Goal: Task Accomplishment & Management: Use online tool/utility

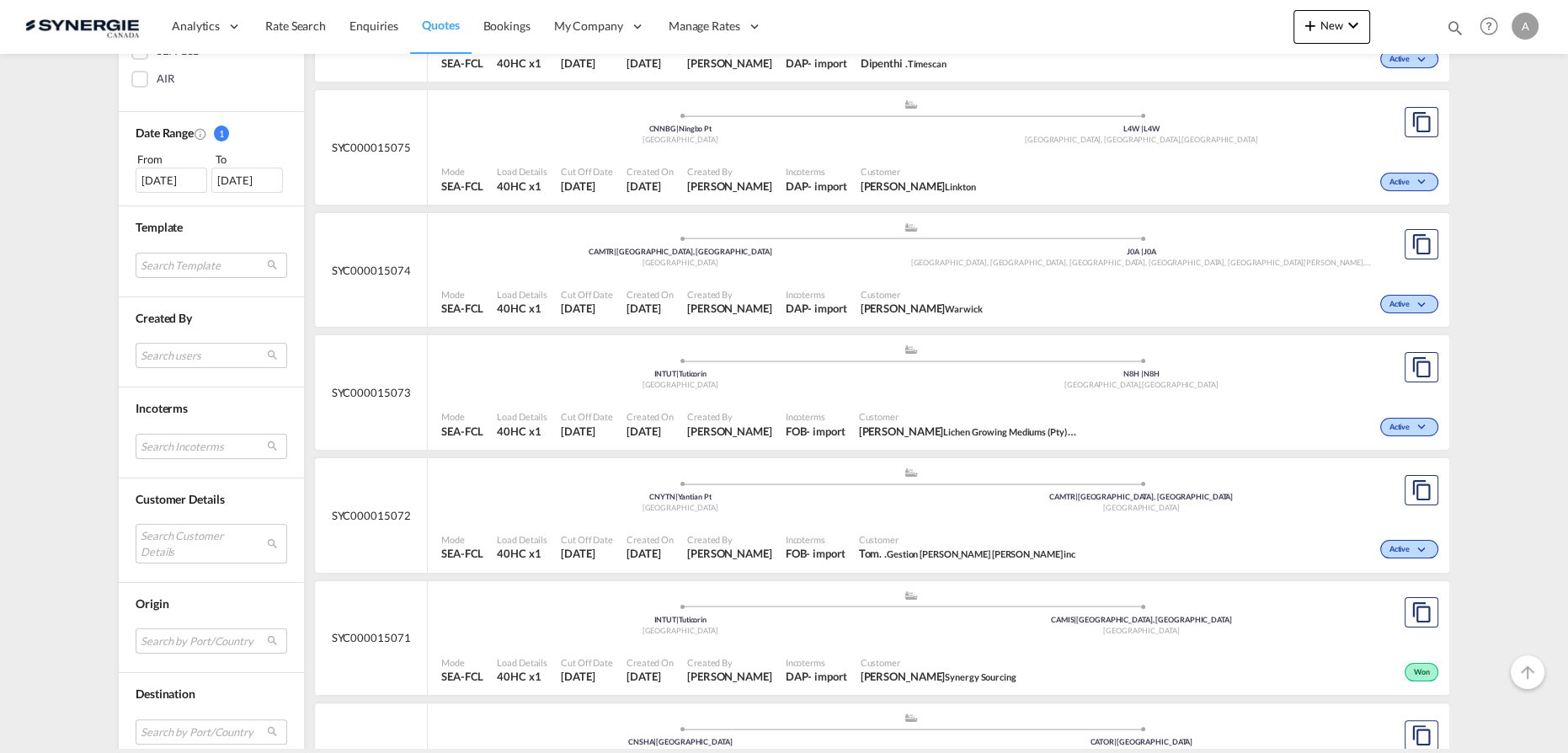
scroll to position [459, 0]
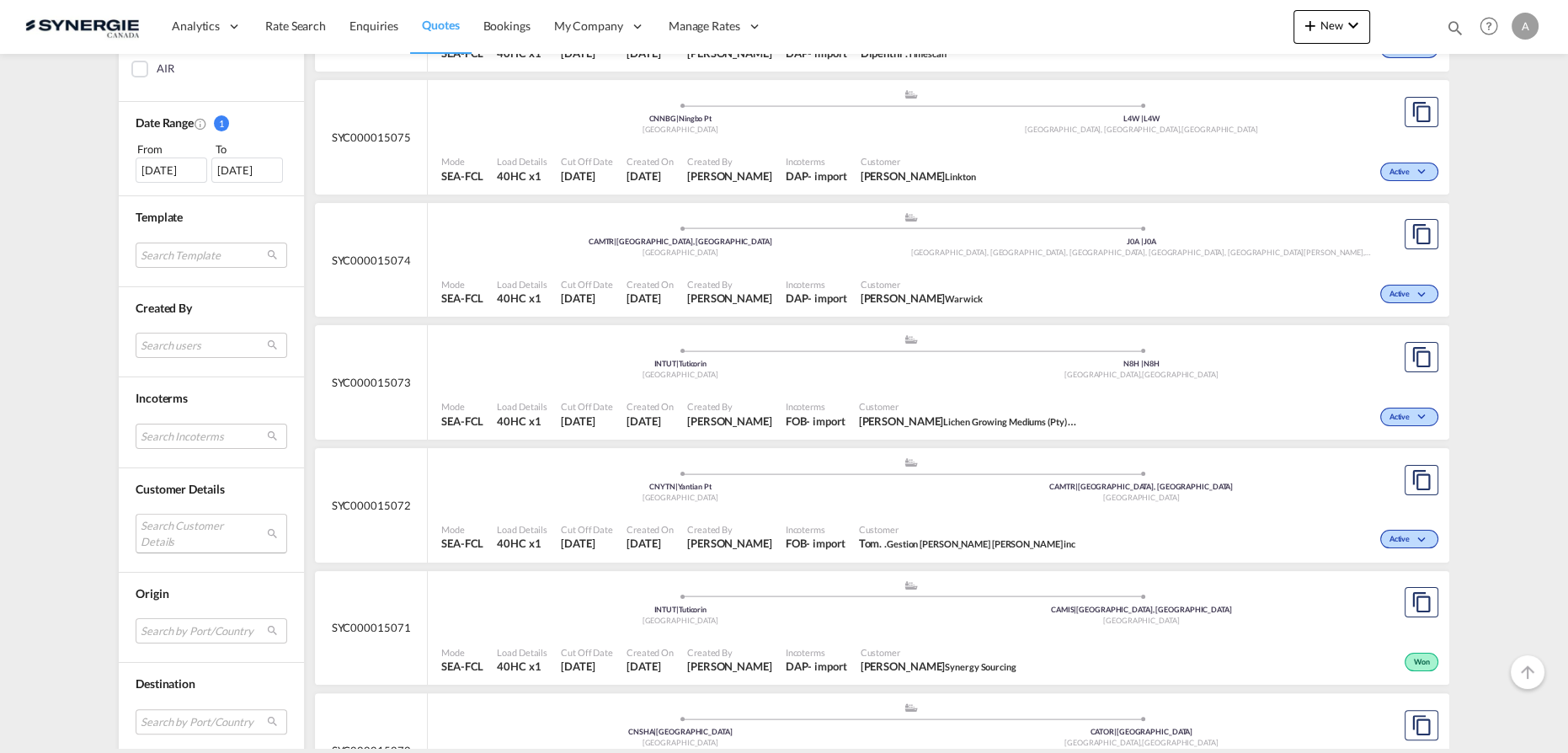
click at [191, 525] on md-select "Search Customer Details user name user mack Huang mack.huang@linkton-logistics.…" at bounding box center [211, 532] width 151 height 38
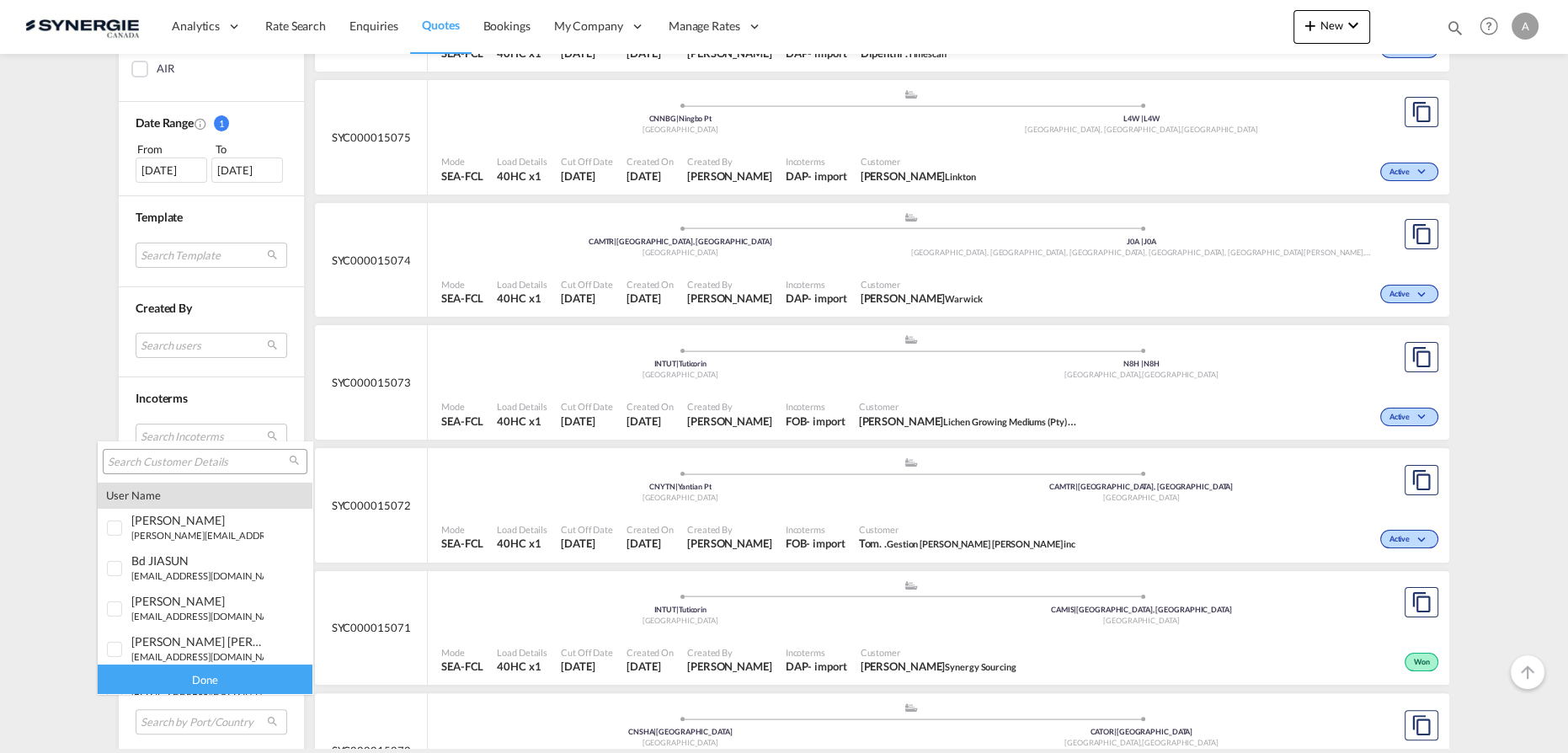
click at [191, 467] on input "search" at bounding box center [198, 462] width 181 height 15
click at [42, 315] on md-backdrop at bounding box center [784, 376] width 1568 height 753
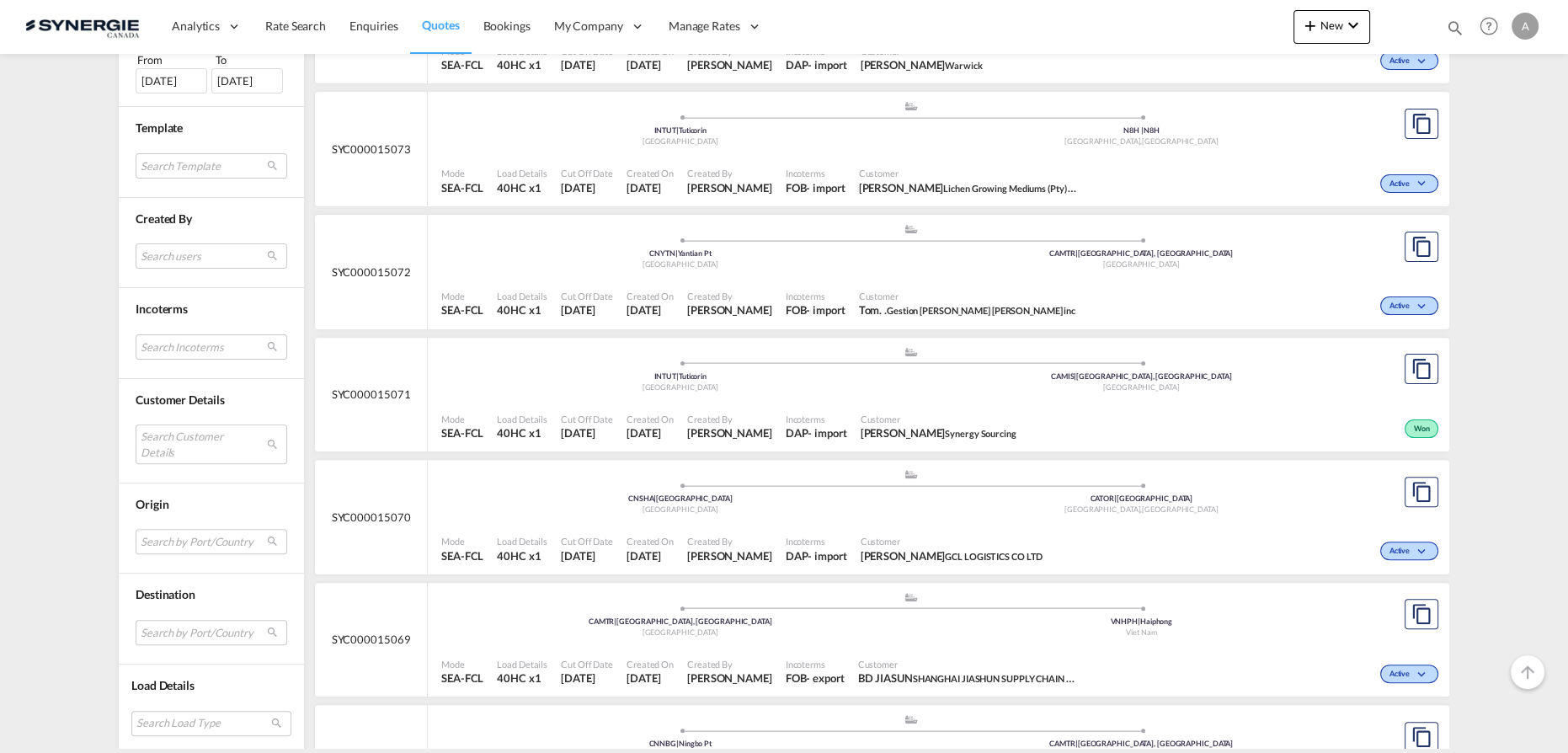
scroll to position [765, 0]
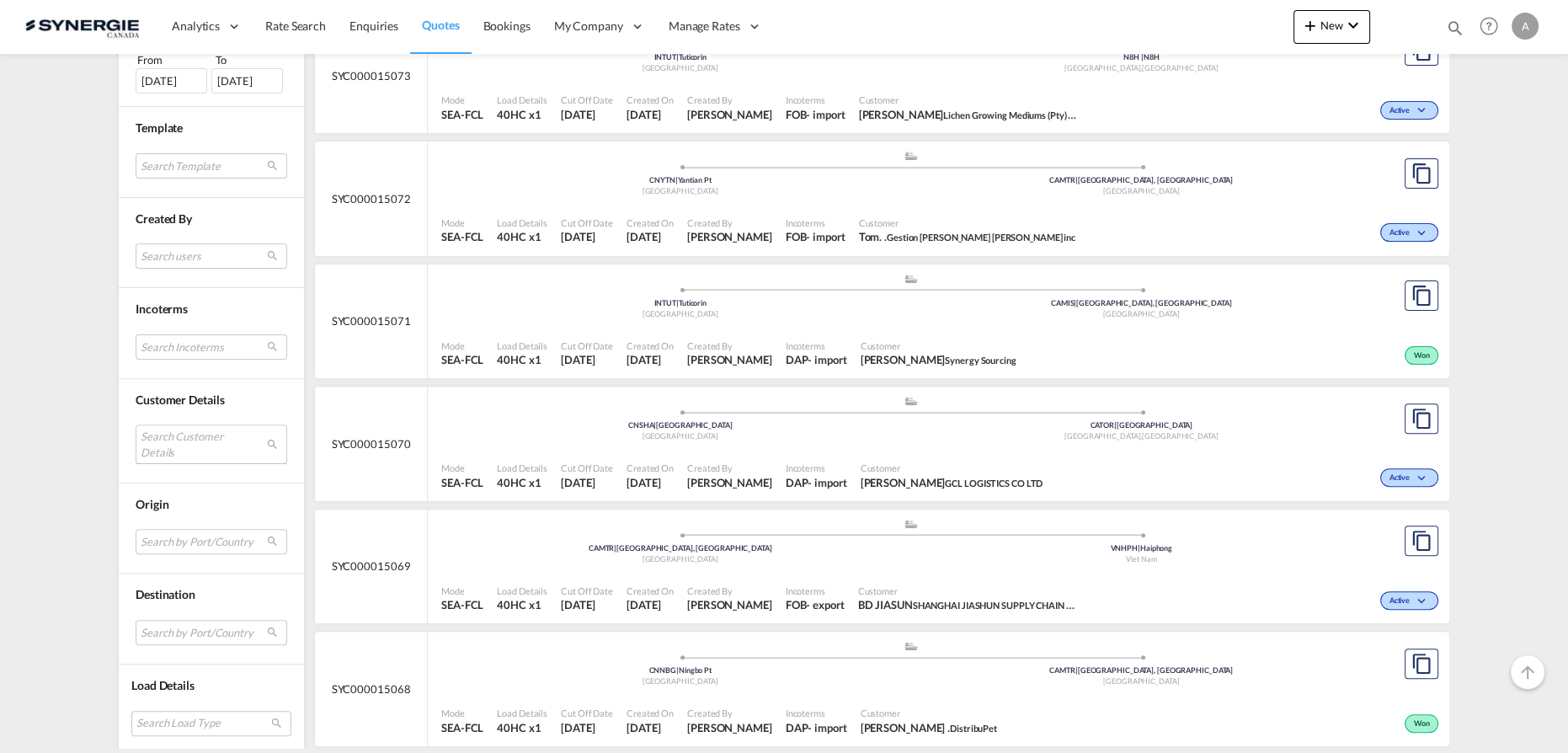
click at [151, 446] on md-select "Search Customer Details" at bounding box center [211, 443] width 151 height 38
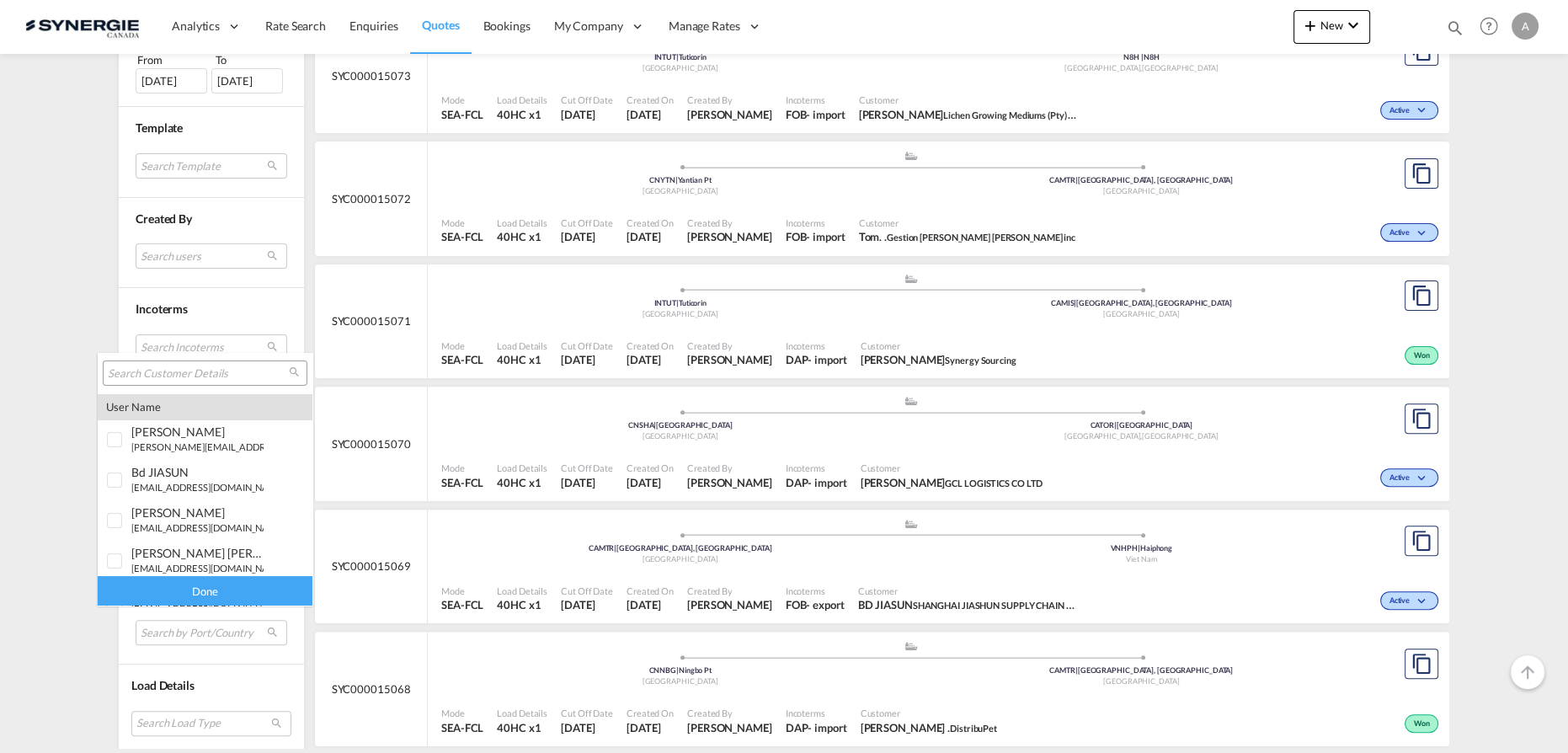
click at [194, 374] on input "search" at bounding box center [198, 373] width 181 height 15
type input "orthex"
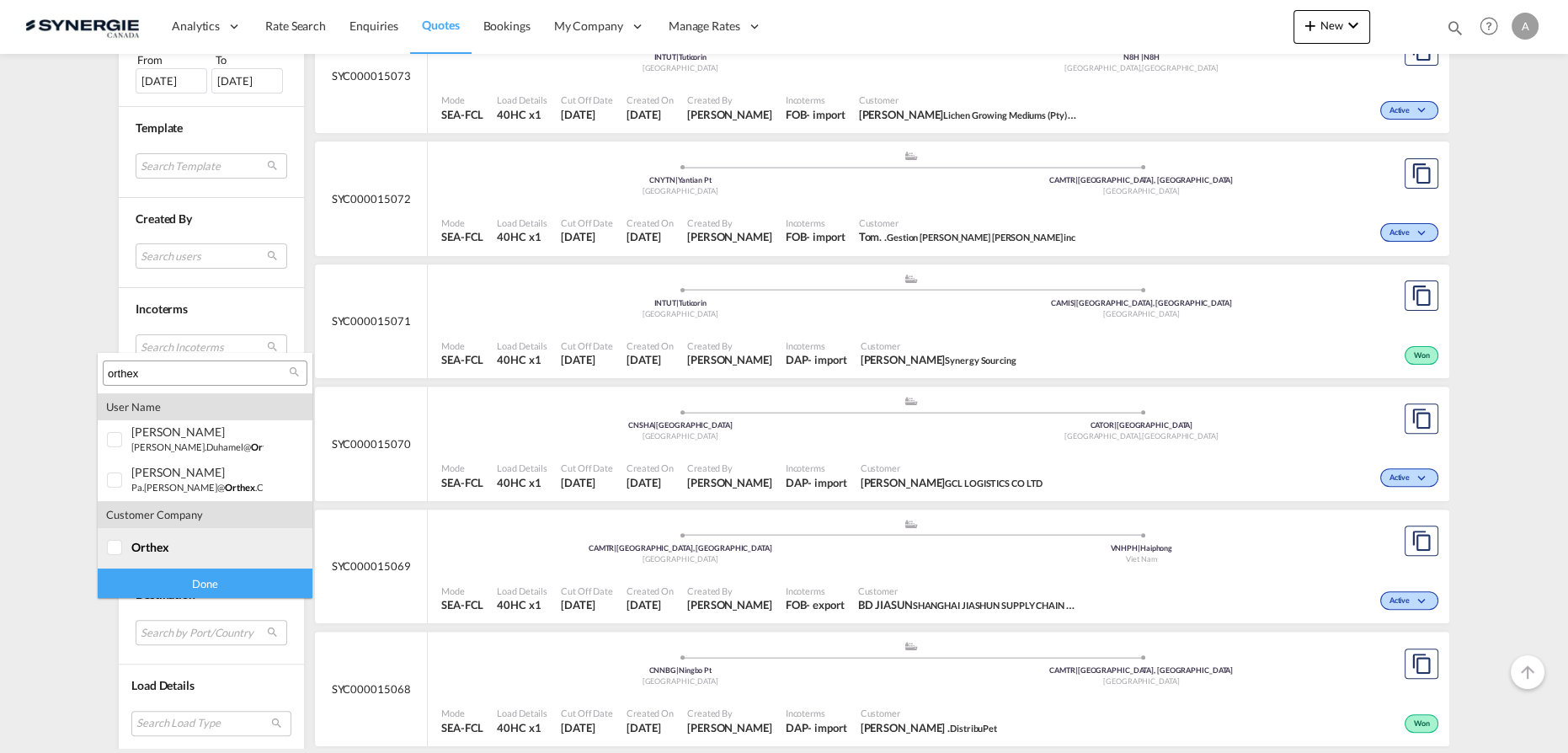
click at [138, 558] on md-option "company orthex" at bounding box center [205, 548] width 215 height 40
click at [142, 586] on div "Done" at bounding box center [205, 583] width 215 height 29
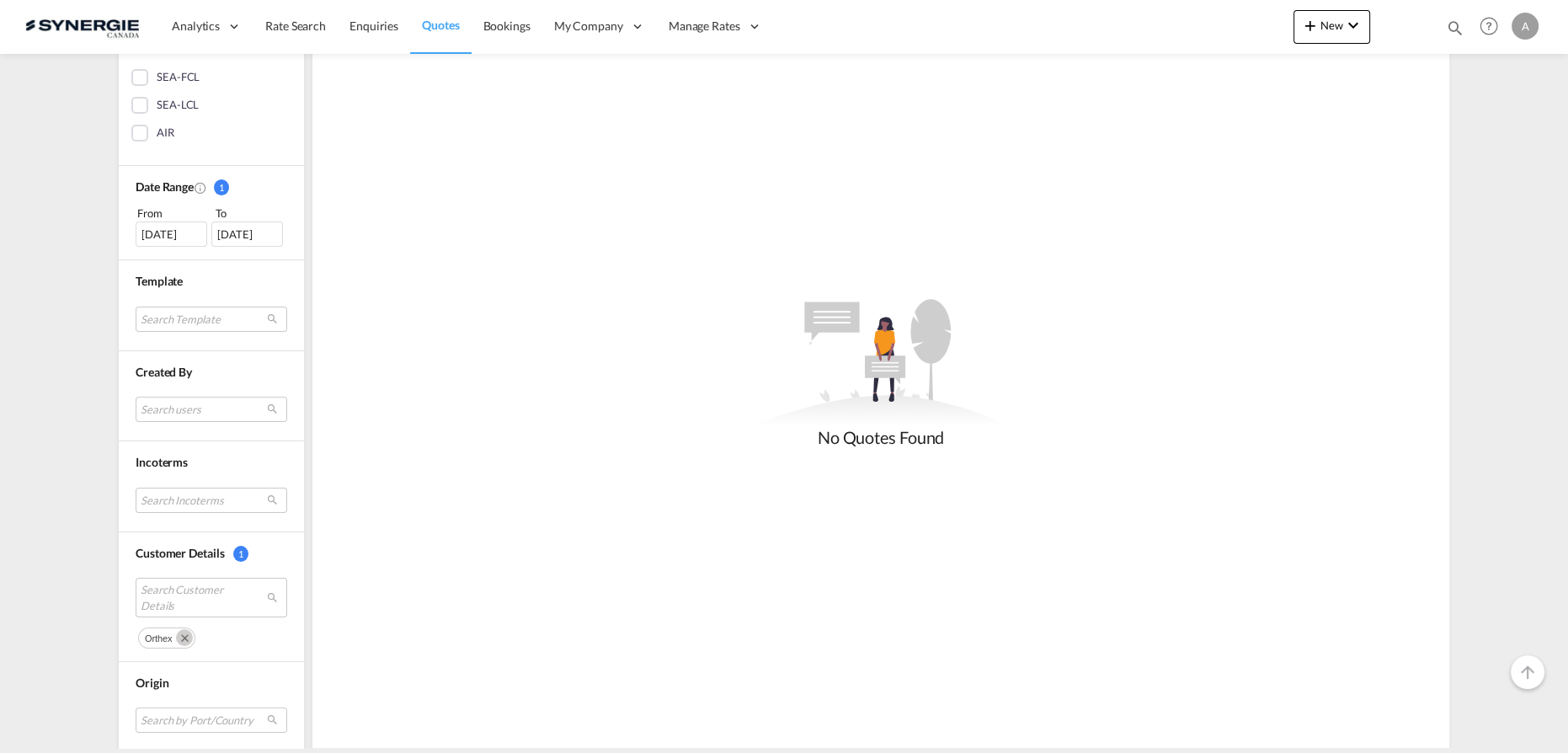
scroll to position [385, 0]
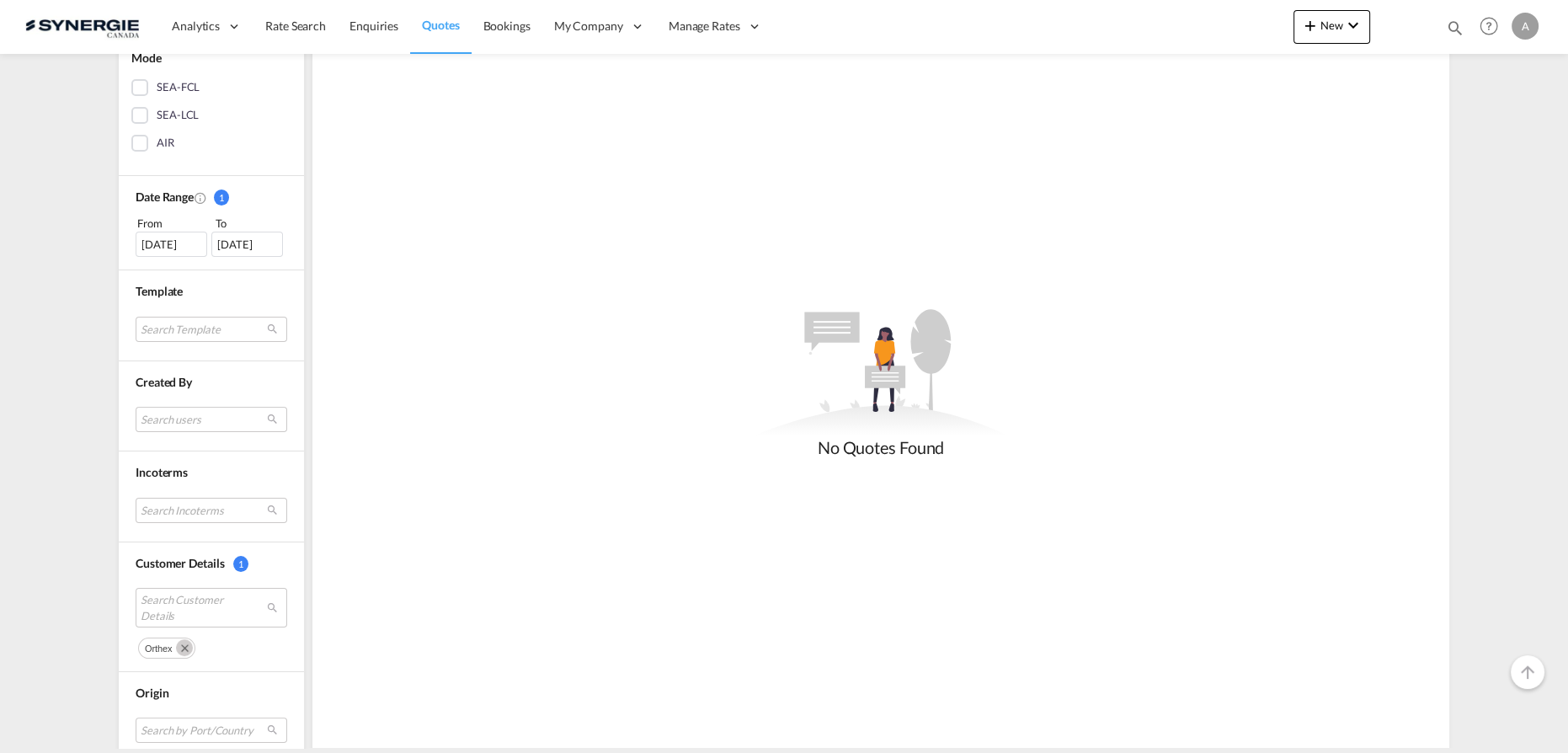
click at [150, 250] on div "[DATE]" at bounding box center [171, 244] width 71 height 25
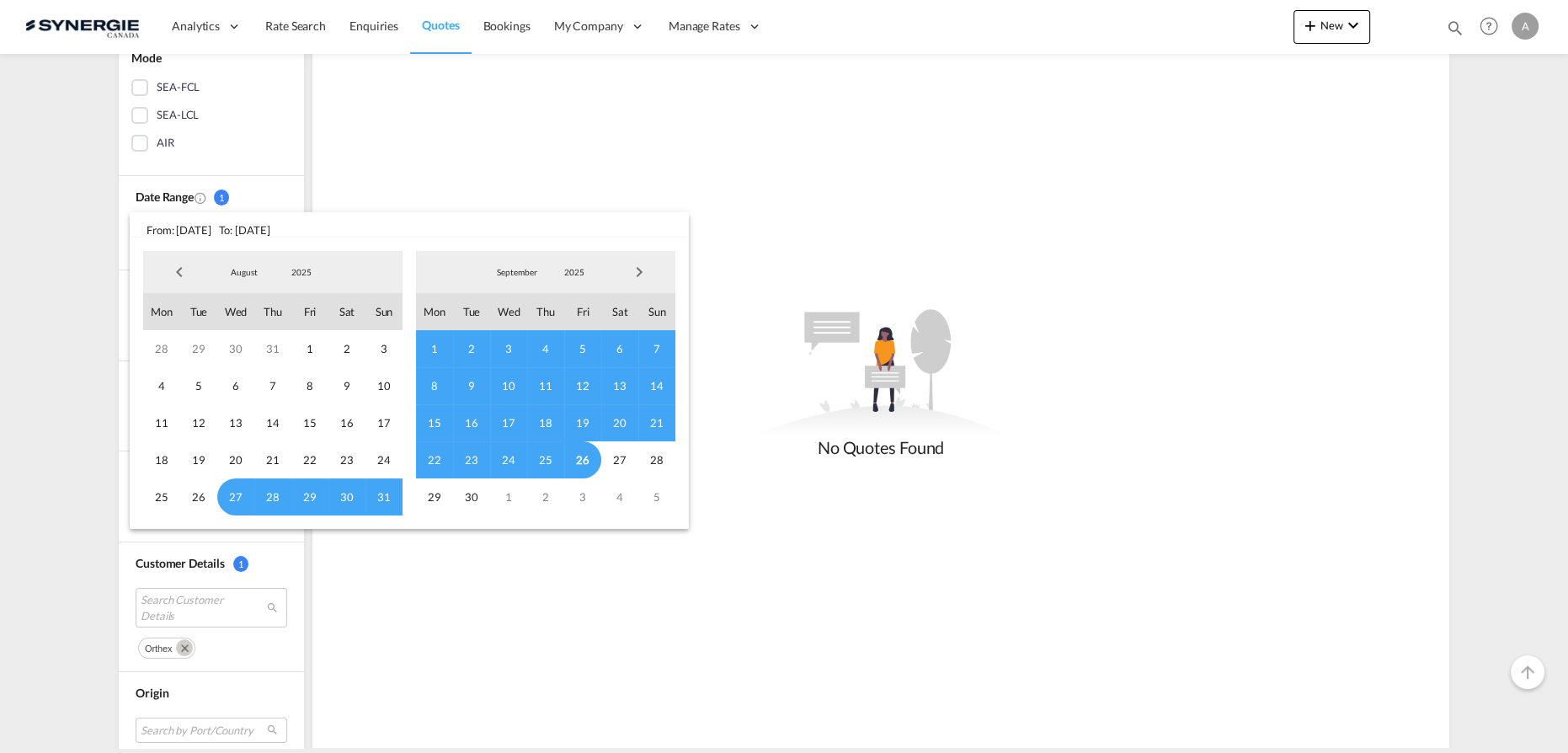
click at [300, 268] on span "2025" at bounding box center [301, 272] width 53 height 12
click at [285, 192] on md-option "2023" at bounding box center [318, 192] width 115 height 40
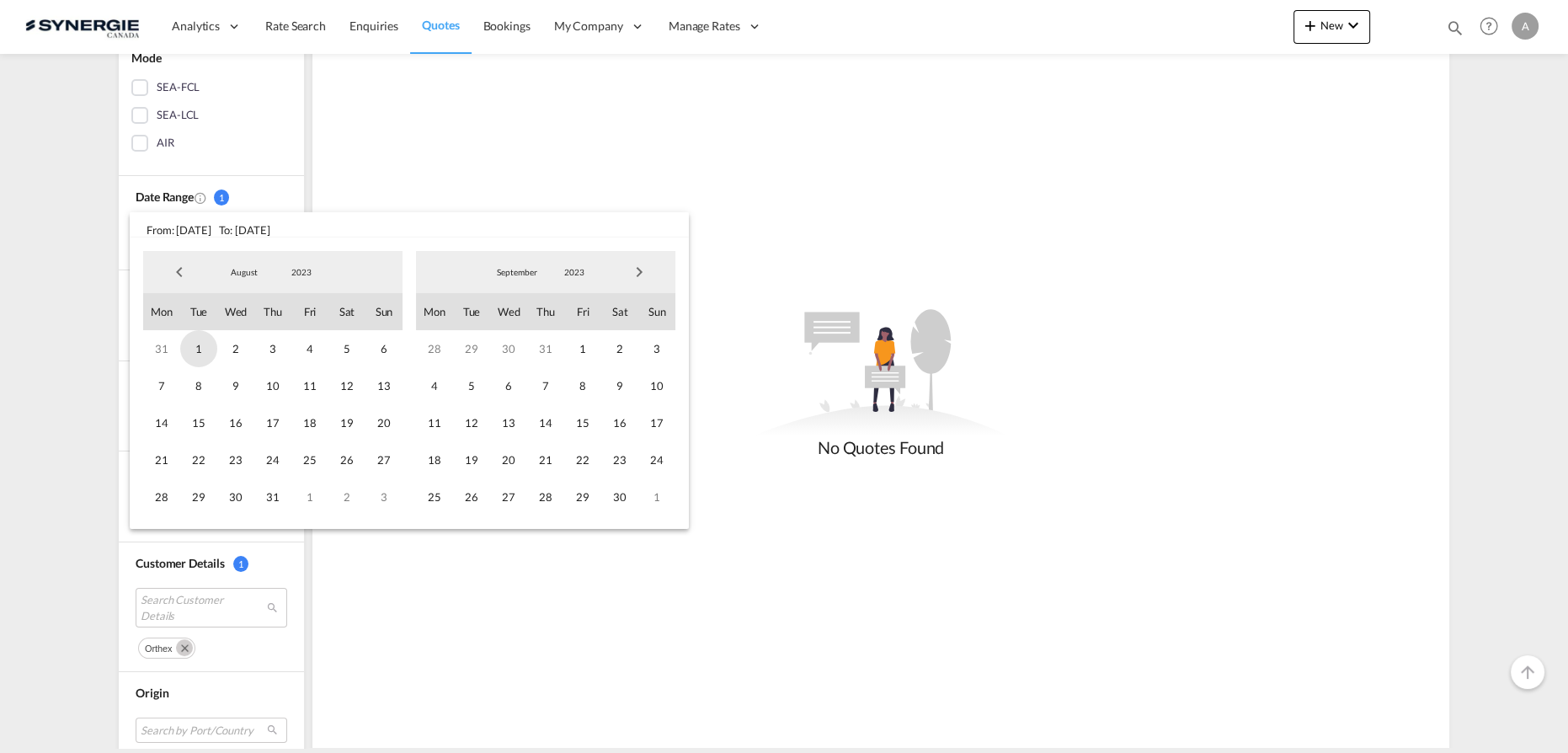
click at [204, 354] on span "1" at bounding box center [199, 348] width 37 height 37
click at [573, 274] on span "2023" at bounding box center [574, 272] width 53 height 12
click at [551, 356] on md-option "2025" at bounding box center [591, 353] width 115 height 40
click at [581, 463] on span "26" at bounding box center [583, 460] width 37 height 37
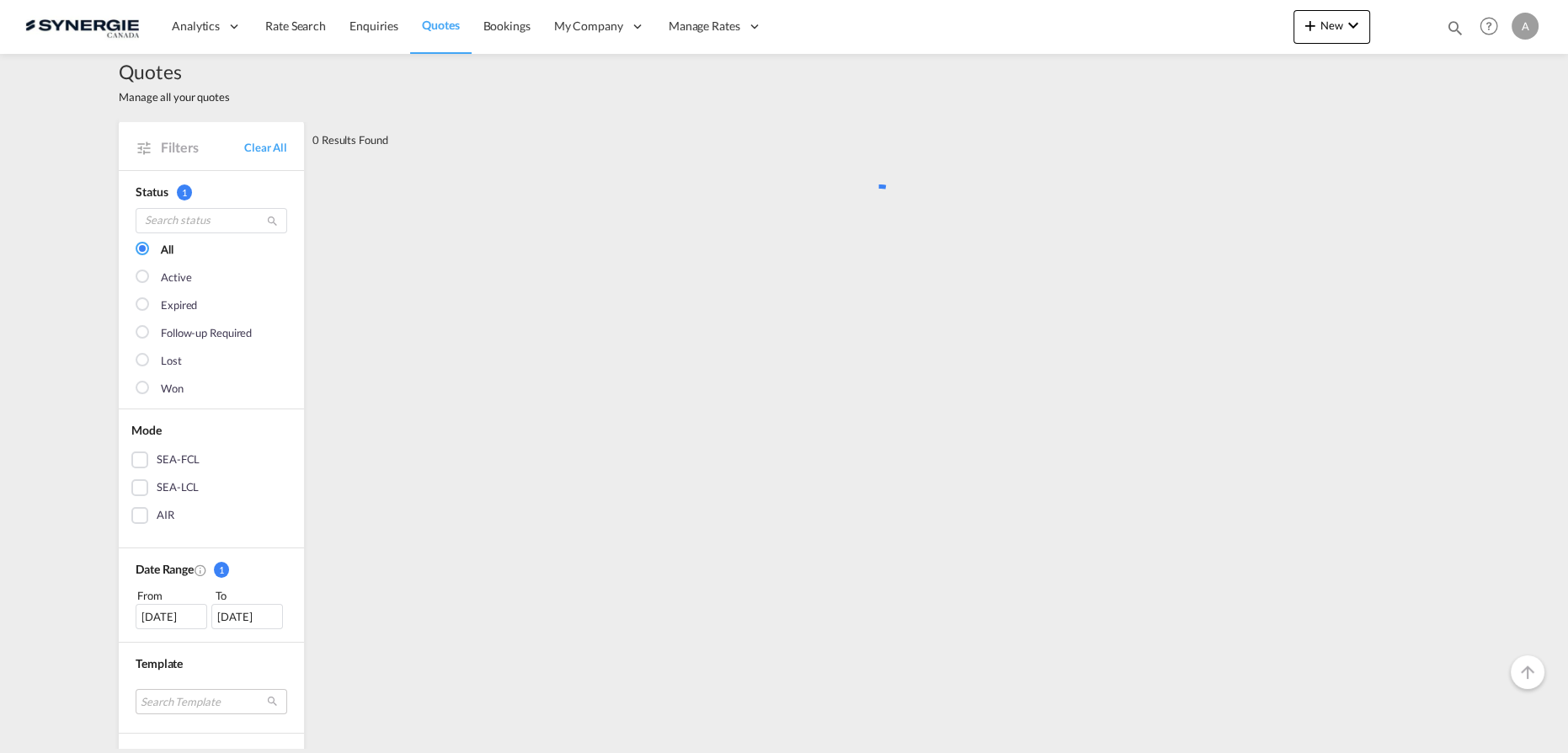
scroll to position [0, 0]
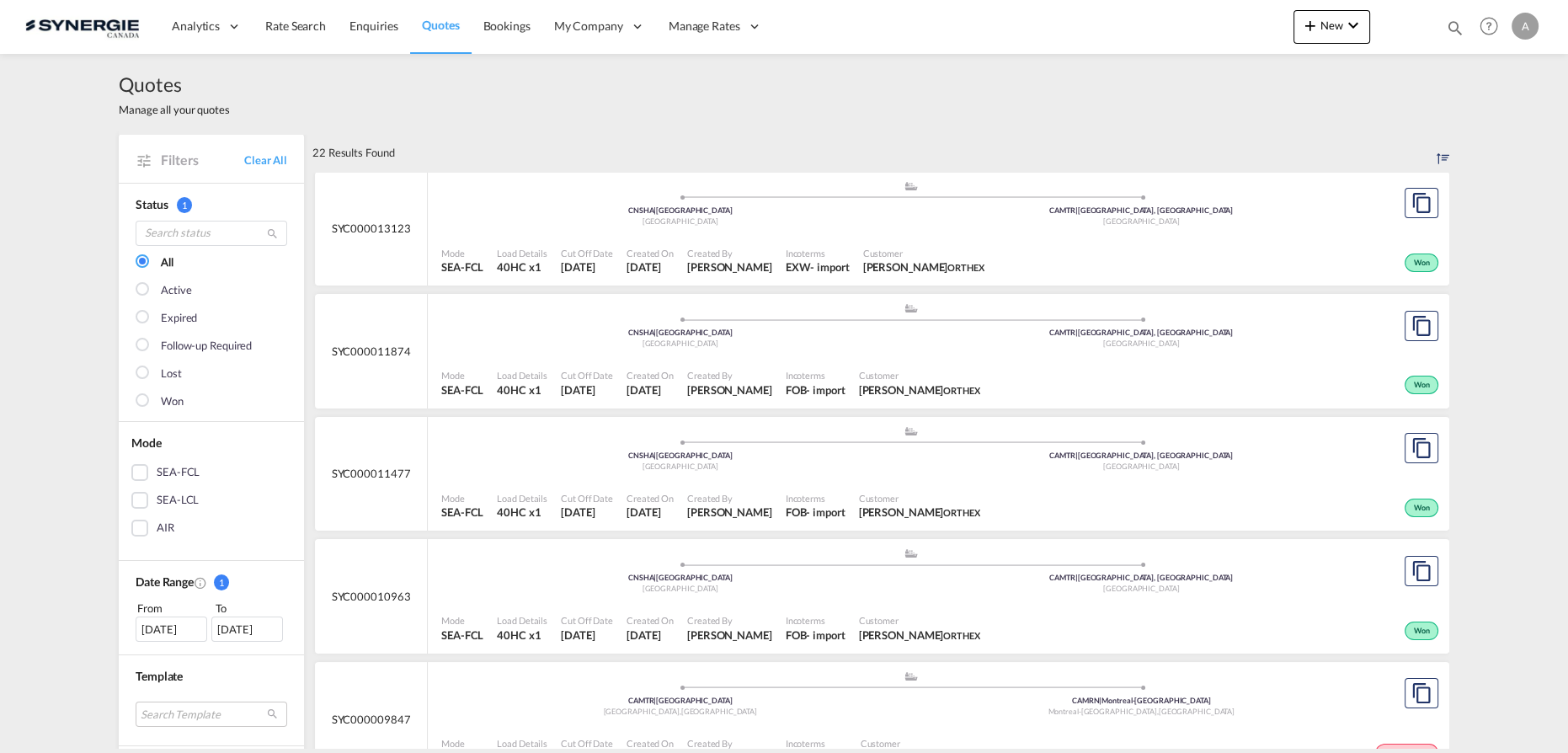
click at [724, 259] on span "[PERSON_NAME]" at bounding box center [729, 266] width 85 height 15
click at [820, 376] on span "Incoterms" at bounding box center [815, 375] width 60 height 12
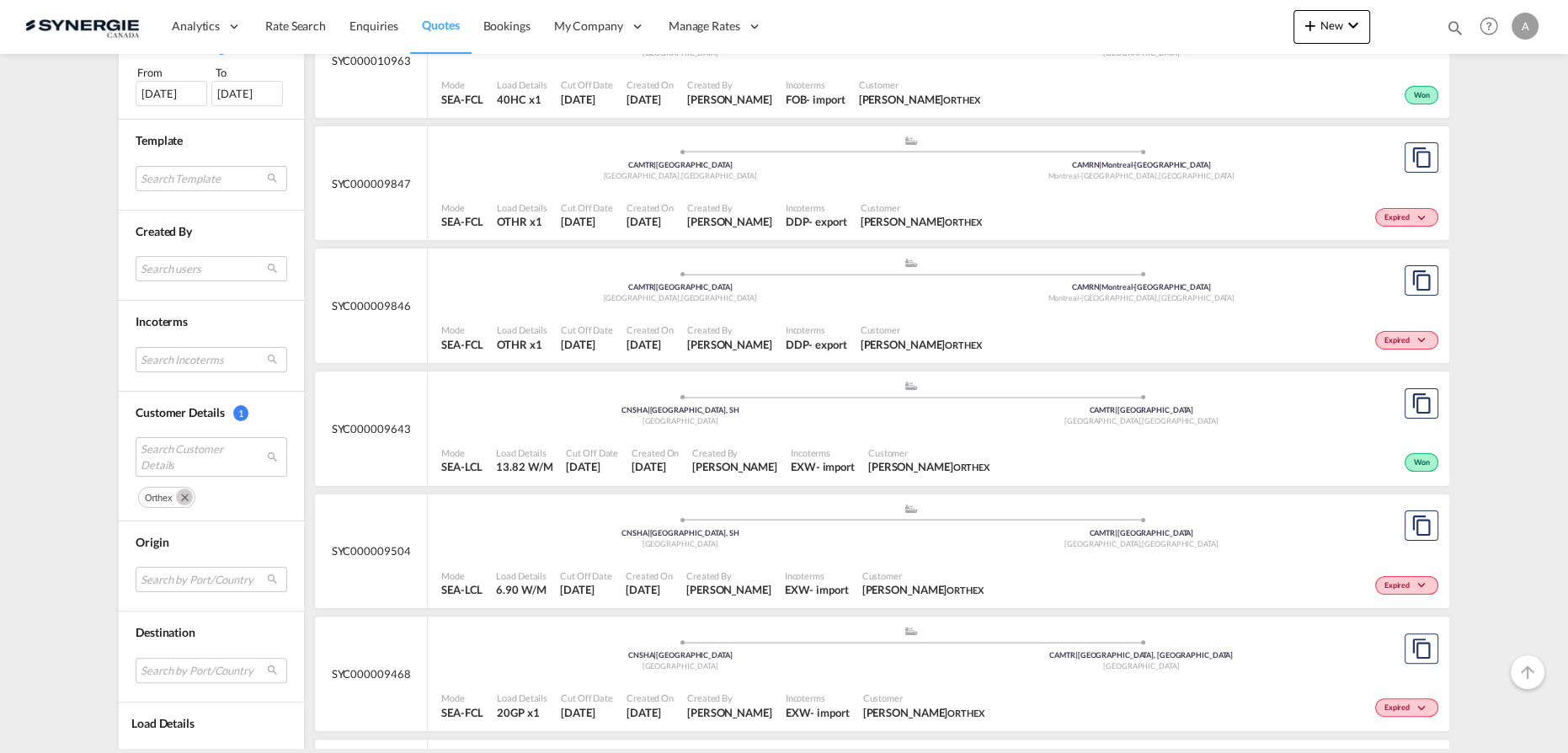
click at [178, 490] on md-icon "Remove" at bounding box center [184, 496] width 17 height 17
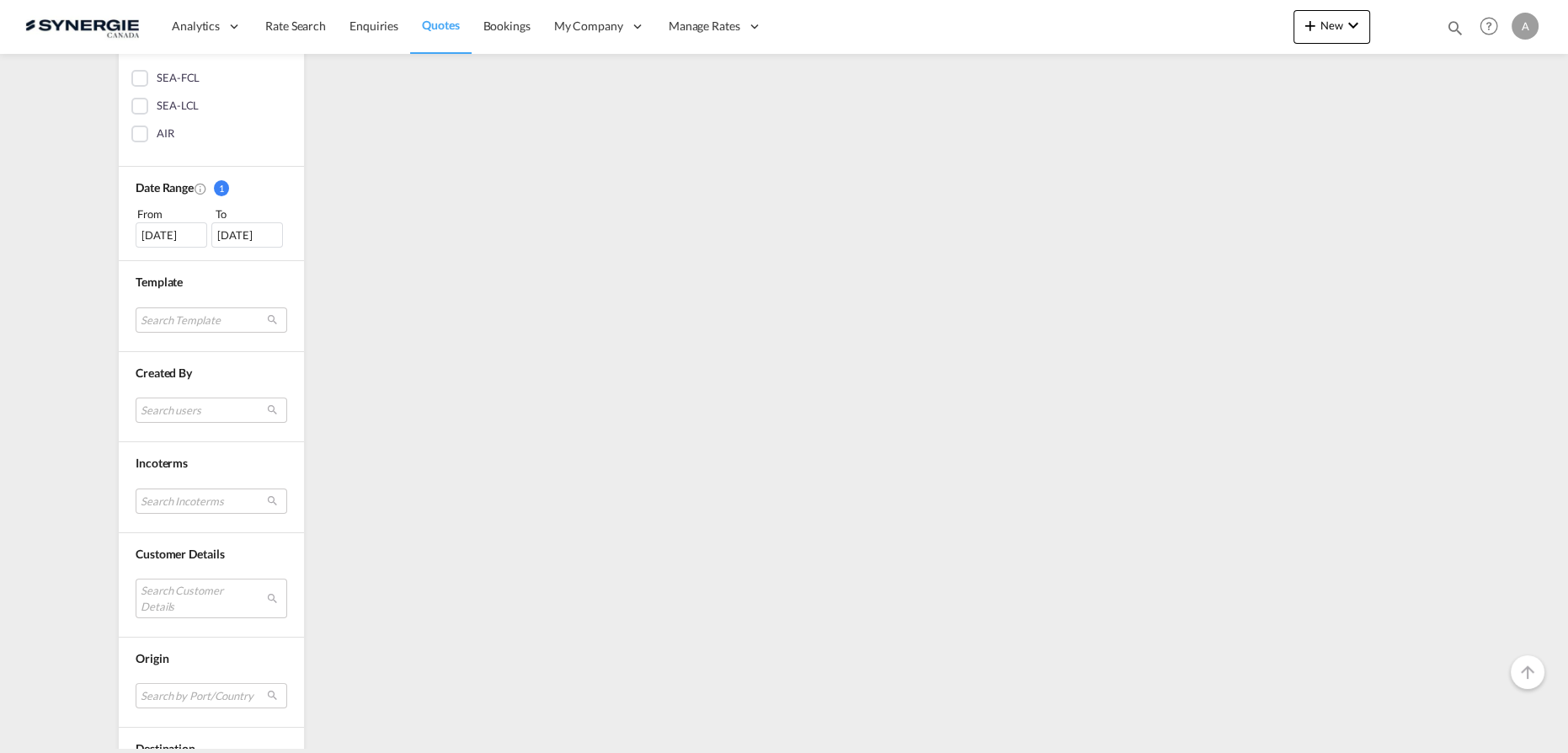
scroll to position [547, 0]
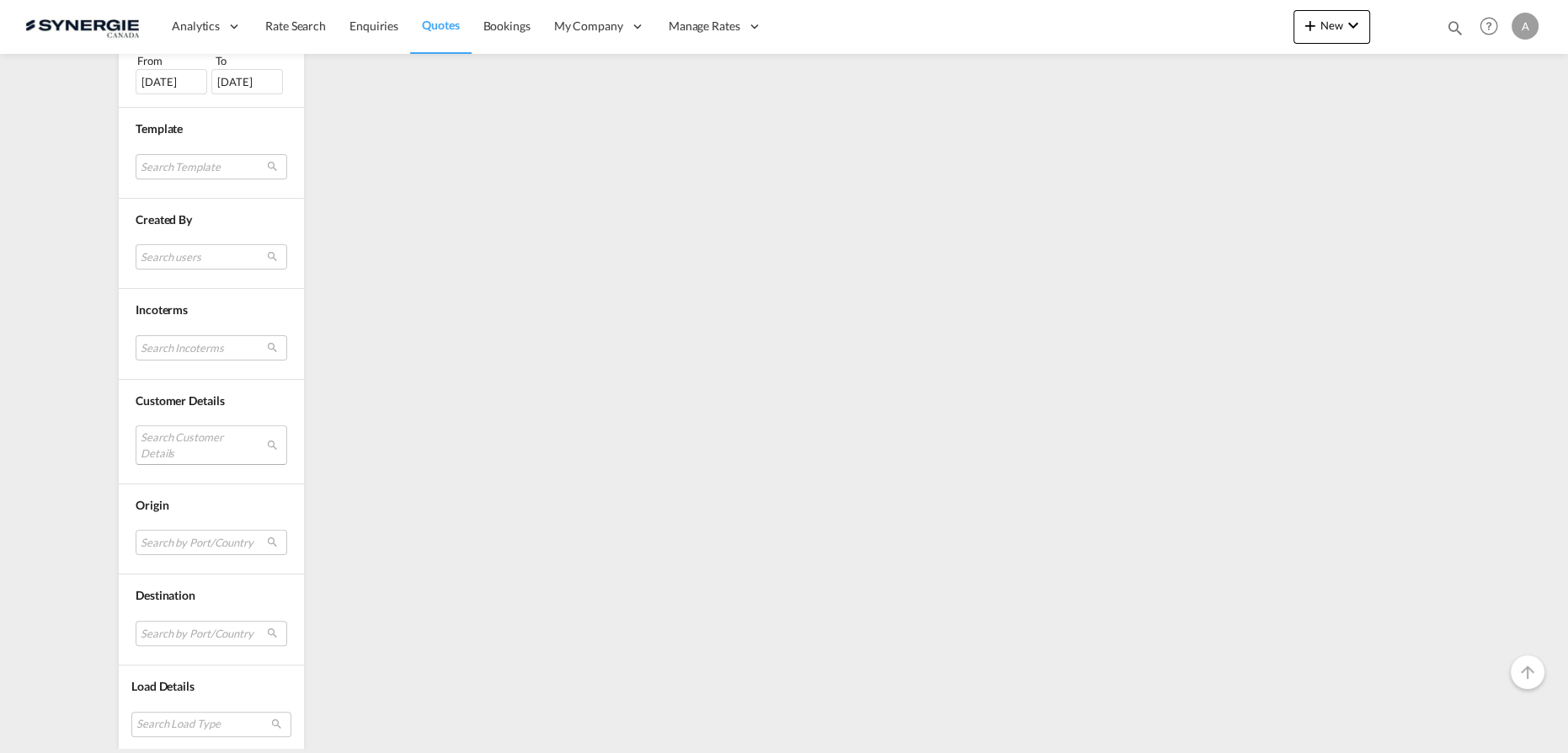
click at [195, 433] on md-select "Search Customer Details" at bounding box center [211, 444] width 151 height 38
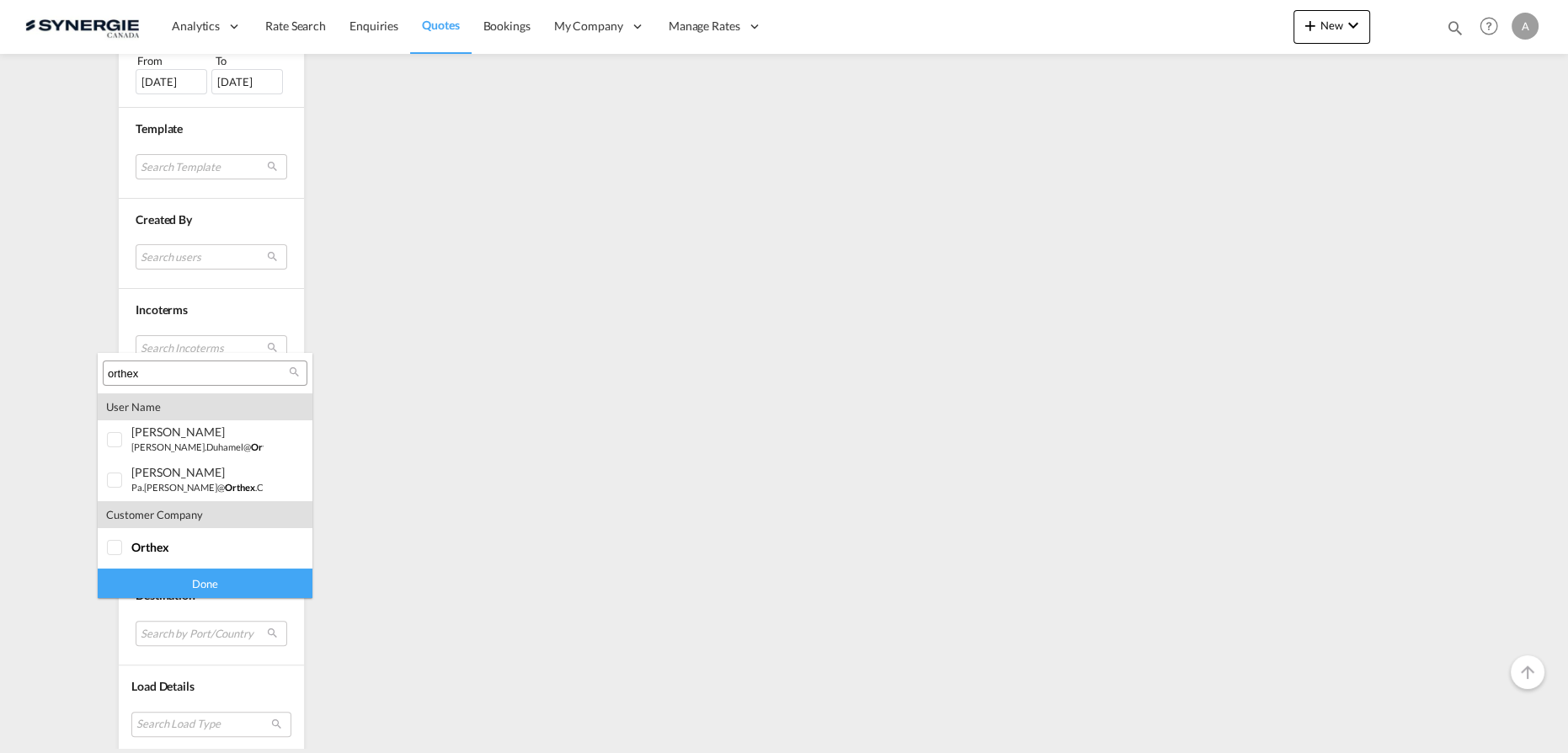
click at [208, 376] on input "orthex" at bounding box center [198, 373] width 181 height 15
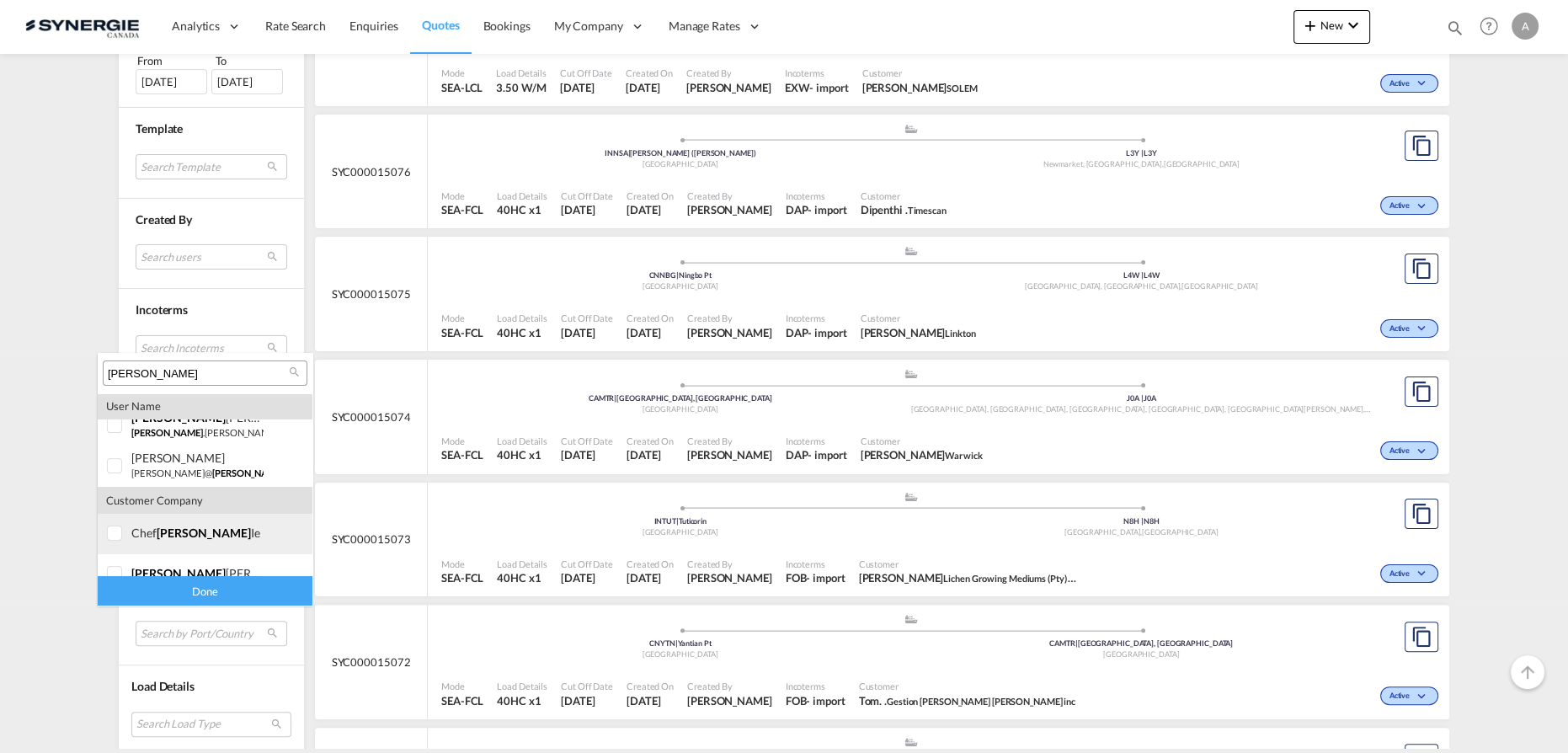
scroll to position [114, 0]
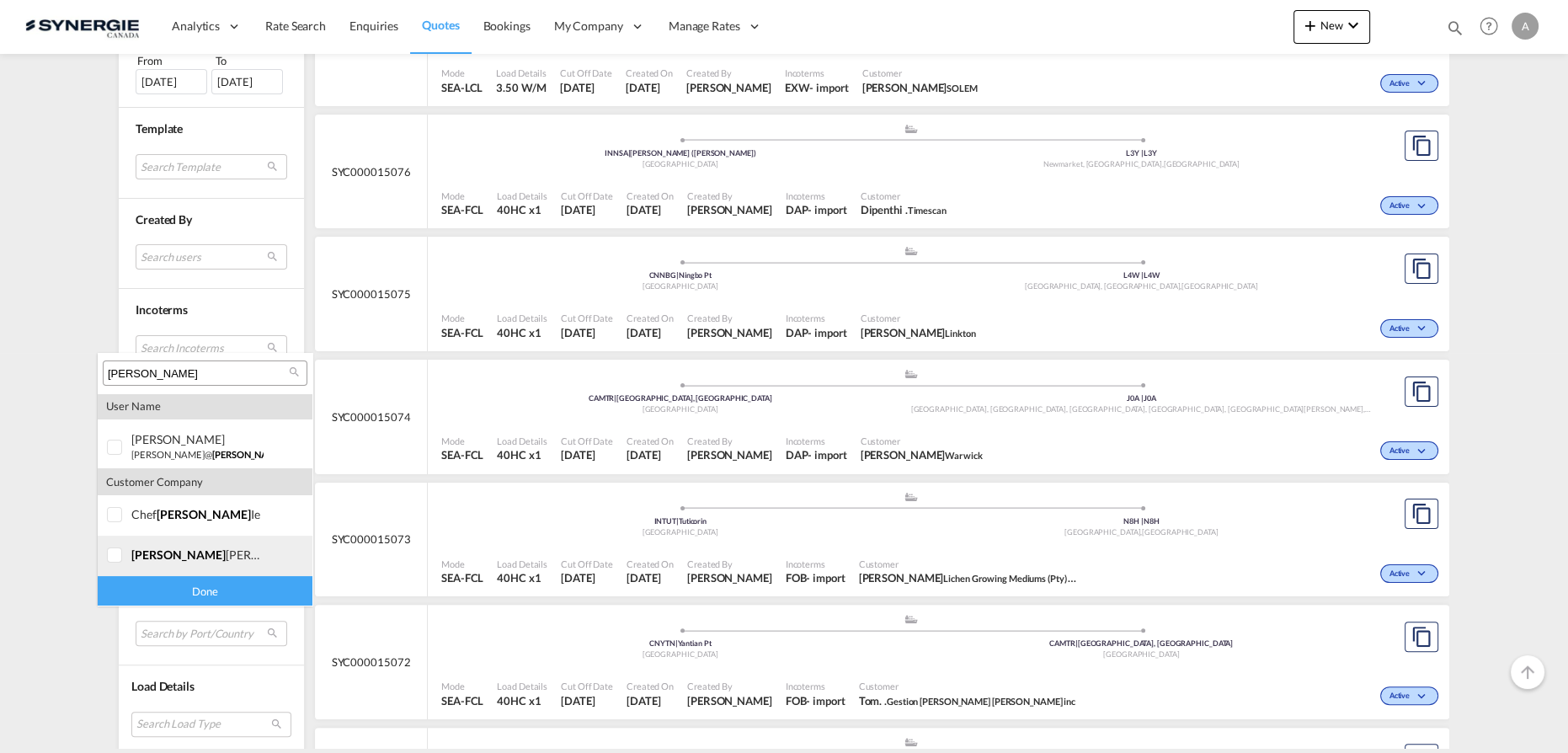
type input "FRANK"
click at [145, 557] on span "frank" at bounding box center [178, 554] width 94 height 14
click at [159, 597] on div "Done" at bounding box center [205, 590] width 215 height 29
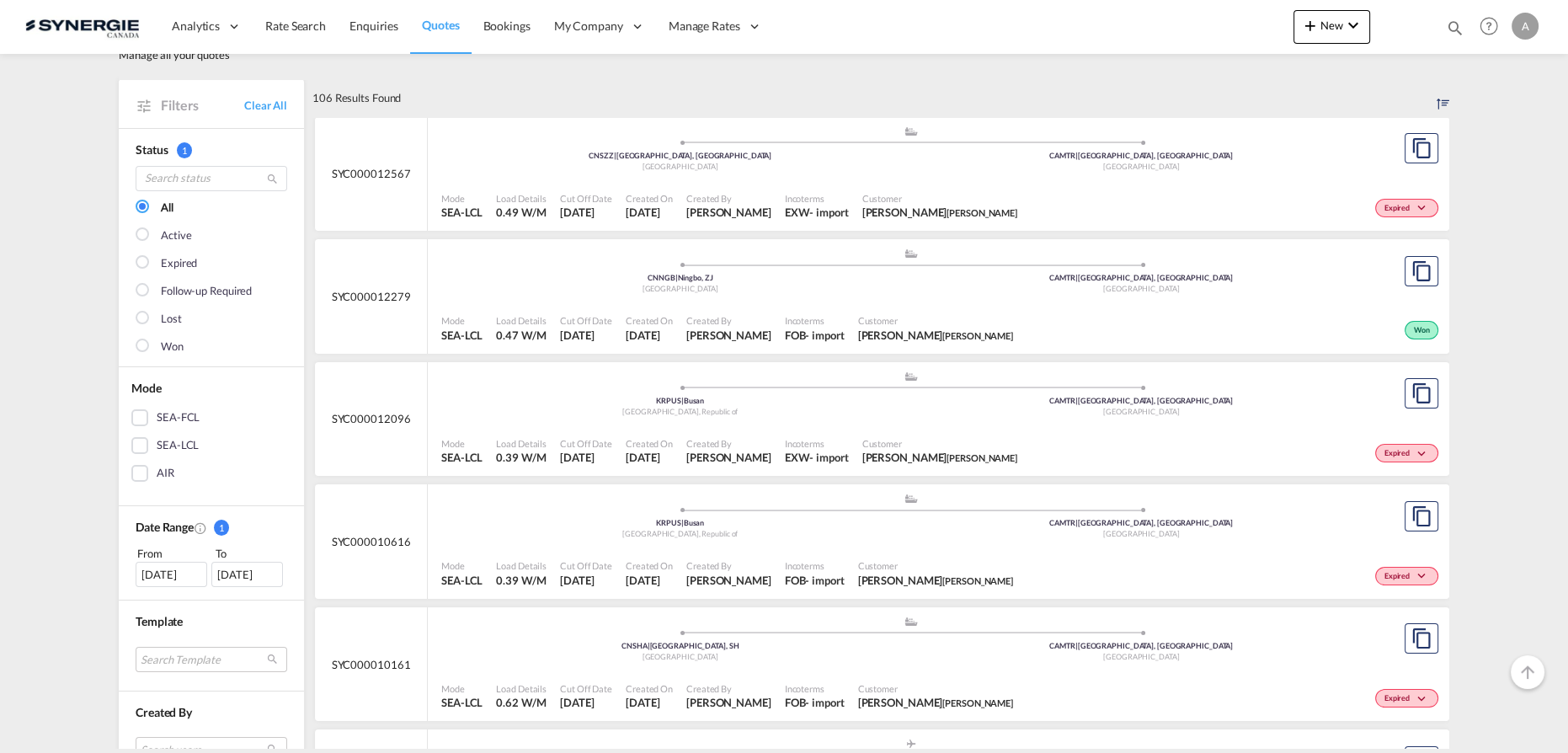
scroll to position [76, 0]
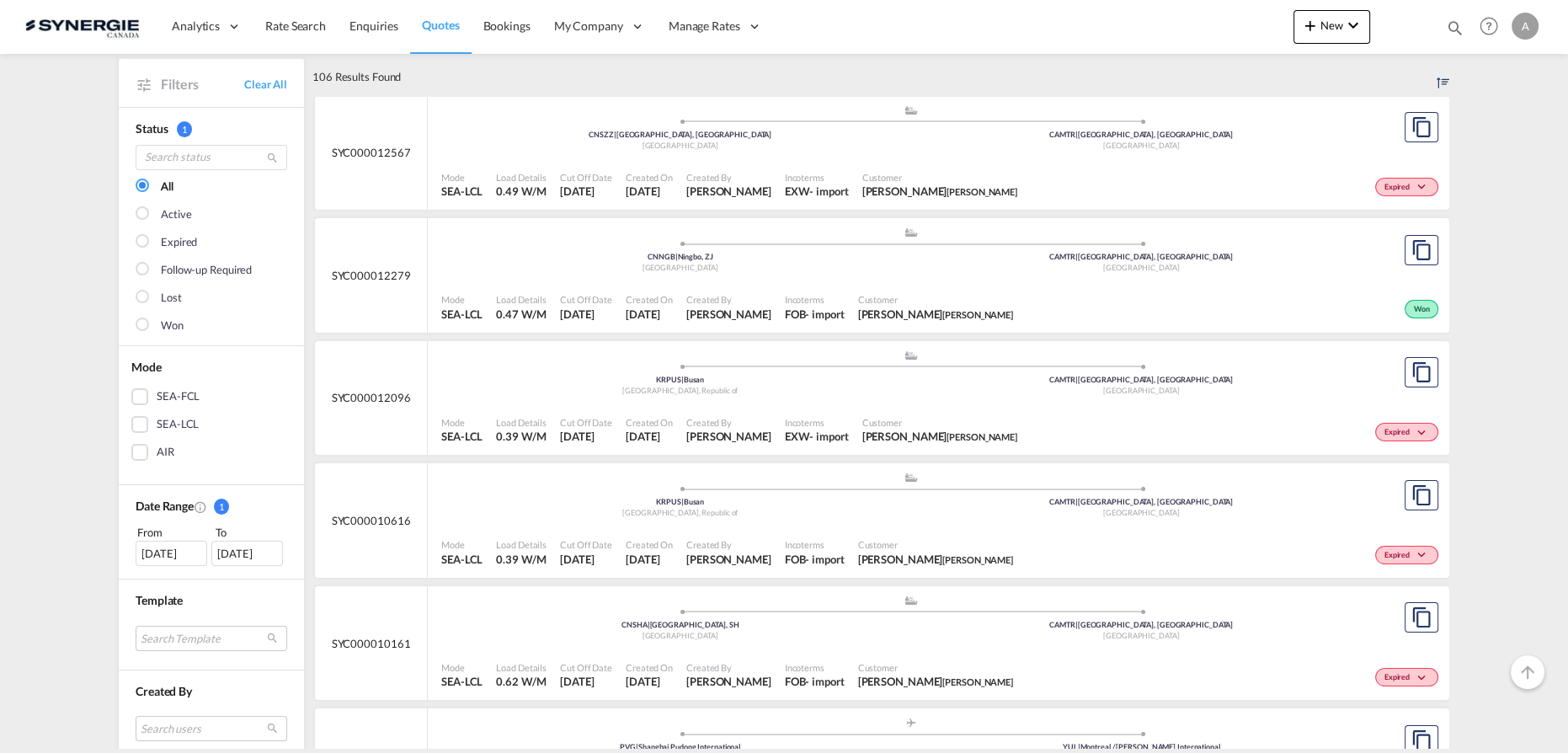
click at [727, 300] on span "Created By" at bounding box center [728, 299] width 85 height 12
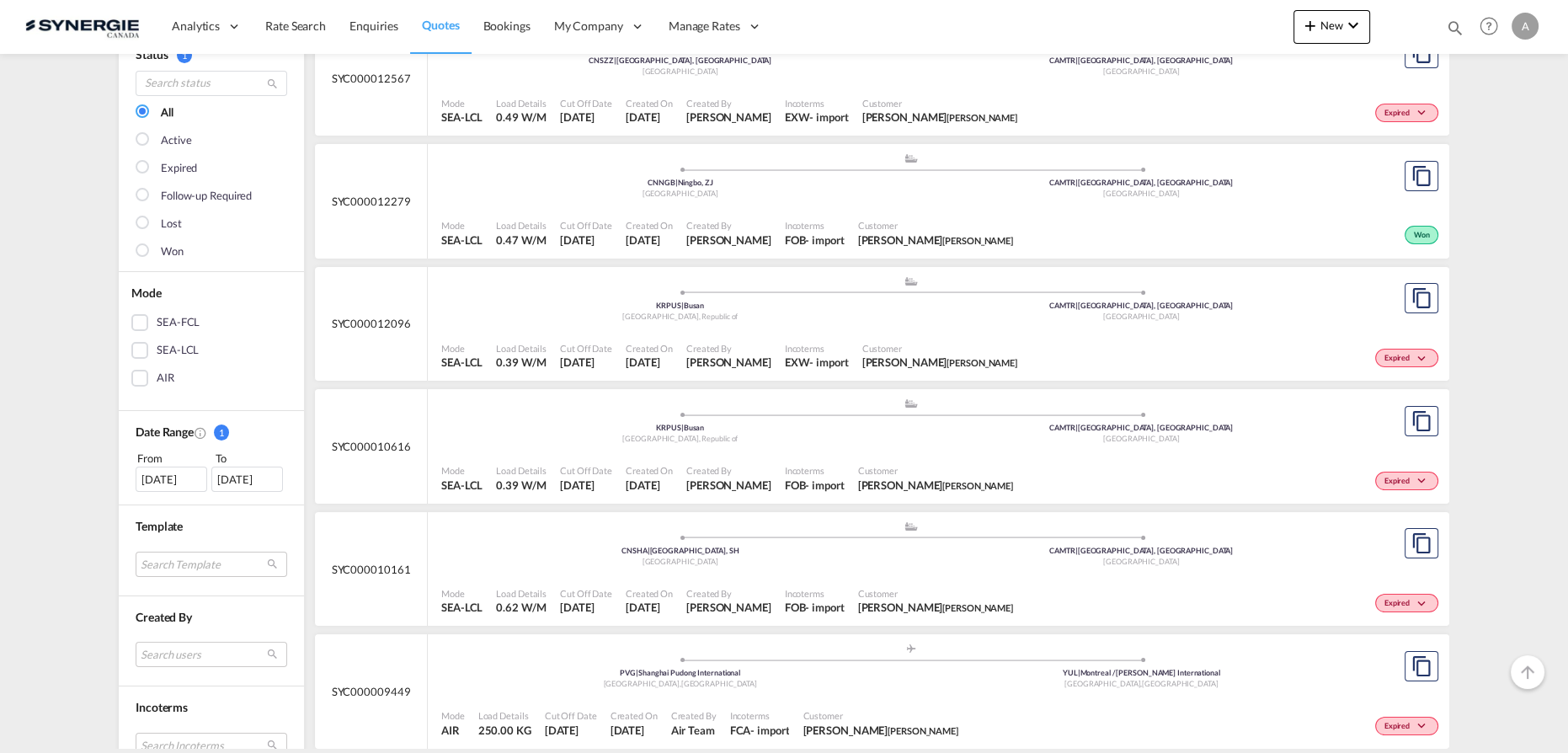
scroll to position [229, 0]
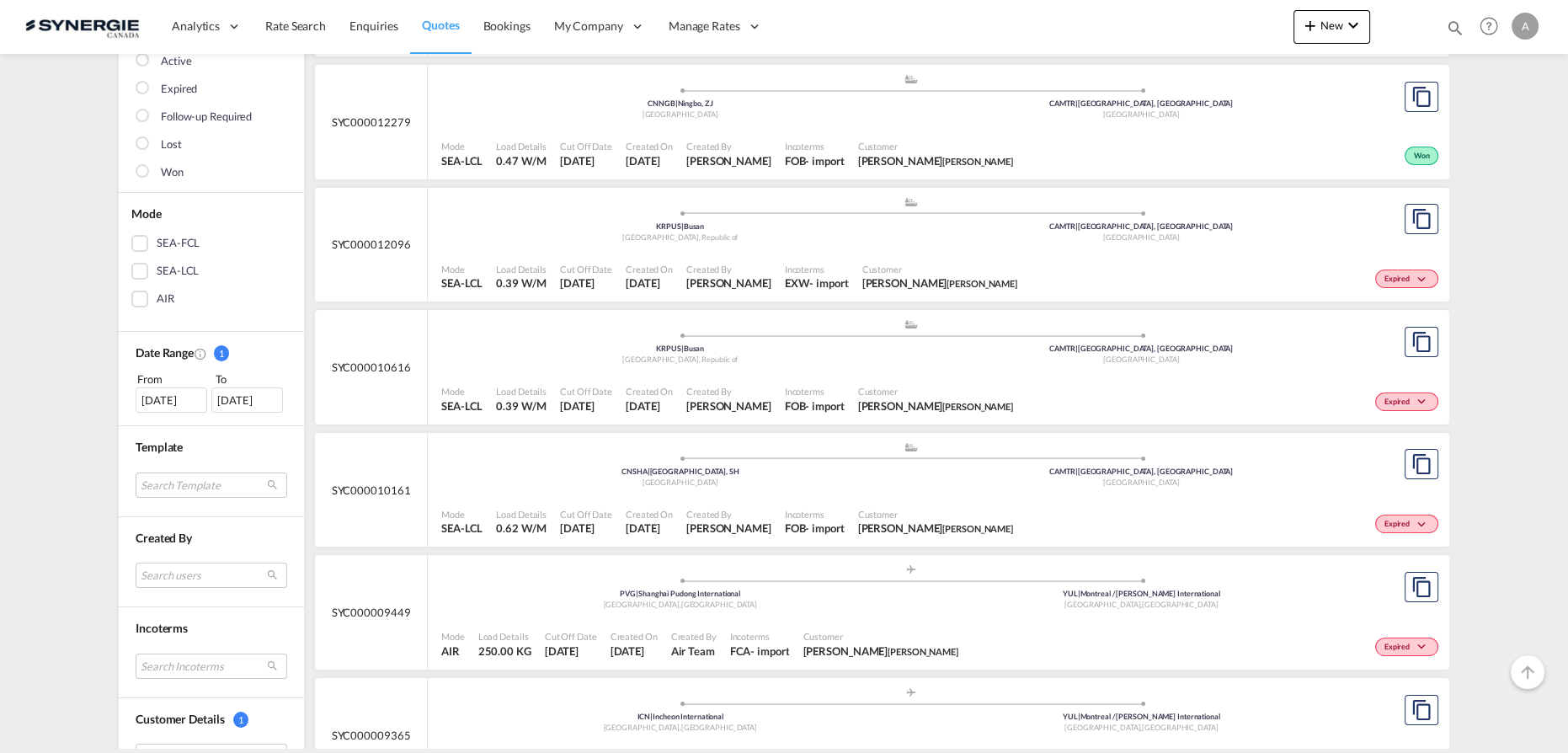
click at [722, 503] on div "Created By Pablo Gomez Saldarriaga" at bounding box center [729, 521] width 99 height 42
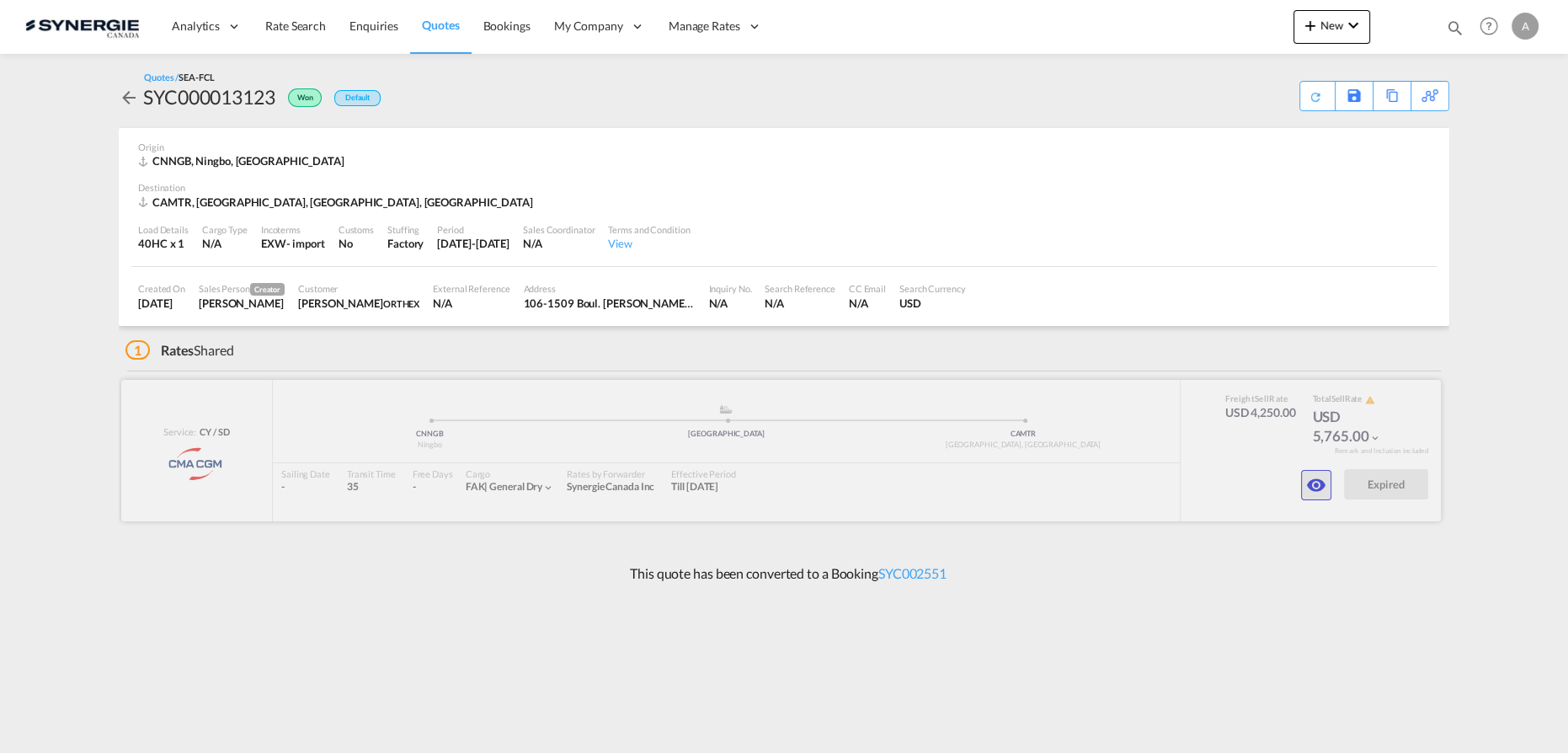
click at [1311, 484] on md-icon "icon-eye" at bounding box center [1316, 485] width 20 height 20
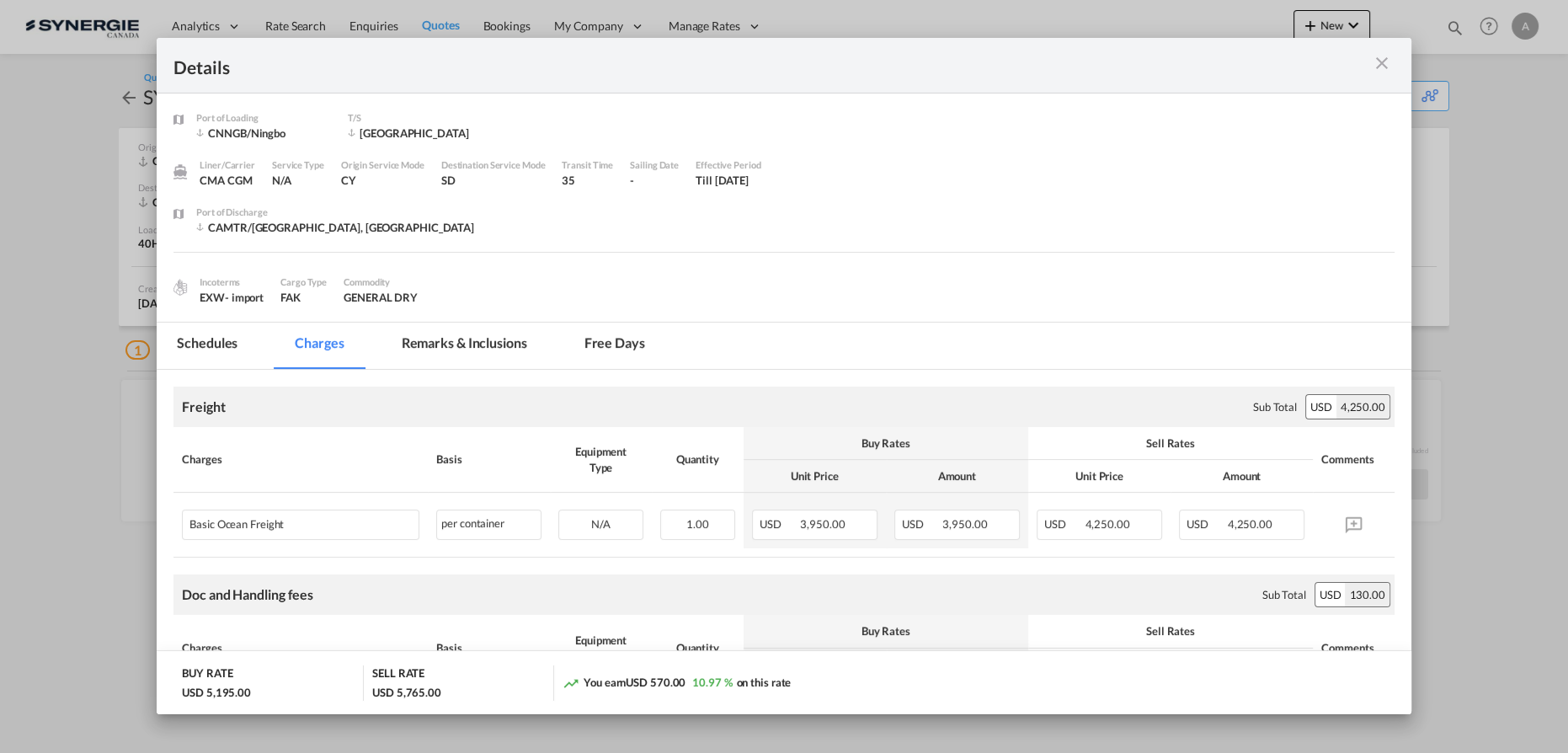
click at [488, 340] on md-tab-item "Remarks & Inclusions" at bounding box center [464, 346] width 166 height 46
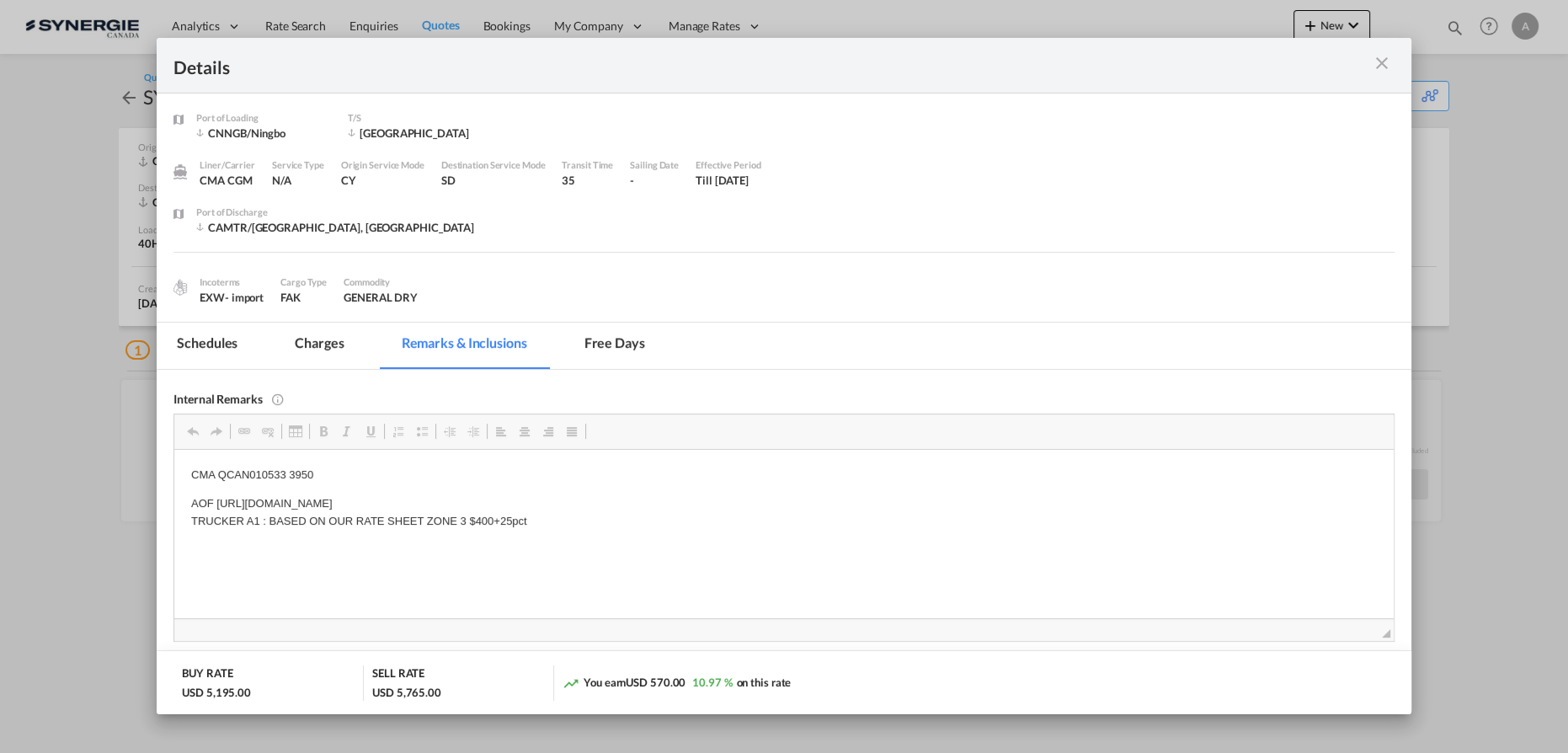
click at [1385, 61] on md-icon "icon-close m-3 fg-AAA8AD cursor" at bounding box center [1382, 63] width 20 height 20
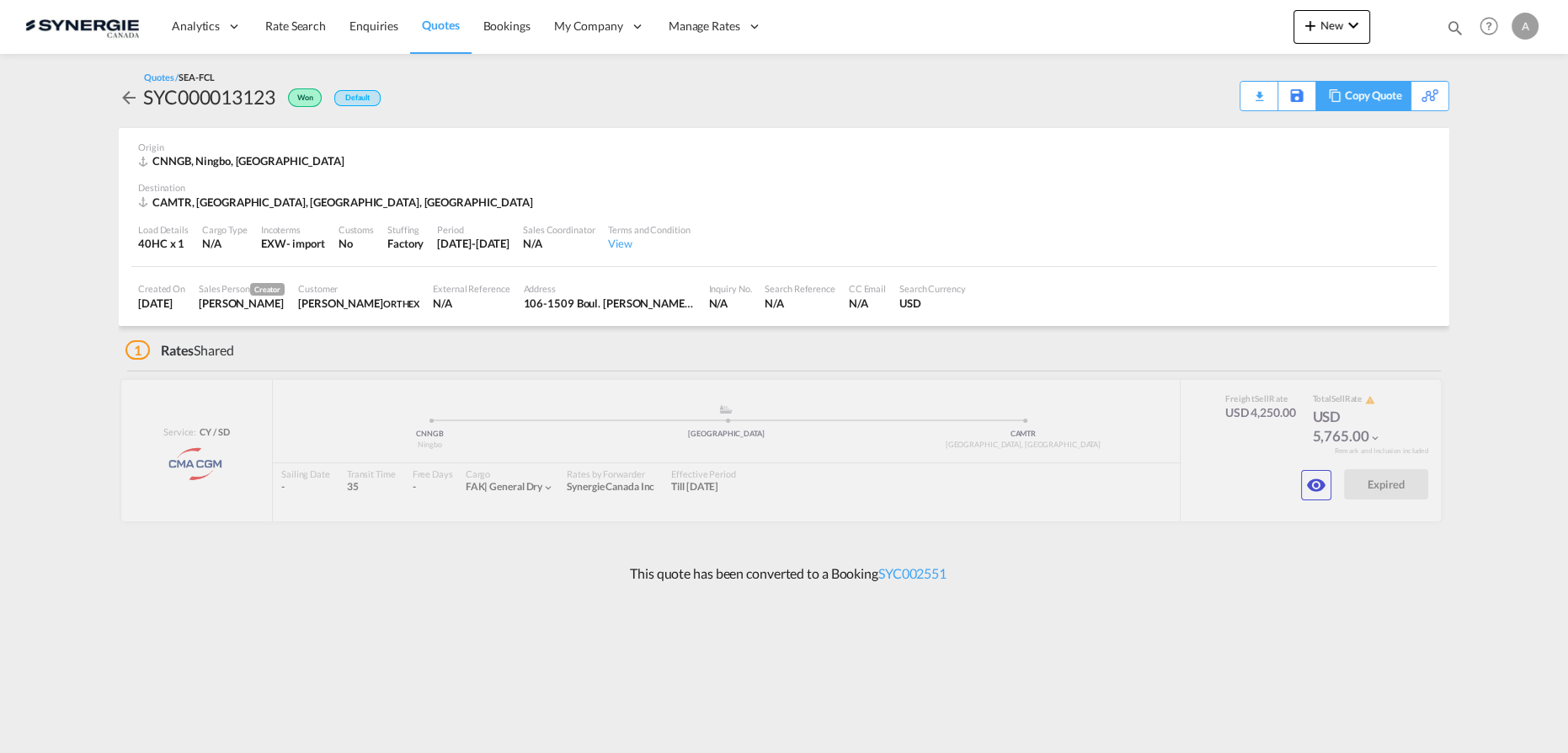
click at [1377, 98] on div "Copy Quote" at bounding box center [1373, 96] width 57 height 29
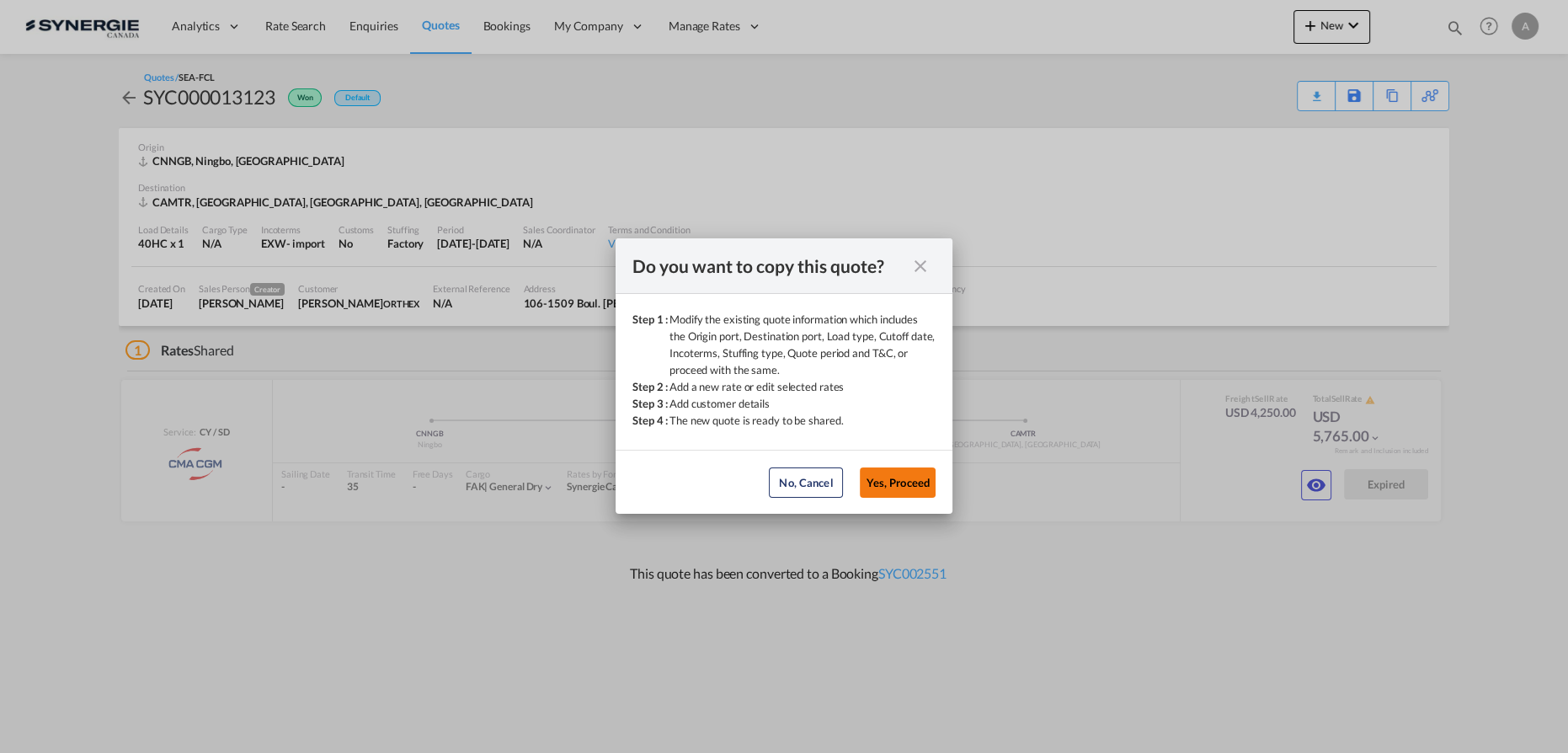
click at [886, 483] on button "Yes, Proceed" at bounding box center [897, 483] width 76 height 30
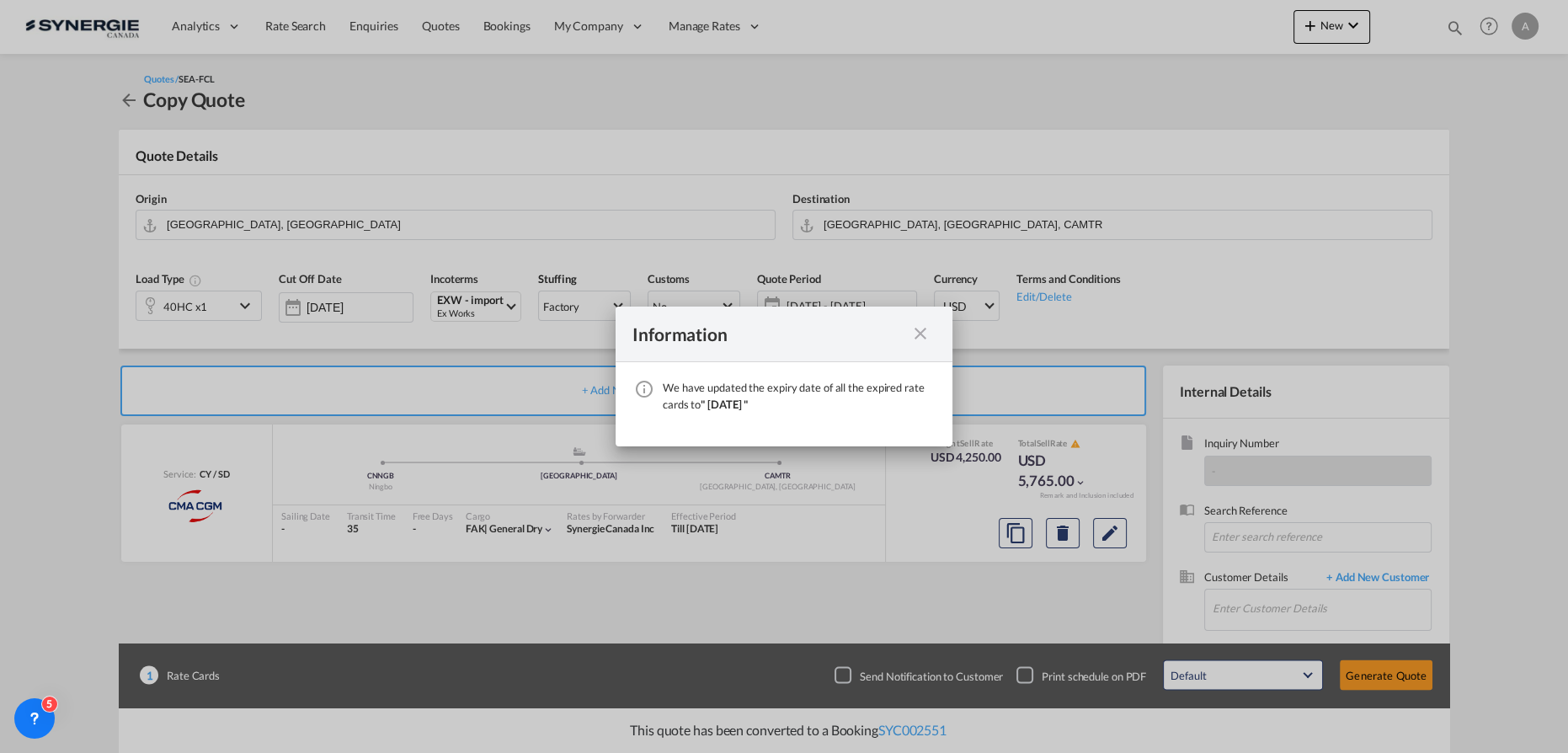
click at [918, 335] on md-icon "icon-close fg-AAA8AD cursor" at bounding box center [920, 333] width 20 height 20
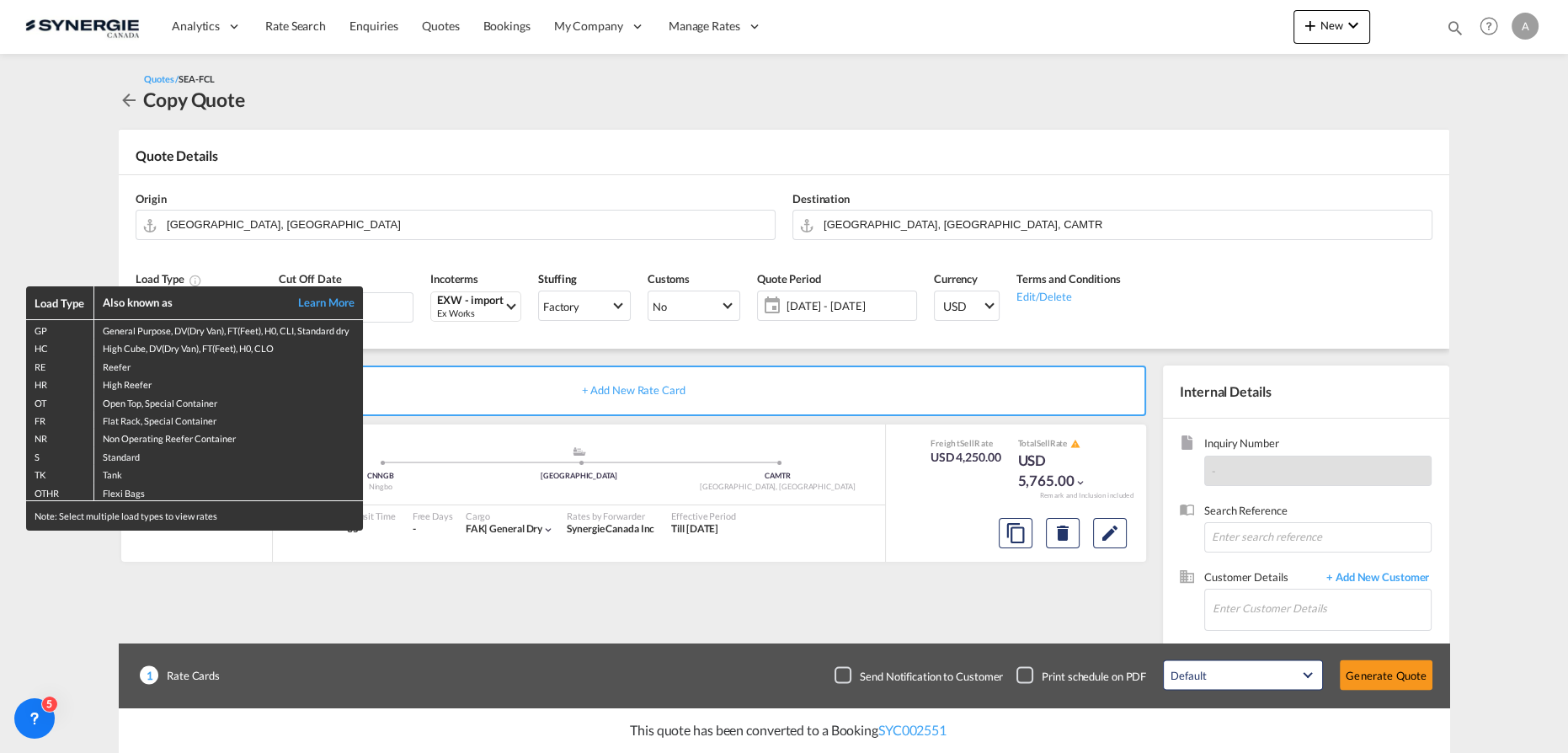
click at [168, 308] on div "Also known as" at bounding box center [191, 302] width 176 height 15
drag, startPoint x: 673, startPoint y: 336, endPoint x: 765, endPoint y: 323, distance: 92.9
click at [675, 336] on div "Load Type Also known as Learn More GP General Purpose, DV(Dry Van), FT(Feet), H…" at bounding box center [784, 376] width 1568 height 753
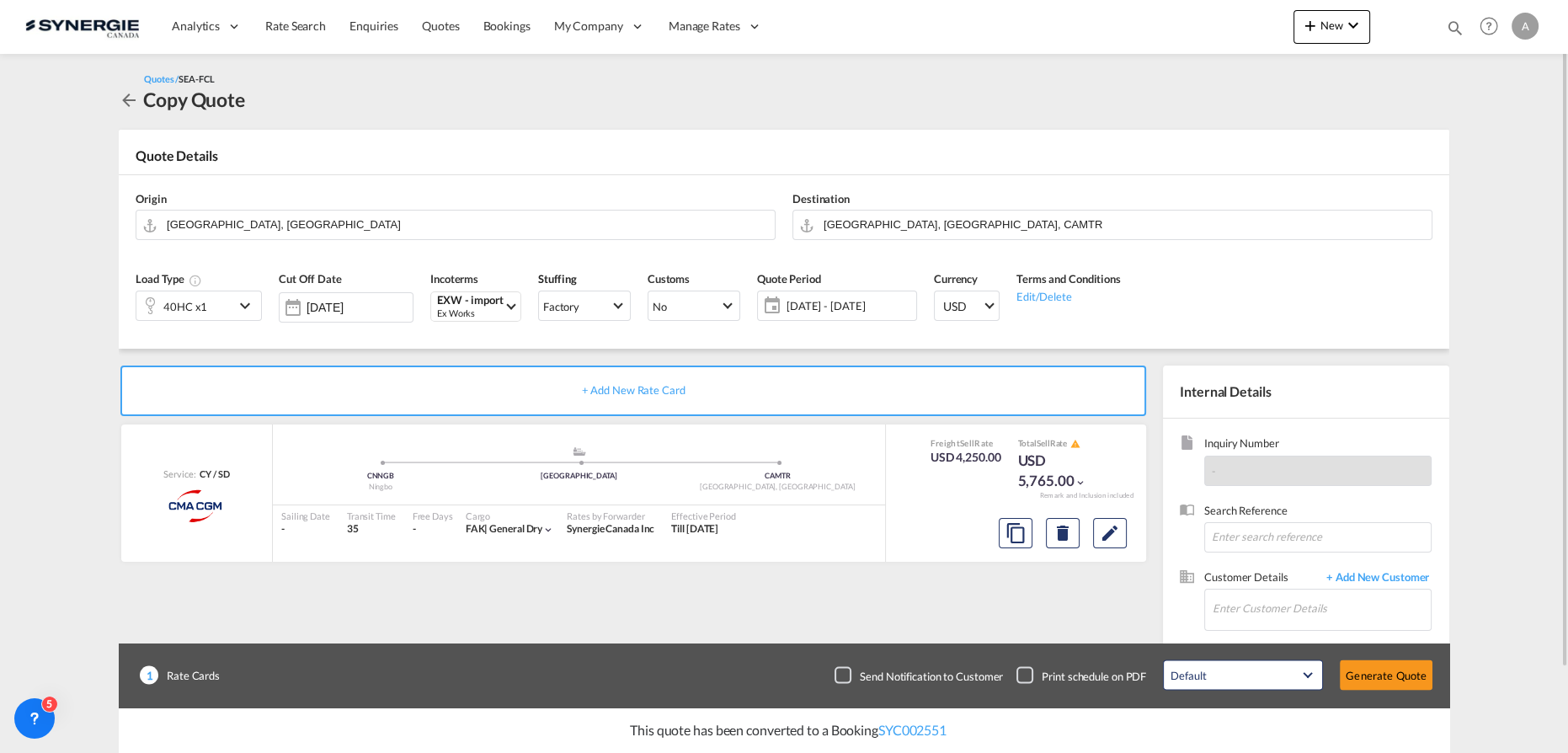
click at [851, 299] on span "26 Sep - 26 Oct 2025" at bounding box center [849, 306] width 126 height 15
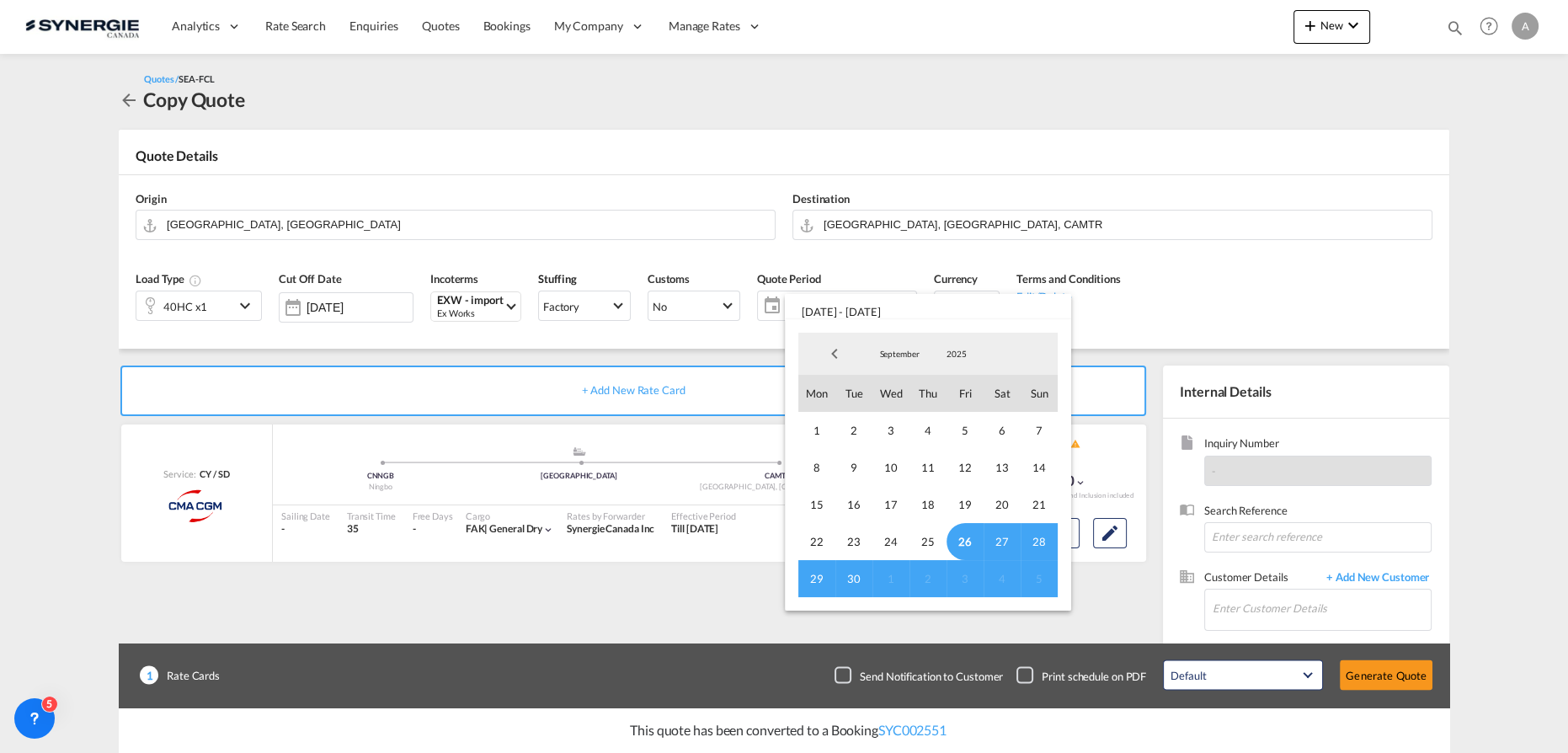
click at [966, 543] on span "26" at bounding box center [965, 542] width 37 height 37
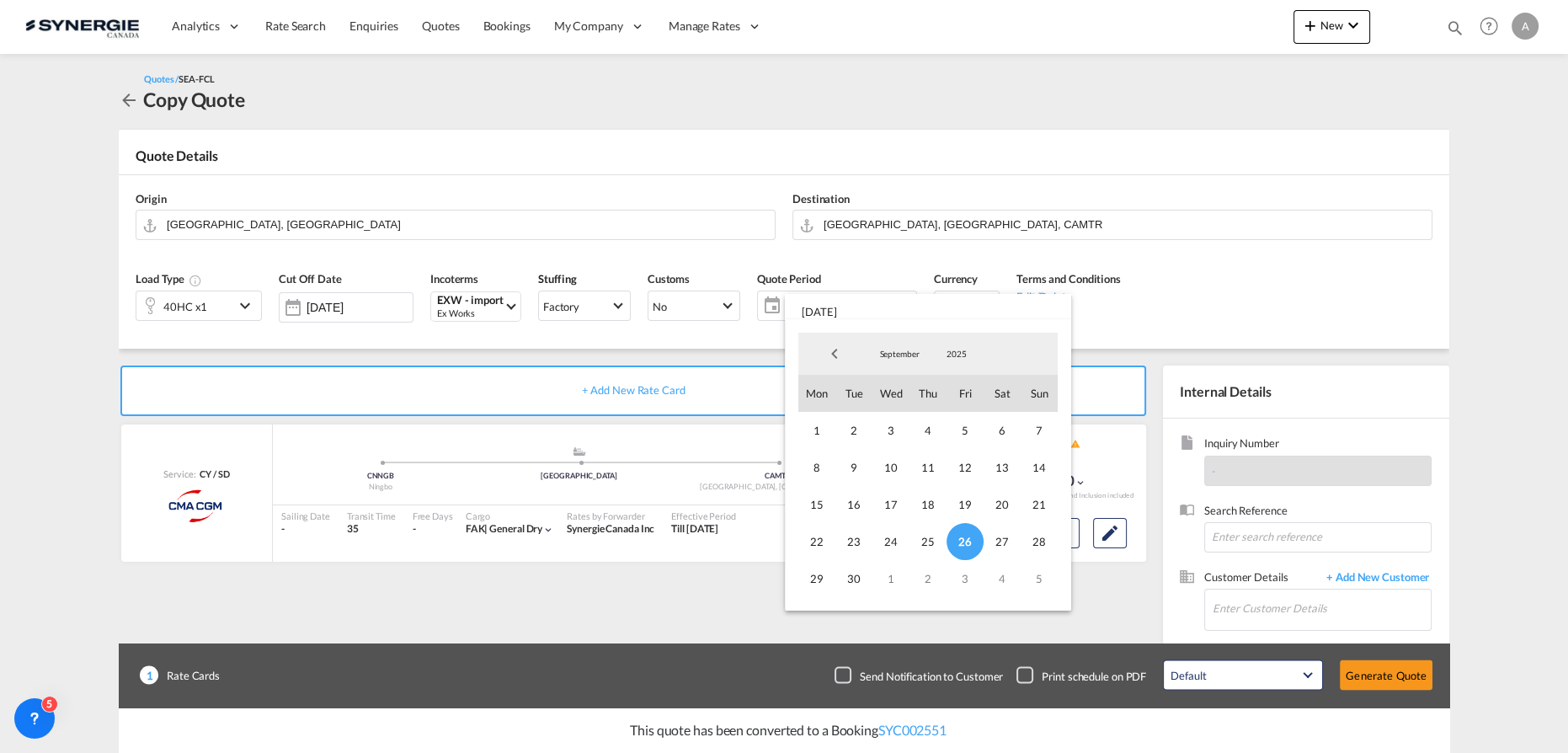
click at [891, 351] on span "September" at bounding box center [899, 353] width 53 height 12
click at [885, 384] on md-option "October" at bounding box center [916, 395] width 115 height 40
click at [852, 505] on span "14" at bounding box center [854, 504] width 37 height 37
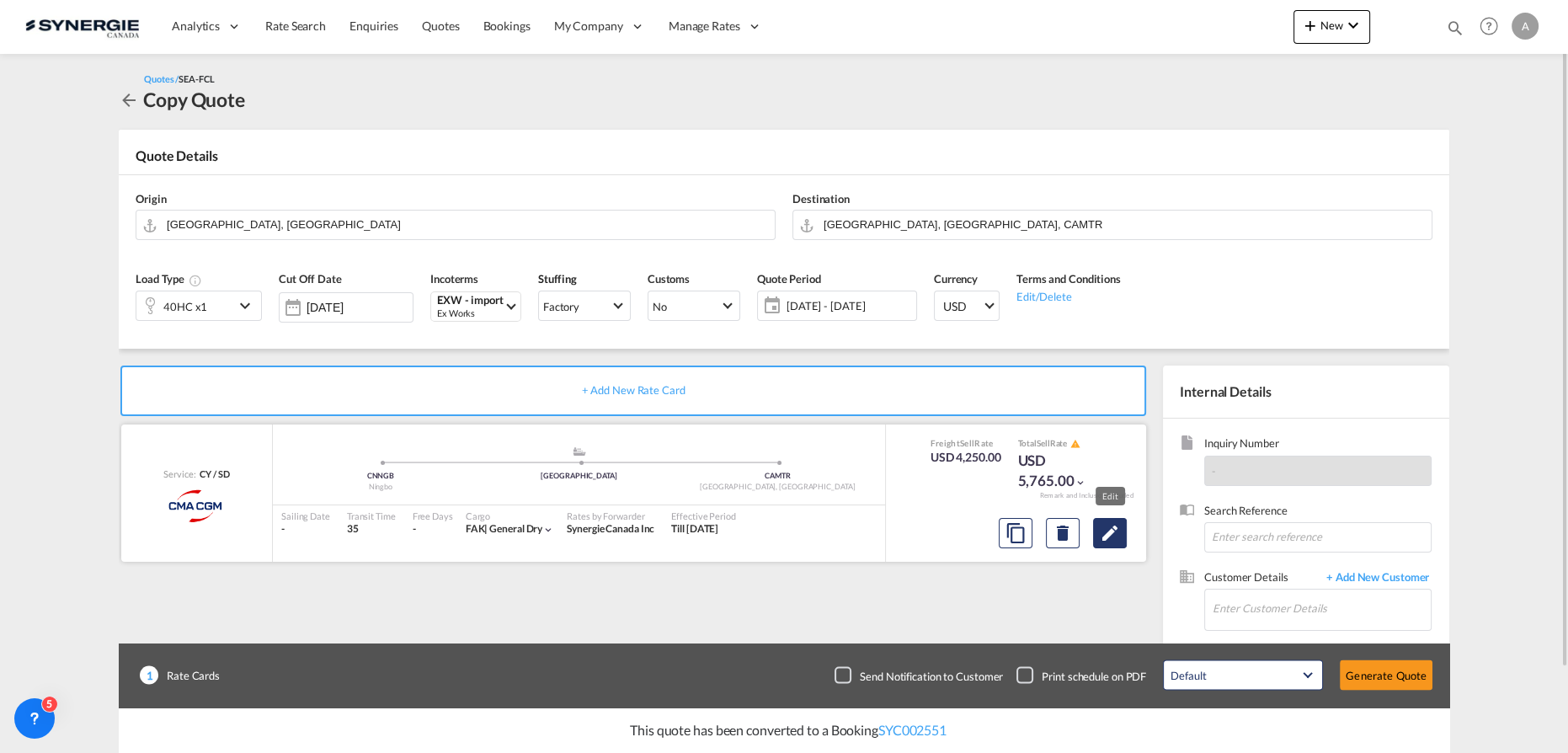
click at [1109, 532] on md-icon "Edit" at bounding box center [1109, 533] width 20 height 20
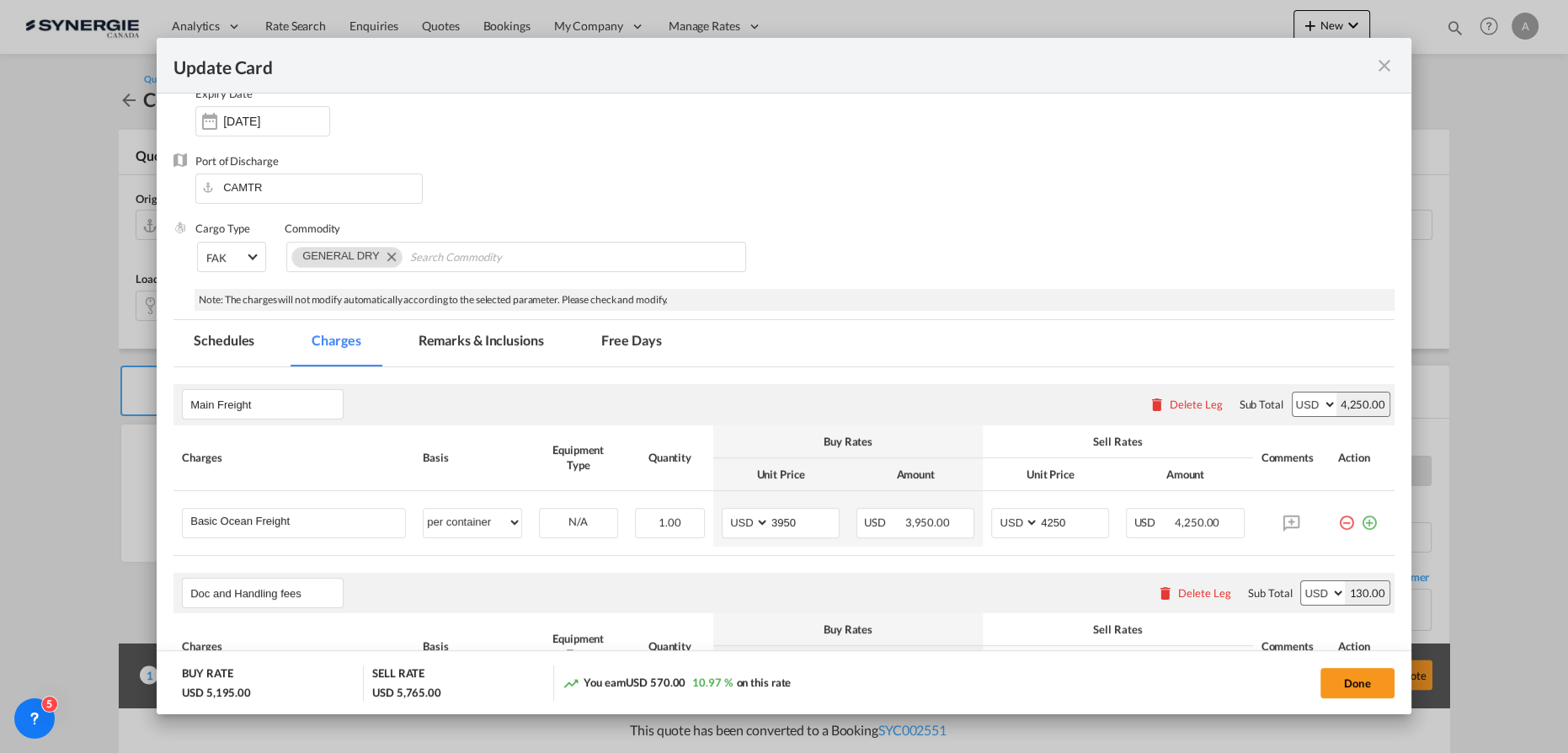
scroll to position [306, 0]
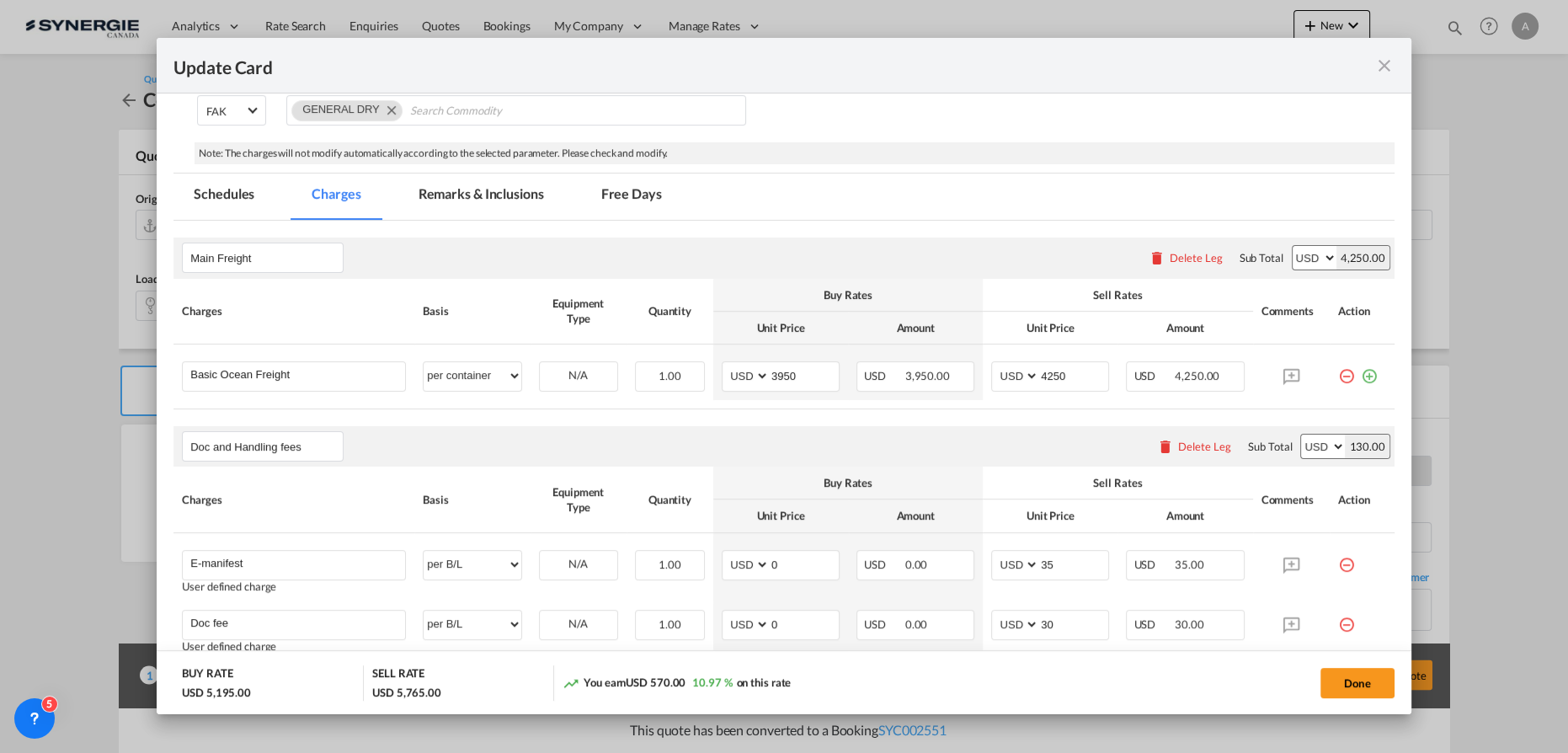
click at [442, 208] on md-tab-item "Remarks & Inclusions" at bounding box center [481, 197] width 166 height 46
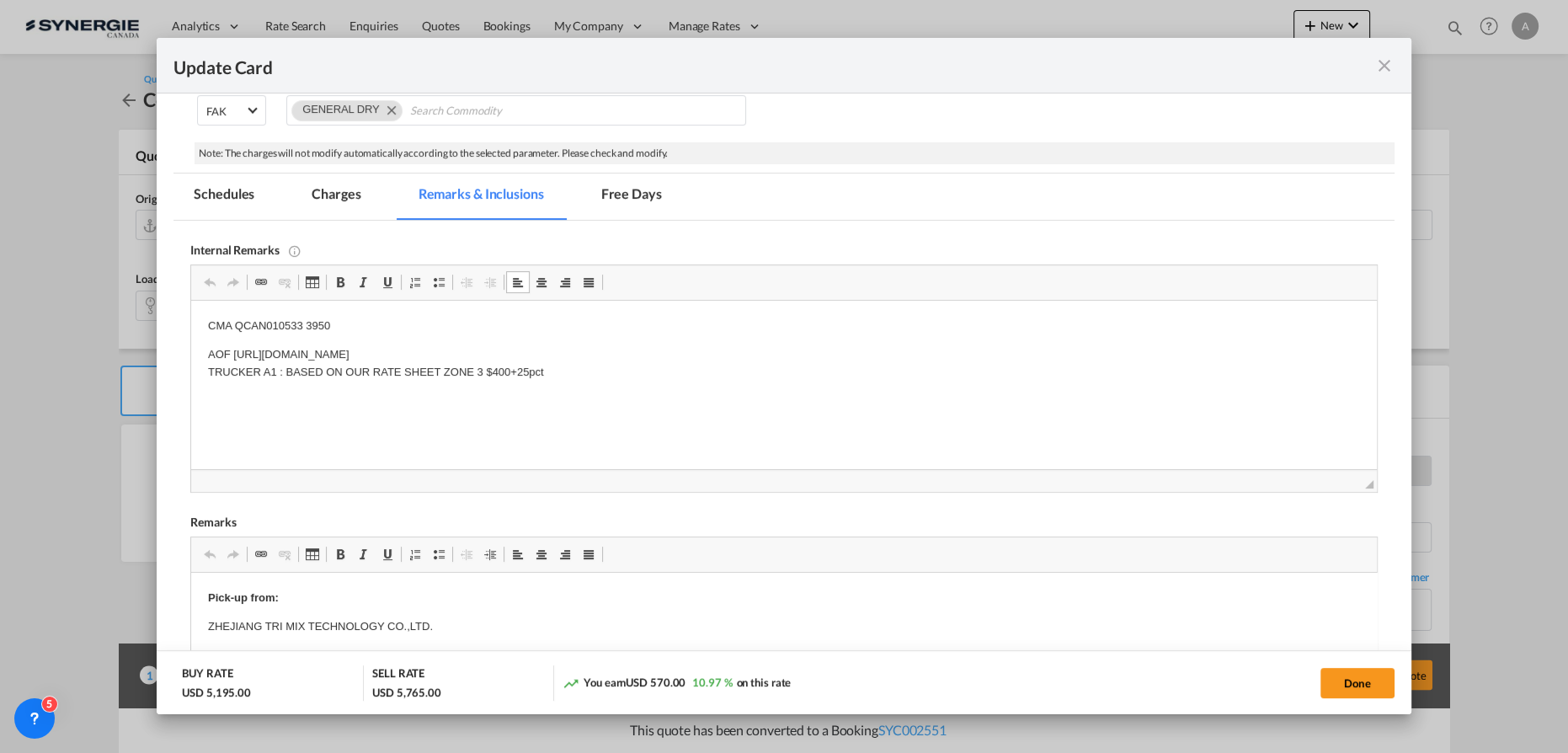
click at [759, 351] on p "AOF https://app.frontapp.com/open/msg_1gcqgjnz?key=FJSjwqFHEsSmPFAXgaGH3kChHNpA…" at bounding box center [783, 364] width 1152 height 36
click at [796, 356] on p "AOF https://app.frontapp.com/open/msg_1gcqgjnz?key=FJSjwqFHEsSmPFAXgaGH3kChHNpA…" at bounding box center [783, 364] width 1152 height 36
click at [326, 315] on html "CMA QCAN010533 3950 AOF https://app.frontapp.com/open/msg_1gcqgjnz?key=FJSjwqFH…" at bounding box center [784, 348] width 1186 height 97
click at [337, 320] on p "CMA QCAN010533 3950" at bounding box center [783, 326] width 1152 height 18
drag, startPoint x: 336, startPoint y: 323, endPoint x: 243, endPoint y: 320, distance: 93.0
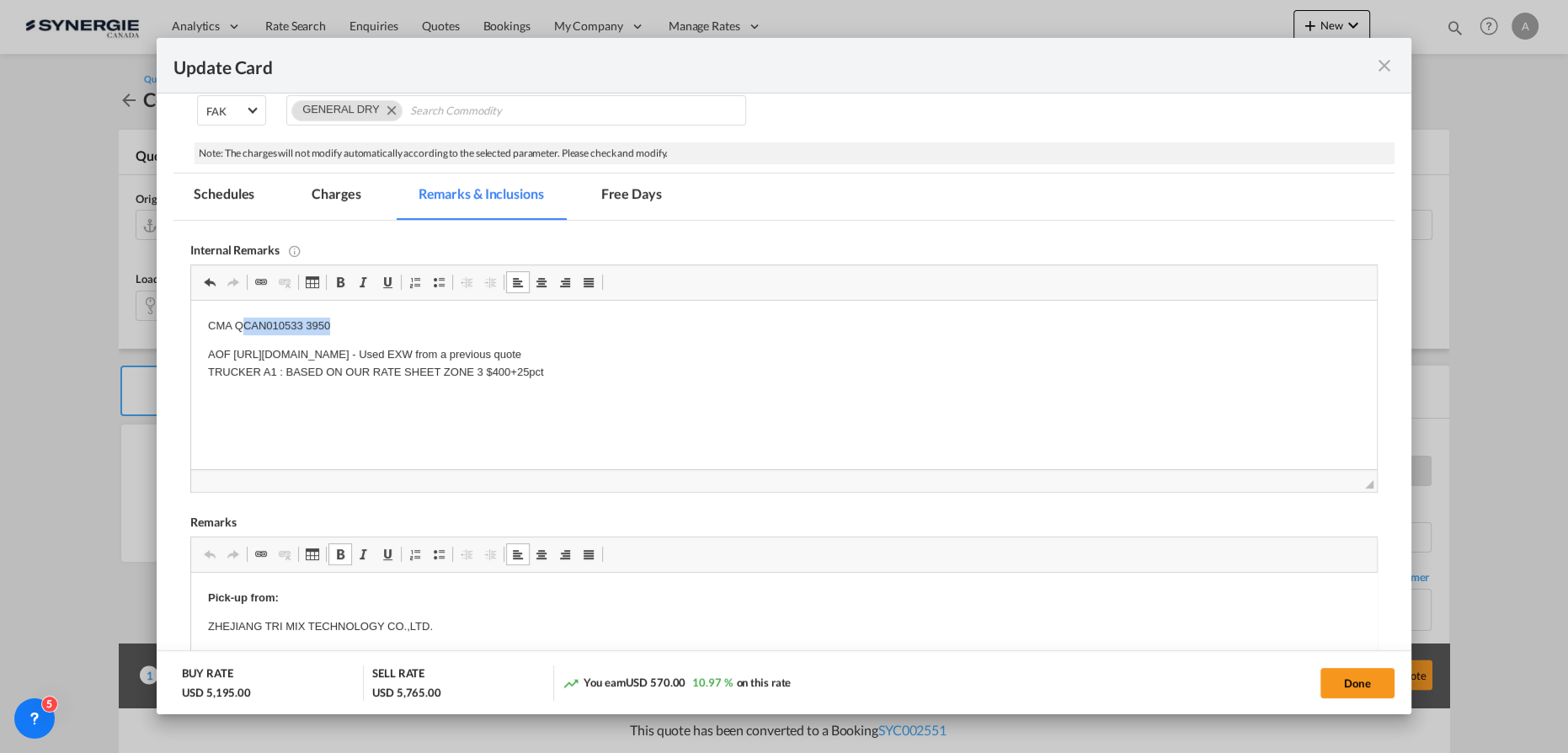
click at [243, 320] on p "CMA QCAN010533 3950" at bounding box center [783, 326] width 1152 height 18
click at [335, 197] on md-tab-item "Charges" at bounding box center [336, 197] width 89 height 46
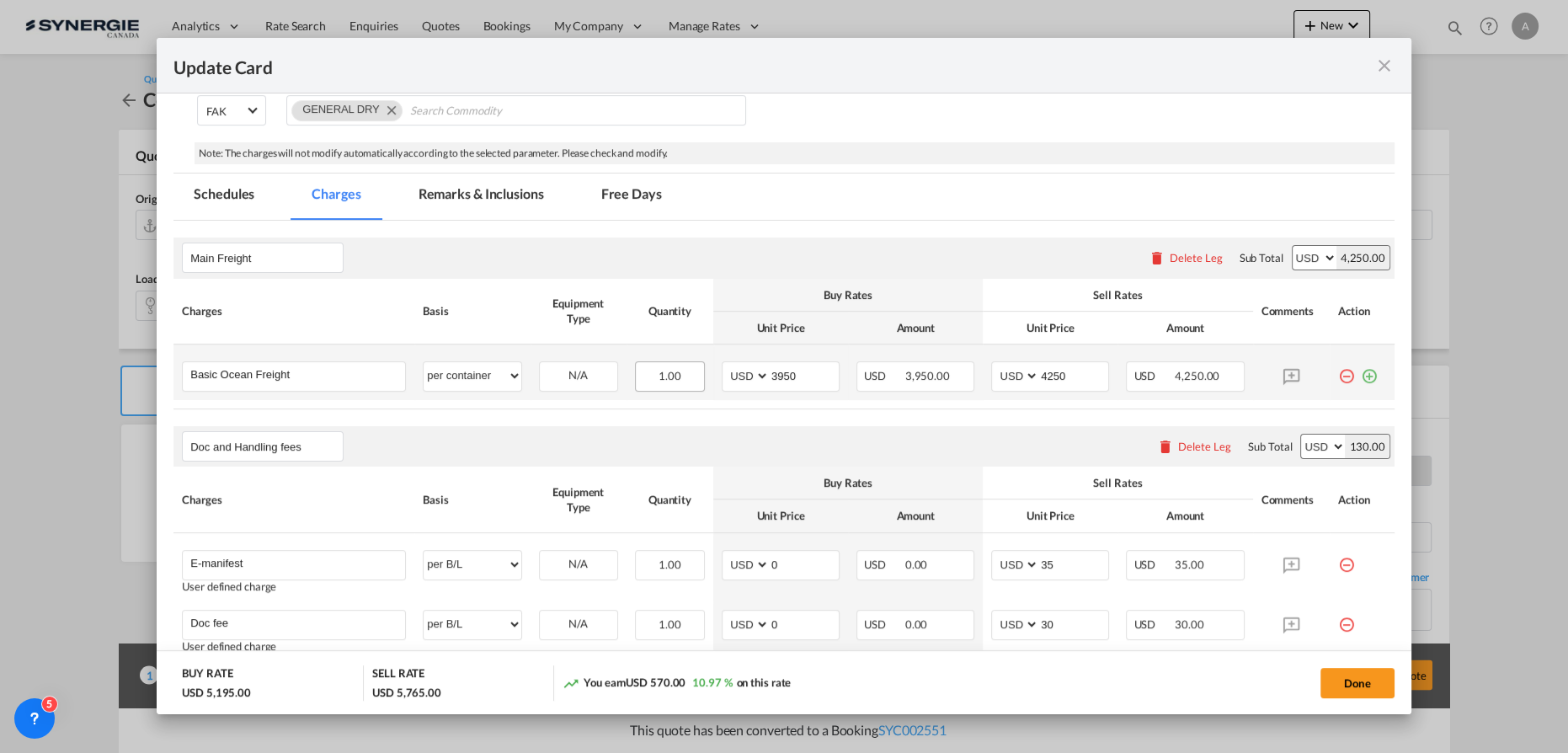
drag, startPoint x: 797, startPoint y: 372, endPoint x: 677, endPoint y: 363, distance: 120.3
click at [685, 366] on tr "Basic Ocean Freight Please Enter User Defined Charges Cannot Be Published per e…" at bounding box center [784, 372] width 1221 height 55
type input "3436"
click at [1048, 376] on input "4250" at bounding box center [1073, 374] width 69 height 25
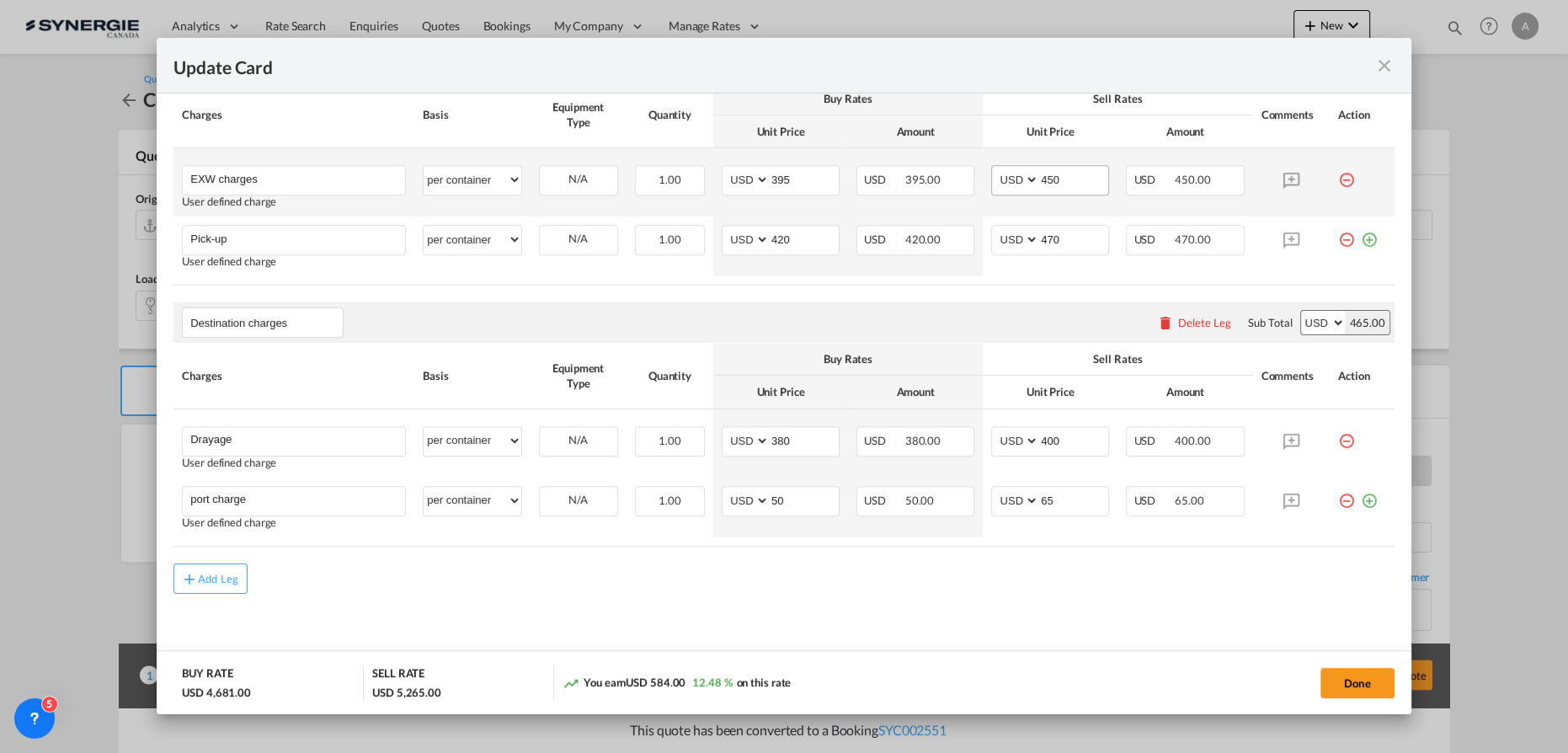
scroll to position [1013, 0]
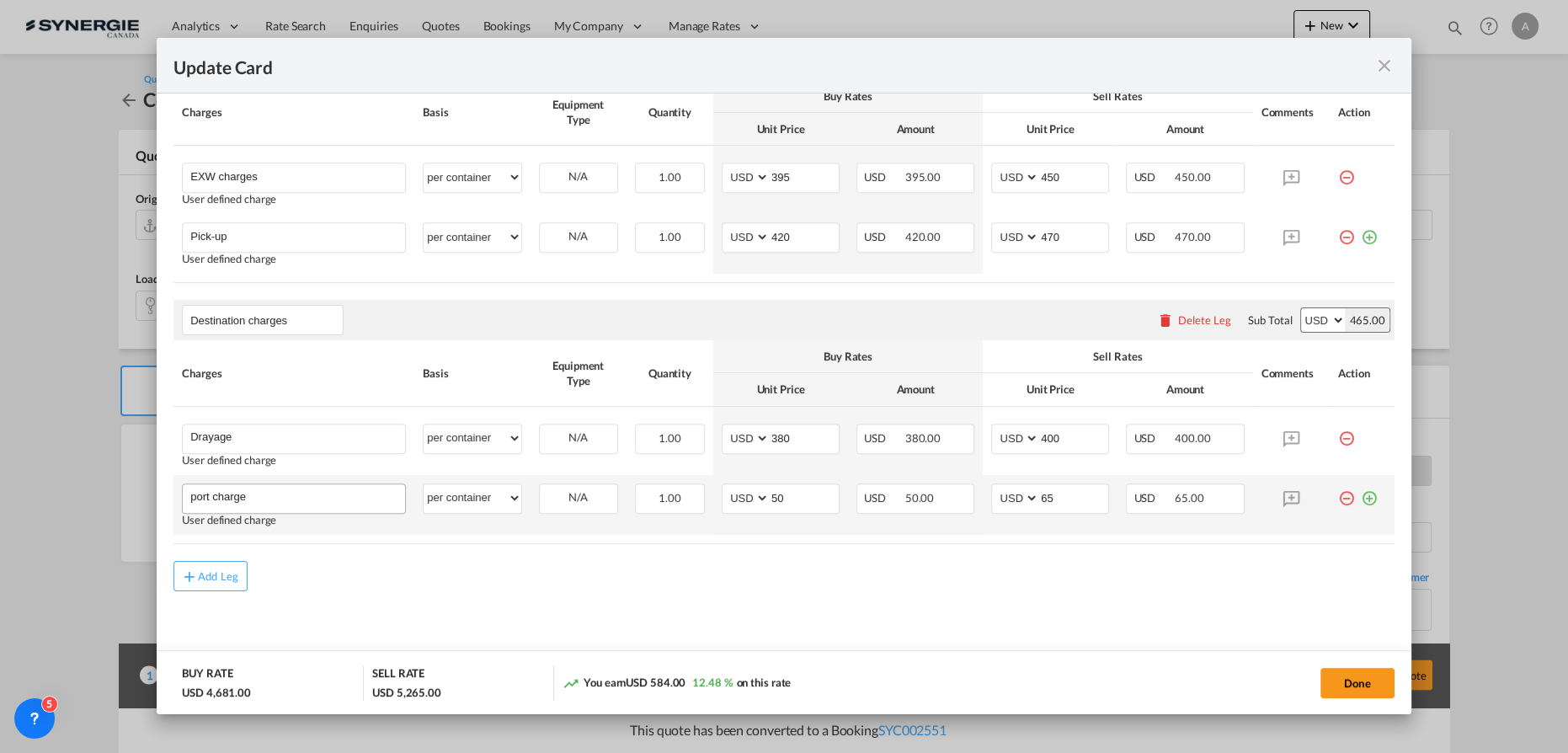
type input "3750"
click at [195, 484] on input "port charge" at bounding box center [298, 496] width 215 height 25
drag, startPoint x: 278, startPoint y: 491, endPoint x: 87, endPoint y: 484, distance: 191.1
click at [99, 494] on div "Update Card Port of Loading CNNGB T/S VANCOUVER Liner/Carrier CMA CGM Atlantic …" at bounding box center [784, 376] width 1568 height 752
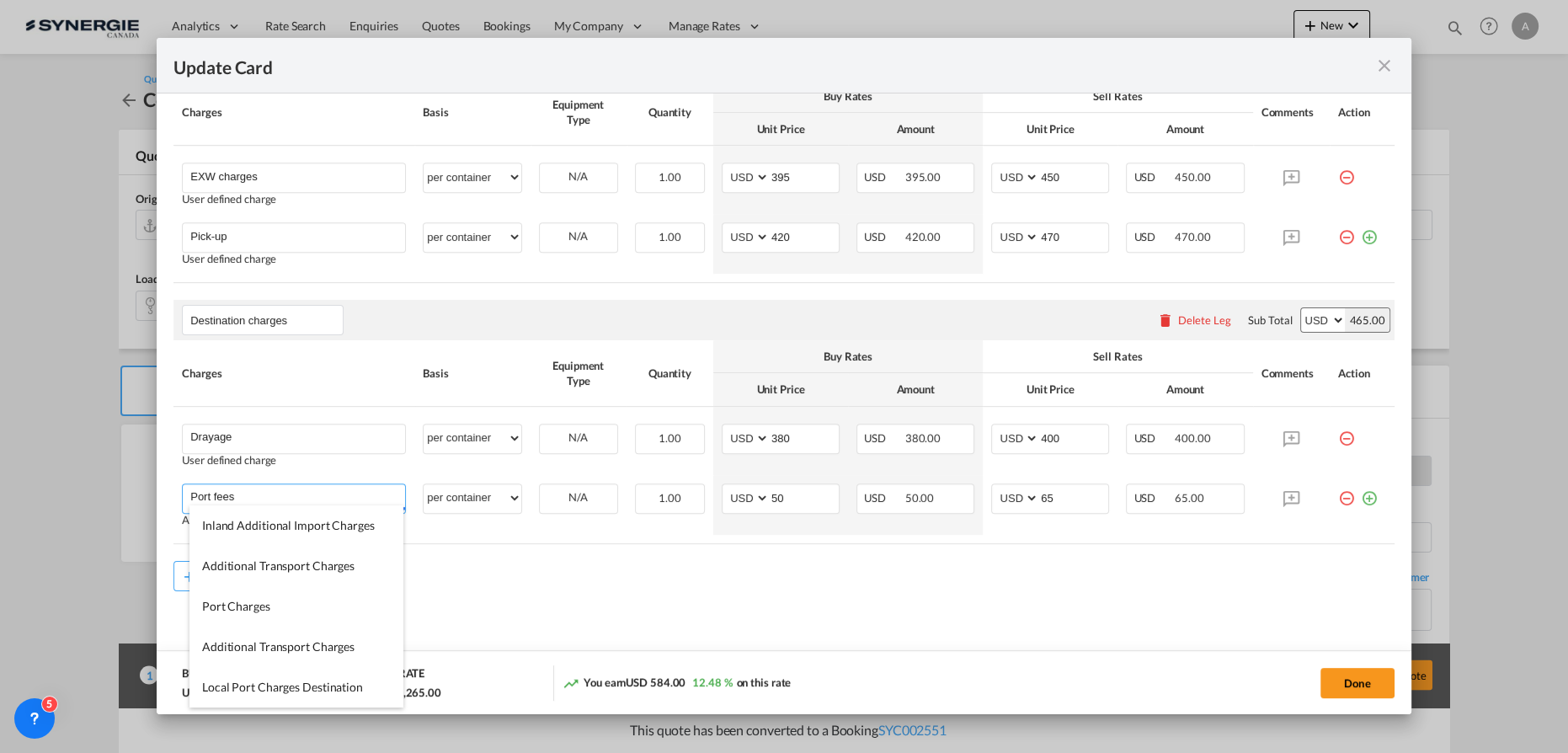
type input "Port fees"
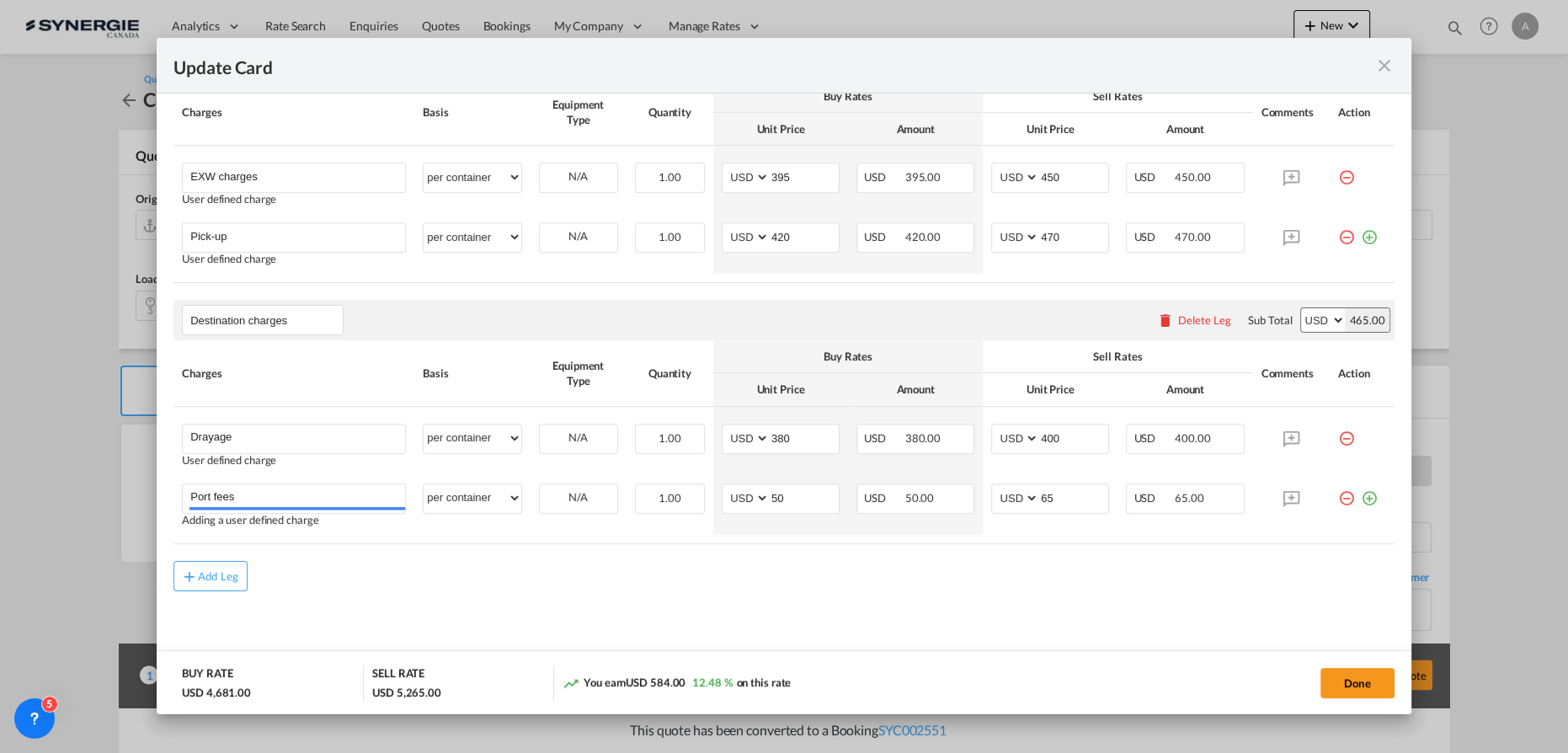
click at [728, 548] on rate-modification "Main Freight Please enter leg name Leg Name Already Exists Delete Leg Sub Total…" at bounding box center [784, 52] width 1221 height 1077
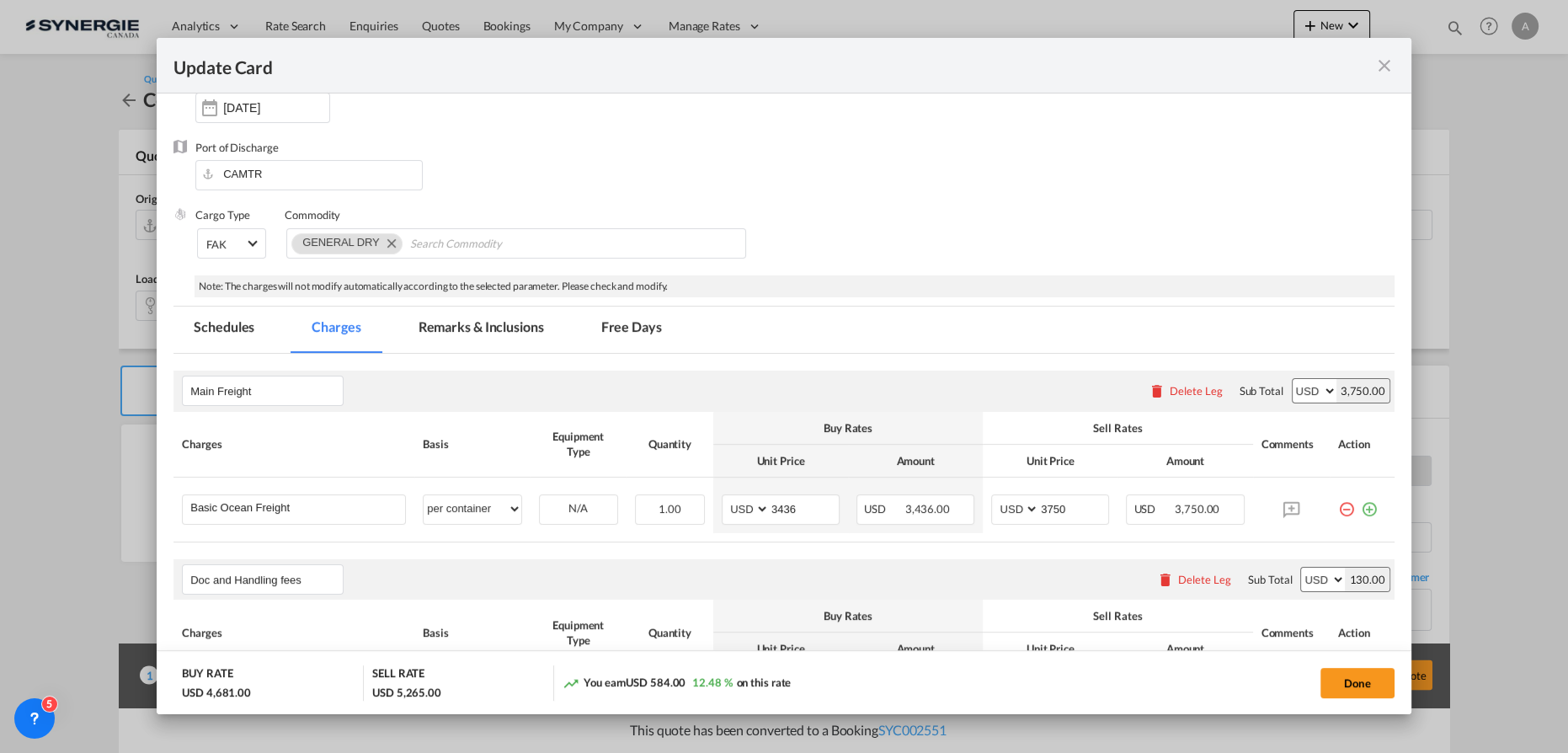
scroll to position [171, 0]
click at [469, 349] on md-tab-item "Remarks & Inclusions" at bounding box center [481, 331] width 166 height 46
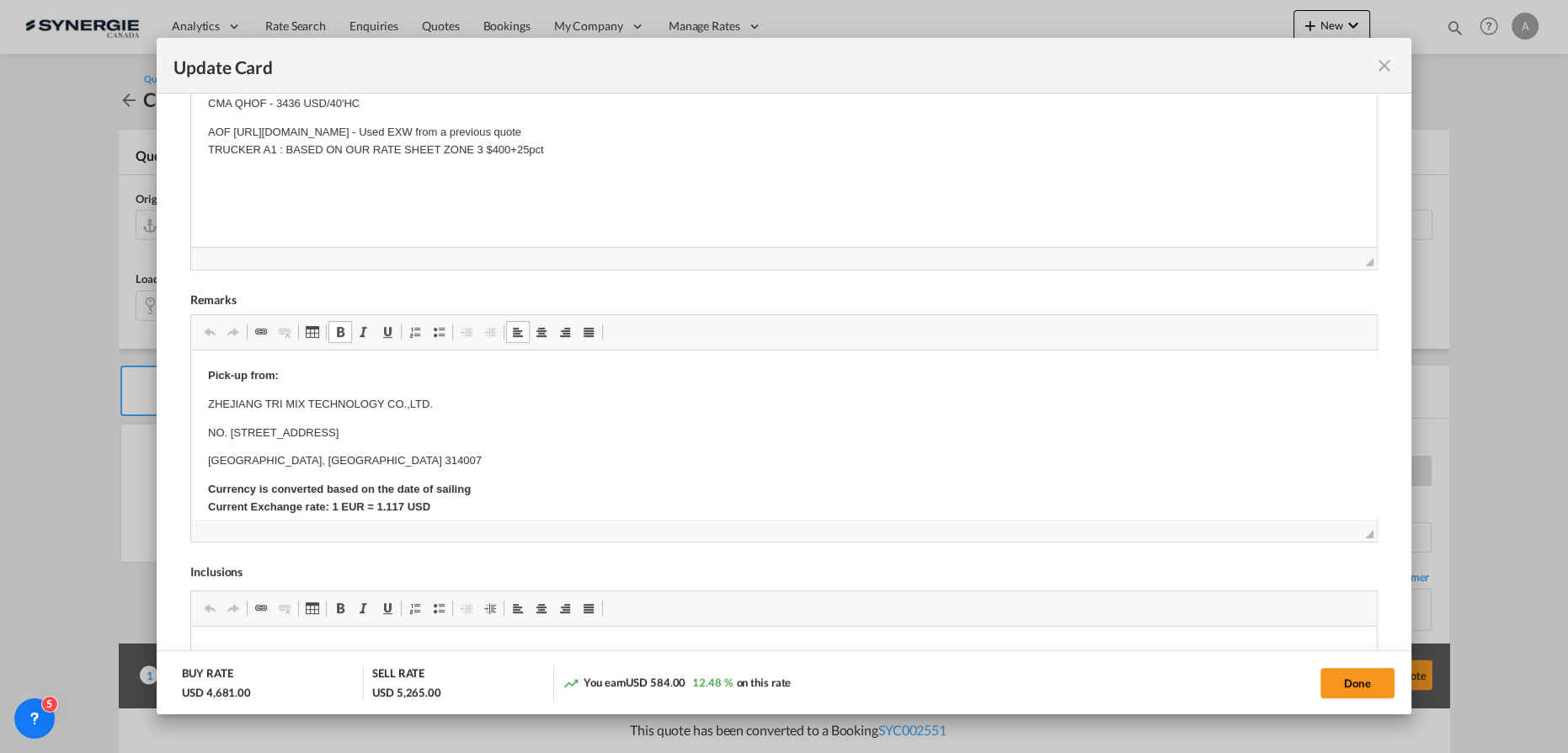
scroll to position [330, 0]
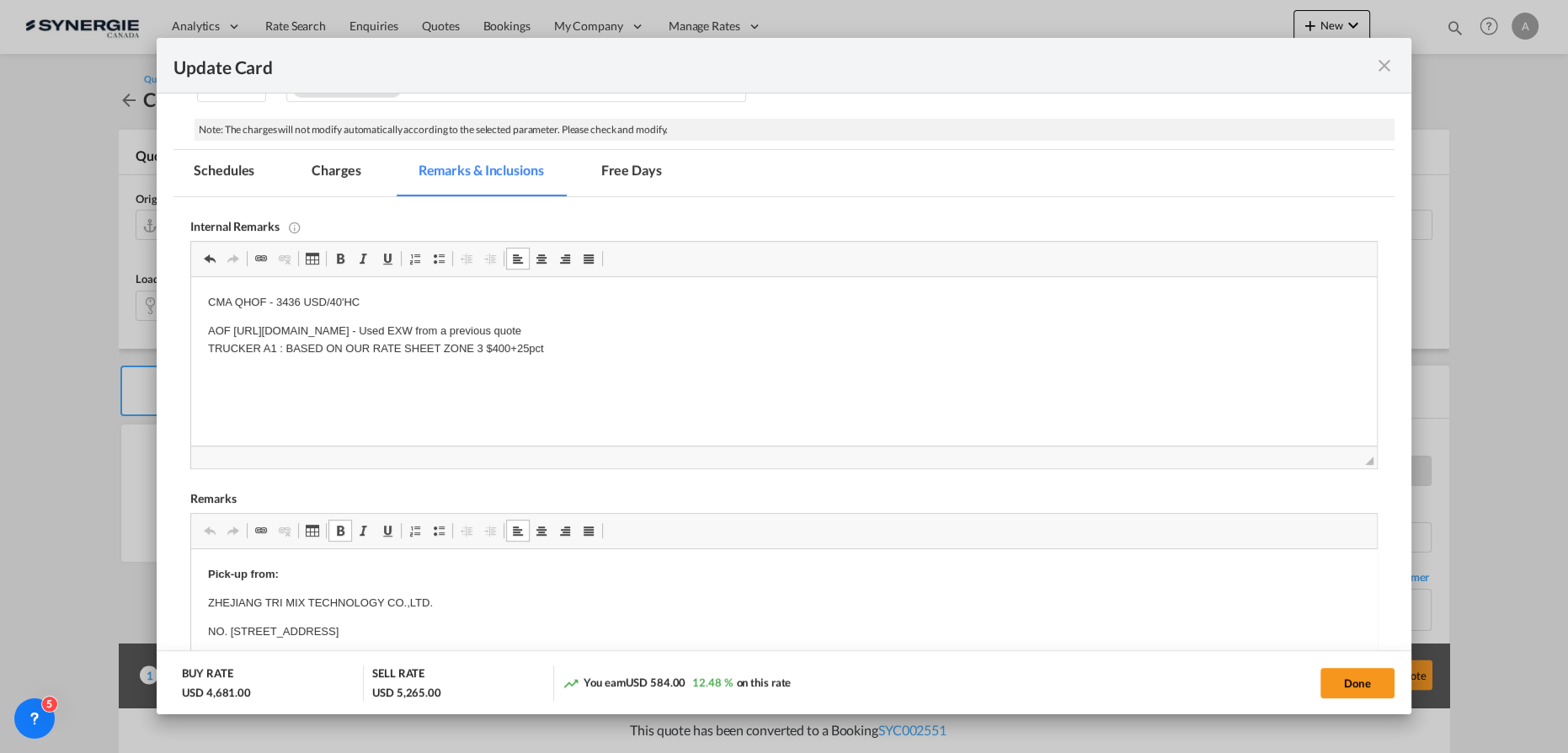
click at [347, 182] on md-tab-item "Charges" at bounding box center [336, 173] width 89 height 46
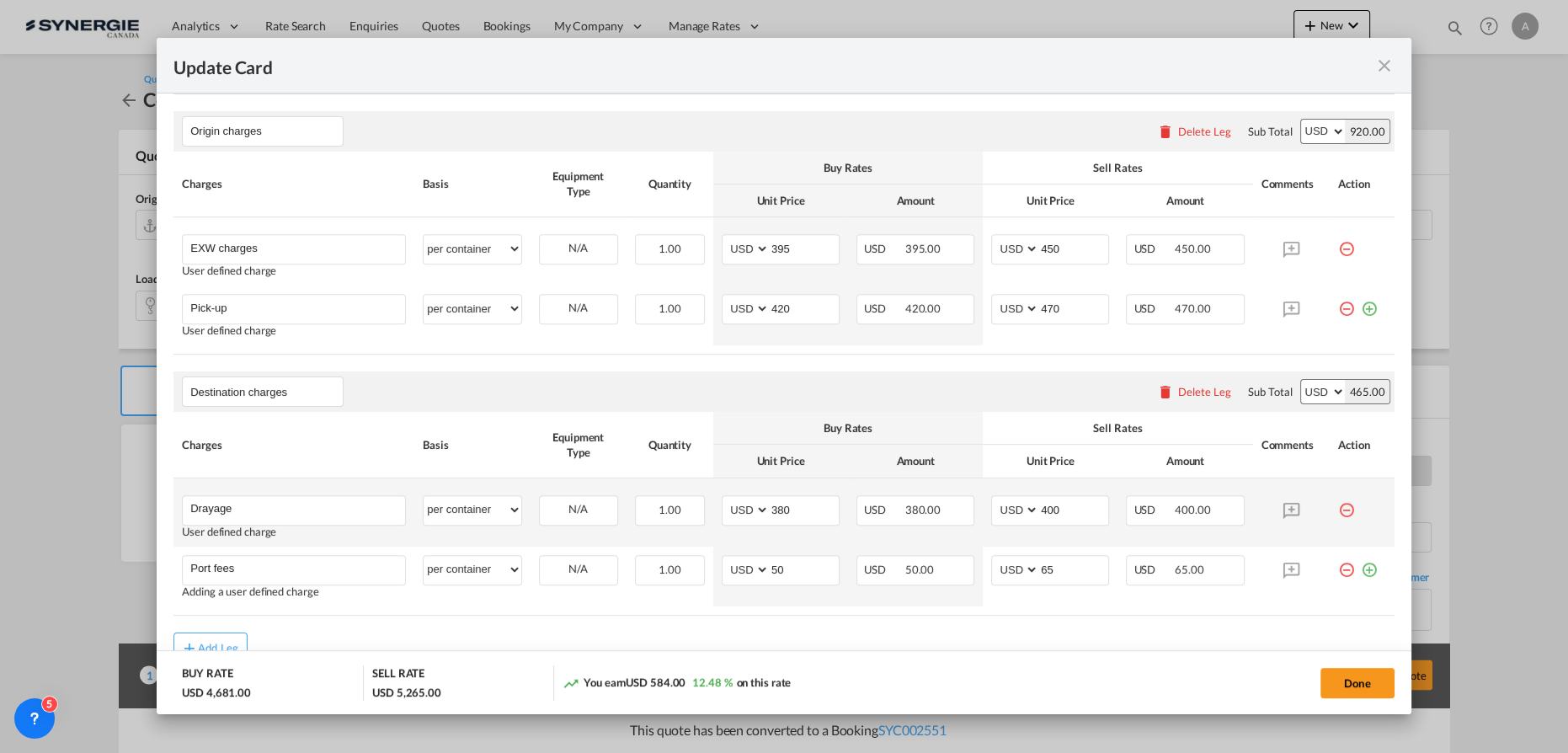
scroll to position [1013, 0]
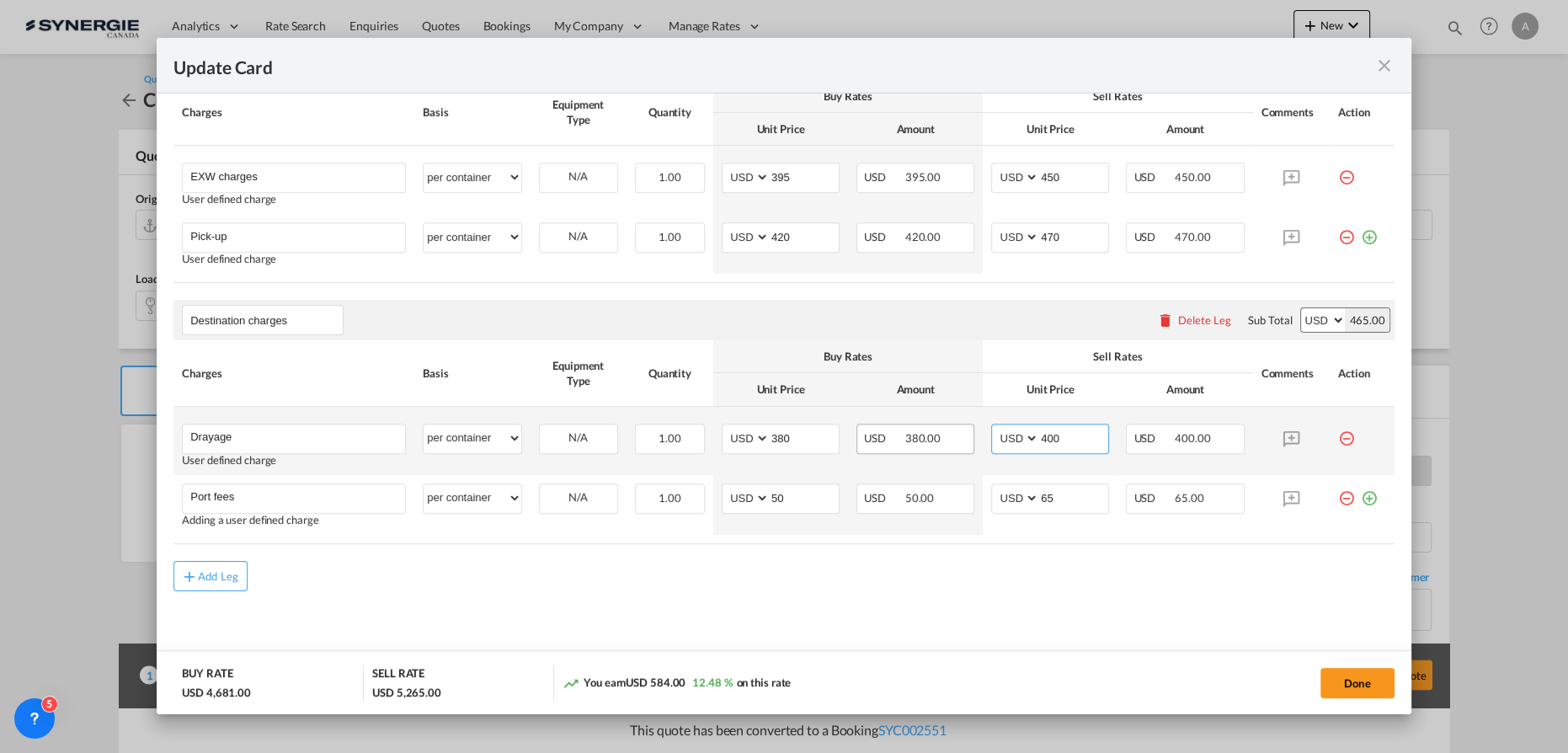
drag, startPoint x: 1067, startPoint y: 428, endPoint x: 935, endPoint y: 425, distance: 132.0
click at [936, 425] on tr "Drayage Please Enter User Defined Charges Cannot Be Published User defined char…" at bounding box center [784, 440] width 1221 height 69
type input "420"
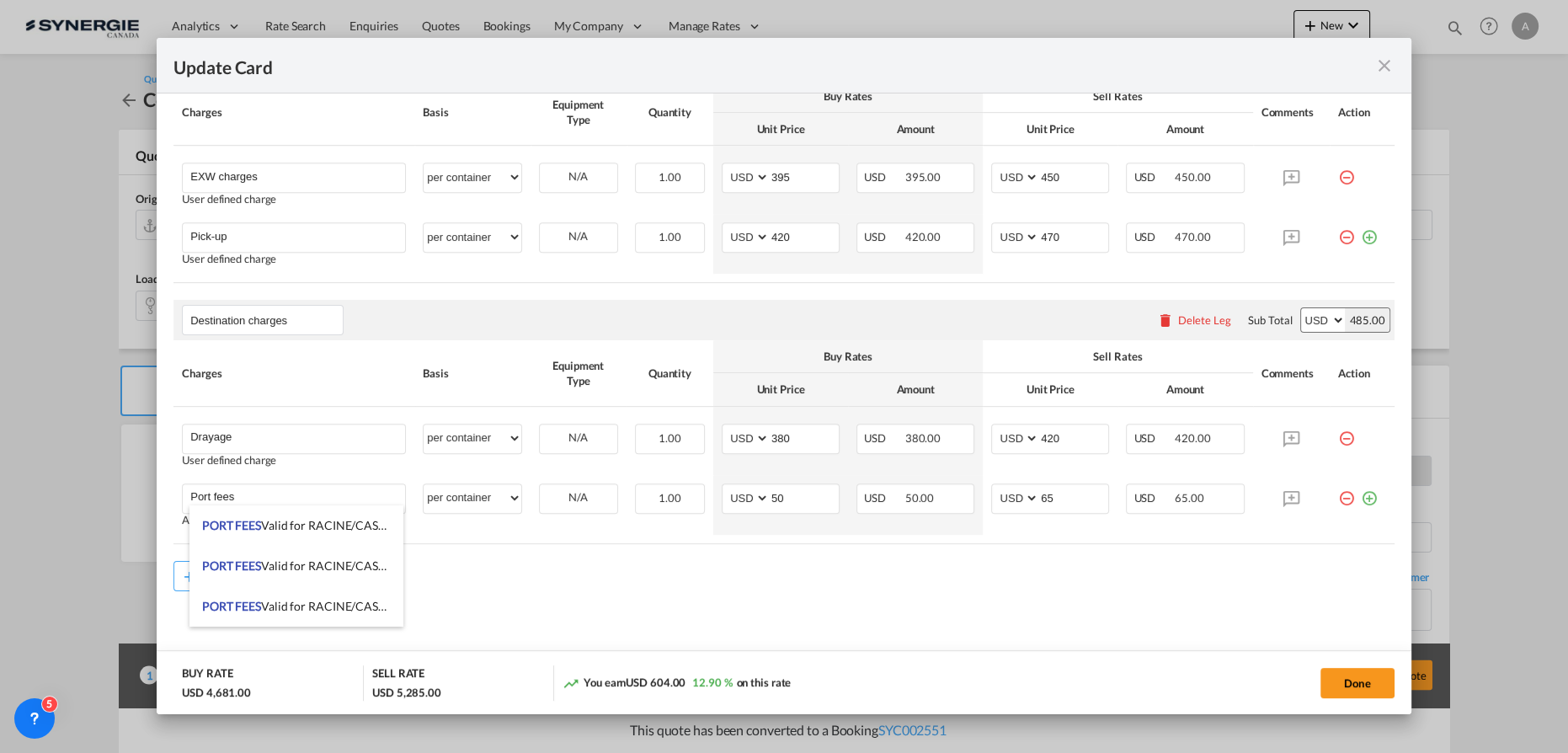
click at [1209, 608] on md-content "Main Freight Please enter leg name Leg Name Already Exists Delete Leg Sub Total…" at bounding box center [784, 94] width 1221 height 1163
click at [1348, 681] on button "Done" at bounding box center [1357, 683] width 74 height 30
type input "25 Oct 2025"
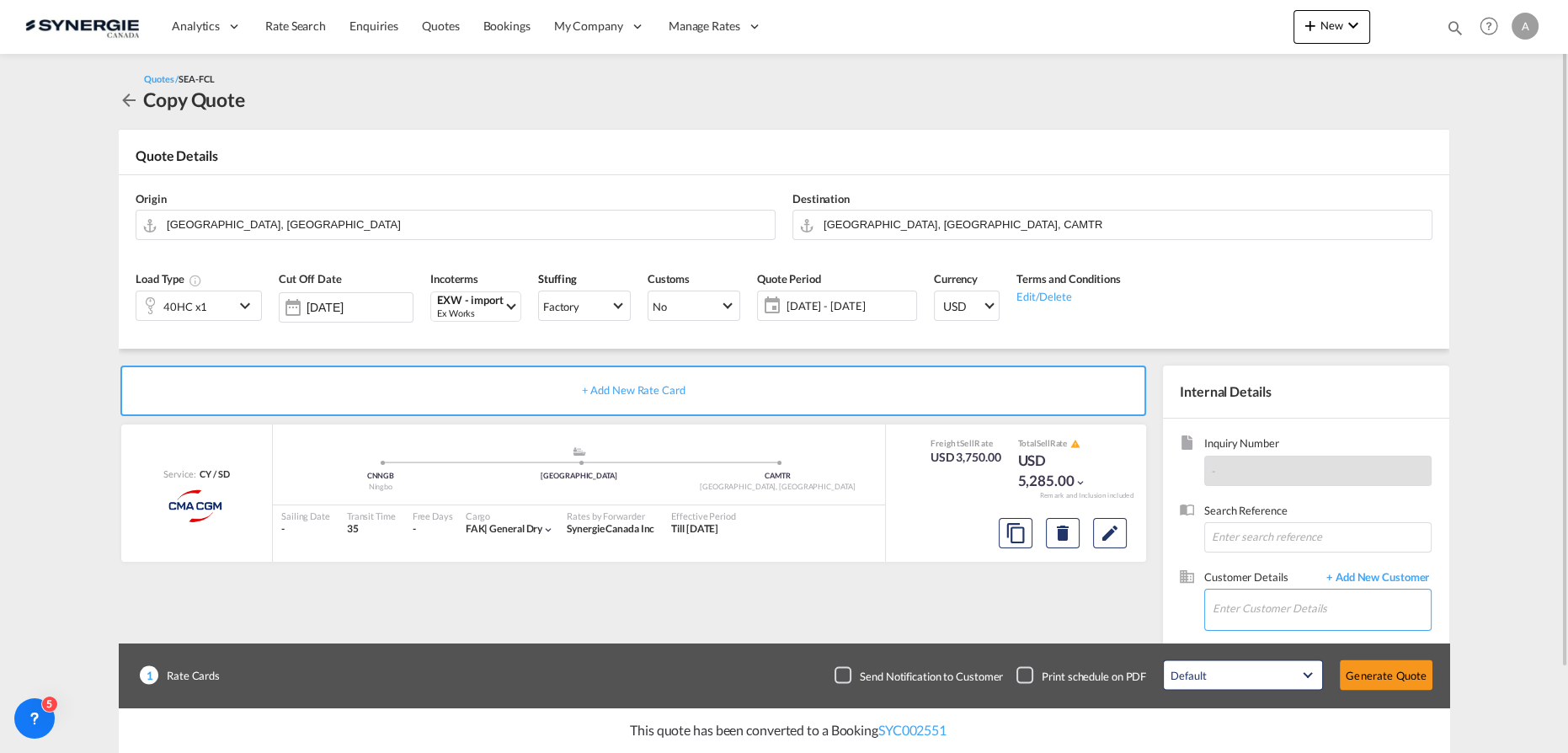
click at [1342, 601] on input "Enter Customer Details" at bounding box center [1321, 609] width 218 height 38
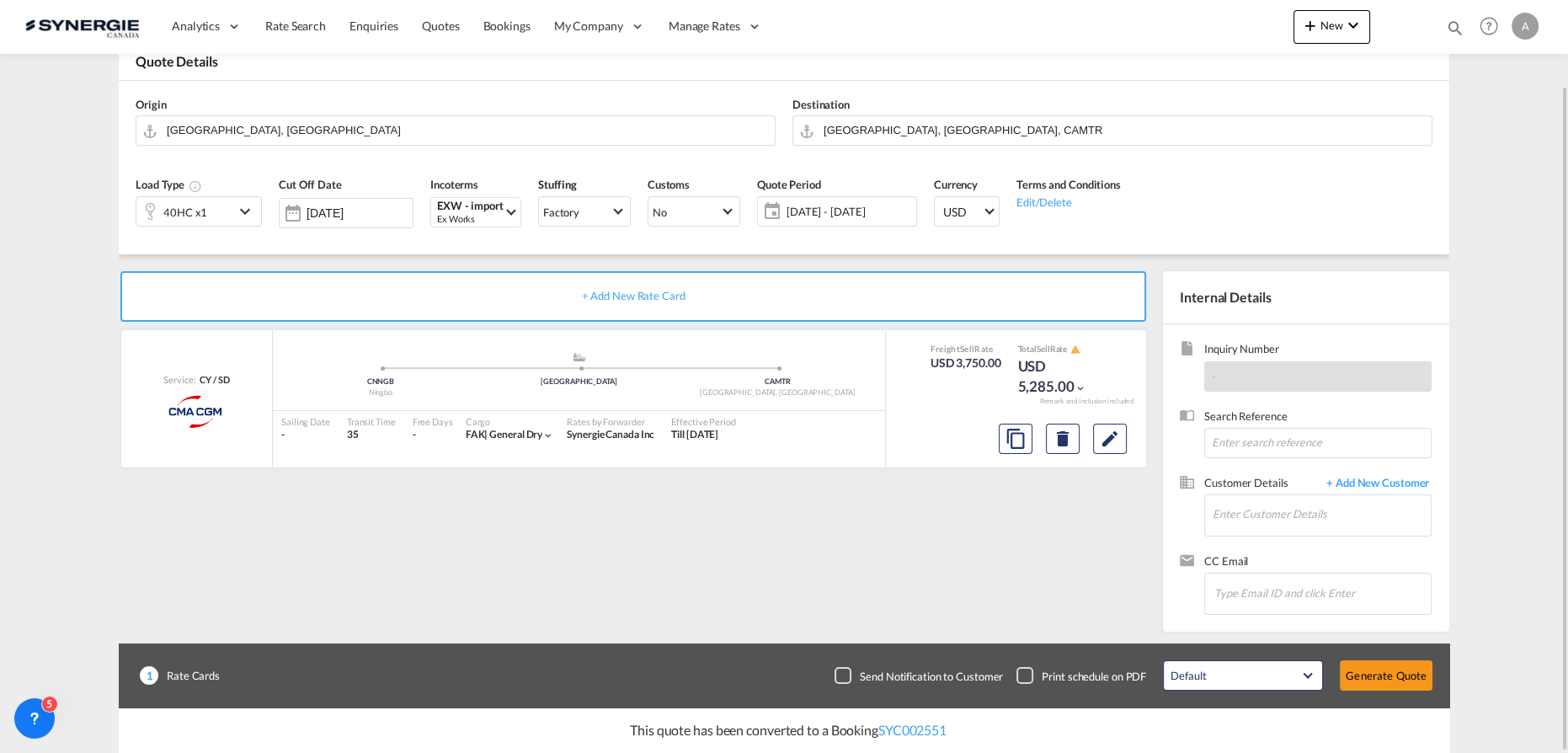
scroll to position [18, 0]
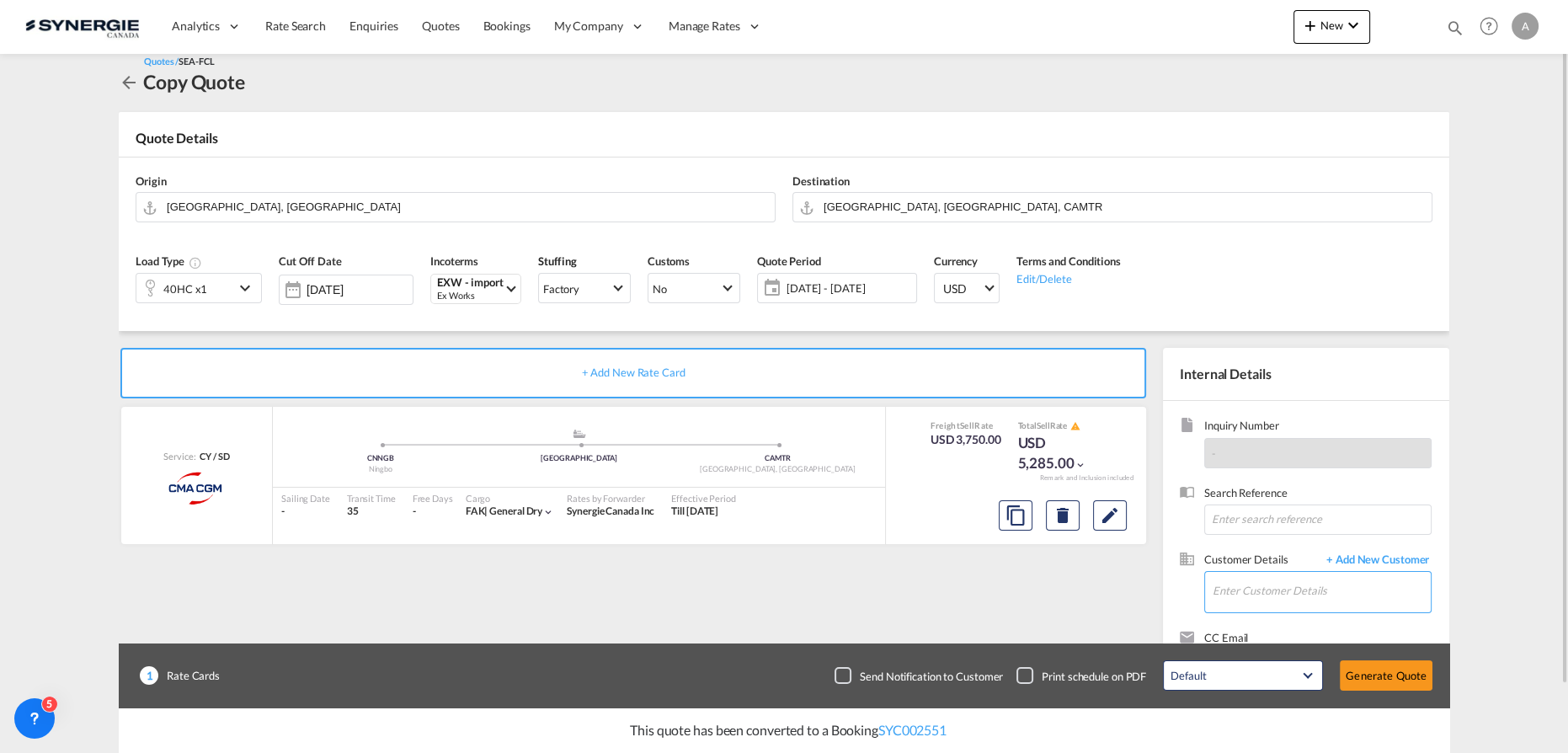
click at [1244, 583] on input "Enter Customer Details" at bounding box center [1321, 591] width 218 height 38
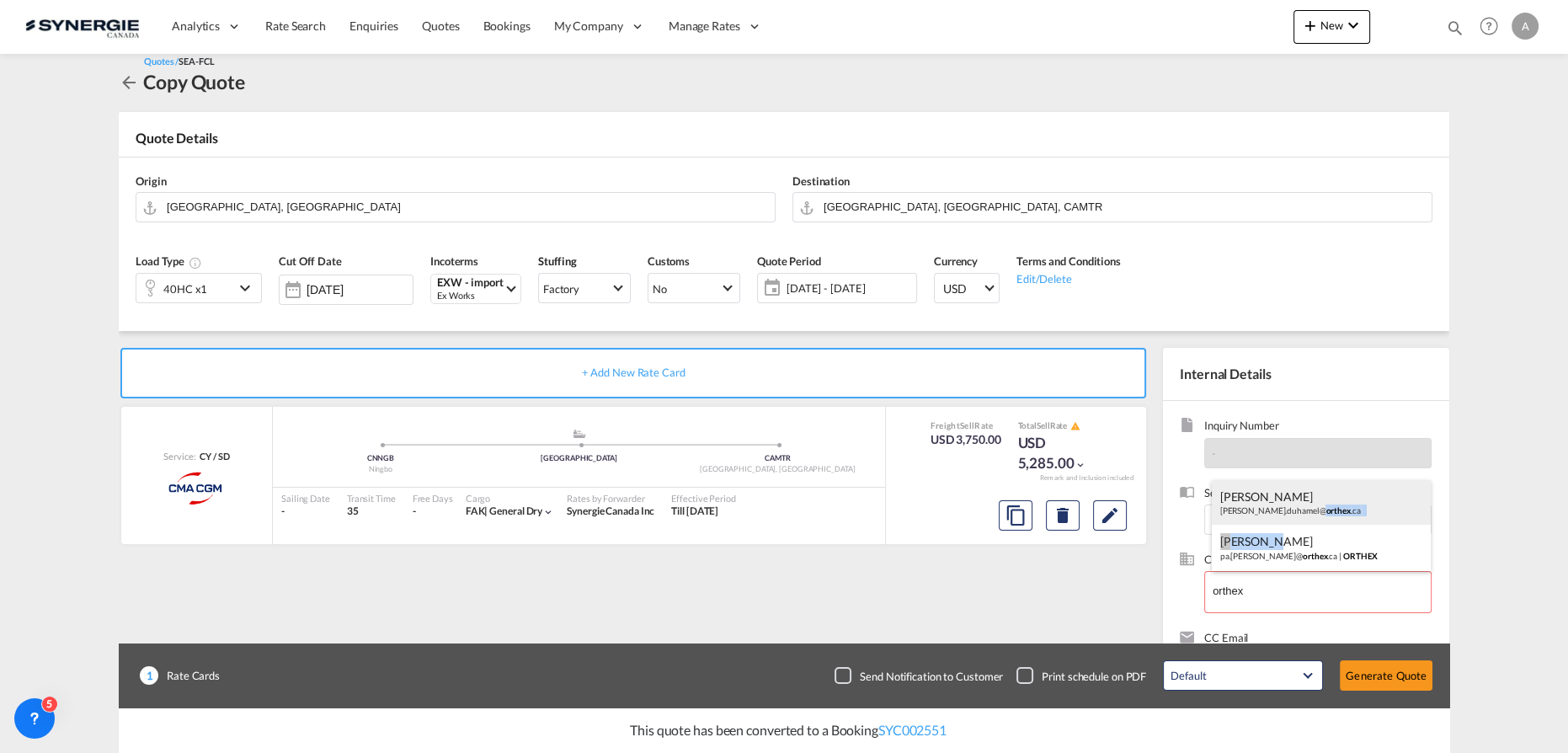
drag, startPoint x: 1272, startPoint y: 546, endPoint x: 1272, endPoint y: 509, distance: 37.0
click at [1272, 509] on ul "Eric Duhamel eric.duhamel@ orthex .ca PIERRE ALEXANDRE LAUZON pa.lauzon@ orthex…" at bounding box center [1321, 525] width 220 height 90
click at [1244, 491] on div "Eric Duhamel eric.duhamel@ orthex .ca" at bounding box center [1321, 503] width 220 height 45
type input "ORTHEX, Eric Duhamel, eric.duhamel@orthex.ca"
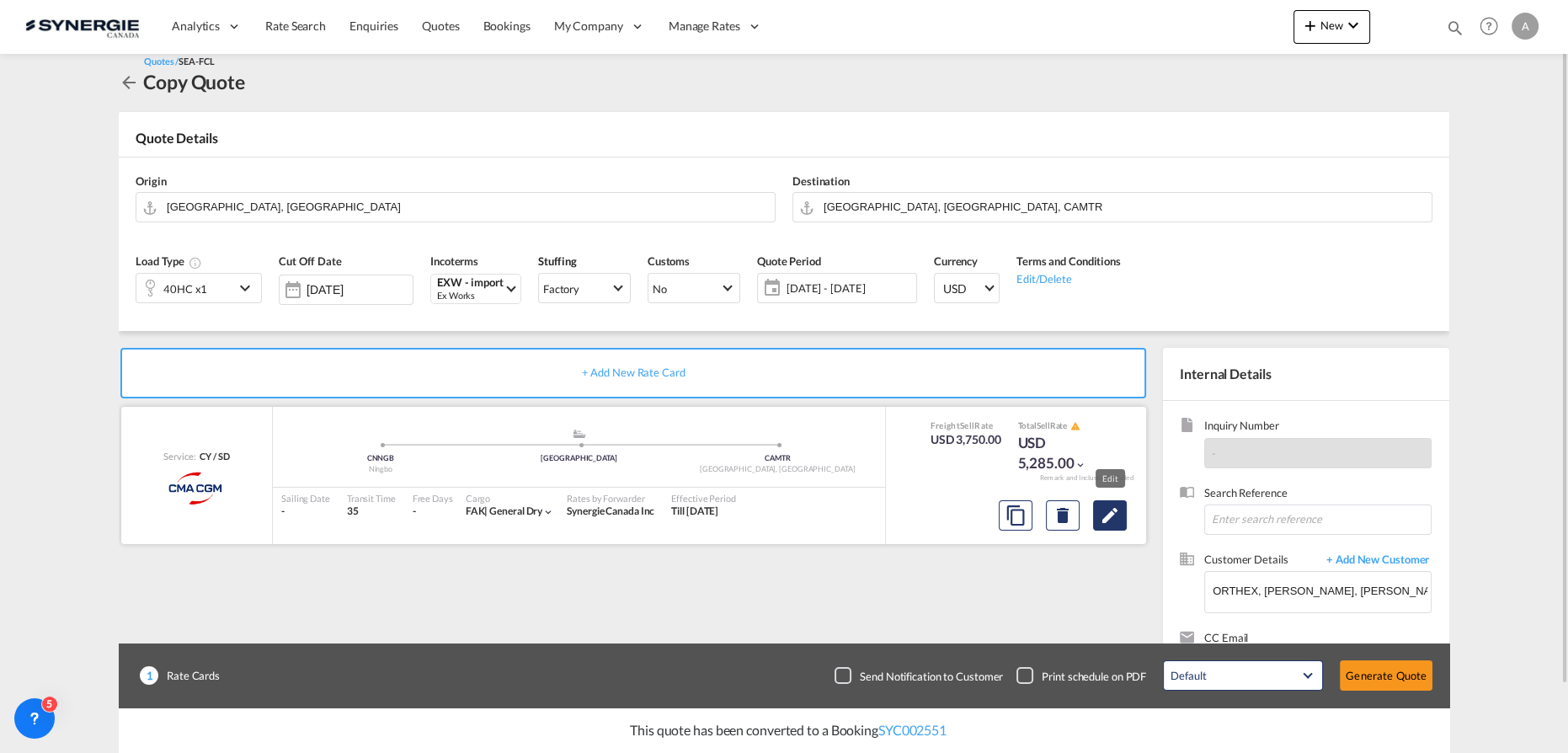
click at [1110, 518] on md-icon "Edit" at bounding box center [1109, 515] width 20 height 20
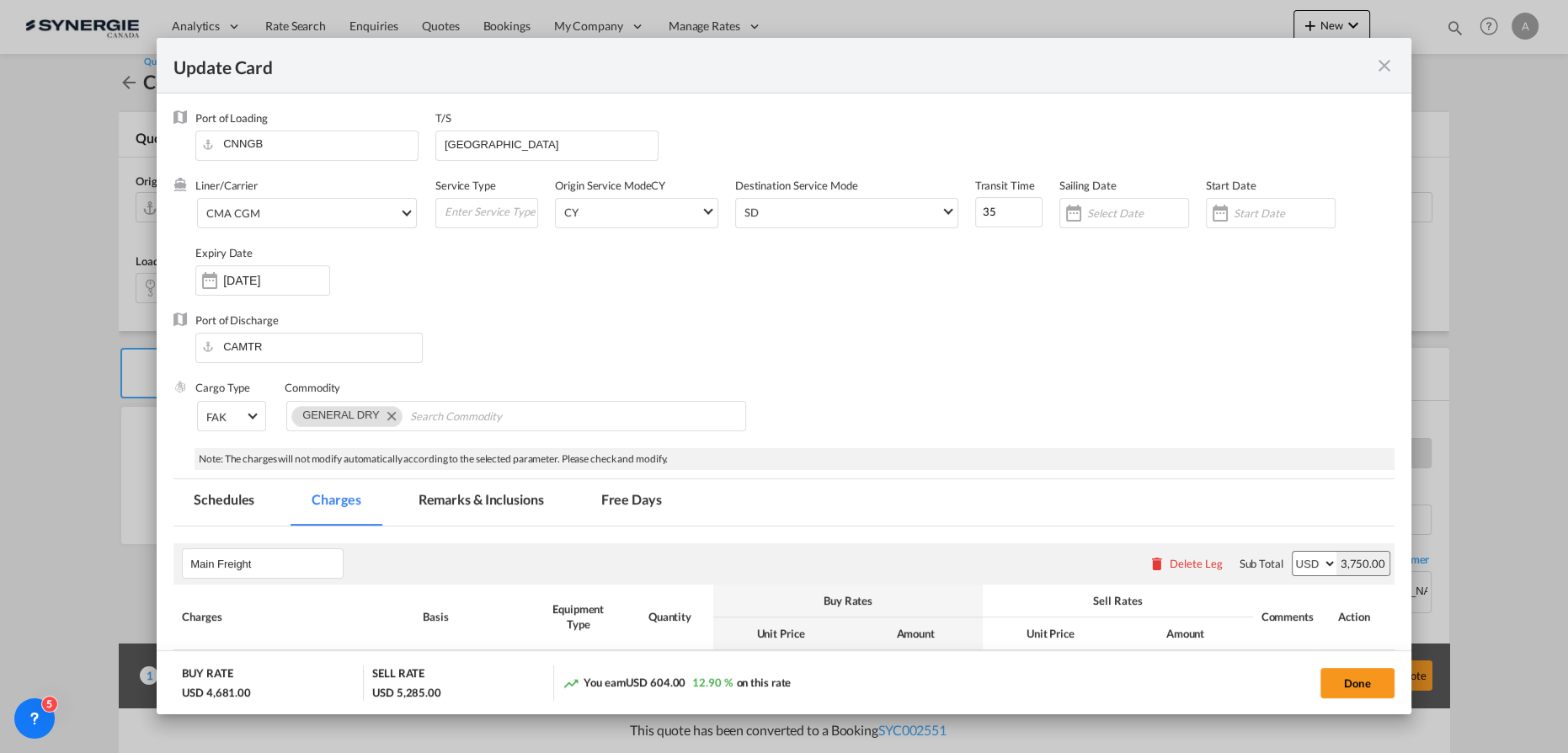
click at [1235, 208] on input "Update Card Port ..." at bounding box center [1284, 213] width 101 height 13
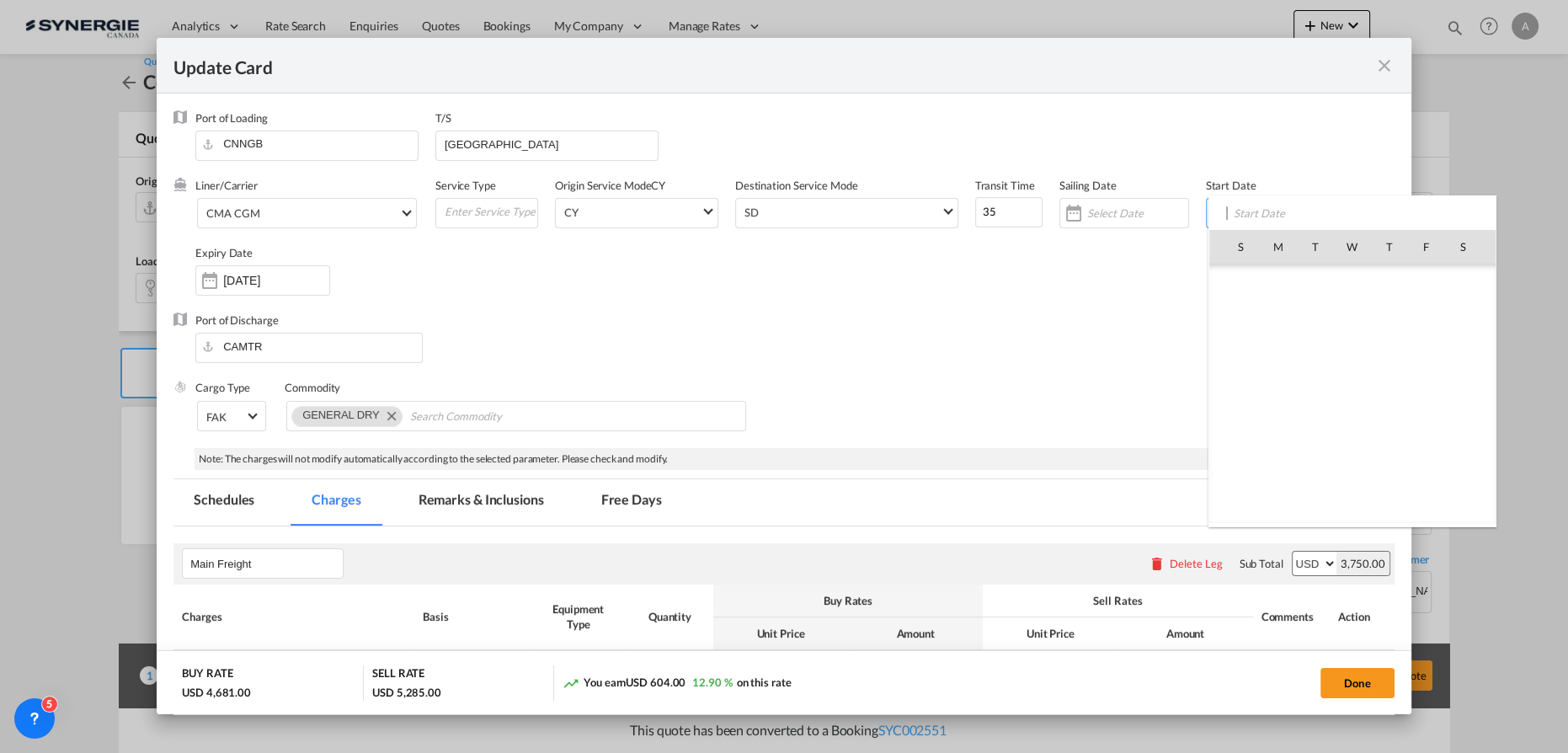
scroll to position [390109, 0]
click at [1433, 432] on span "26" at bounding box center [1426, 431] width 36 height 36
type input "[DATE]"
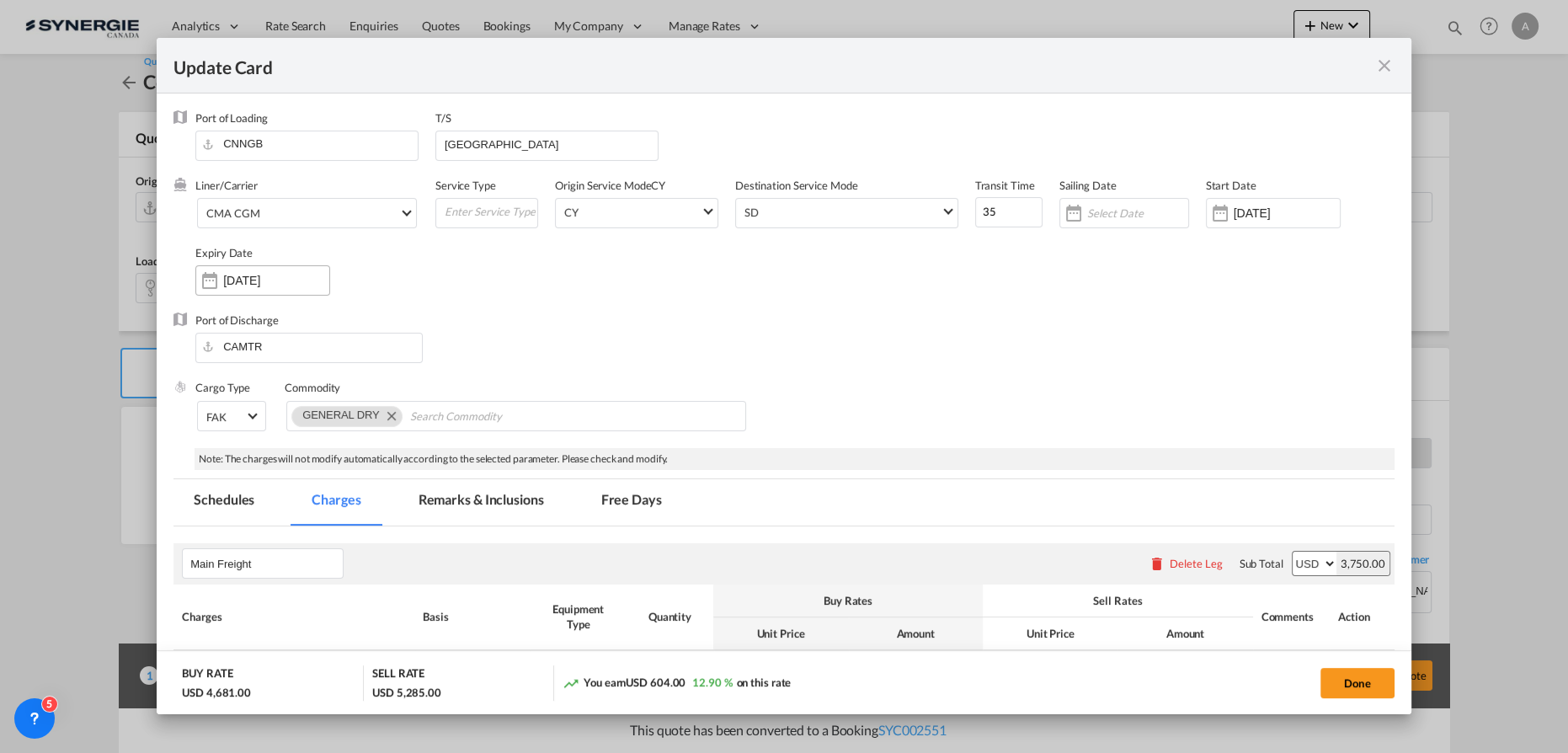
click at [257, 282] on input "26 Oct 2025" at bounding box center [275, 280] width 106 height 13
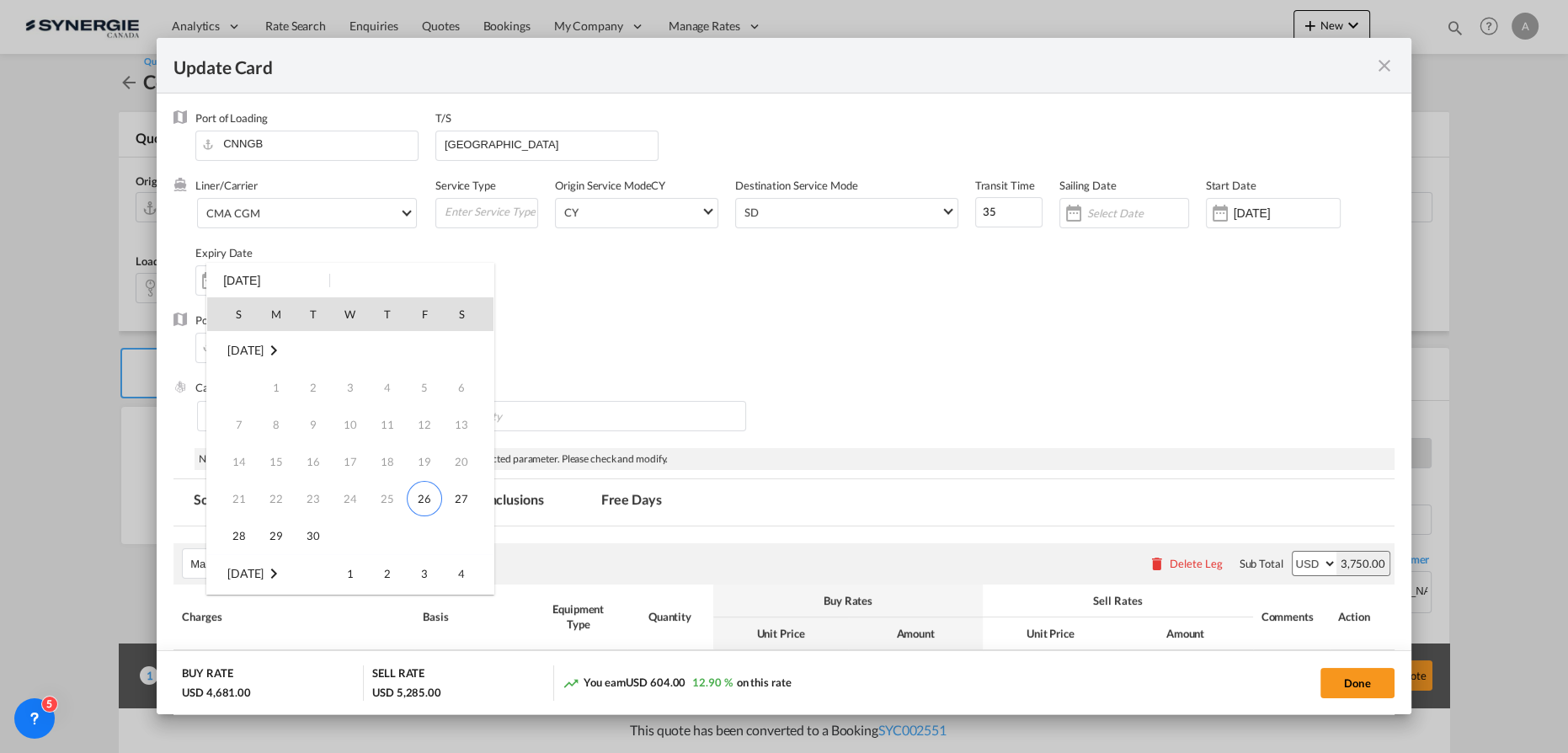
scroll to position [222, 0]
click at [320, 421] on span "14" at bounding box center [314, 425] width 34 height 34
type input "14 Oct 2025"
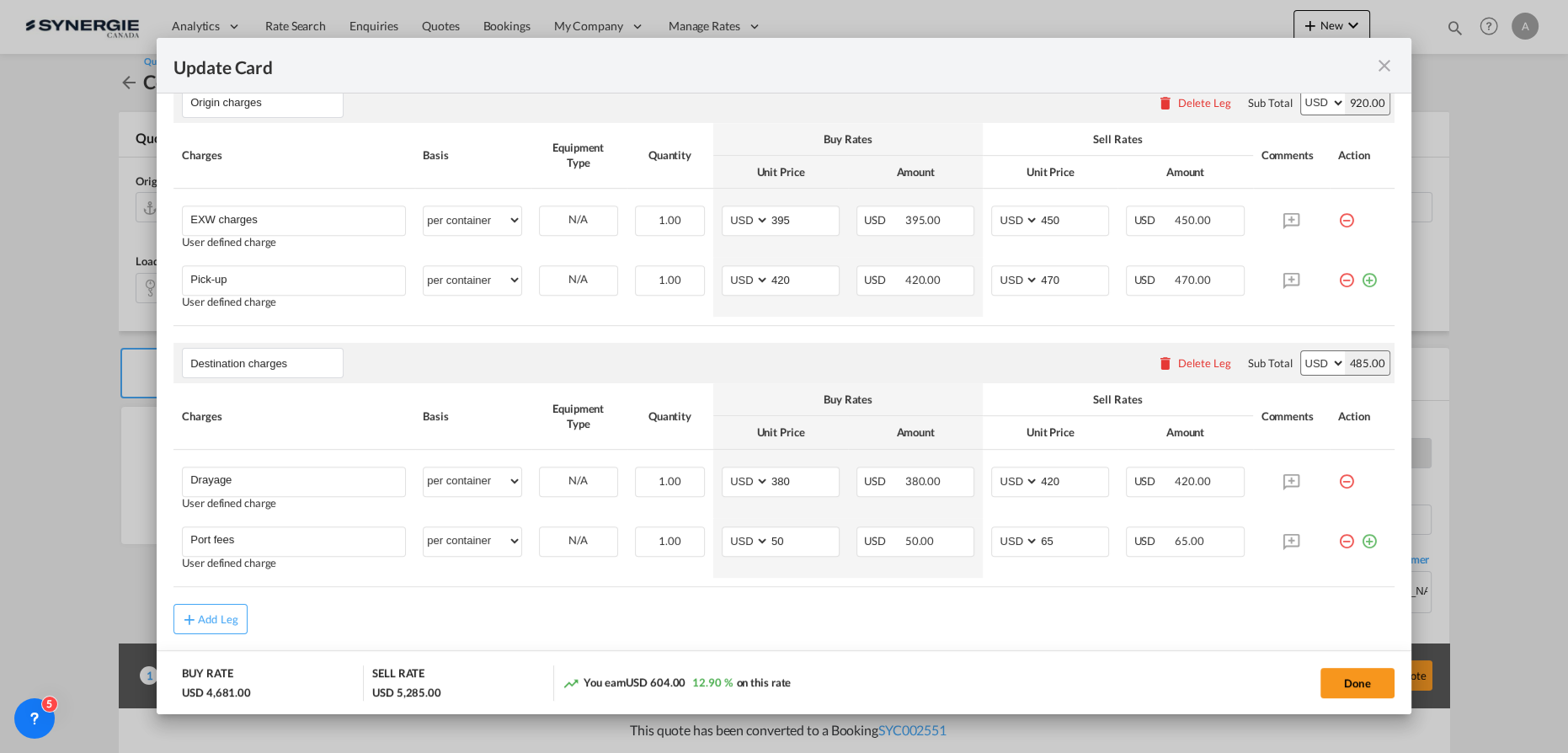
scroll to position [1013, 0]
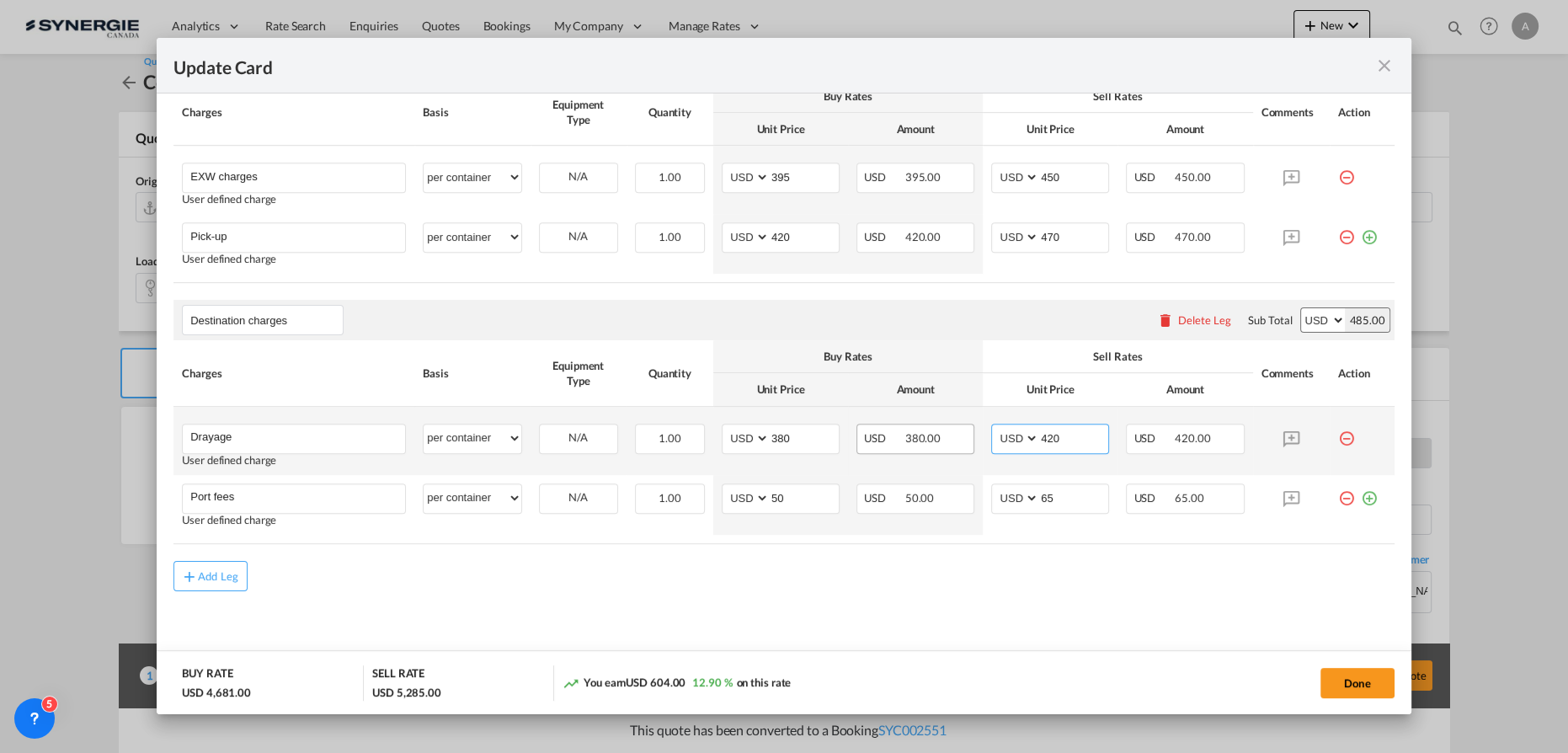
drag, startPoint x: 1062, startPoint y: 441, endPoint x: 899, endPoint y: 439, distance: 163.0
click at [899, 439] on tr "Drayage Please Enter User Defined Charges Cannot Be Published User defined char…" at bounding box center [784, 440] width 1221 height 69
type input "420"
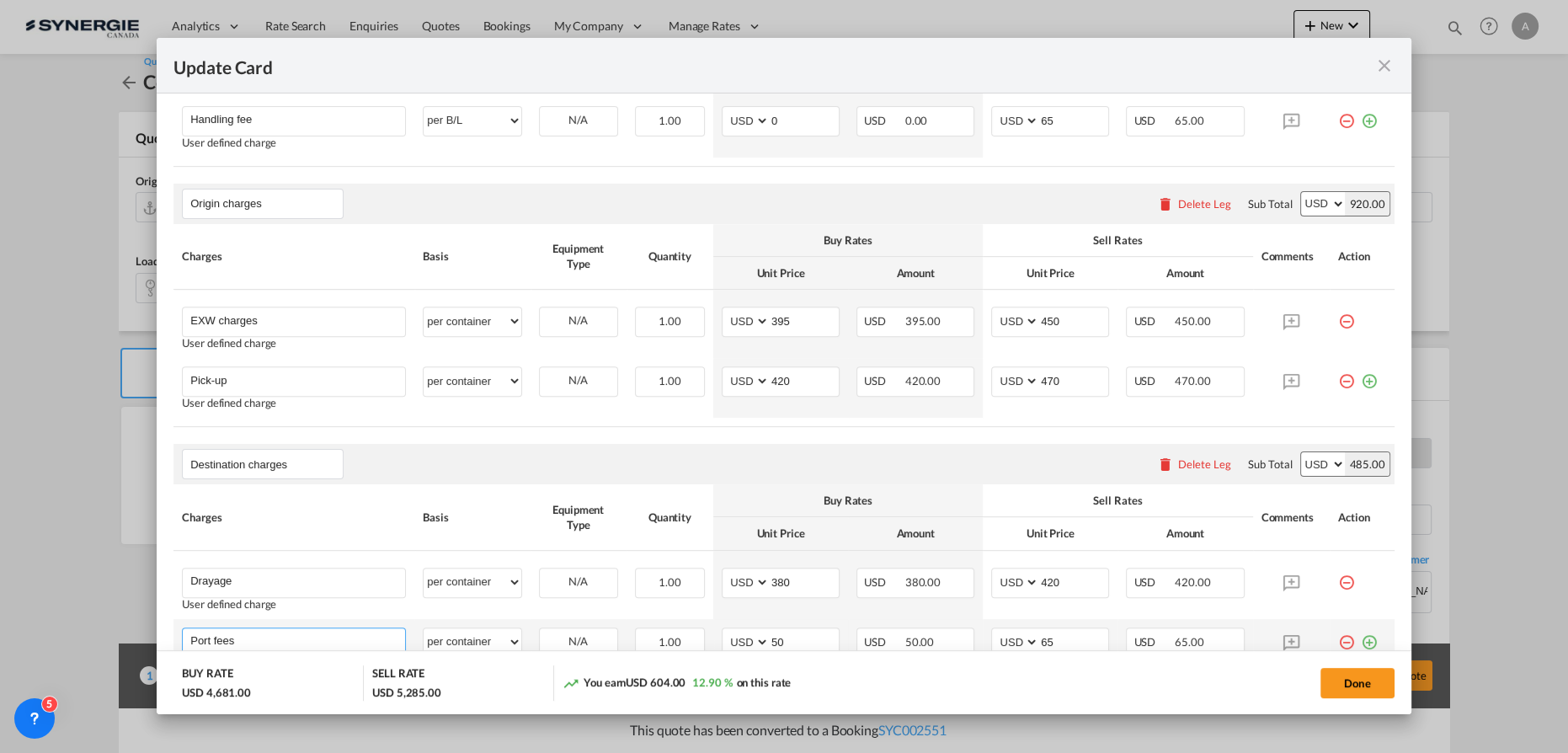
scroll to position [860, 0]
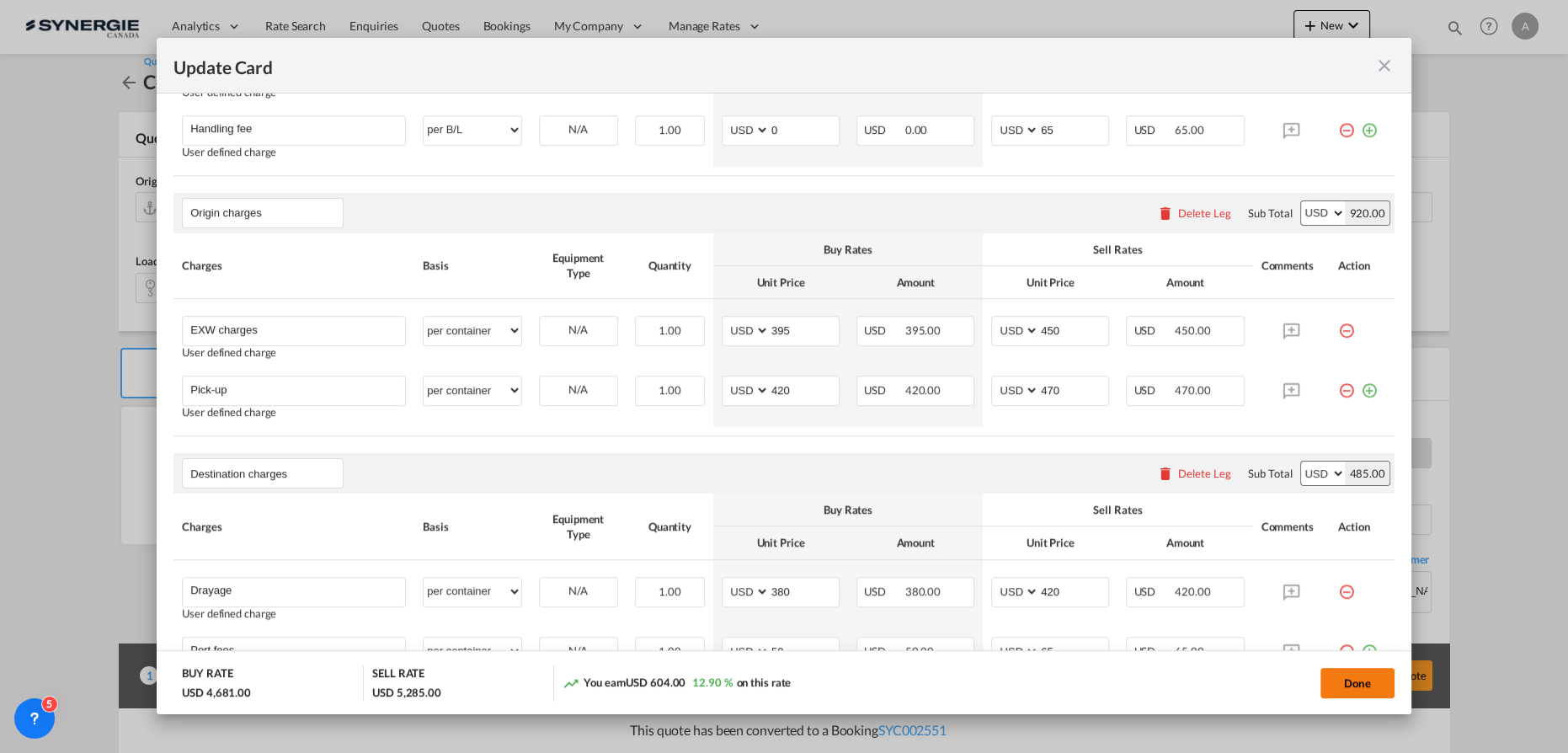
drag, startPoint x: 1343, startPoint y: 682, endPoint x: 1373, endPoint y: 683, distance: 30.0
click at [1343, 682] on button "Done" at bounding box center [1357, 683] width 74 height 30
type input "[DATE]"
type input "13 Oct 2025"
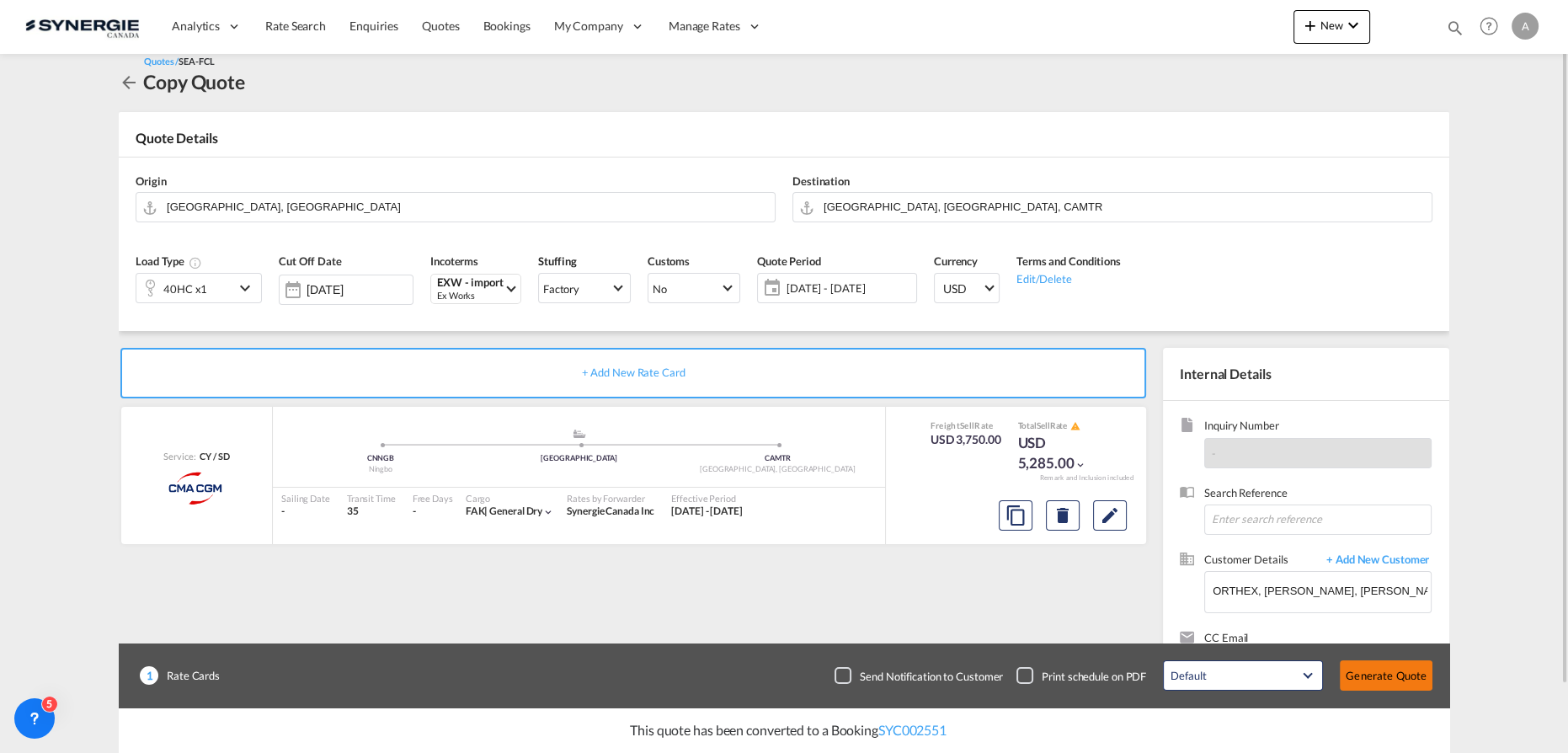
click at [1375, 673] on button "Generate Quote" at bounding box center [1386, 675] width 93 height 30
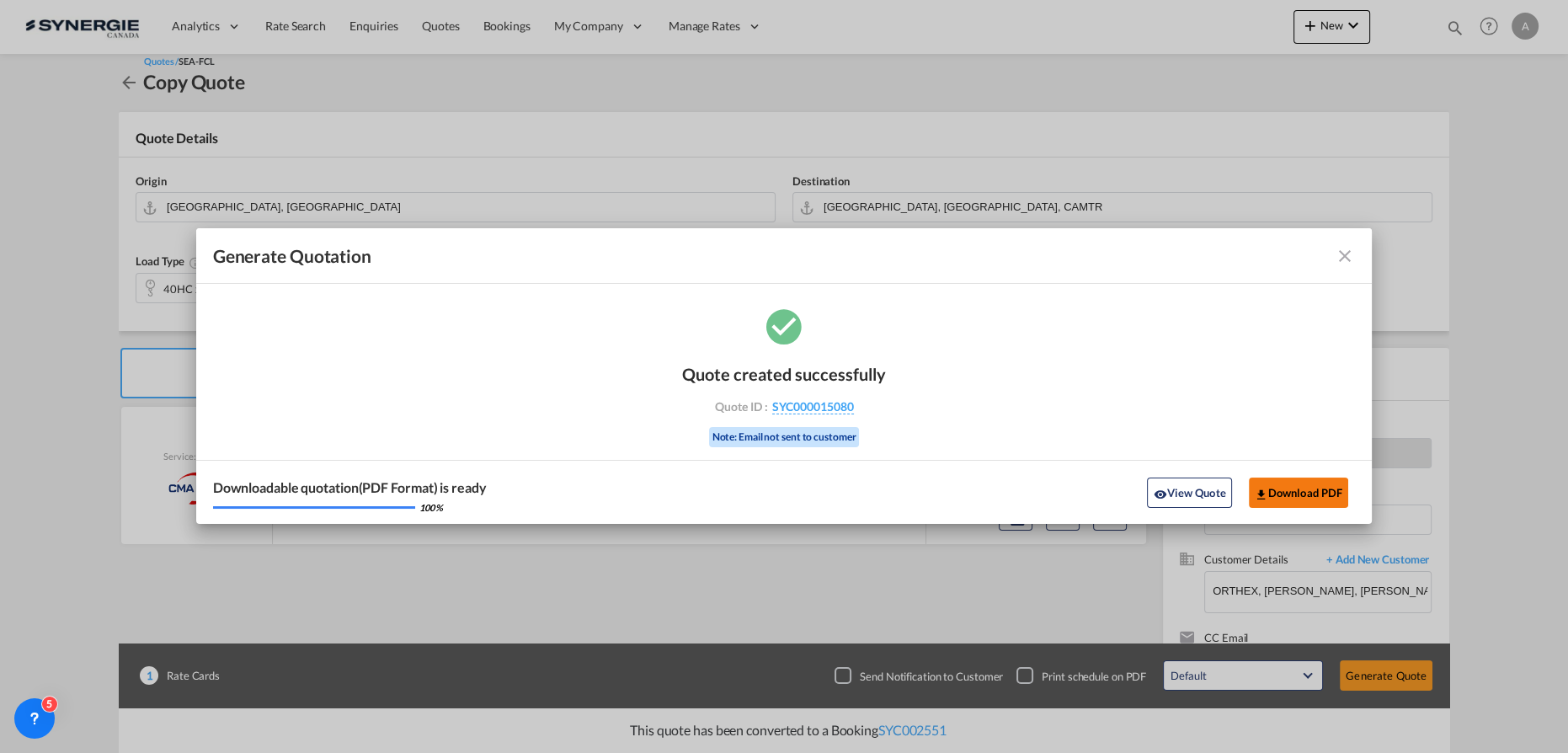
click at [1300, 488] on button "Download PDF" at bounding box center [1299, 493] width 100 height 30
click at [1188, 486] on button "View Quote" at bounding box center [1188, 493] width 85 height 30
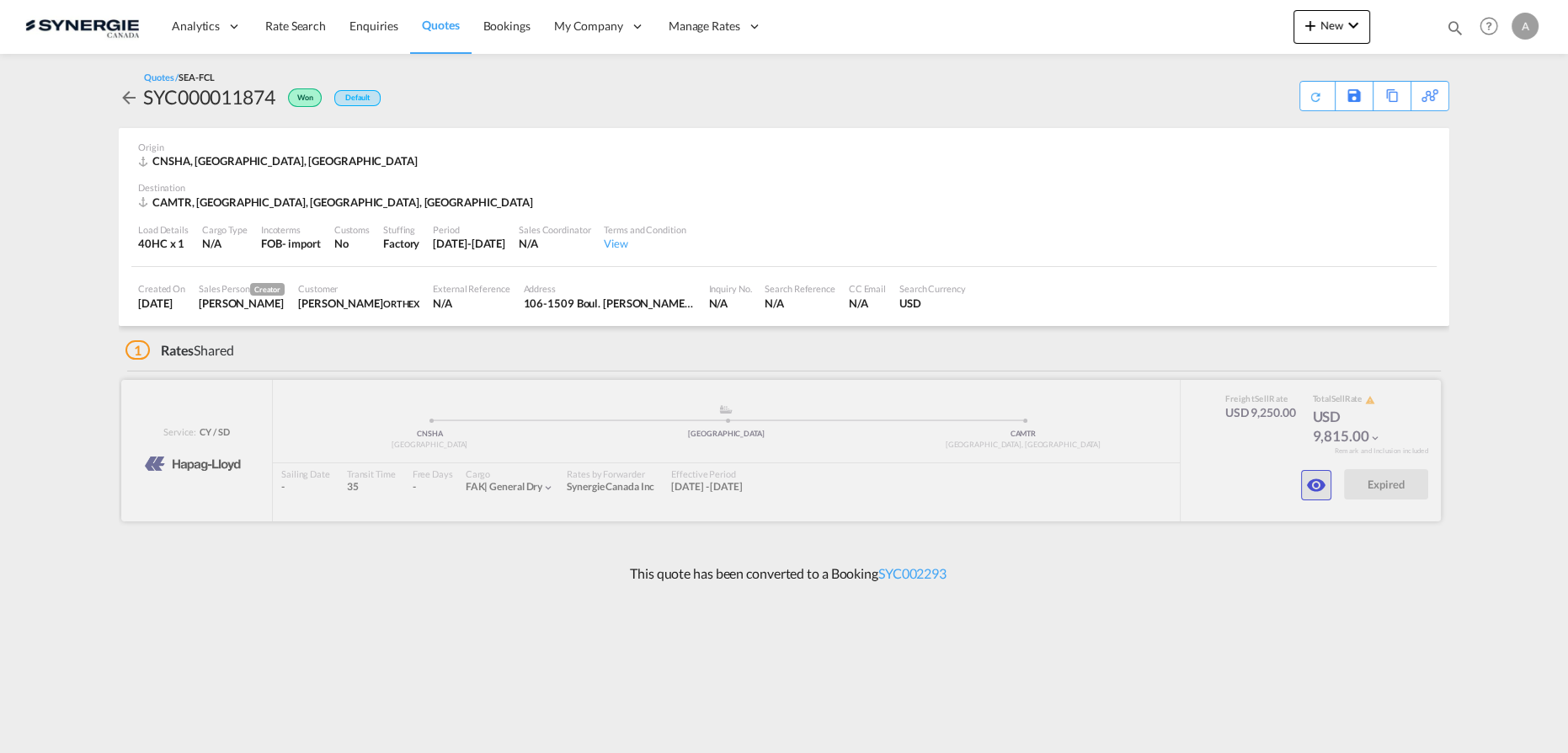
click at [1320, 478] on md-icon "icon-eye" at bounding box center [1316, 485] width 20 height 20
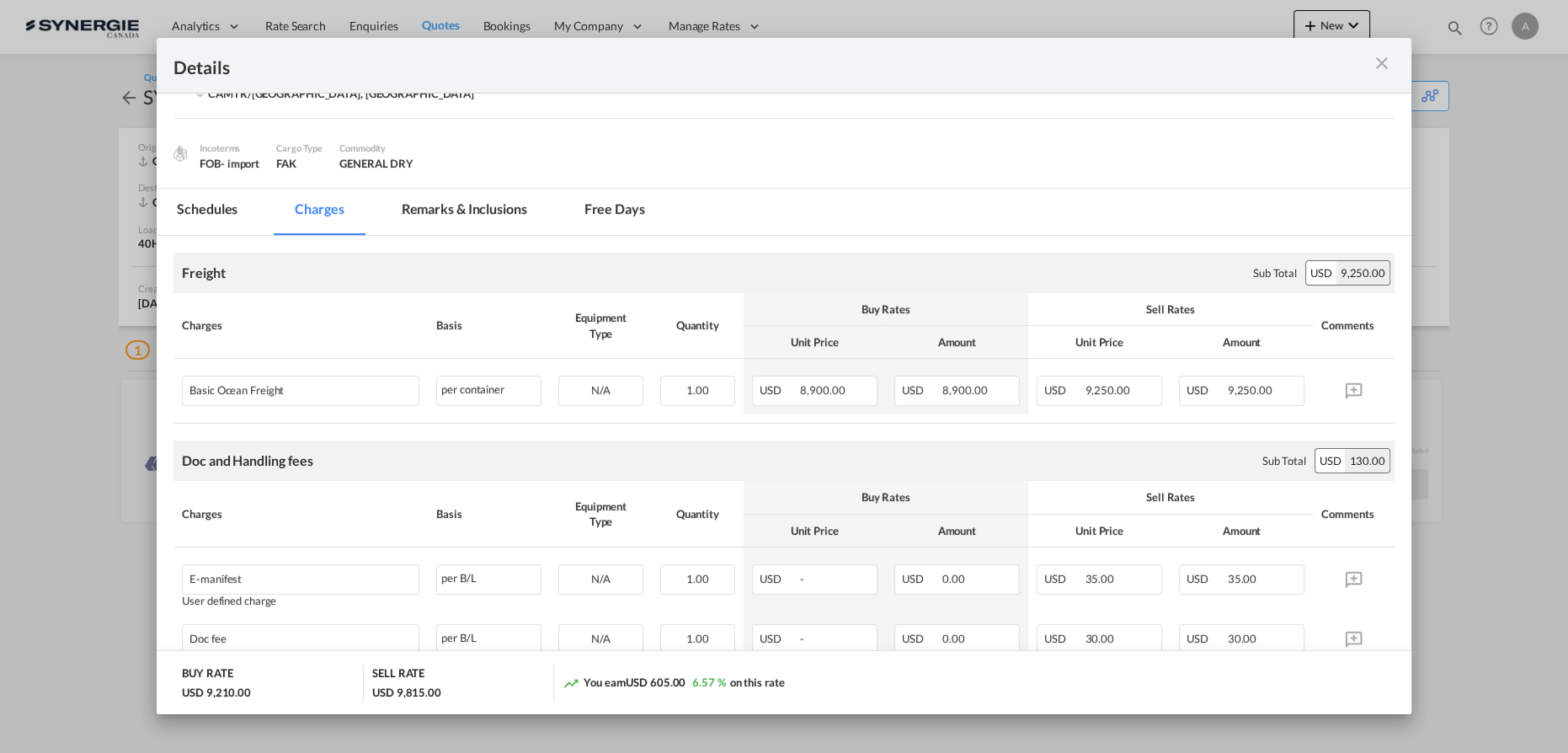
scroll to position [92, 0]
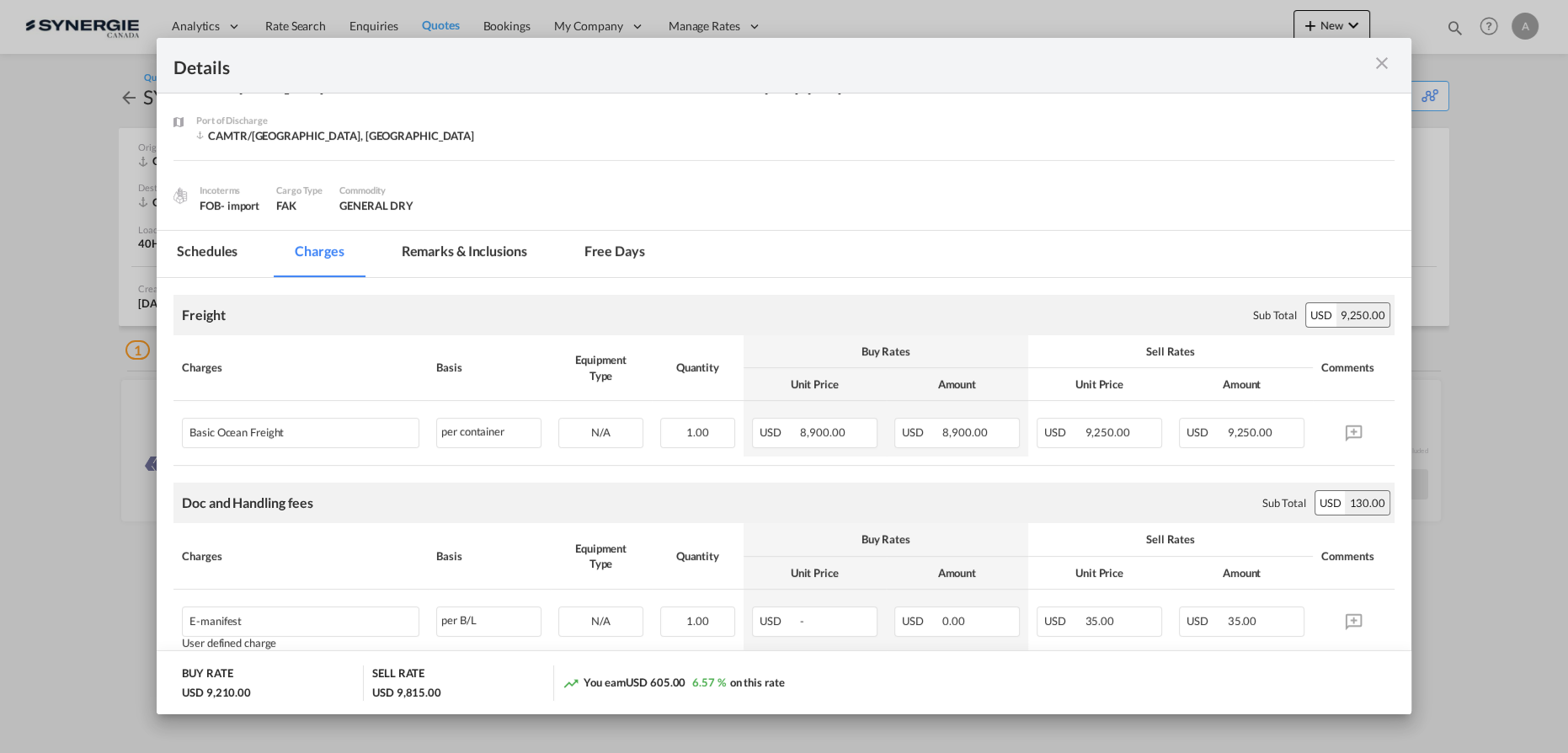
click at [1380, 64] on md-icon "icon-close m-3 fg-AAA8AD cursor" at bounding box center [1382, 63] width 20 height 20
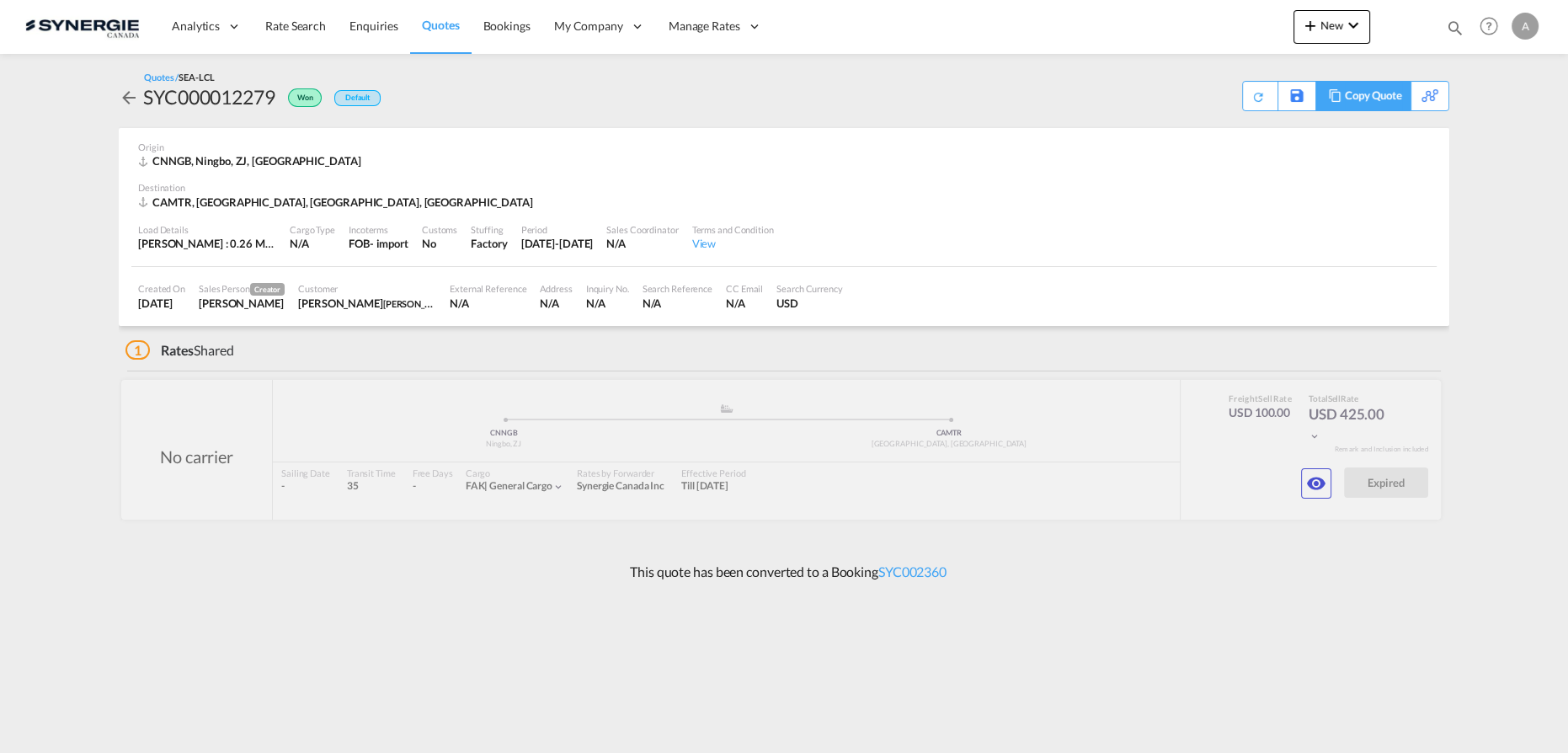
click at [1381, 98] on div "Copy Quote" at bounding box center [1373, 96] width 57 height 29
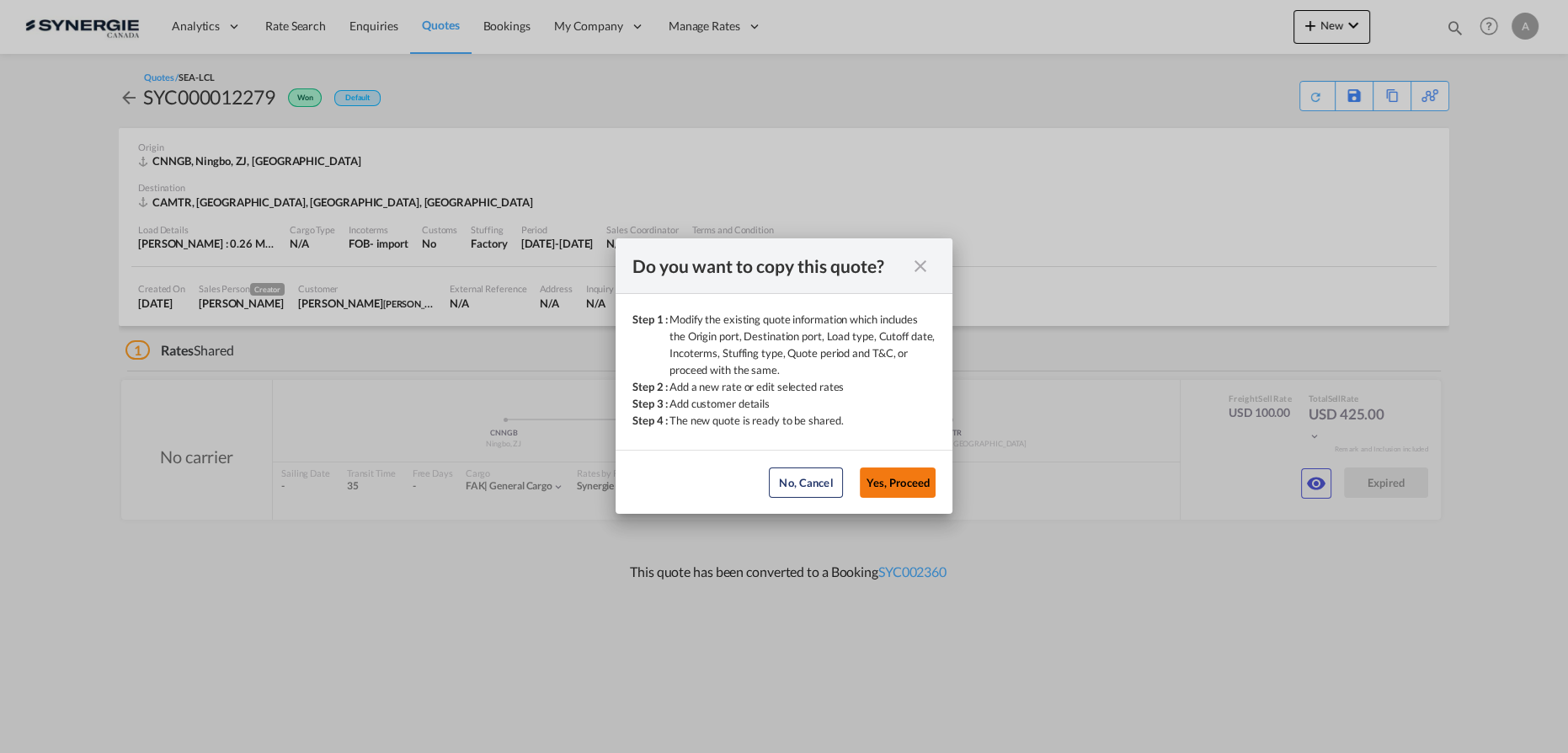
click at [896, 495] on button "Yes, Proceed" at bounding box center [897, 483] width 76 height 30
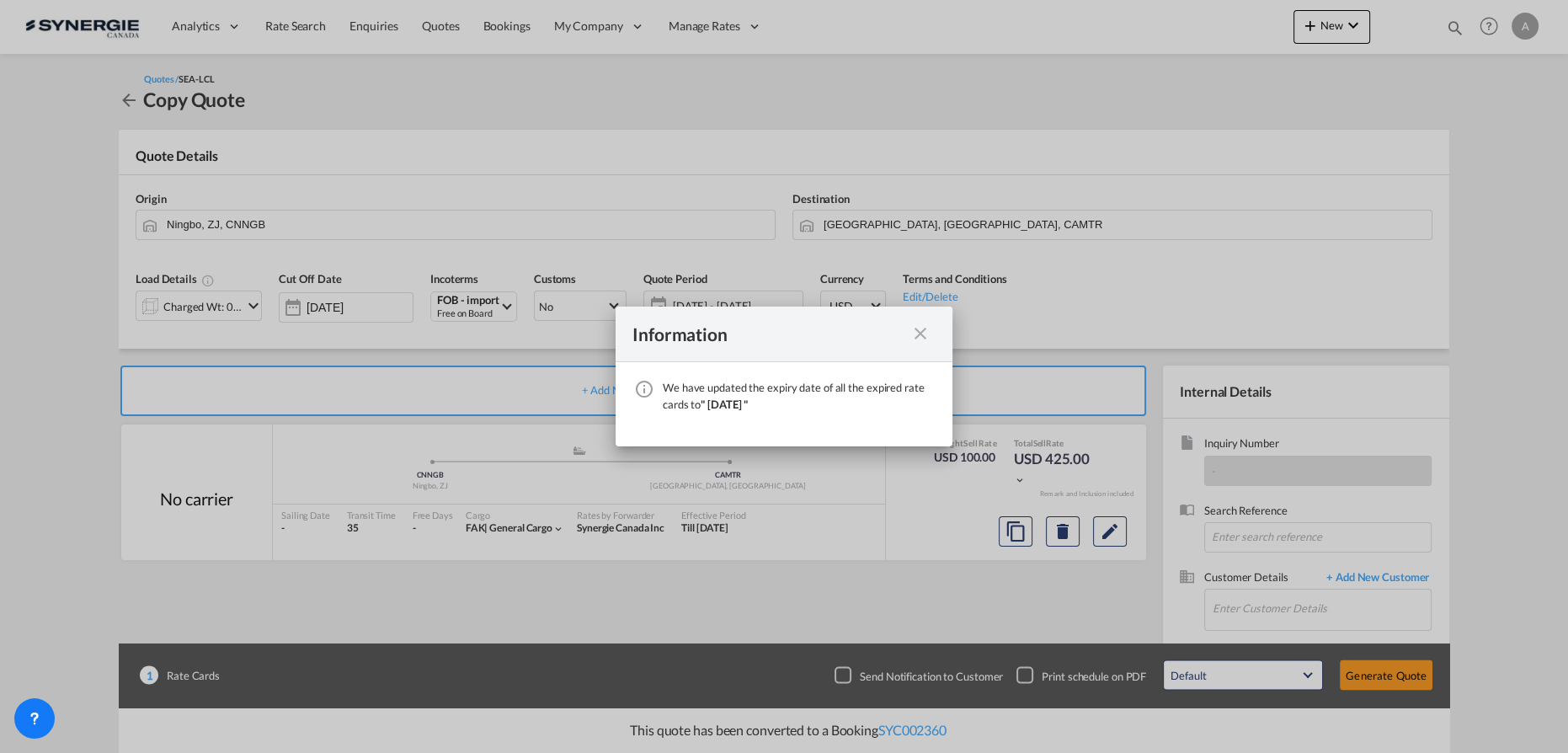
click at [919, 336] on md-icon "icon-close fg-AAA8AD cursor" at bounding box center [920, 333] width 20 height 20
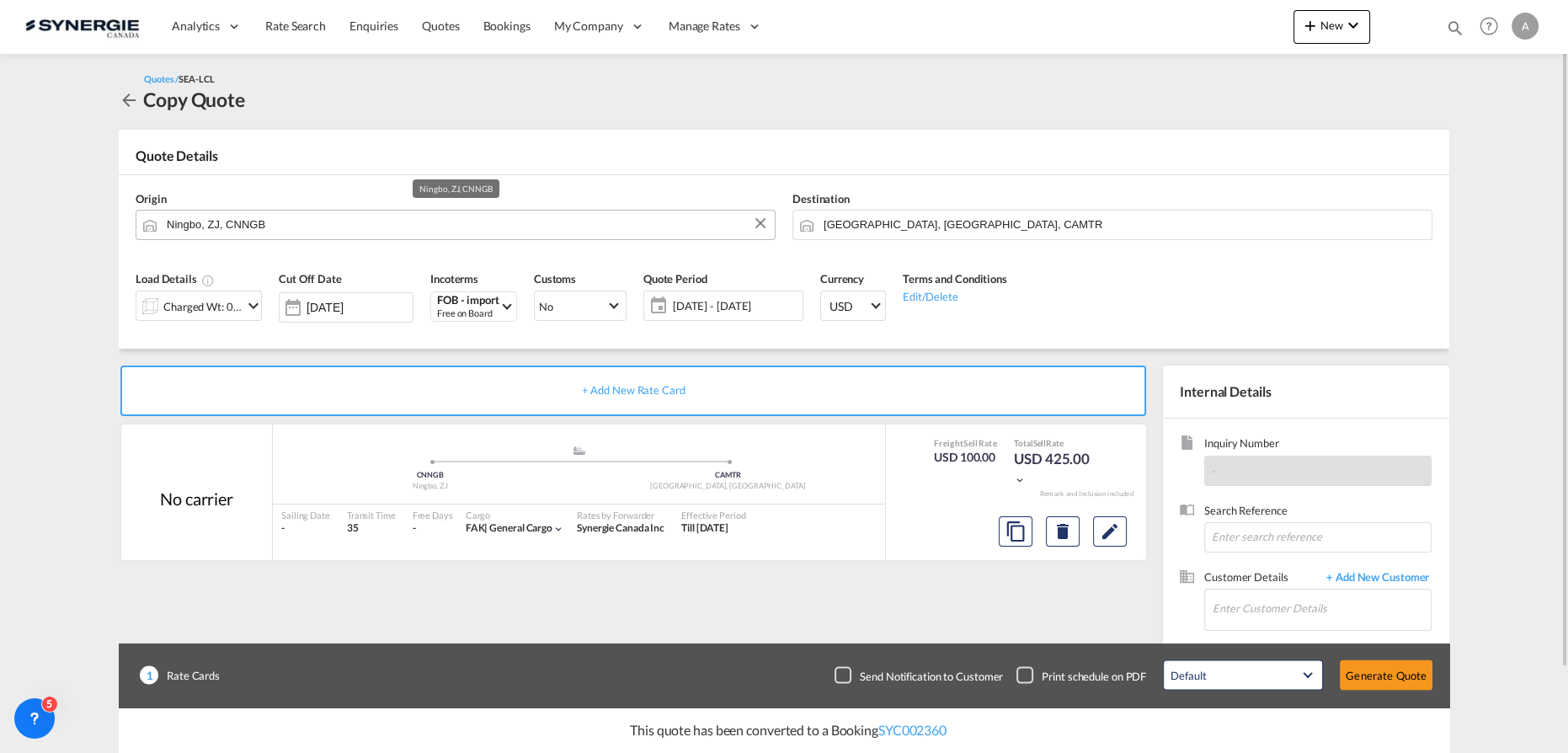
click at [276, 226] on input "Ningbo, ZJ, CNNGB" at bounding box center [466, 224] width 600 height 29
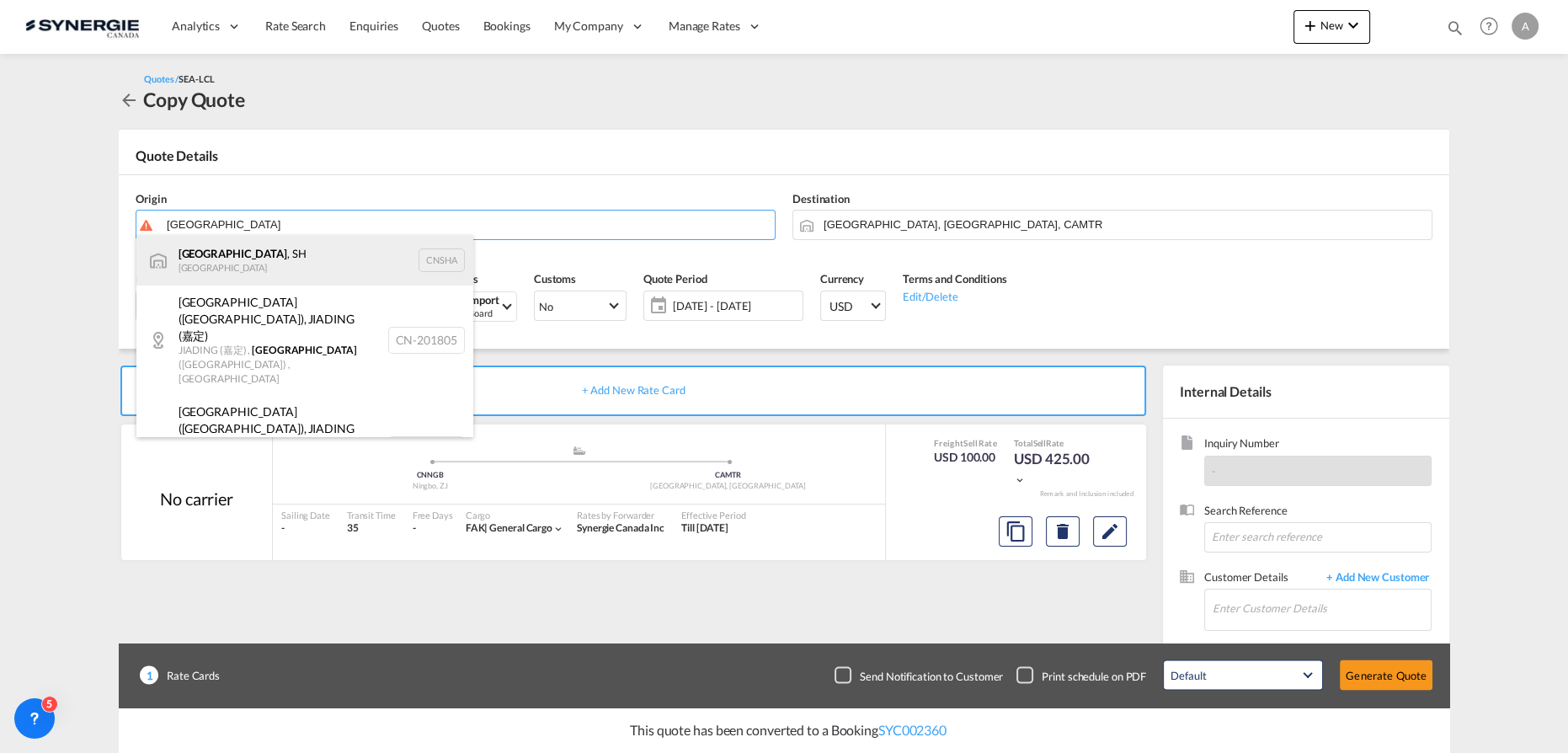
click at [292, 255] on div "Shanghai , SH China CNSHA" at bounding box center [305, 260] width 337 height 51
type input "Shanghai, SH, CNSHA"
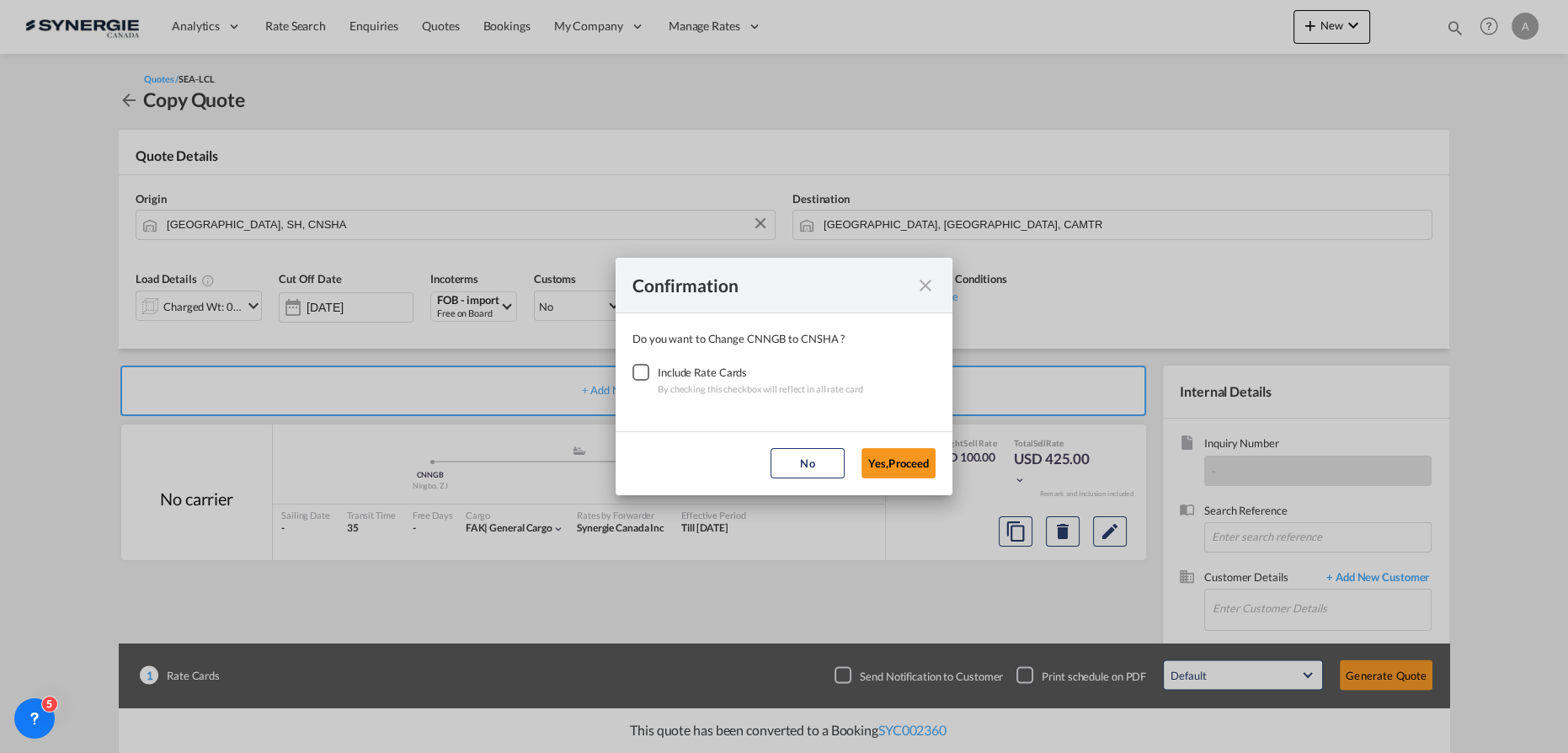
click at [640, 372] on div "Checkbox No Ink" at bounding box center [641, 372] width 17 height 17
click at [899, 459] on button "Yes,Proceed" at bounding box center [898, 463] width 74 height 30
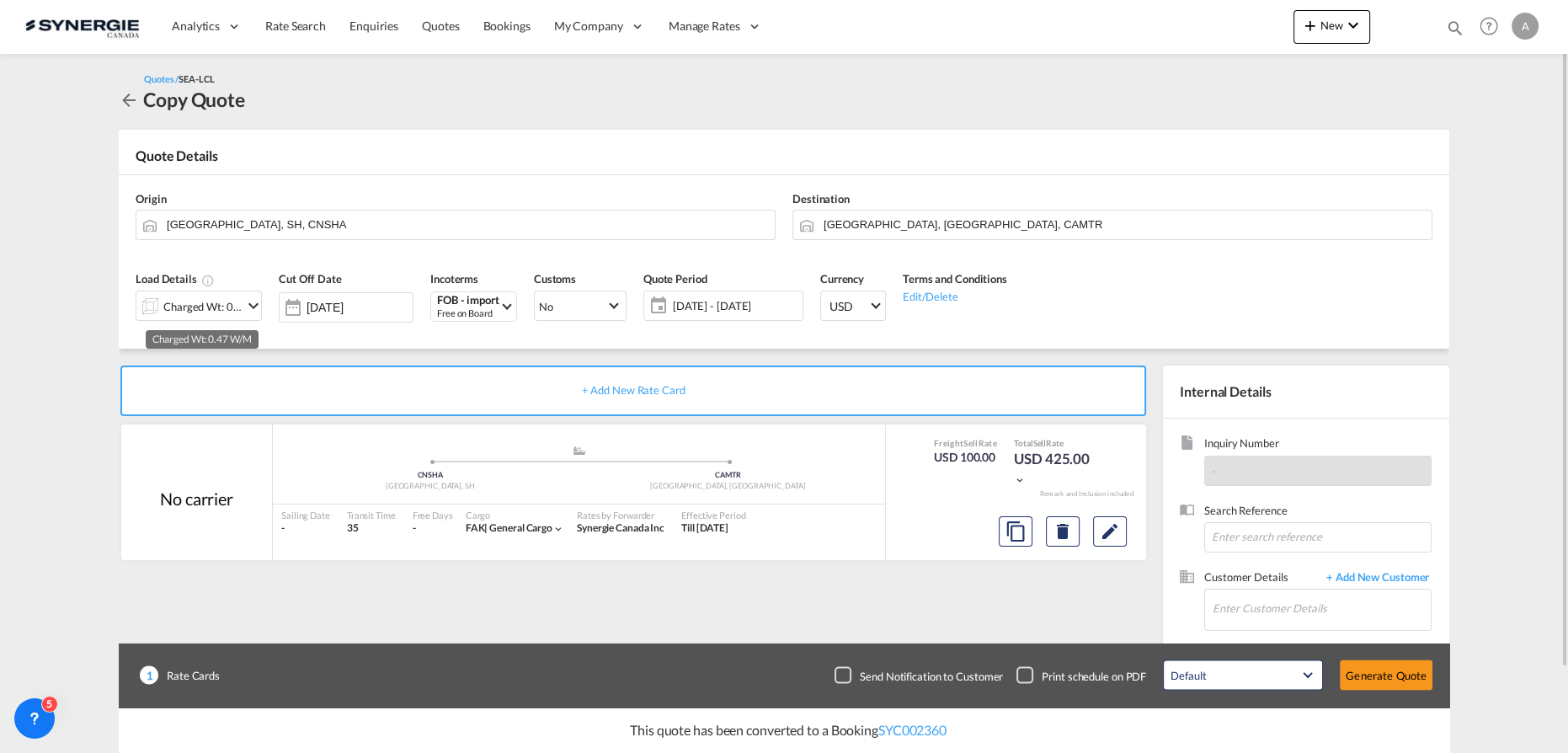
click at [238, 314] on div "Charged Wt: 0.47 W/M" at bounding box center [202, 307] width 79 height 23
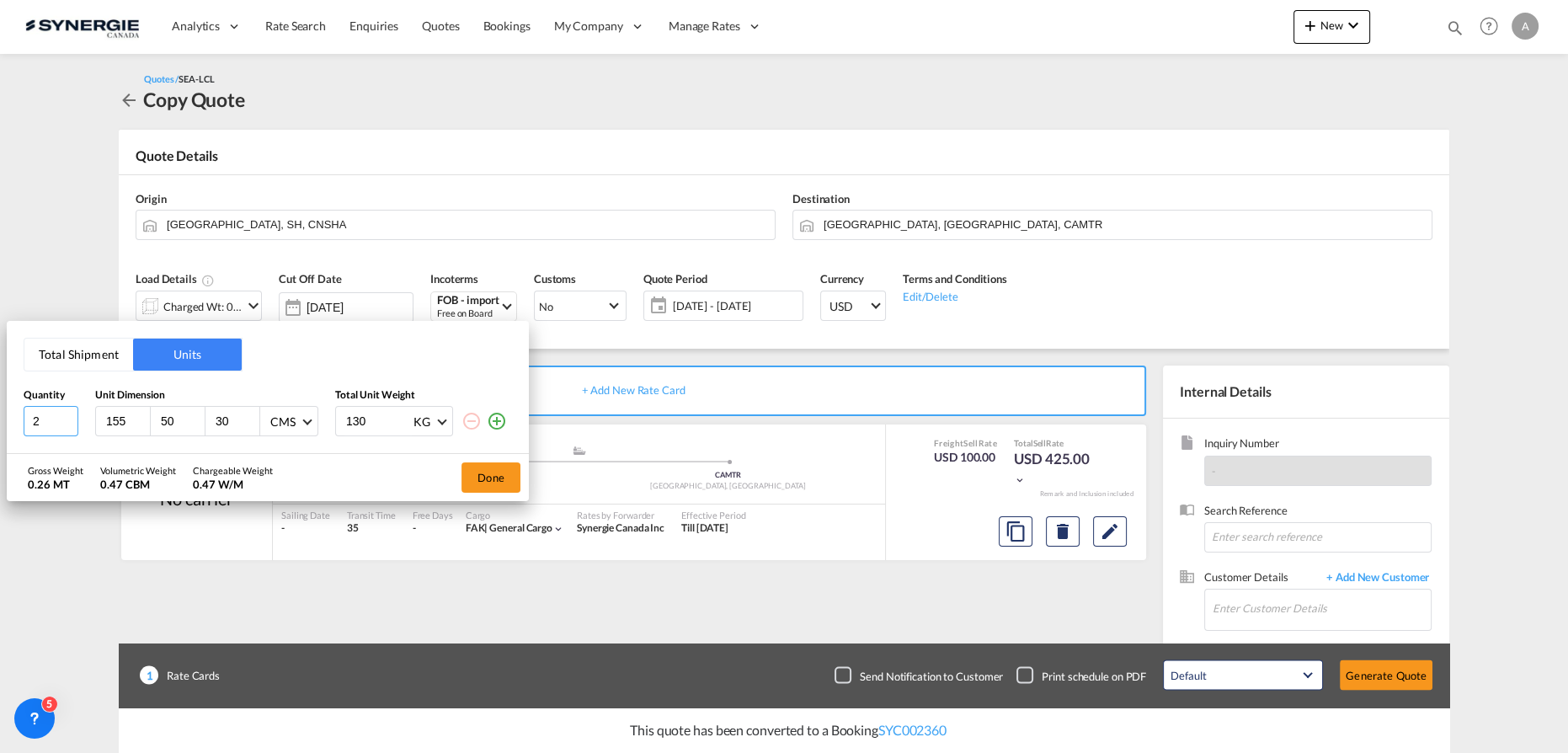
drag, startPoint x: 47, startPoint y: 417, endPoint x: -53, endPoint y: 414, distance: 100.0
click at [0, 414] on html "Analytics Reports Dashboard Rate Search Enquiries Quotes" at bounding box center [784, 376] width 1568 height 753
type input "22"
type input "60"
type input "9"
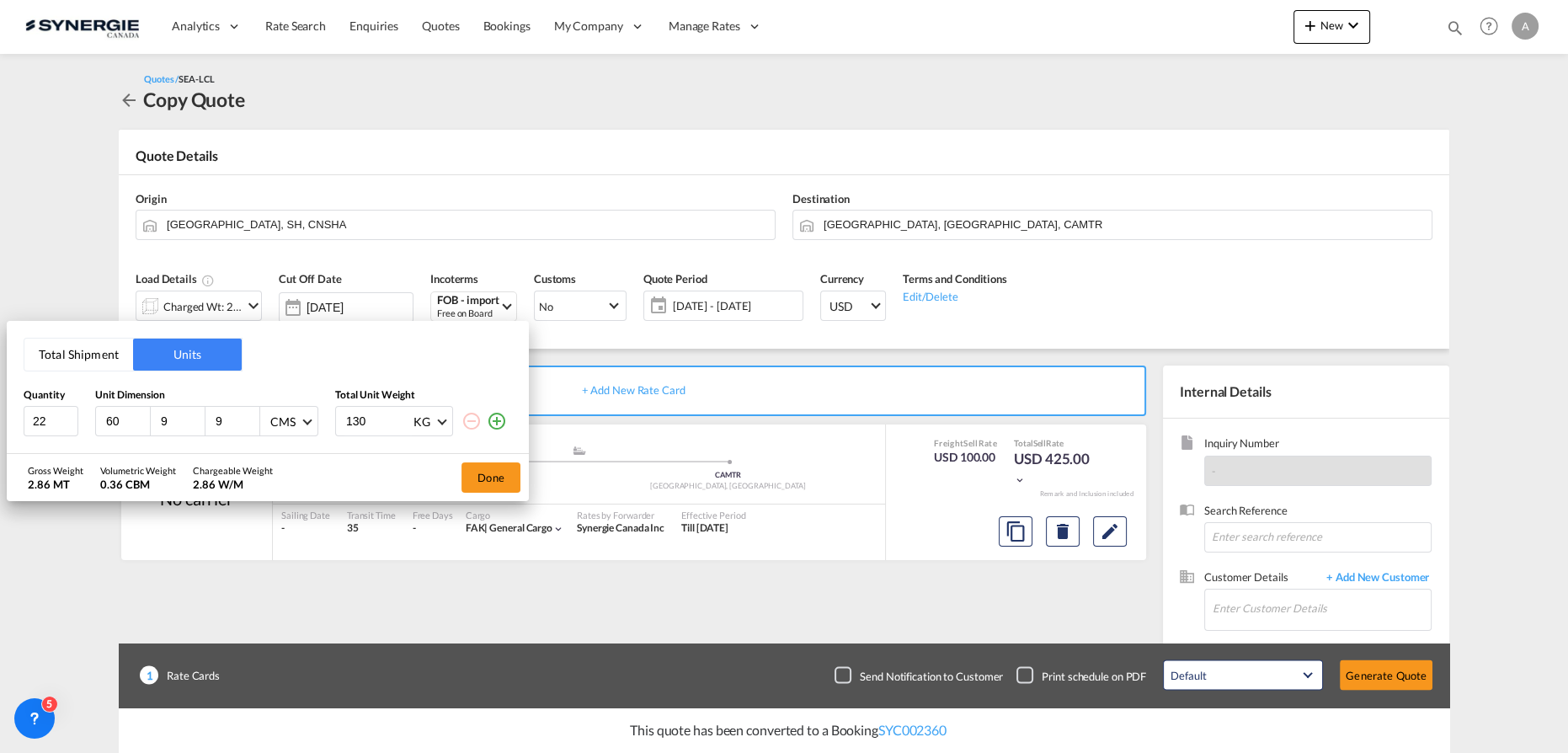
type input "9"
click at [283, 422] on div "CMS" at bounding box center [282, 422] width 25 height 14
click at [296, 456] on div "Inches" at bounding box center [285, 462] width 33 height 17
drag, startPoint x: 363, startPoint y: 426, endPoint x: 347, endPoint y: 423, distance: 16.3
click at [350, 423] on input "130" at bounding box center [379, 421] width 68 height 29
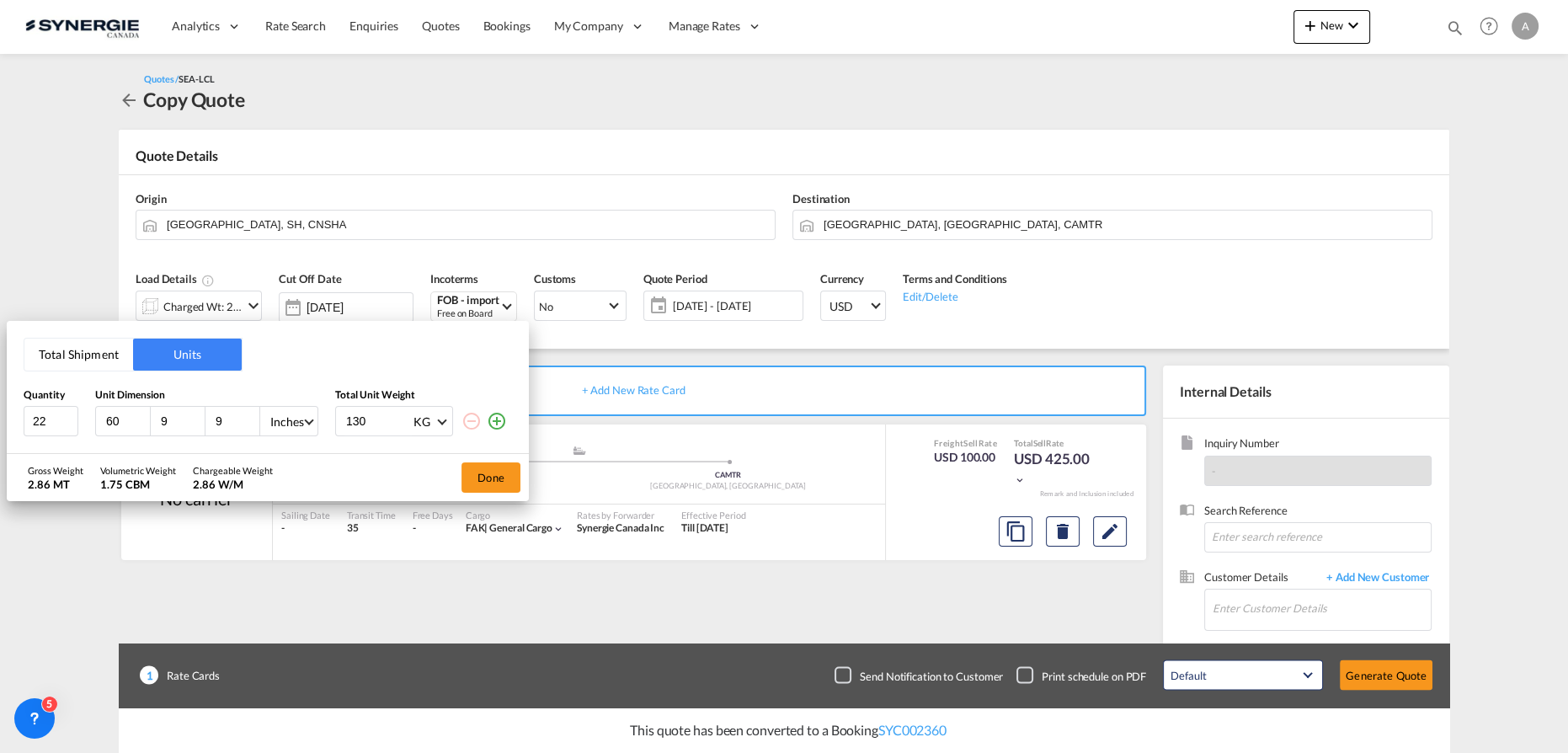
click at [360, 414] on input "130" at bounding box center [379, 421] width 68 height 29
type input "10"
click at [498, 491] on button "Done" at bounding box center [491, 478] width 59 height 30
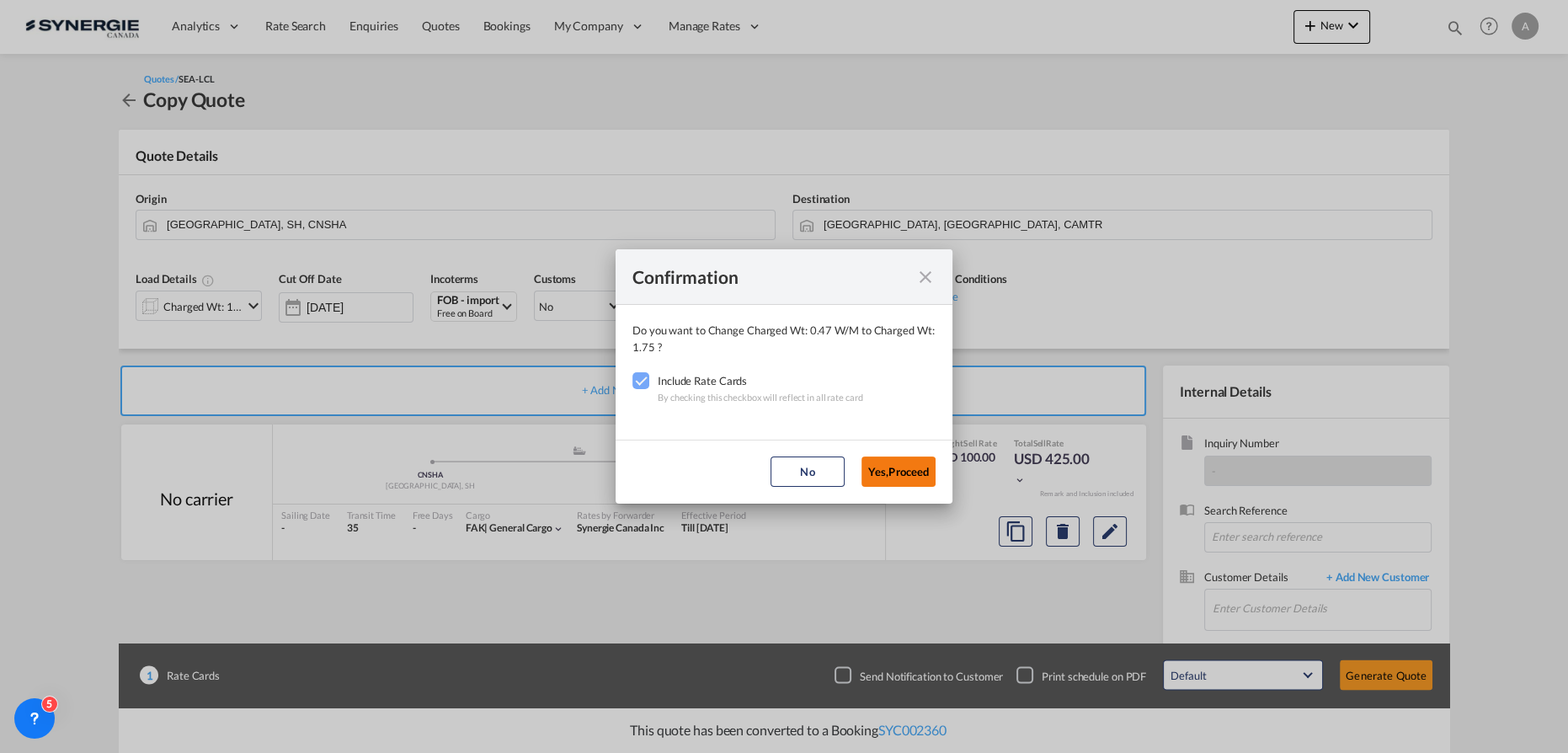
click at [925, 471] on button "Yes,Proceed" at bounding box center [898, 471] width 74 height 30
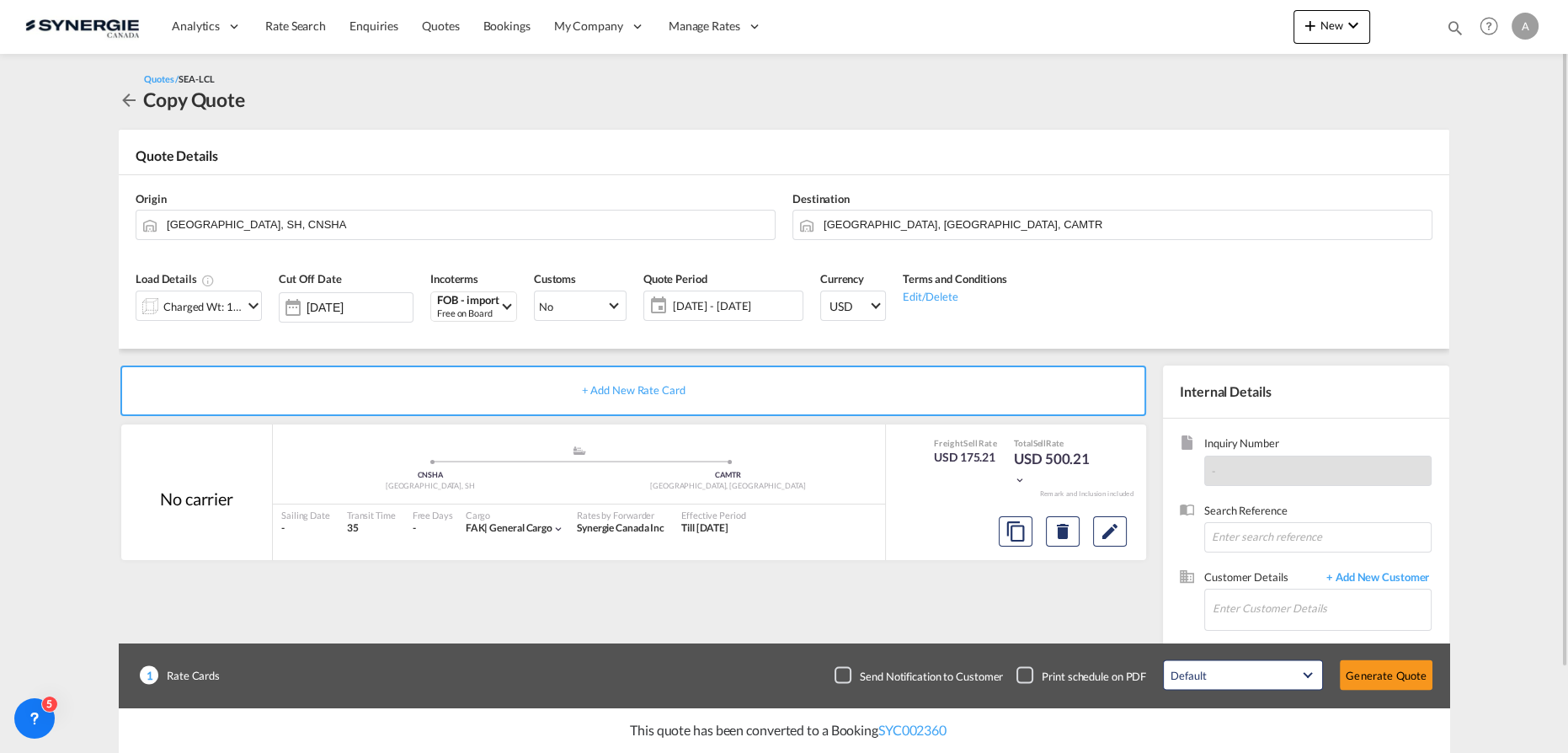
click at [732, 307] on span "26 Sep - 26 Oct 2025" at bounding box center [735, 306] width 126 height 15
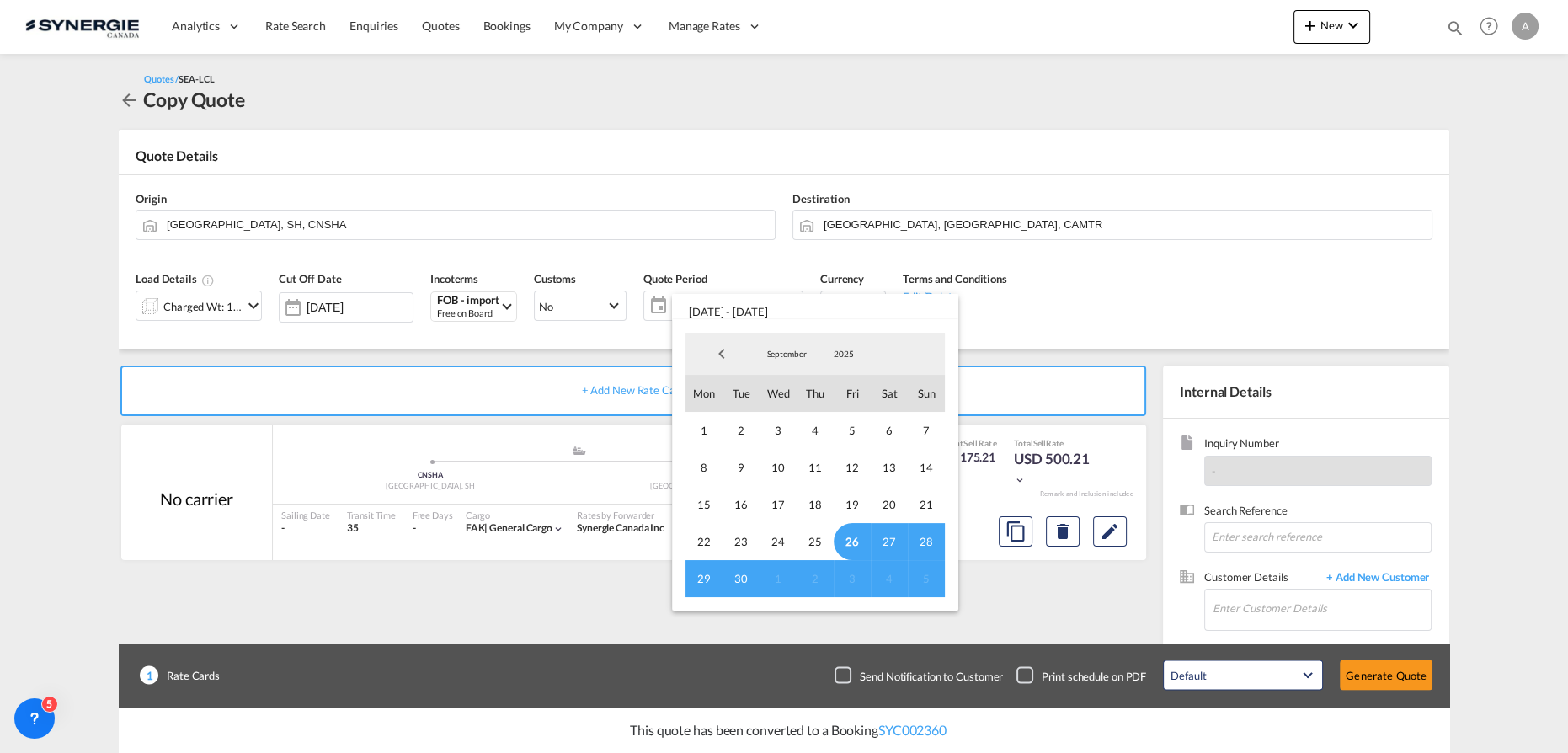
click at [847, 538] on span "26" at bounding box center [853, 542] width 37 height 37
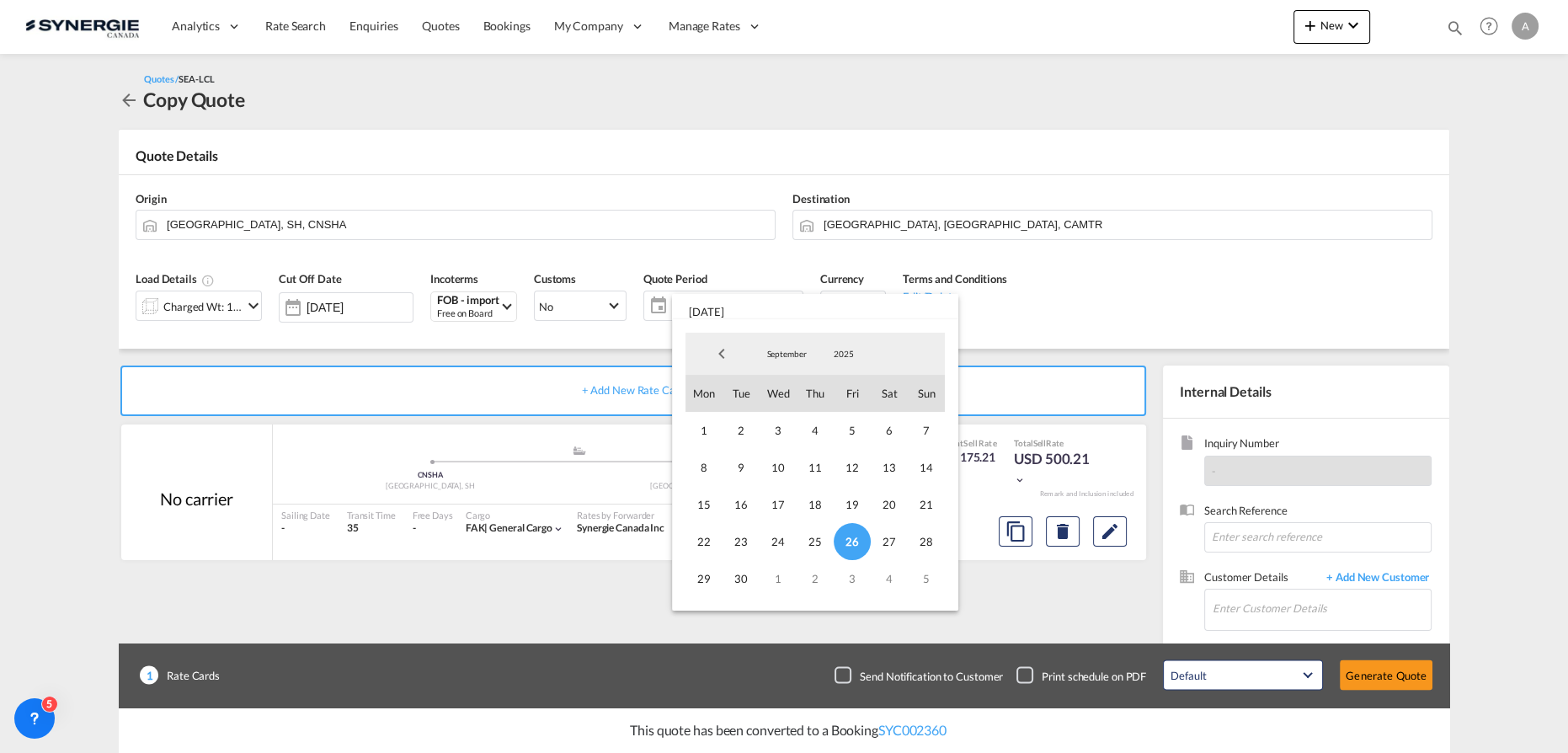
click at [779, 346] on md-select-value "September" at bounding box center [787, 354] width 57 height 25
click at [804, 386] on md-option "October" at bounding box center [803, 395] width 115 height 40
click at [749, 502] on span "14" at bounding box center [741, 504] width 37 height 37
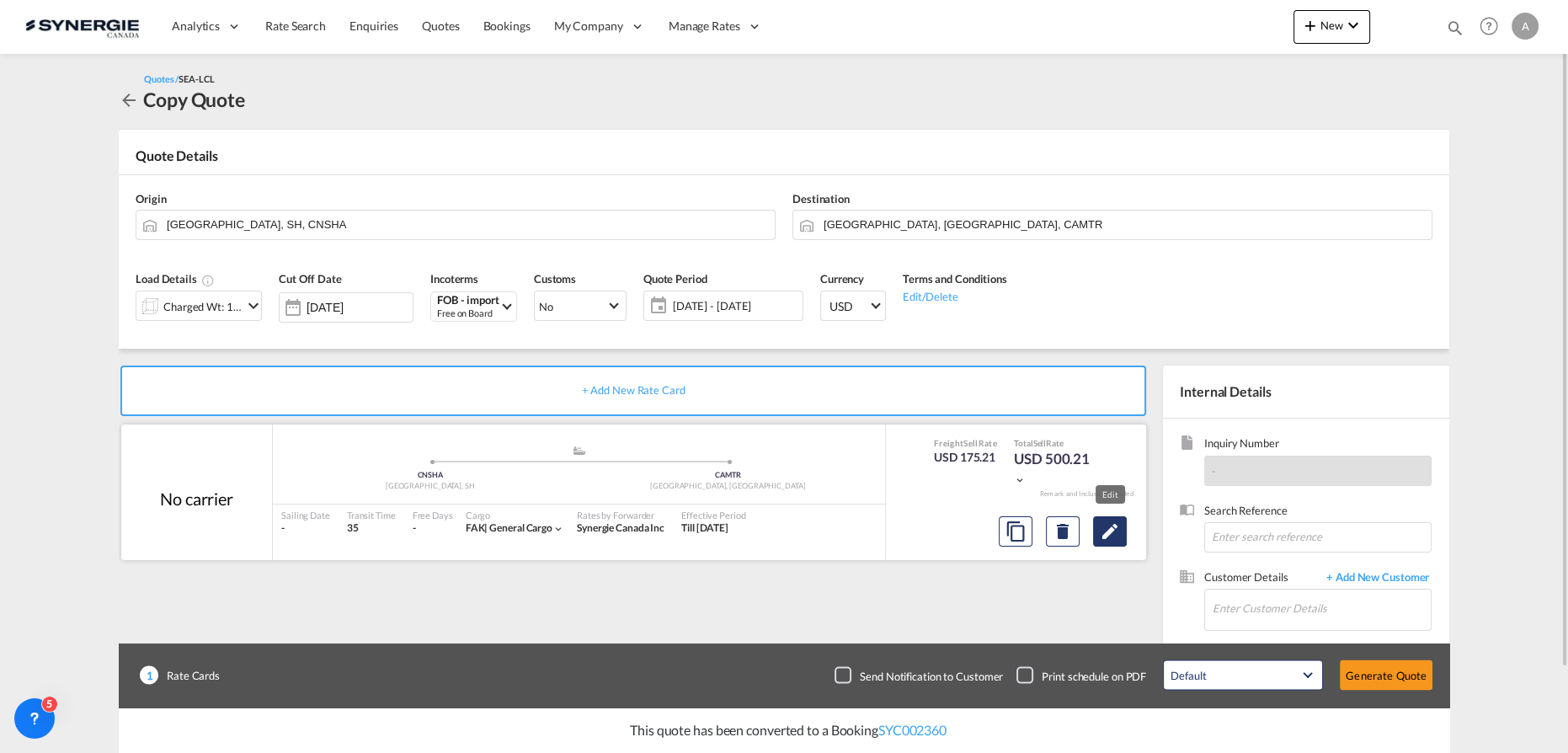
click at [1111, 532] on md-icon "Edit" at bounding box center [1109, 531] width 20 height 20
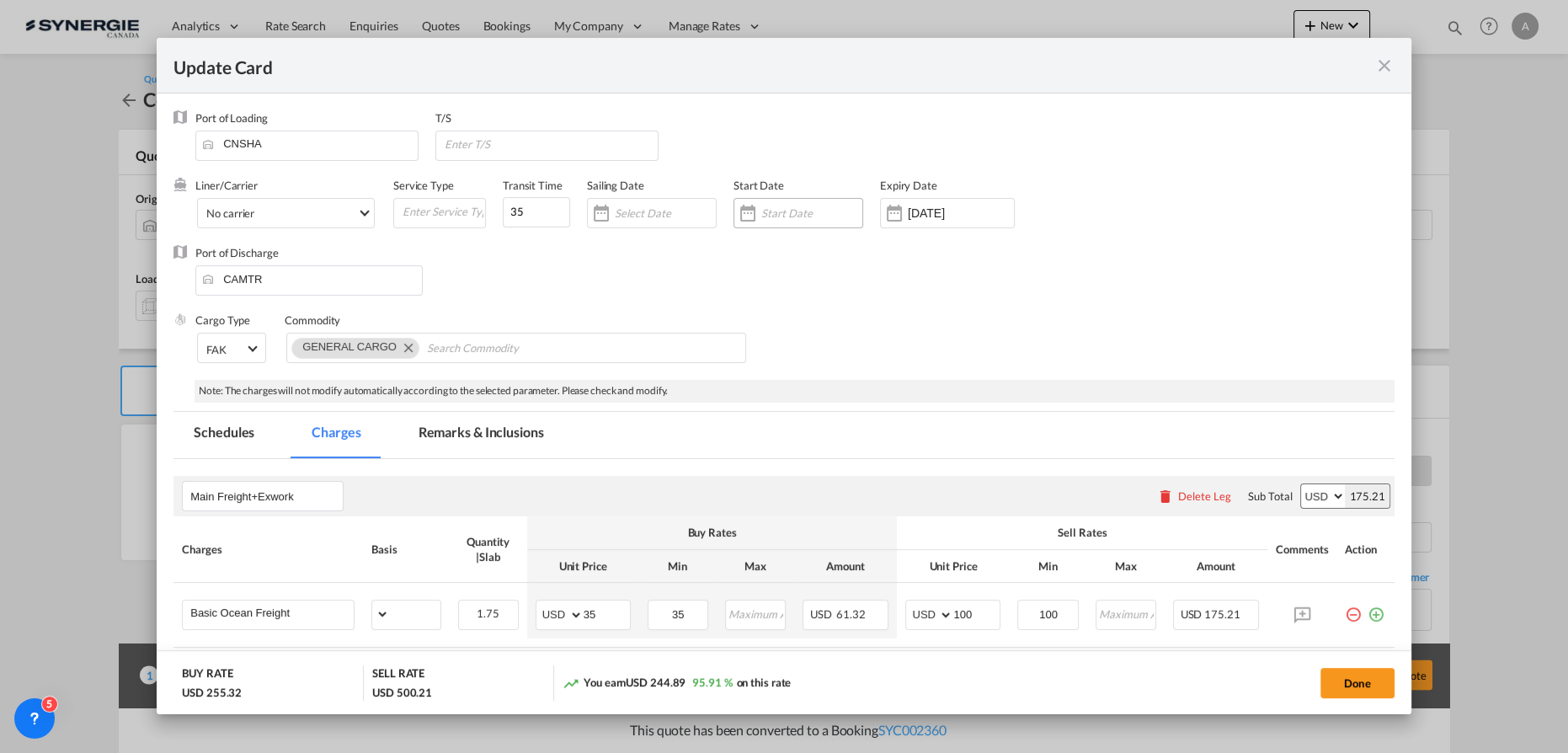
click at [786, 219] on input "Update CardPort of ..." at bounding box center [811, 213] width 101 height 13
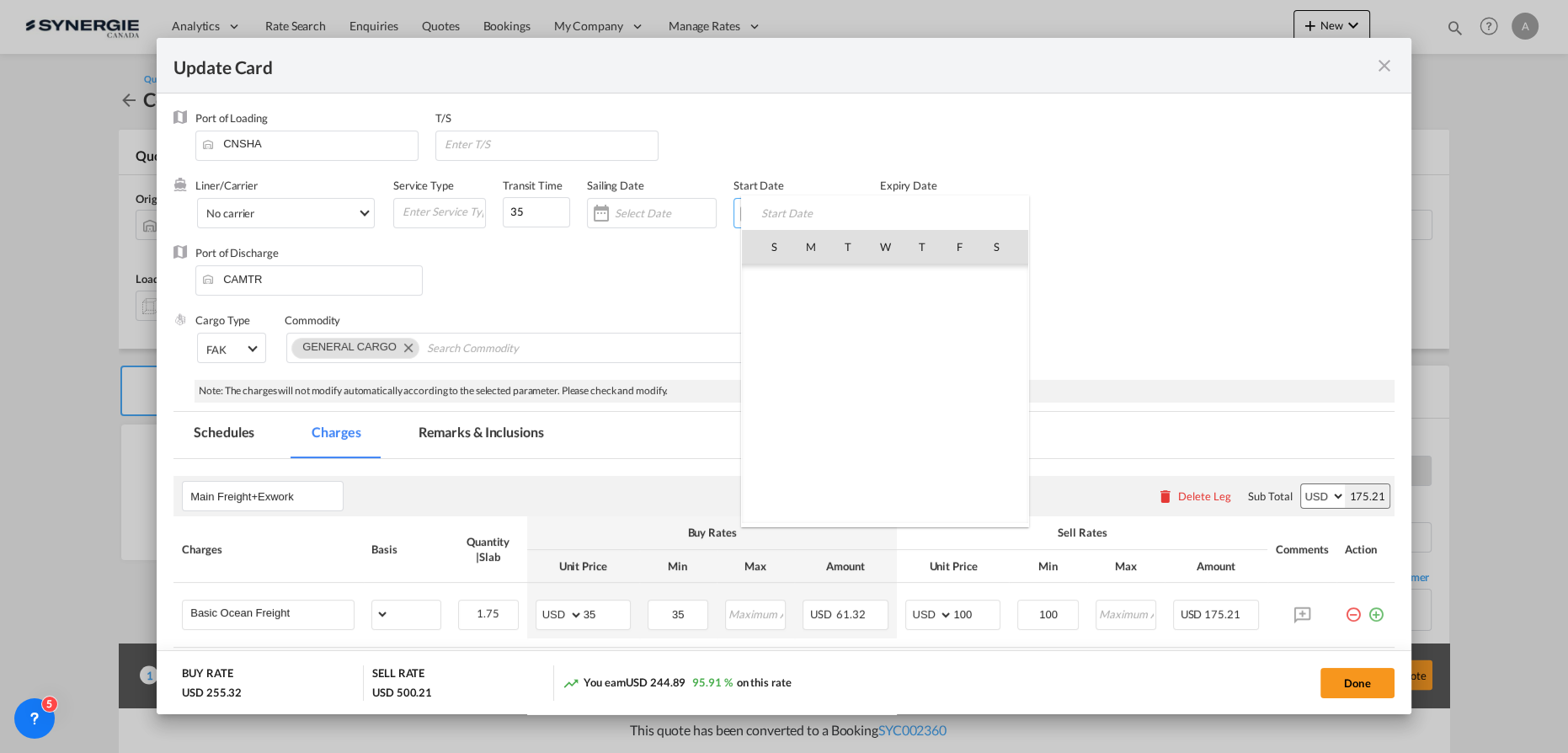
scroll to position [390109, 0]
select select "per_w/m"
select select "per_hbl"
select select "per_bl"
select select "flat"
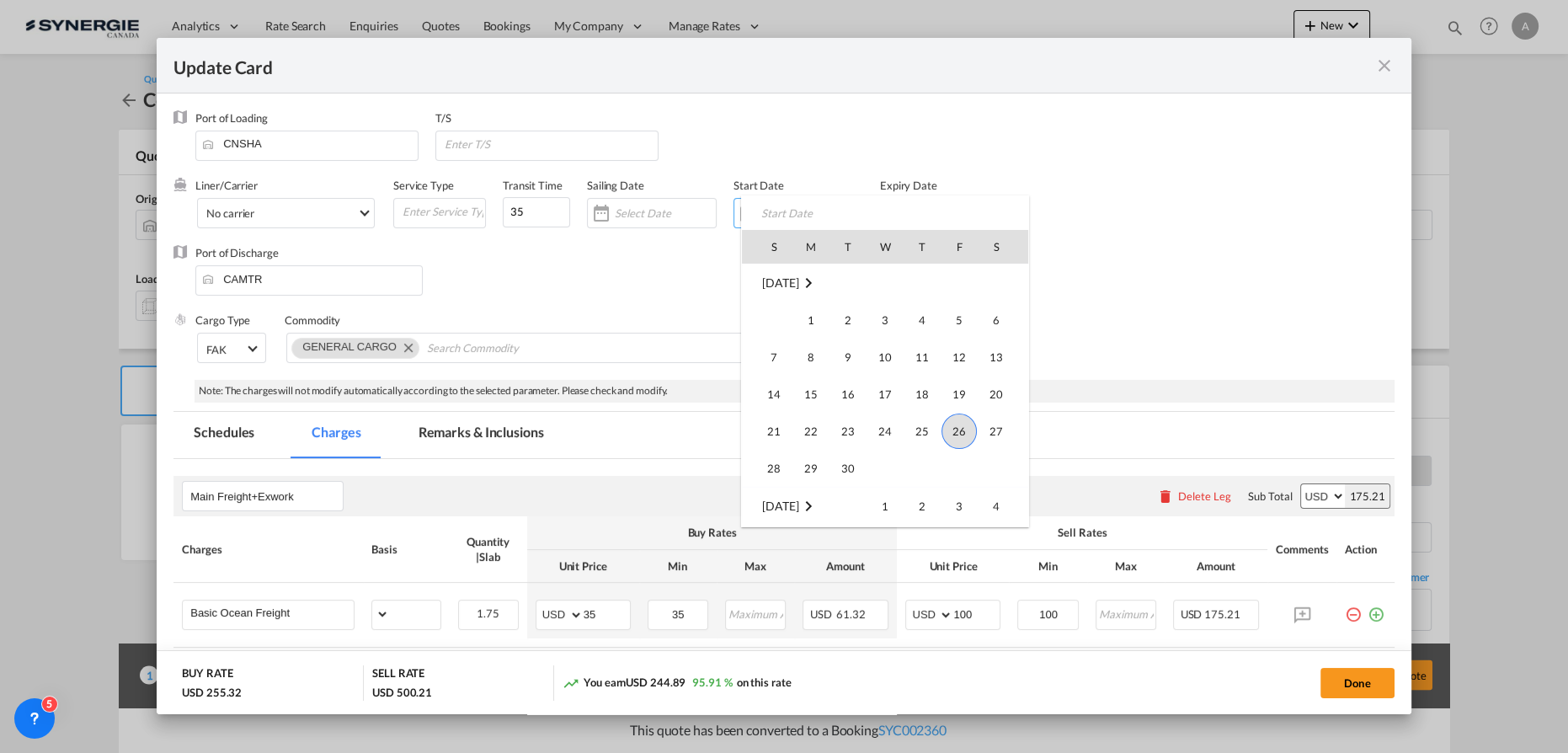
select select "per_bl"
drag, startPoint x: 957, startPoint y: 422, endPoint x: 896, endPoint y: 304, distance: 132.8
click at [957, 422] on span "26" at bounding box center [960, 431] width 36 height 36
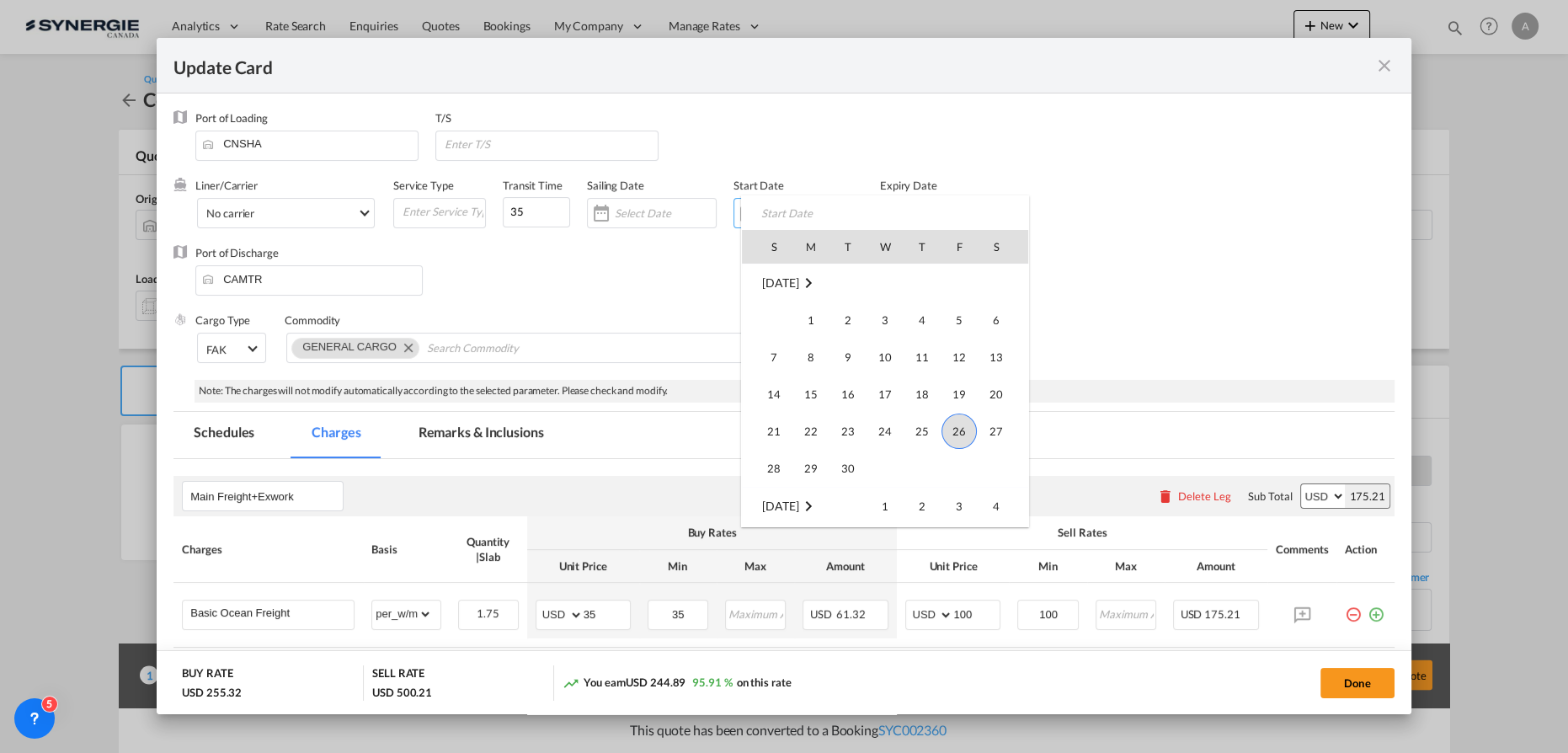
type input "[DATE]"
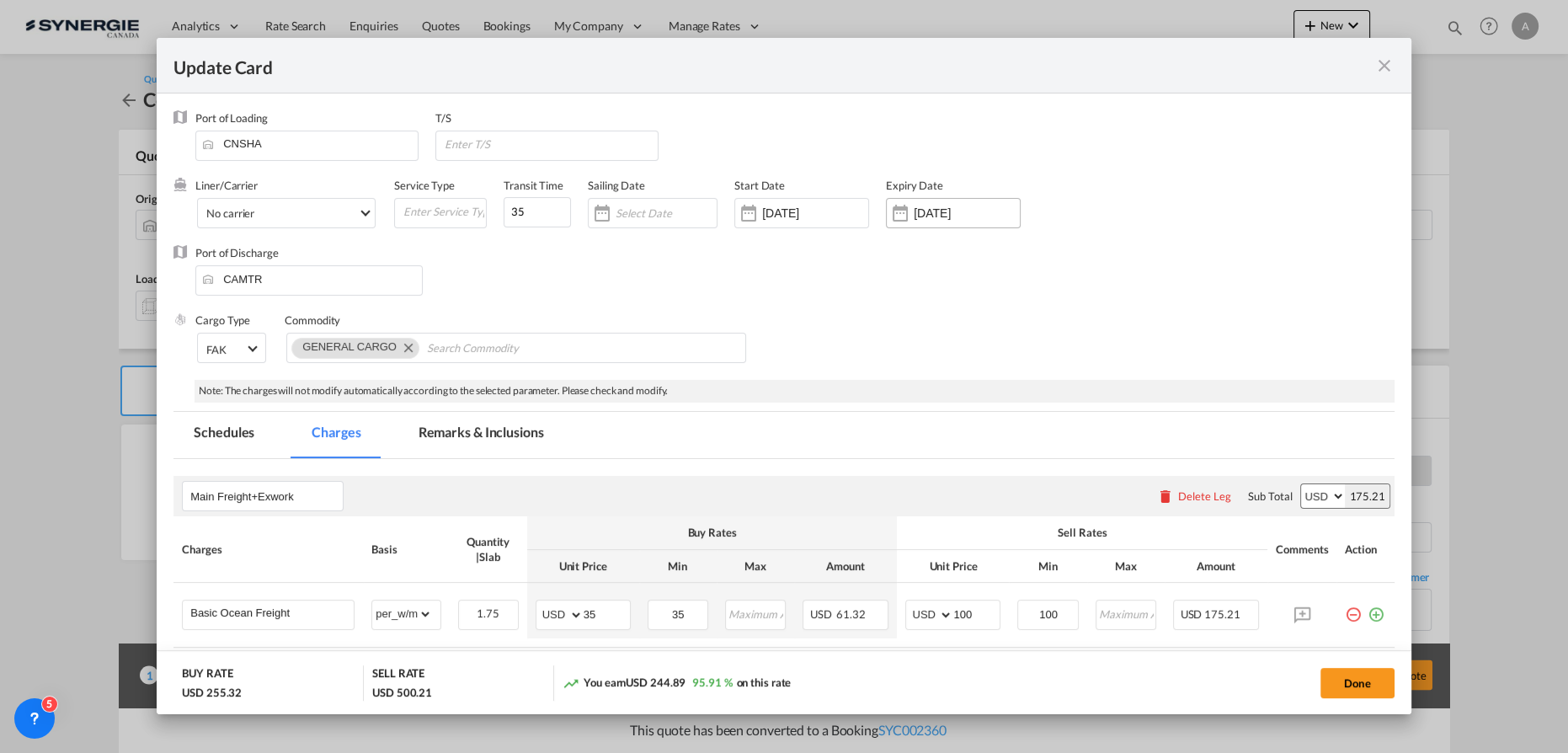
click at [912, 224] on div "Update CardPort of ..." at bounding box center [900, 213] width 27 height 34
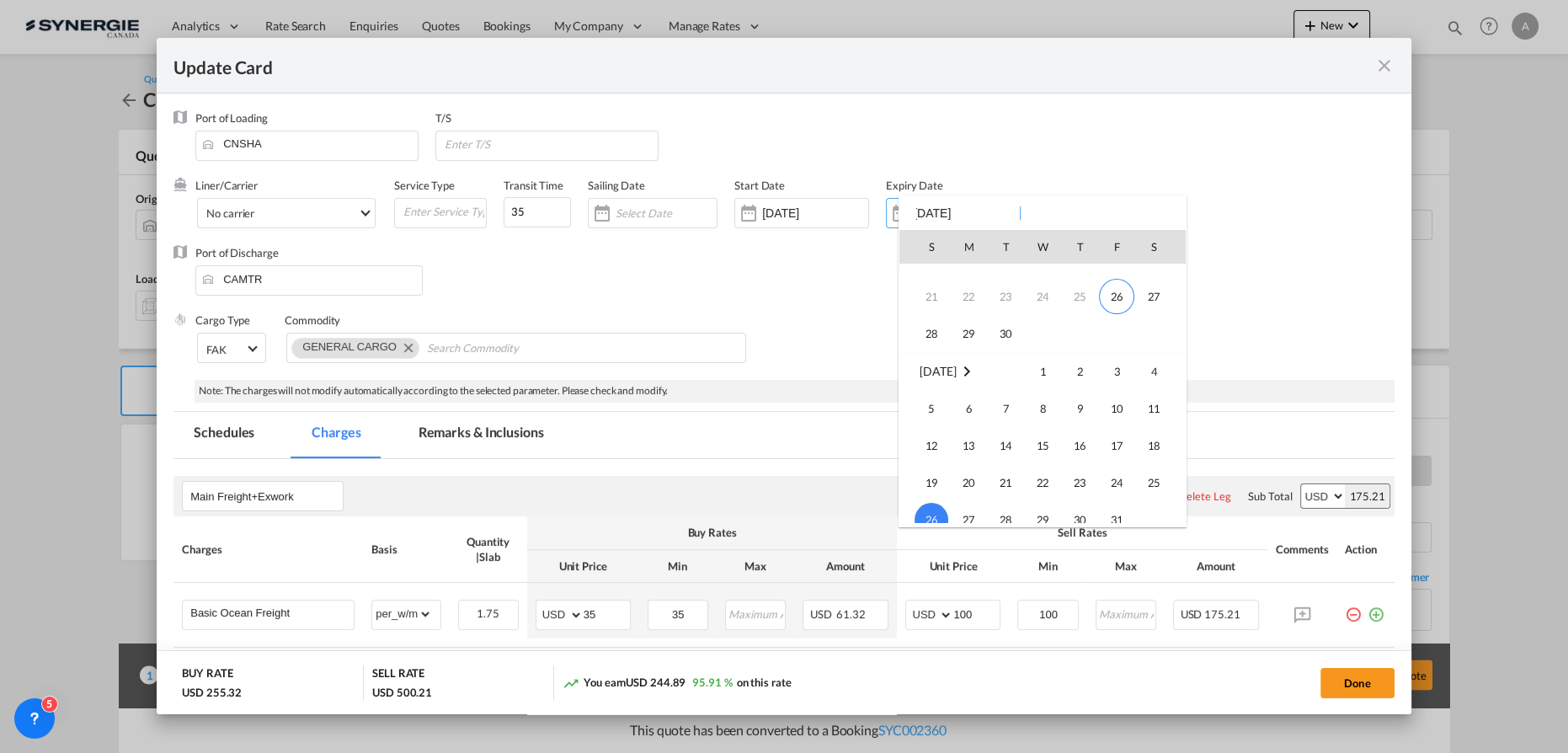
scroll to position [222, 0]
click at [995, 363] on span "14" at bounding box center [1006, 358] width 34 height 34
type input "14 Oct 2025"
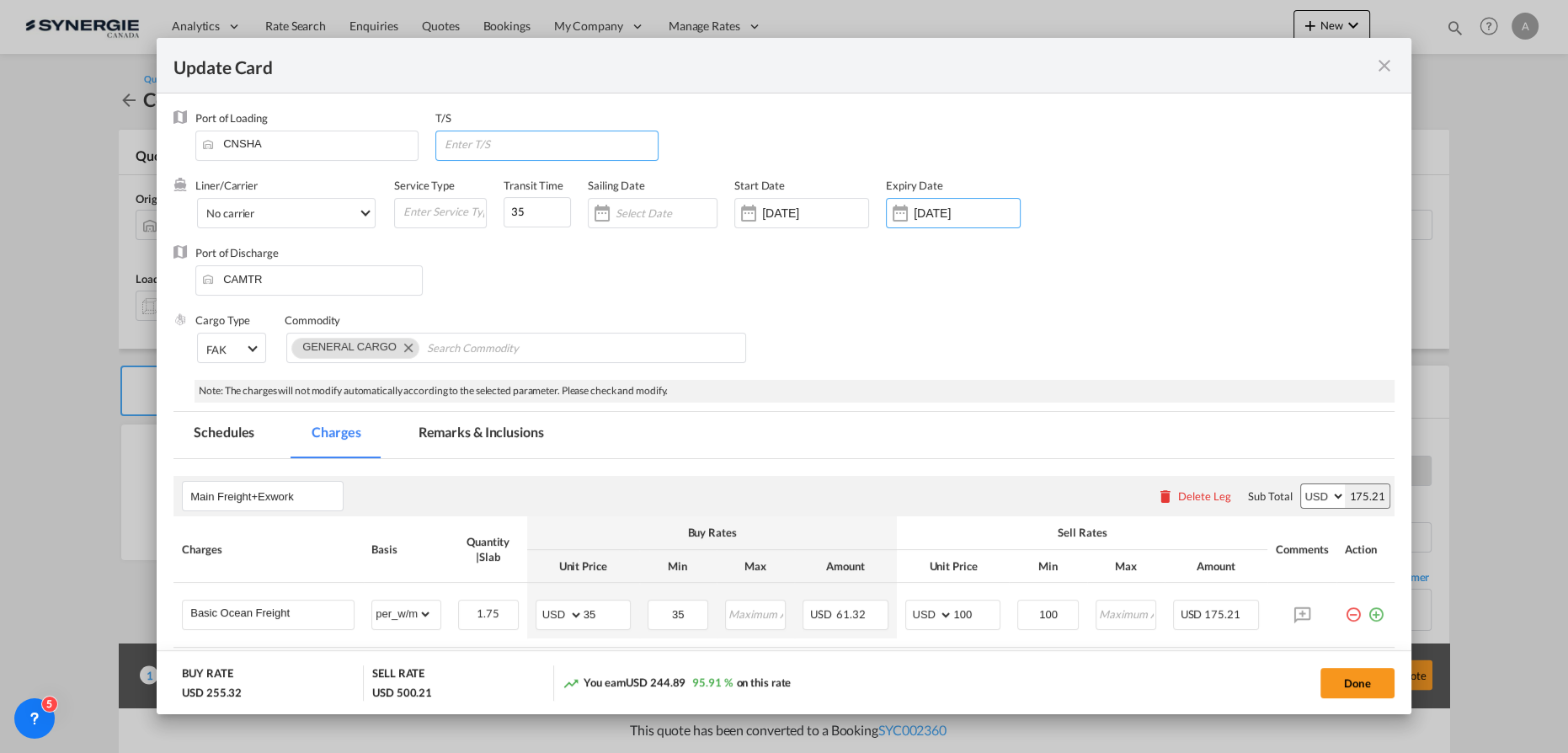
click at [477, 145] on input "Update CardPort of ..." at bounding box center [550, 143] width 215 height 25
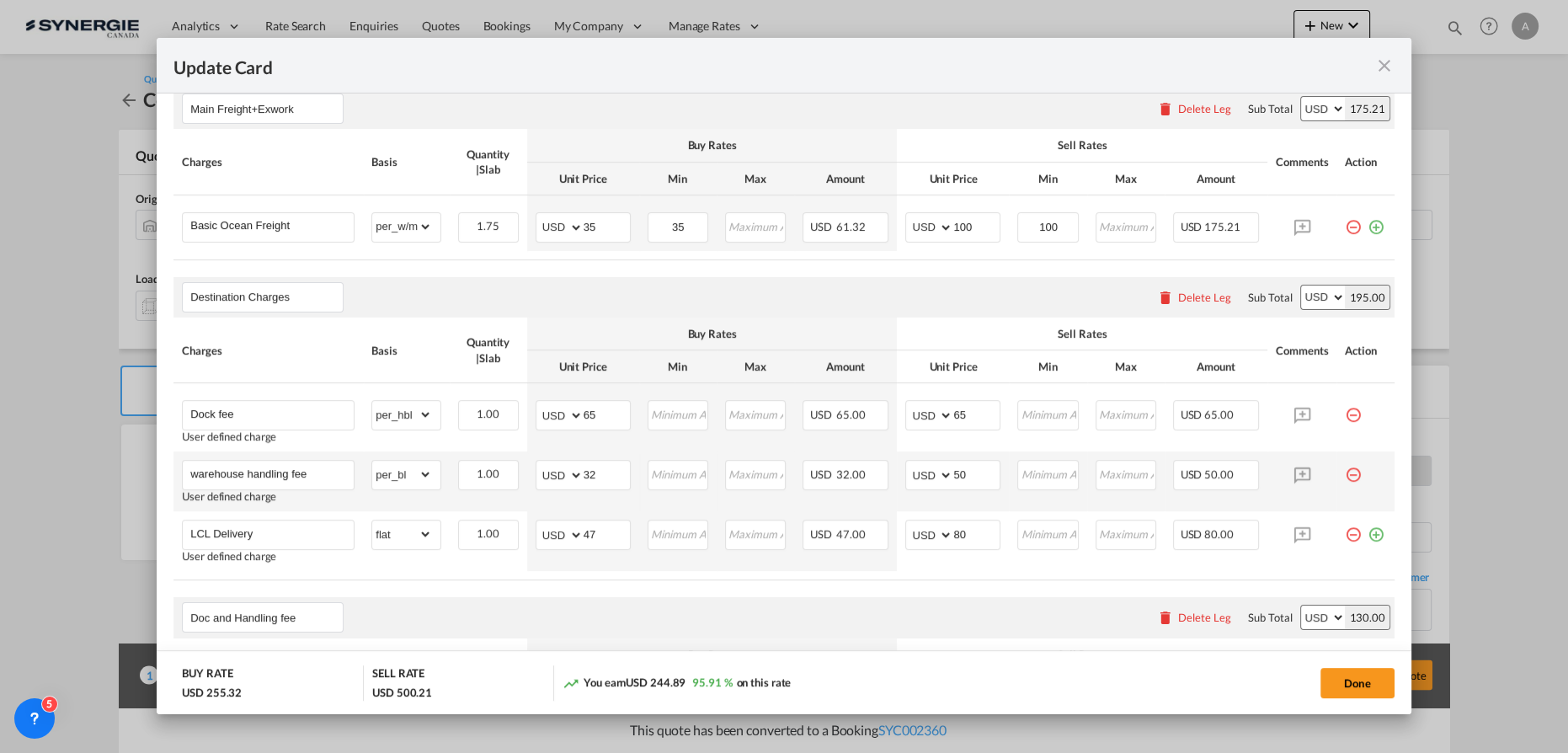
scroll to position [362, 0]
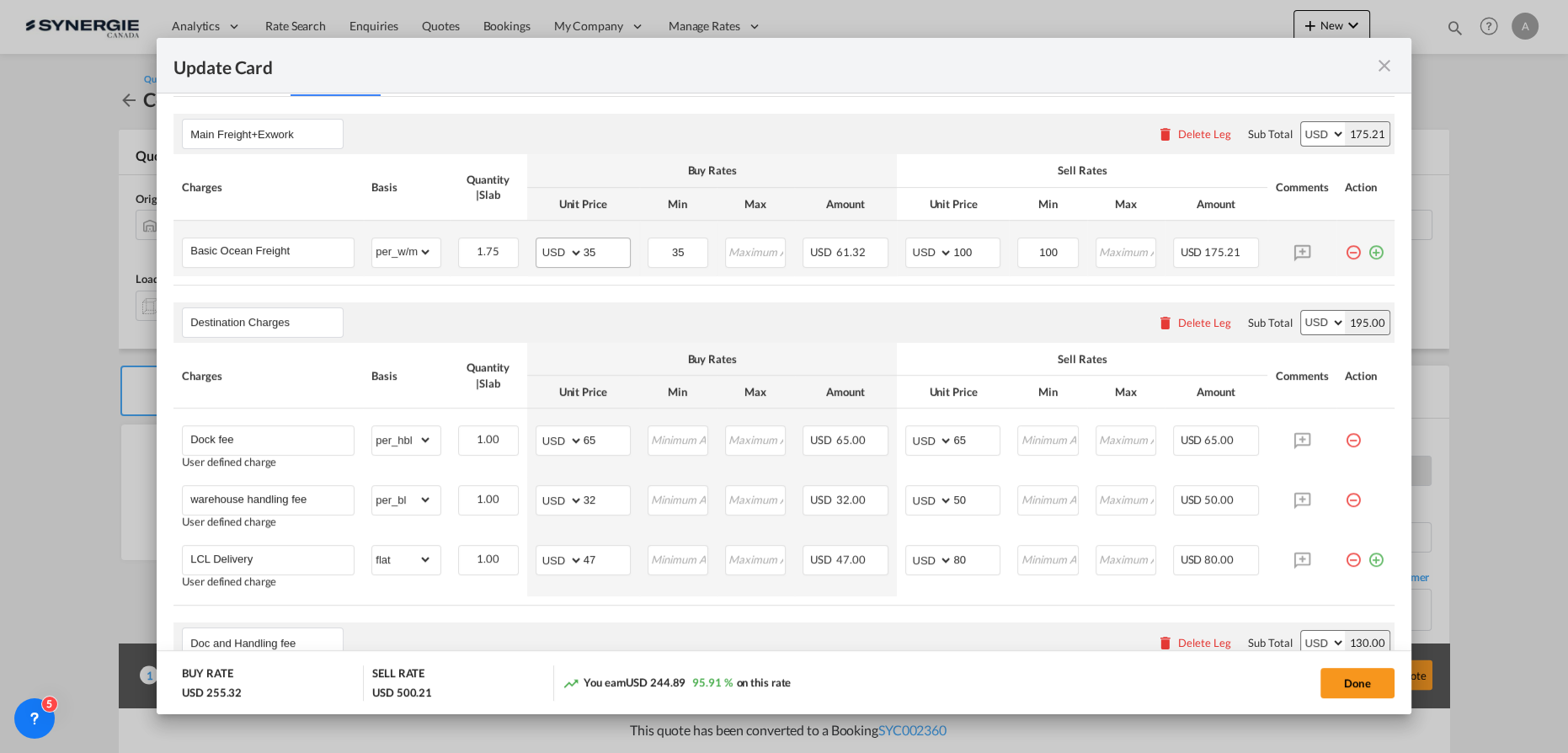
type input "VANCOUVER"
drag, startPoint x: 596, startPoint y: 249, endPoint x: 462, endPoint y: 246, distance: 134.0
click at [527, 250] on td "AED AFN ALL AMD ANG AOA ARS AUD AWG AZN BAM BBD BDT BGN BHD BIF BMD BND BOB BRL…" at bounding box center [584, 249] width 112 height 55
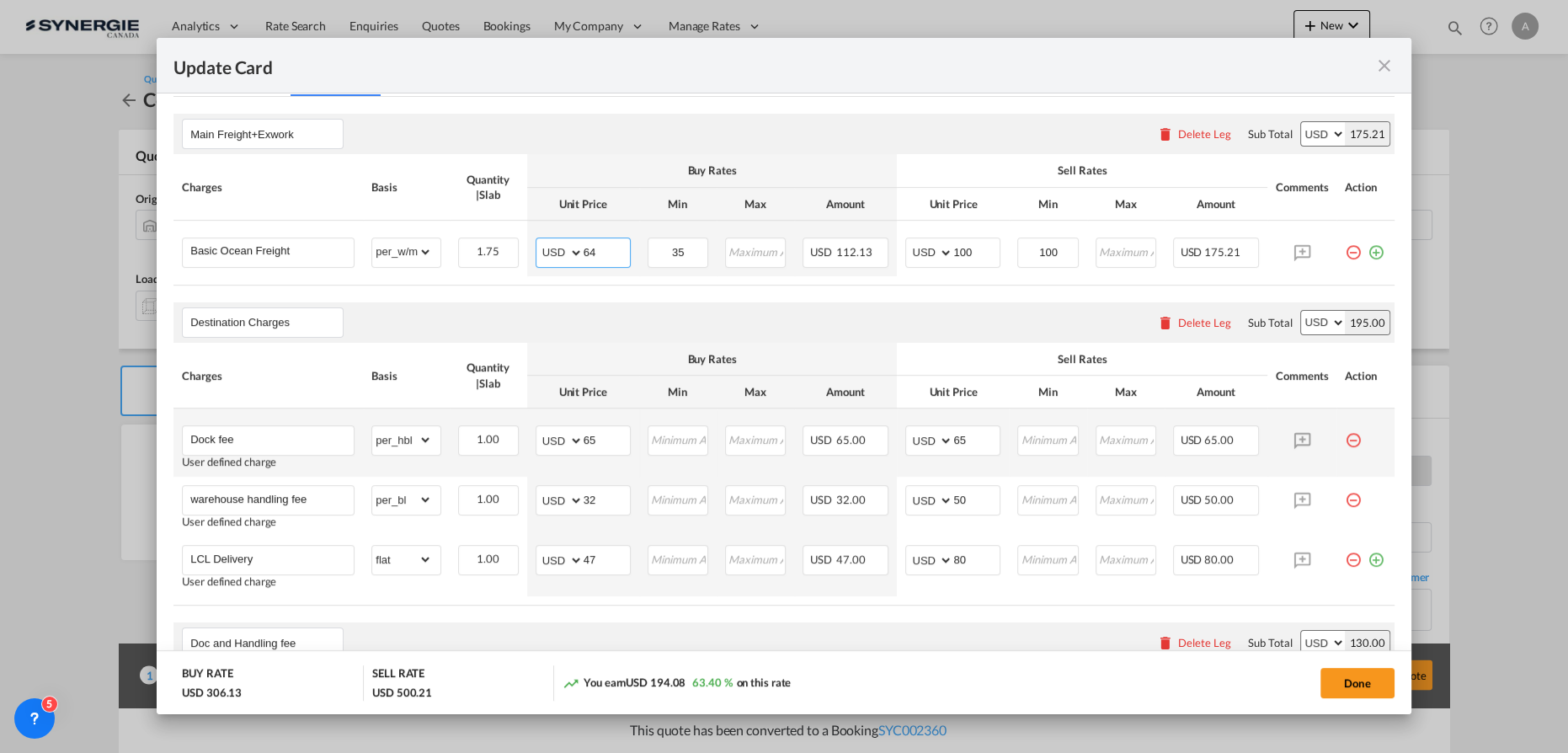
type input "64"
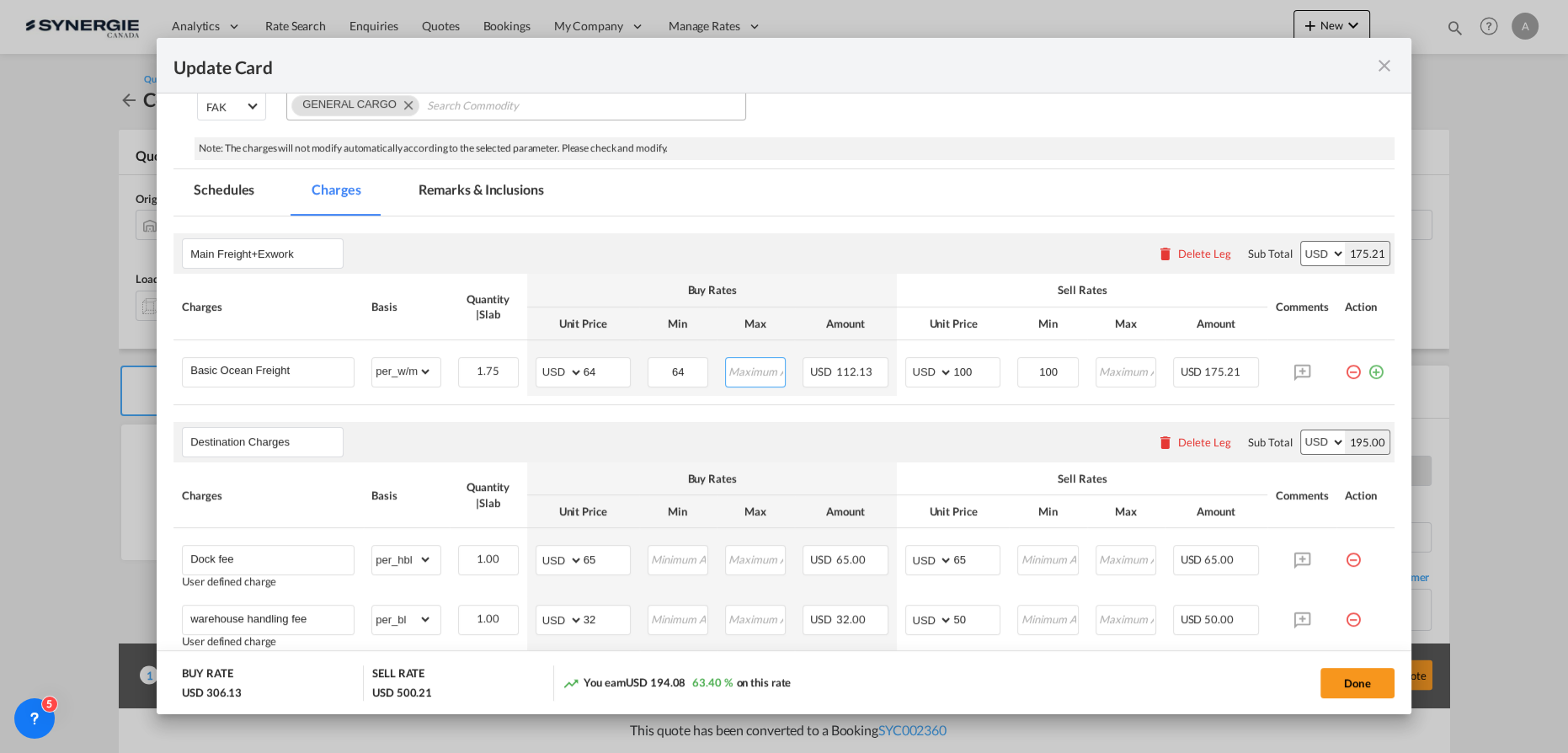
scroll to position [132, 0]
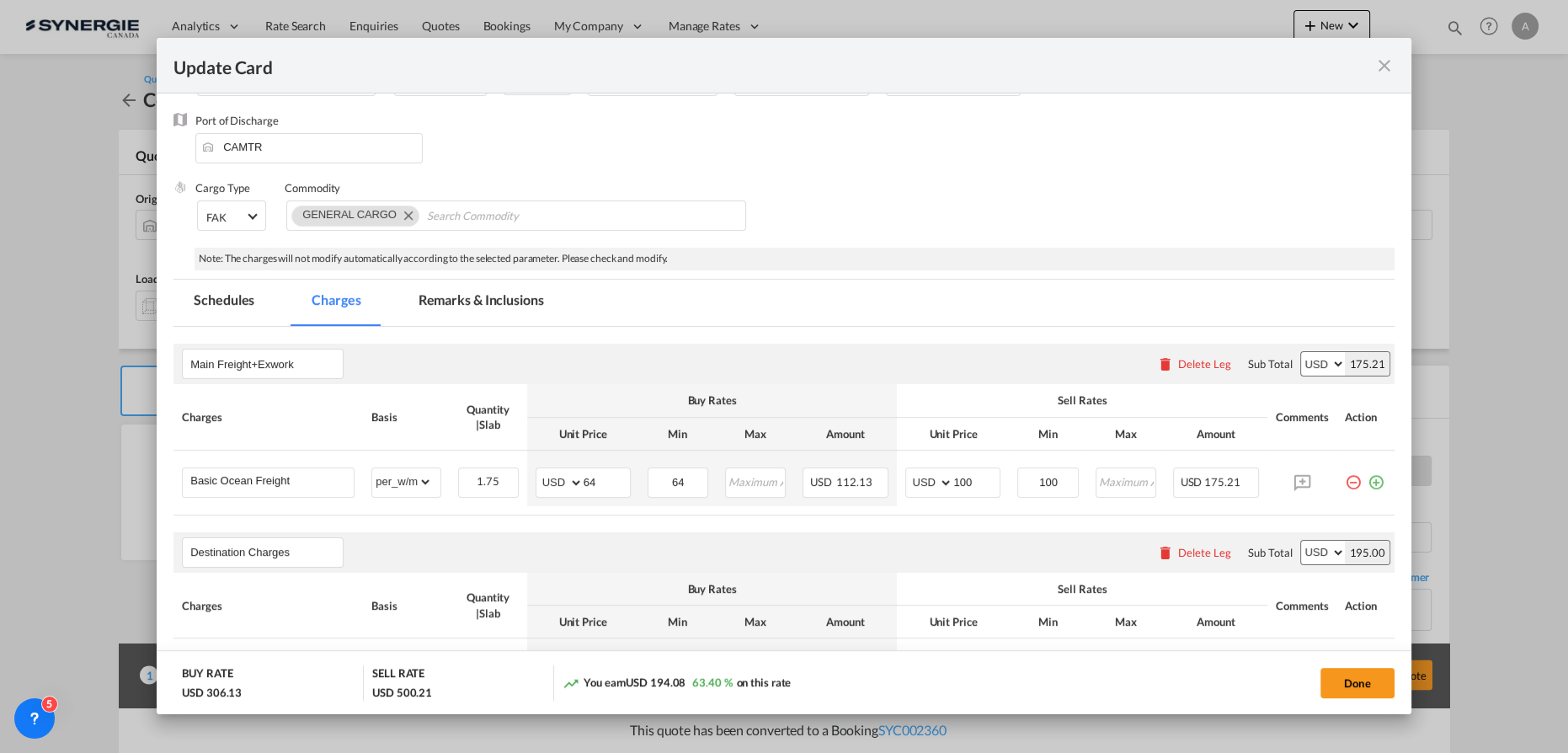
click at [494, 298] on md-tab-item "Remarks & Inclusions" at bounding box center [481, 303] width 166 height 46
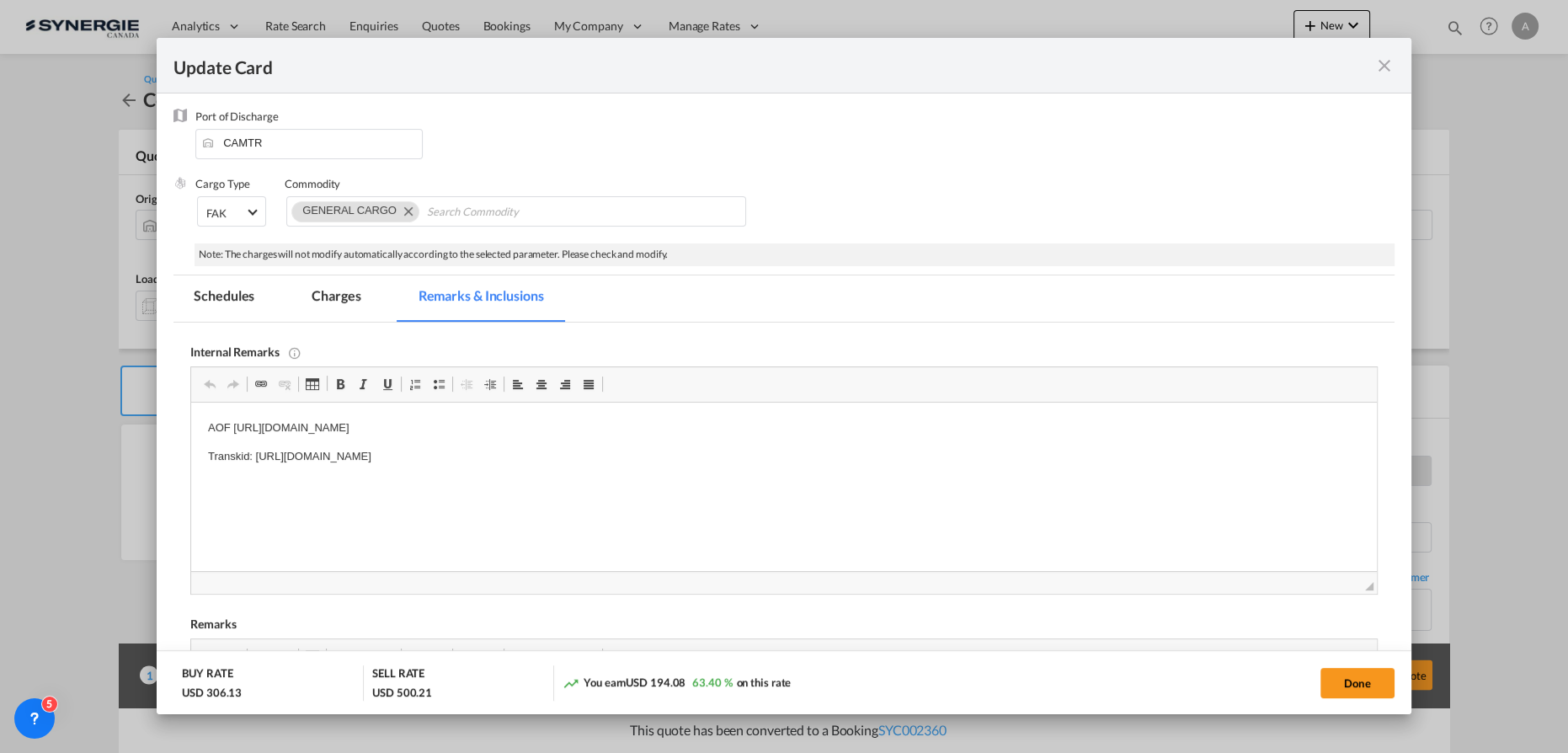
scroll to position [0, 0]
drag, startPoint x: 207, startPoint y: 423, endPoint x: 792, endPoint y: 418, distance: 585.0
click at [799, 422] on html "AOF https://app.frontapp.com/open/msg_1fhdtmmn?key=4hAnvFZcr2uG8zybWnG4e0-HzrPx…" at bounding box center [784, 443] width 1186 height 80
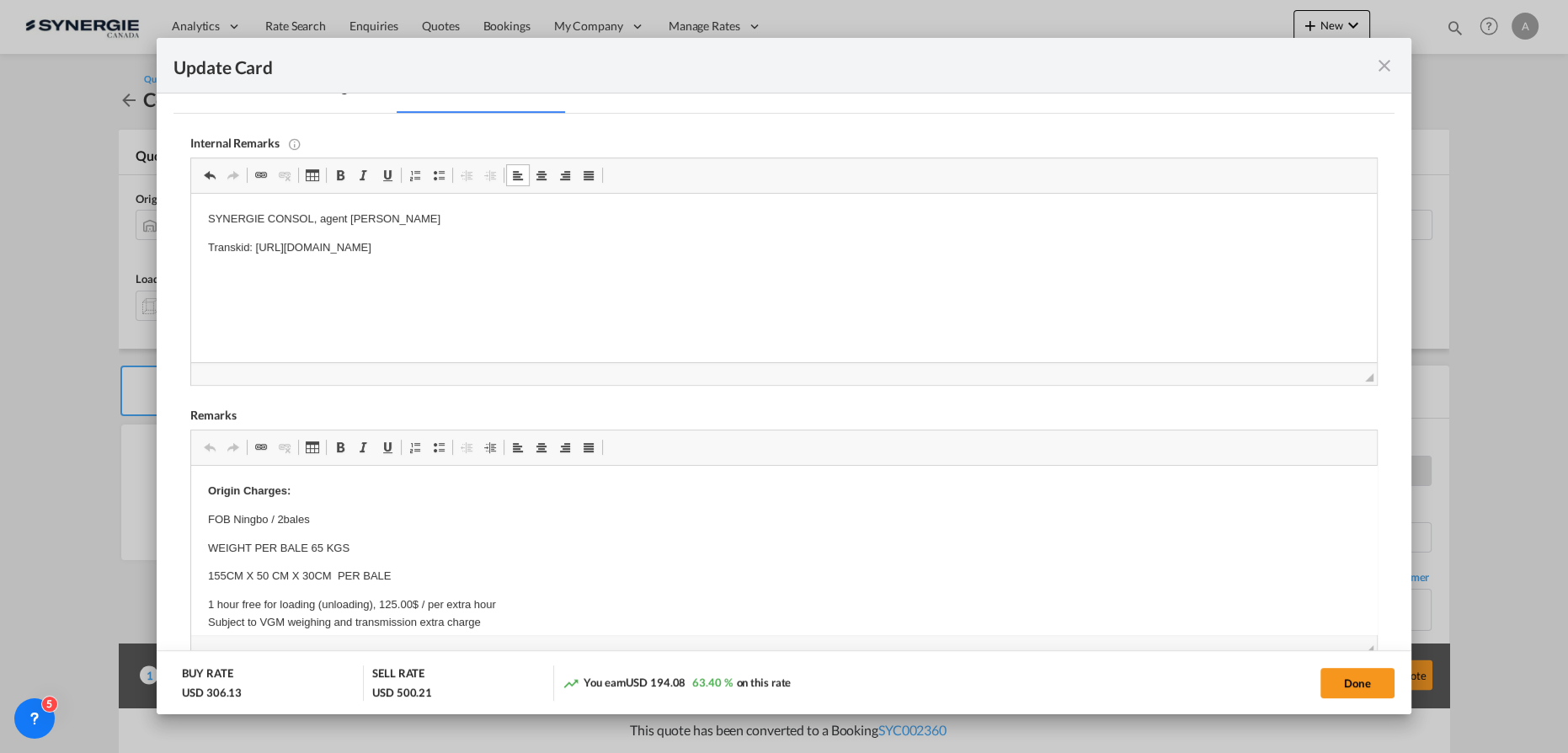
scroll to position [442, 0]
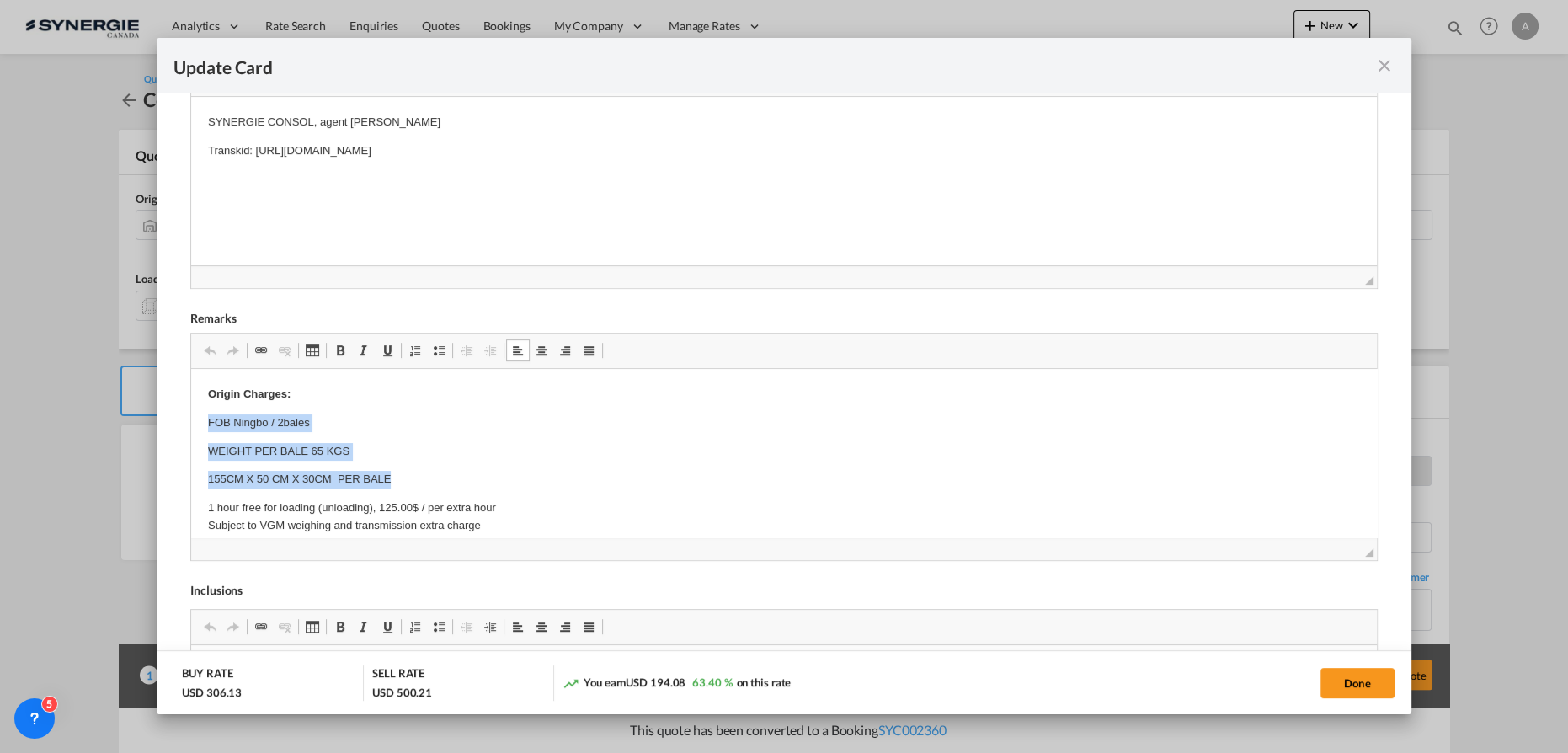
drag, startPoint x: 201, startPoint y: 421, endPoint x: 405, endPoint y: 474, distance: 210.8
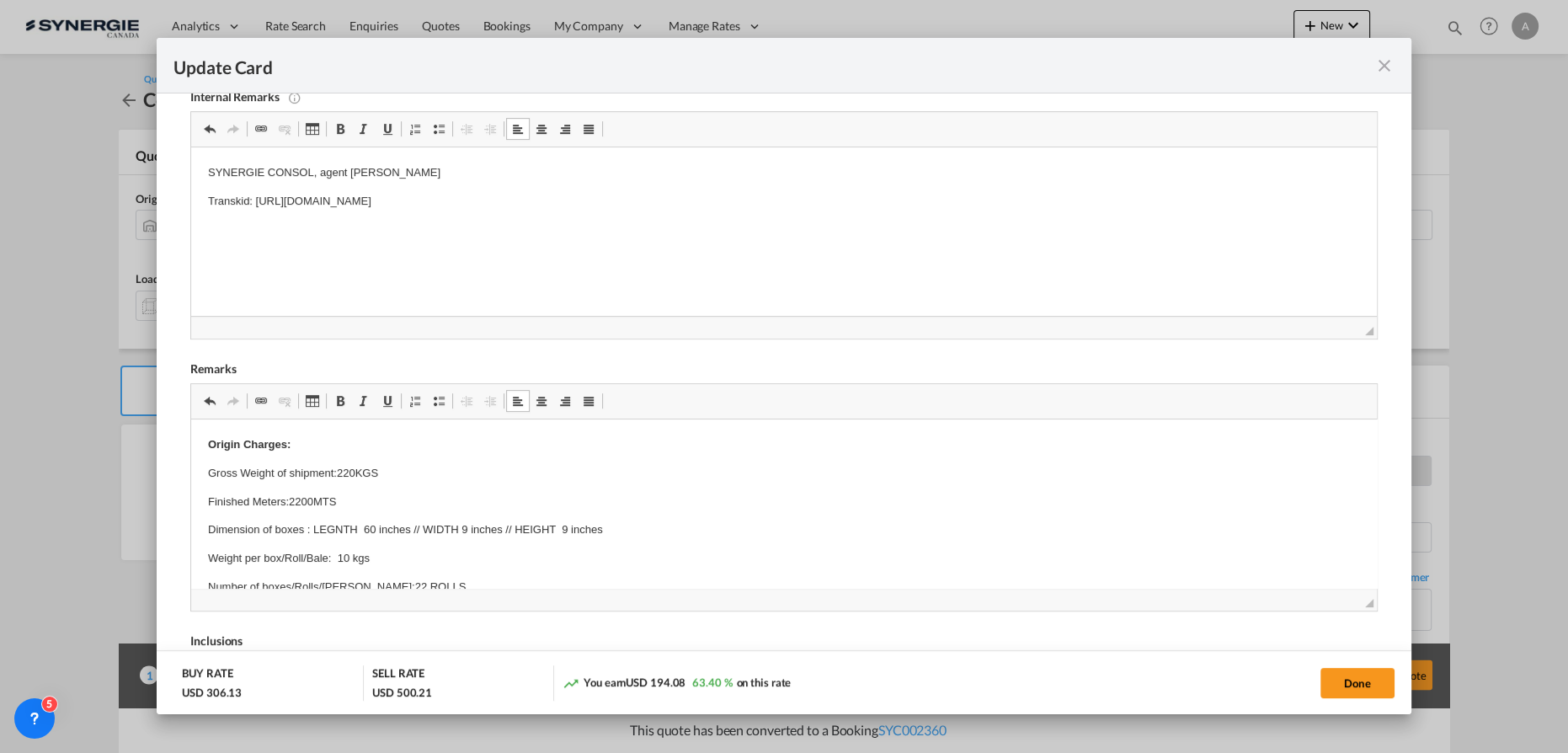
scroll to position [365, 0]
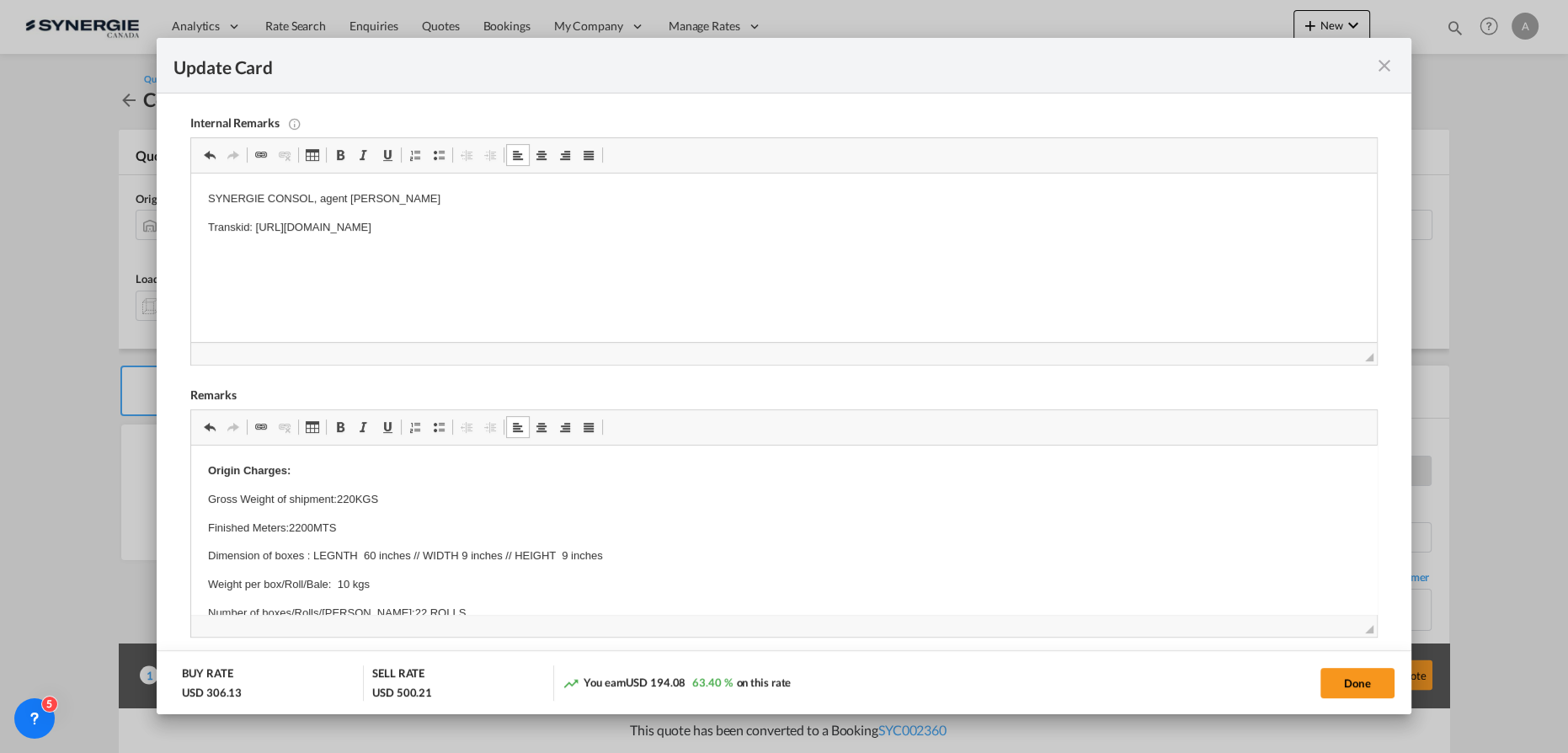
click at [208, 467] on strong "Origin Charges:" at bounding box center [249, 471] width 83 height 12
drag, startPoint x: 207, startPoint y: 471, endPoint x: 368, endPoint y: 470, distance: 161.0
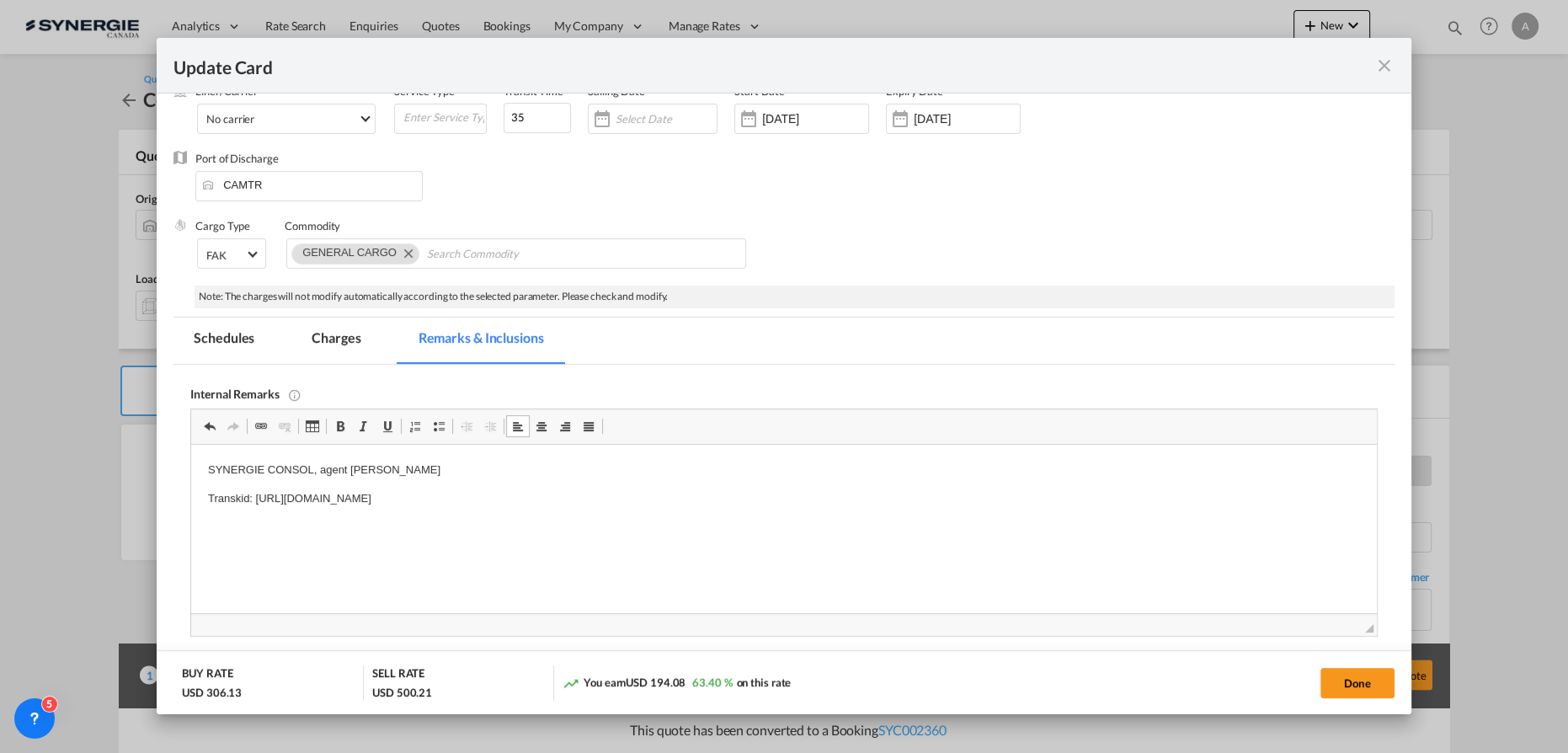
scroll to position [152, 0]
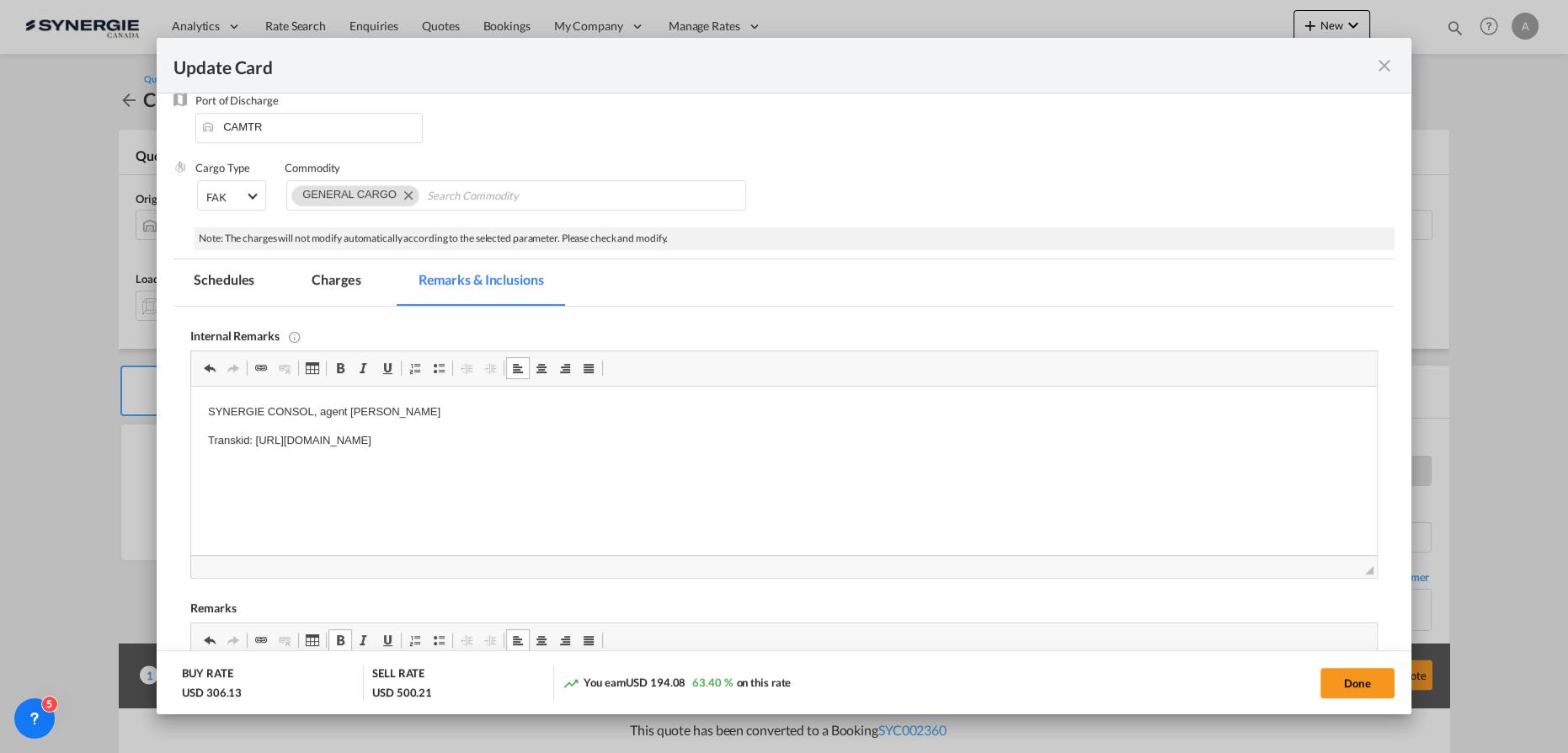
drag, startPoint x: 678, startPoint y: 439, endPoint x: 207, endPoint y: 442, distance: 471.0
click at [207, 442] on html "SYNERGIE CONSOL, agent EVEROK Transkid: https://app.frontapp.com/open/msg_1fkxp…" at bounding box center [784, 427] width 1186 height 80
click at [200, 446] on html "SYNERGIE CONSOL, agent EVEROK BOURRET" at bounding box center [784, 427] width 1186 height 80
click at [310, 438] on p "Delivery BOURRET" at bounding box center [783, 441] width 1152 height 18
drag, startPoint x: 328, startPoint y: 273, endPoint x: 331, endPoint y: 316, distance: 43.1
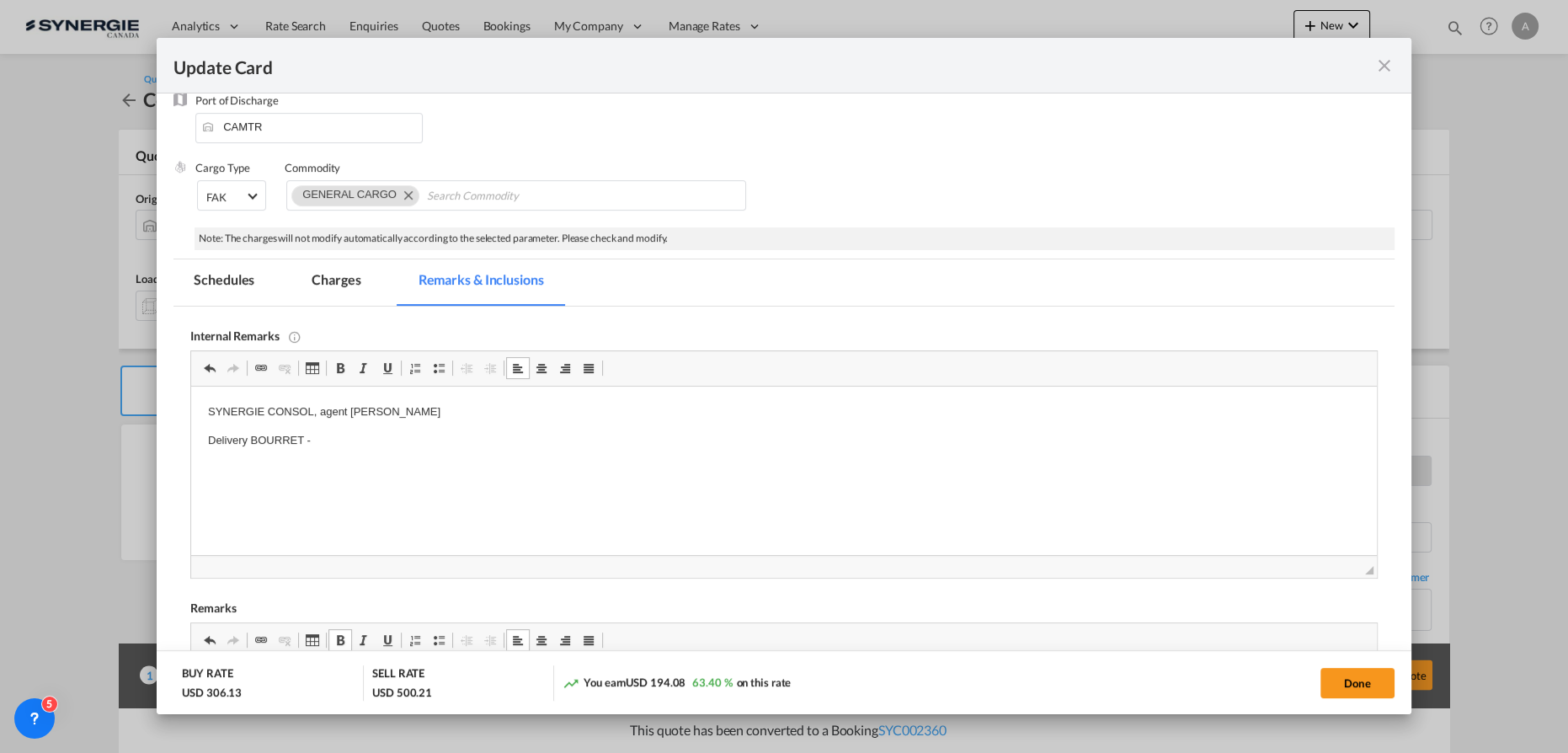
click at [328, 273] on md-tab-item "Charges" at bounding box center [336, 282] width 89 height 46
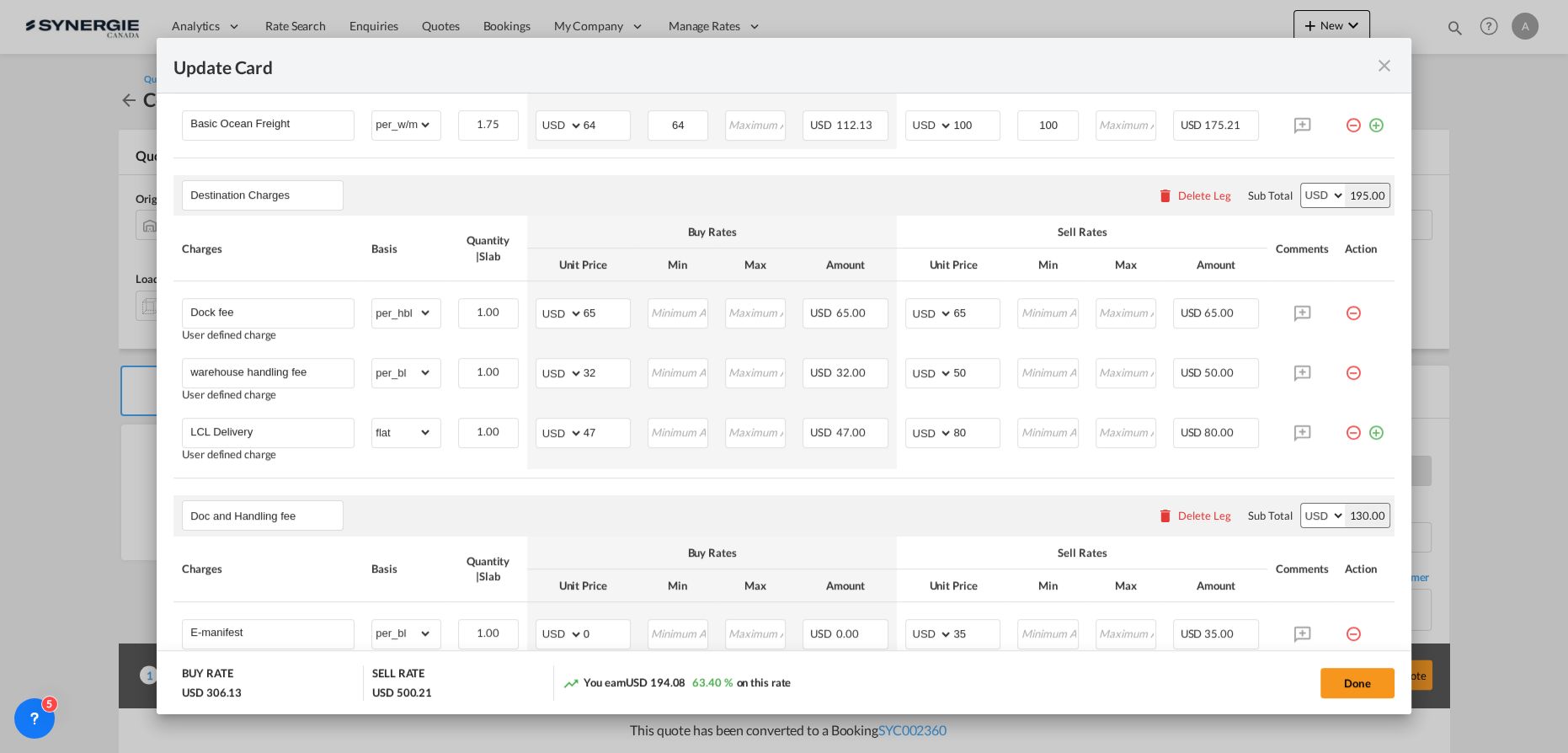
scroll to position [536, 0]
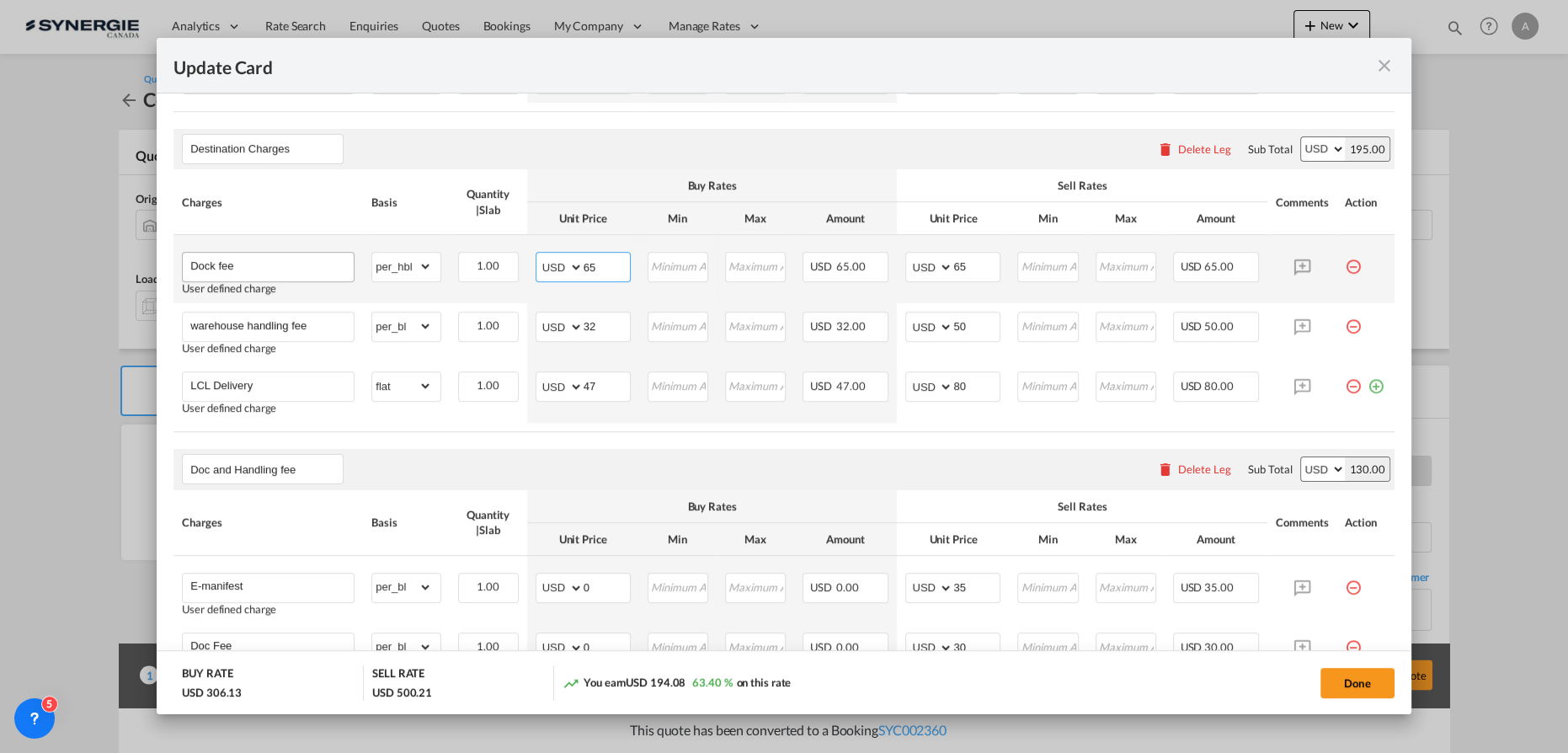
drag, startPoint x: 600, startPoint y: 265, endPoint x: 298, endPoint y: 252, distance: 302.3
click at [298, 252] on tr "Dock fee User defined charge Please Enter Already Exists gross_weight volumetri…" at bounding box center [784, 269] width 1221 height 69
type input "54"
type input "70"
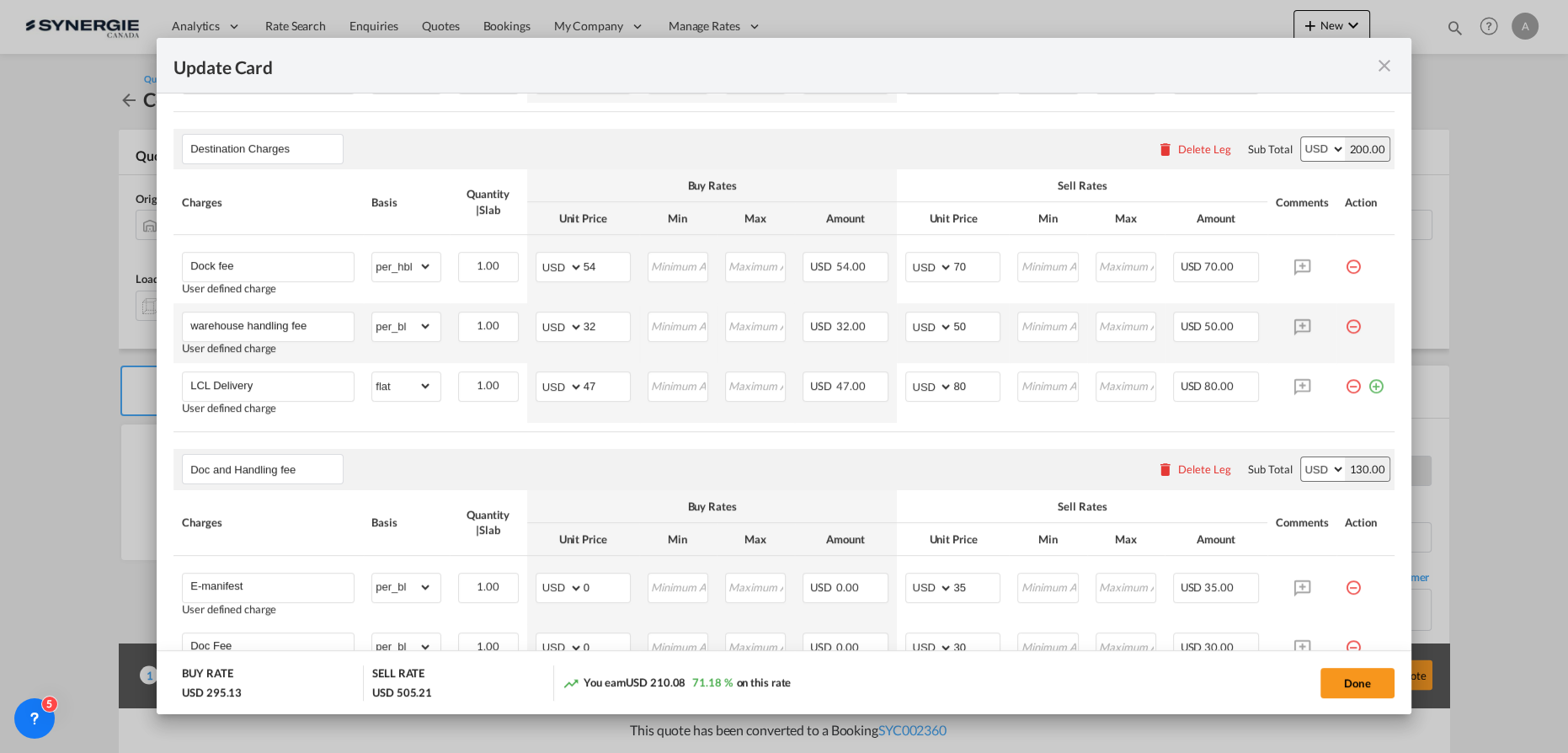
click at [1344, 327] on md-icon "icon-minus-circle-outline red-400-fg pt-7" at bounding box center [1352, 320] width 17 height 17
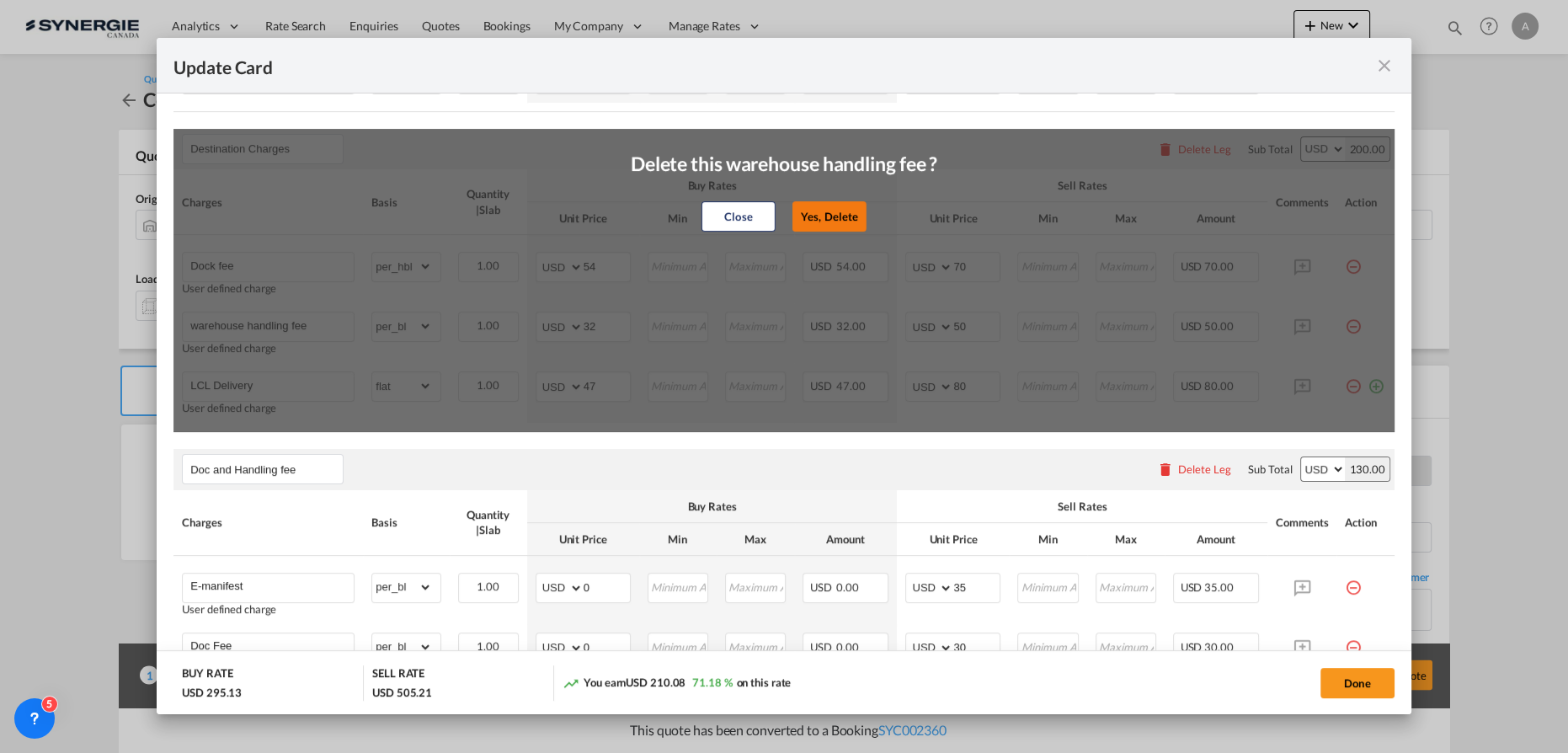
click at [831, 217] on button "Yes, Delete" at bounding box center [829, 217] width 74 height 30
type input "LCL Delivery"
select select "flat"
type input "47"
type input "80"
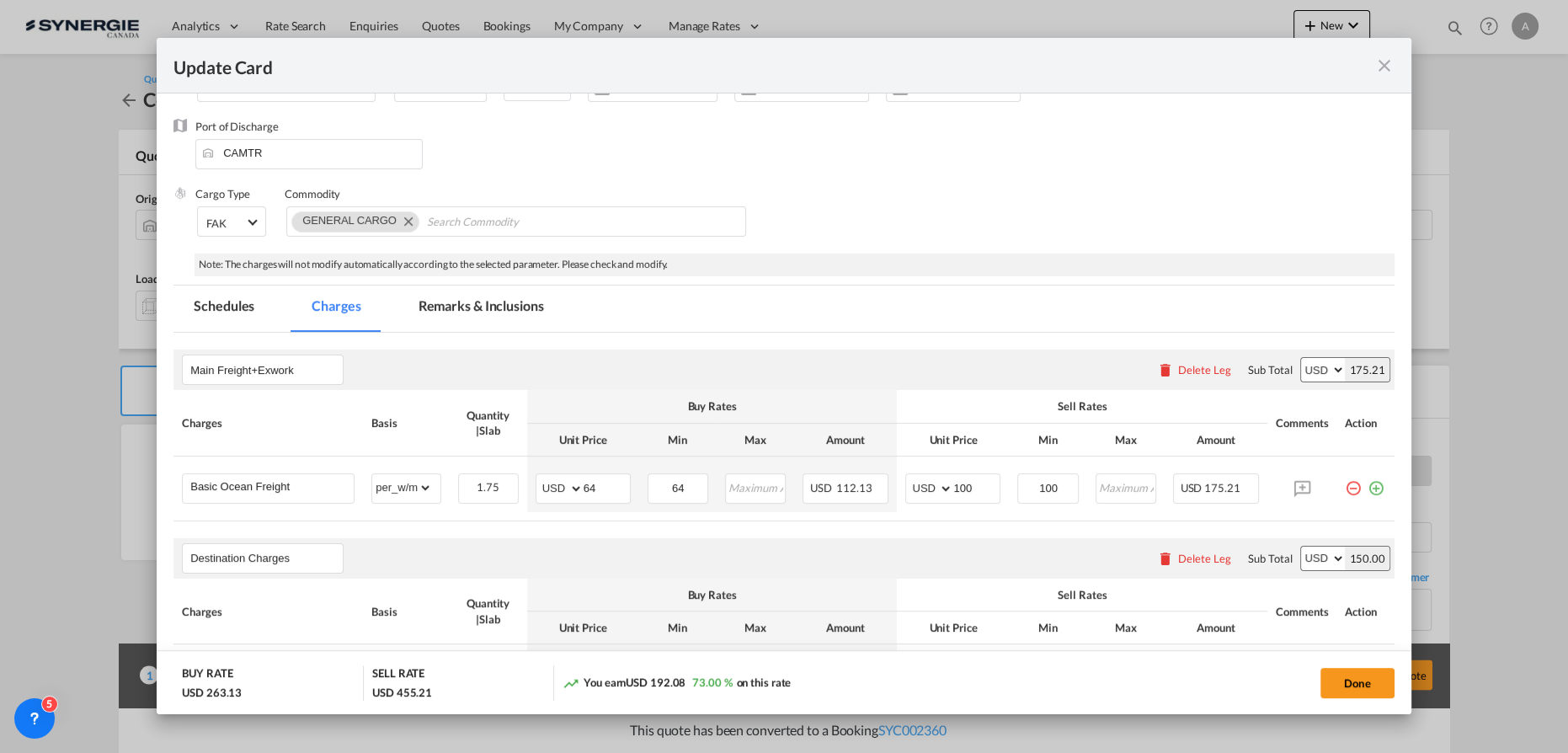
scroll to position [226, 0]
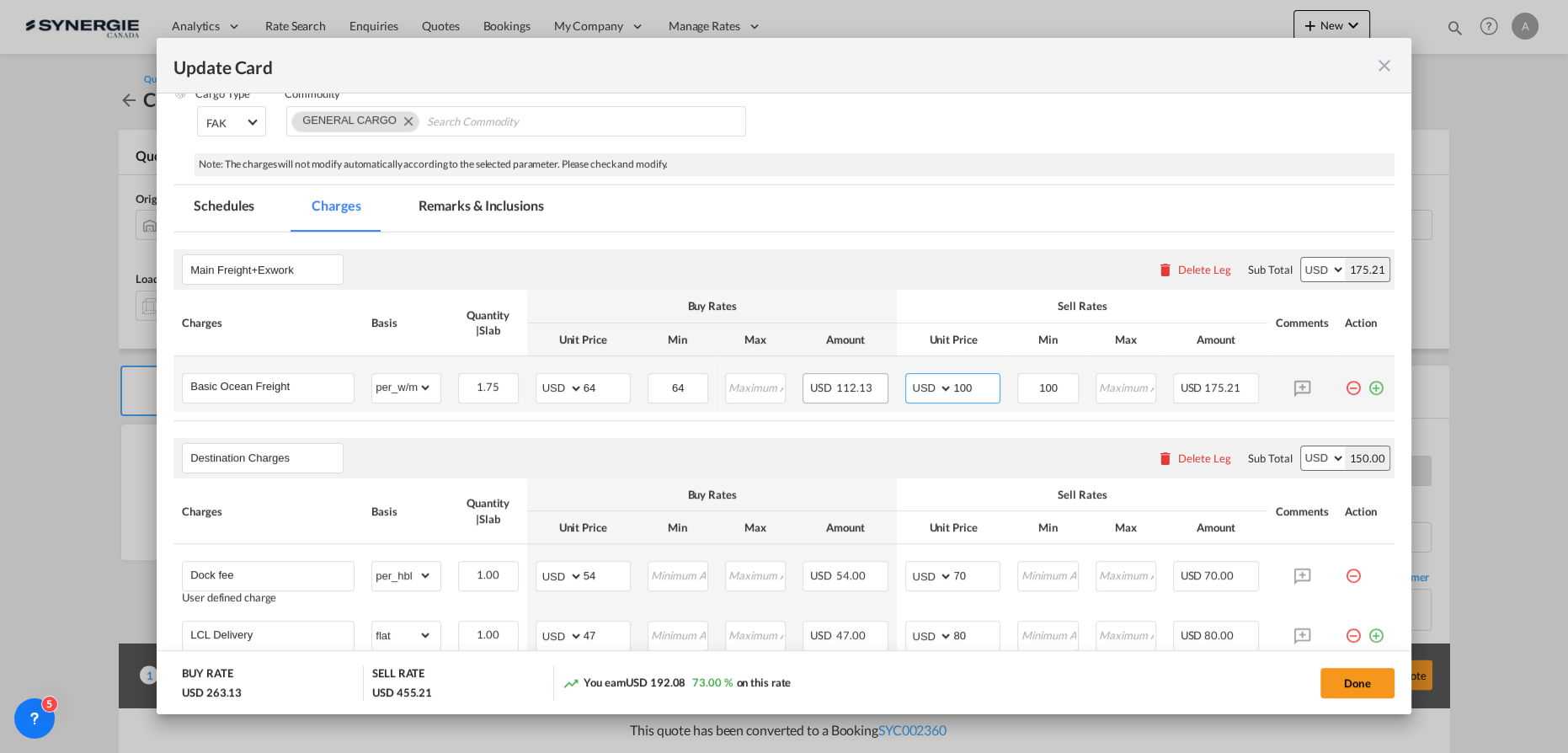
drag, startPoint x: 973, startPoint y: 385, endPoint x: 873, endPoint y: 388, distance: 100.0
click at [884, 388] on tr "Basic Ocean Freight Please Enter Already Exists gross_weight volumetric_weight …" at bounding box center [784, 384] width 1221 height 55
type input "80"
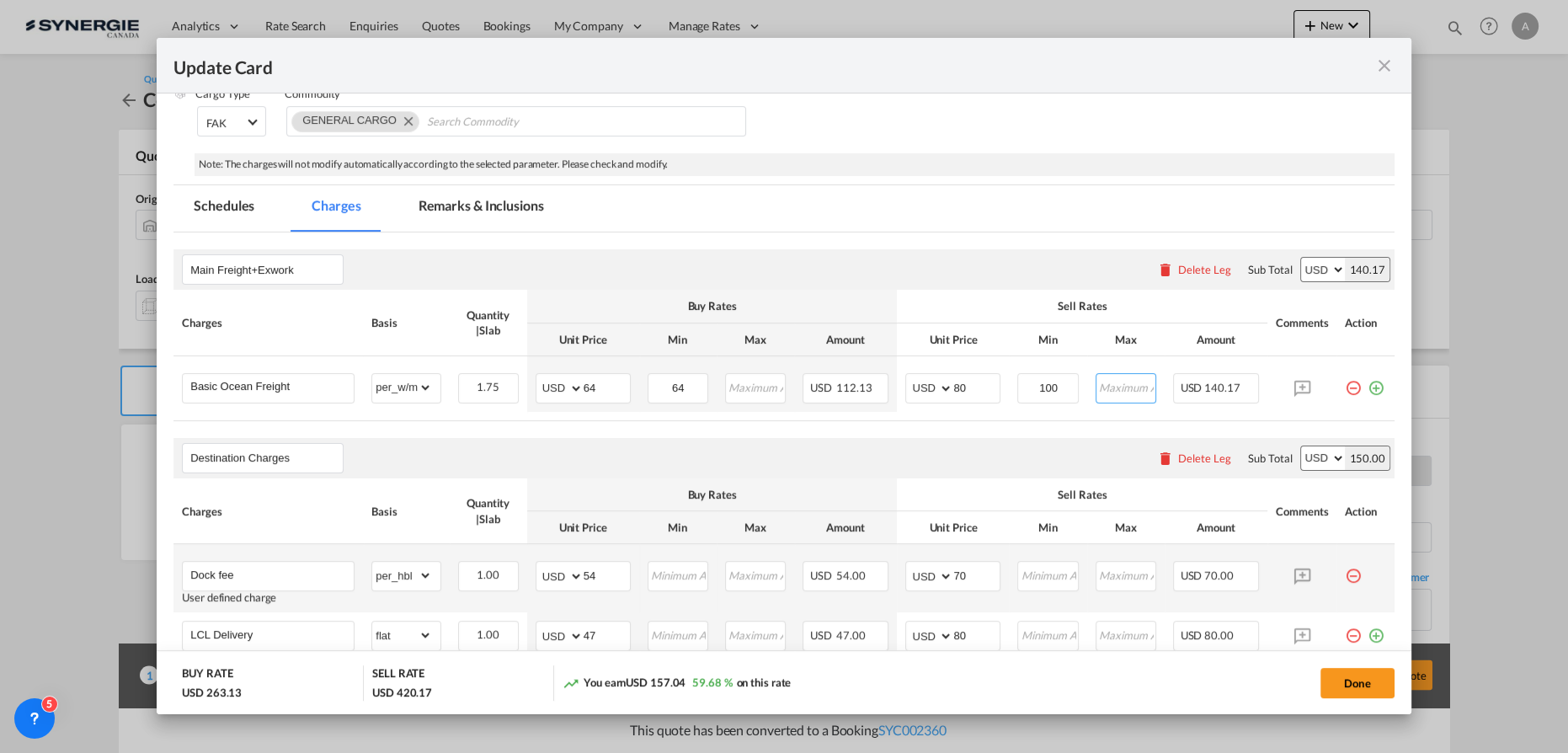
scroll to position [379, 0]
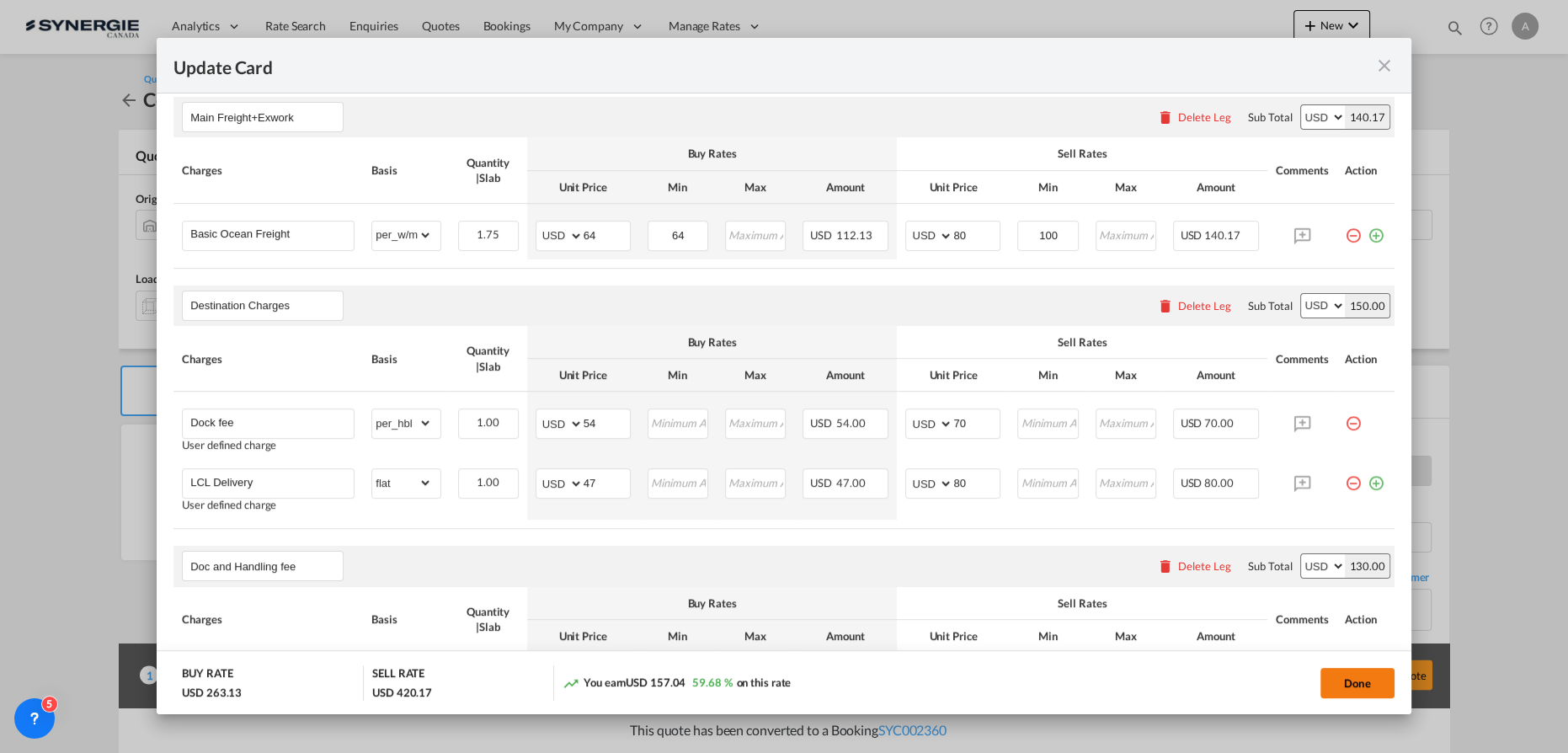
click at [1372, 685] on button "Done" at bounding box center [1357, 683] width 74 height 30
type input "[DATE]"
type input "13 Oct 2025"
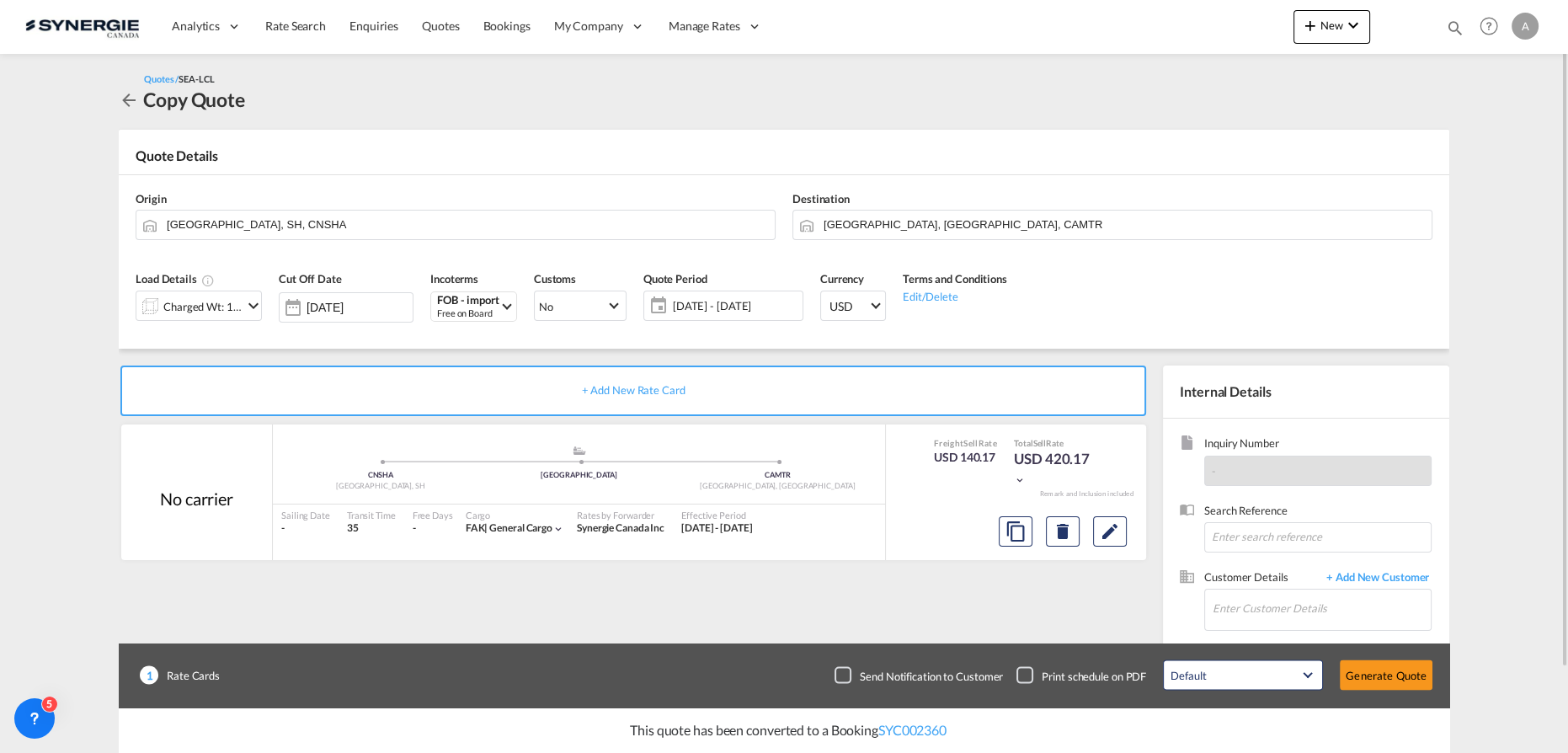
scroll to position [94, 0]
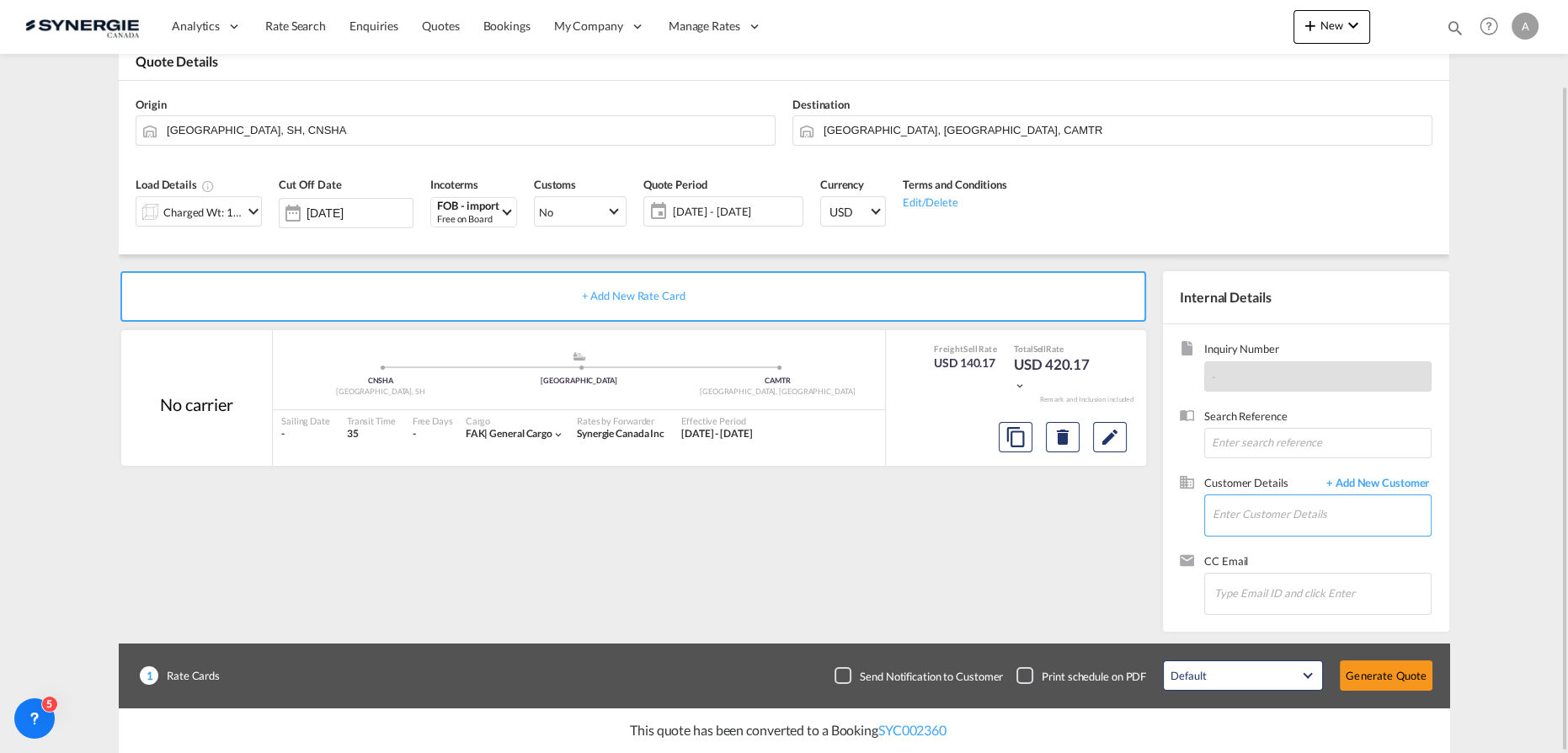
click at [1286, 512] on input "Enter Customer Details" at bounding box center [1321, 514] width 218 height 38
click at [1244, 543] on div "Julie Rekunyk julie@frank lyman.com | Frank Lyman" at bounding box center [1380, 541] width 337 height 45
type input "Frank Lyman, Julie Rekunyk, julie@franklyman.com"
click at [1369, 676] on button "Generate Quote" at bounding box center [1386, 675] width 93 height 30
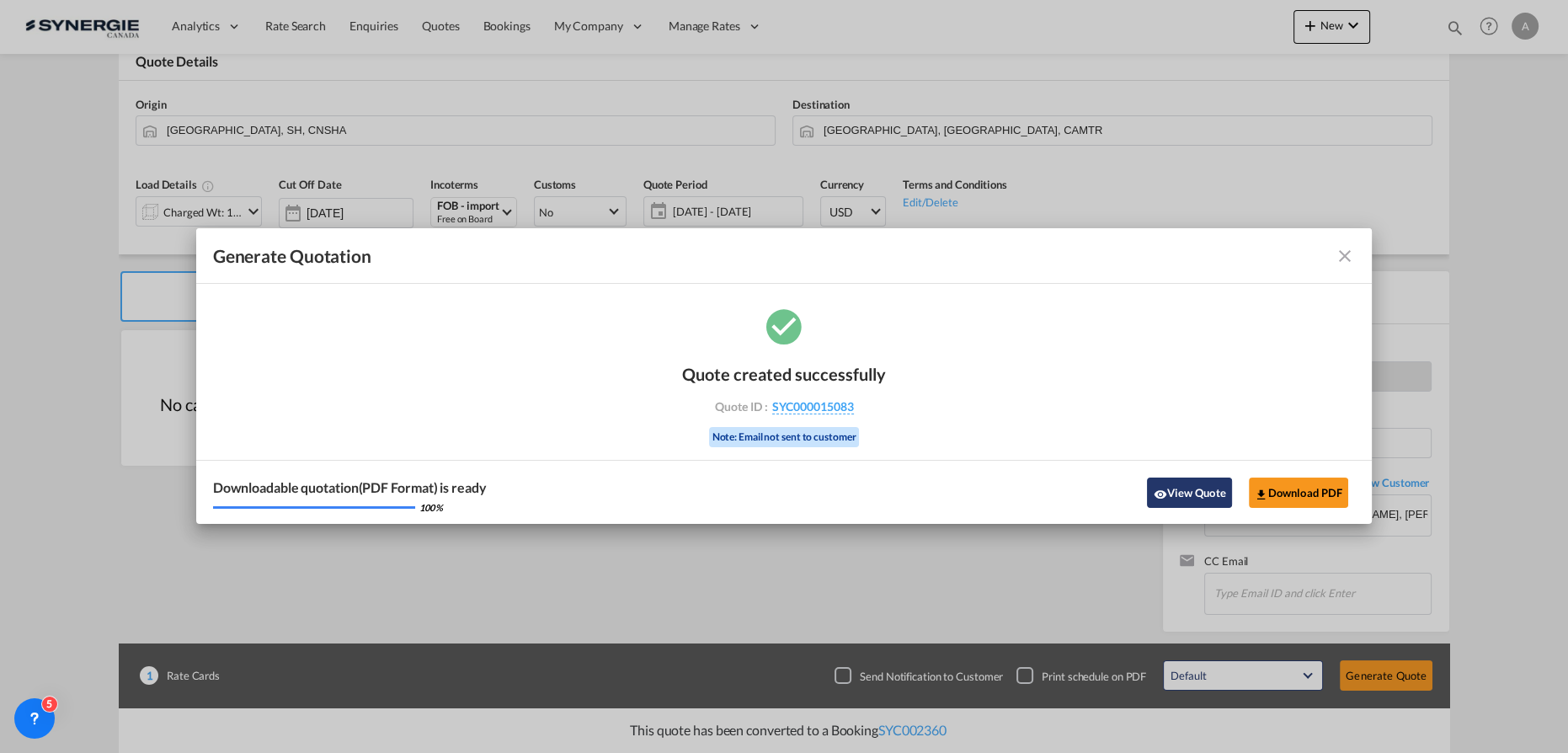
click at [1176, 495] on button "View Quote" at bounding box center [1188, 493] width 85 height 30
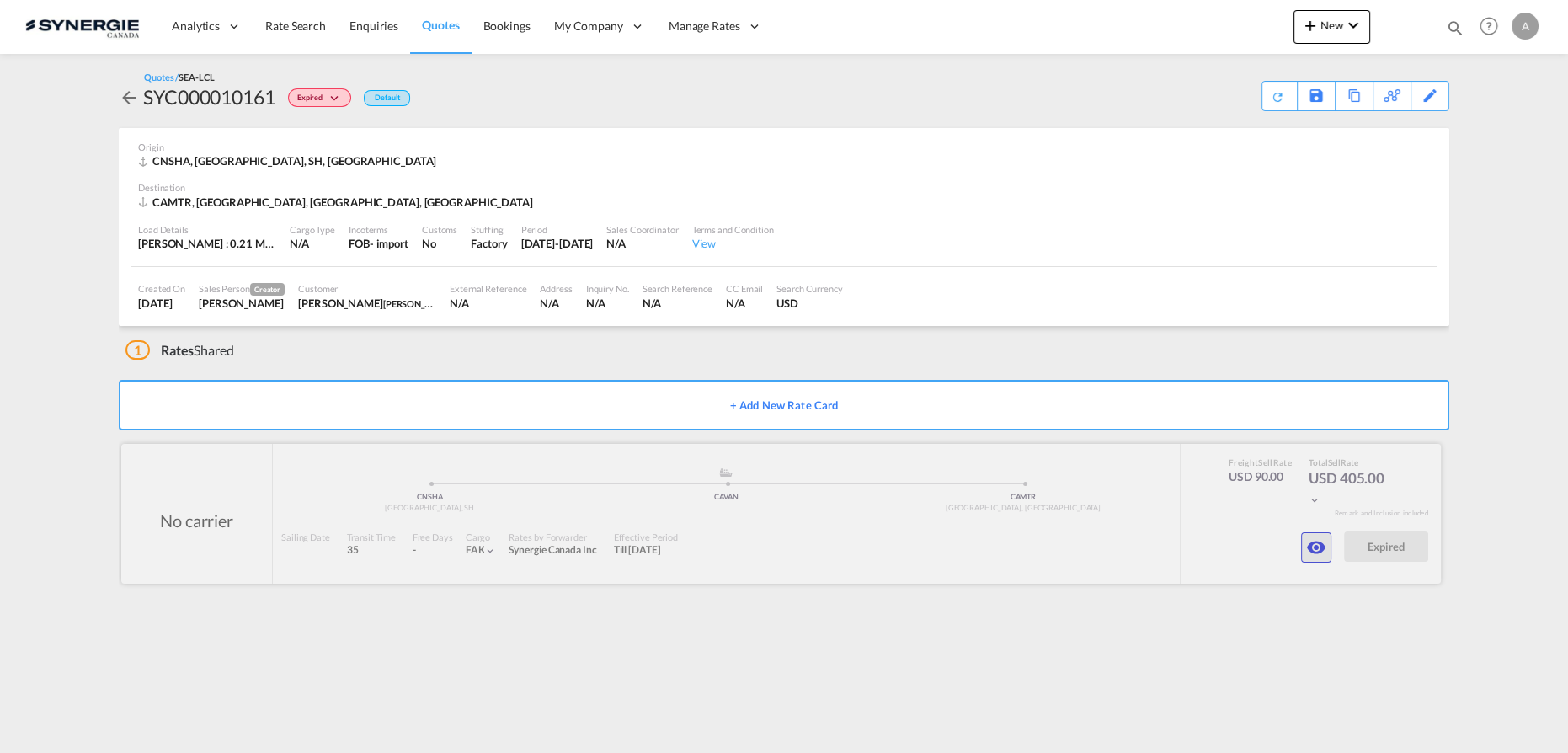
click at [1315, 545] on md-icon "icon-eye" at bounding box center [1316, 547] width 20 height 20
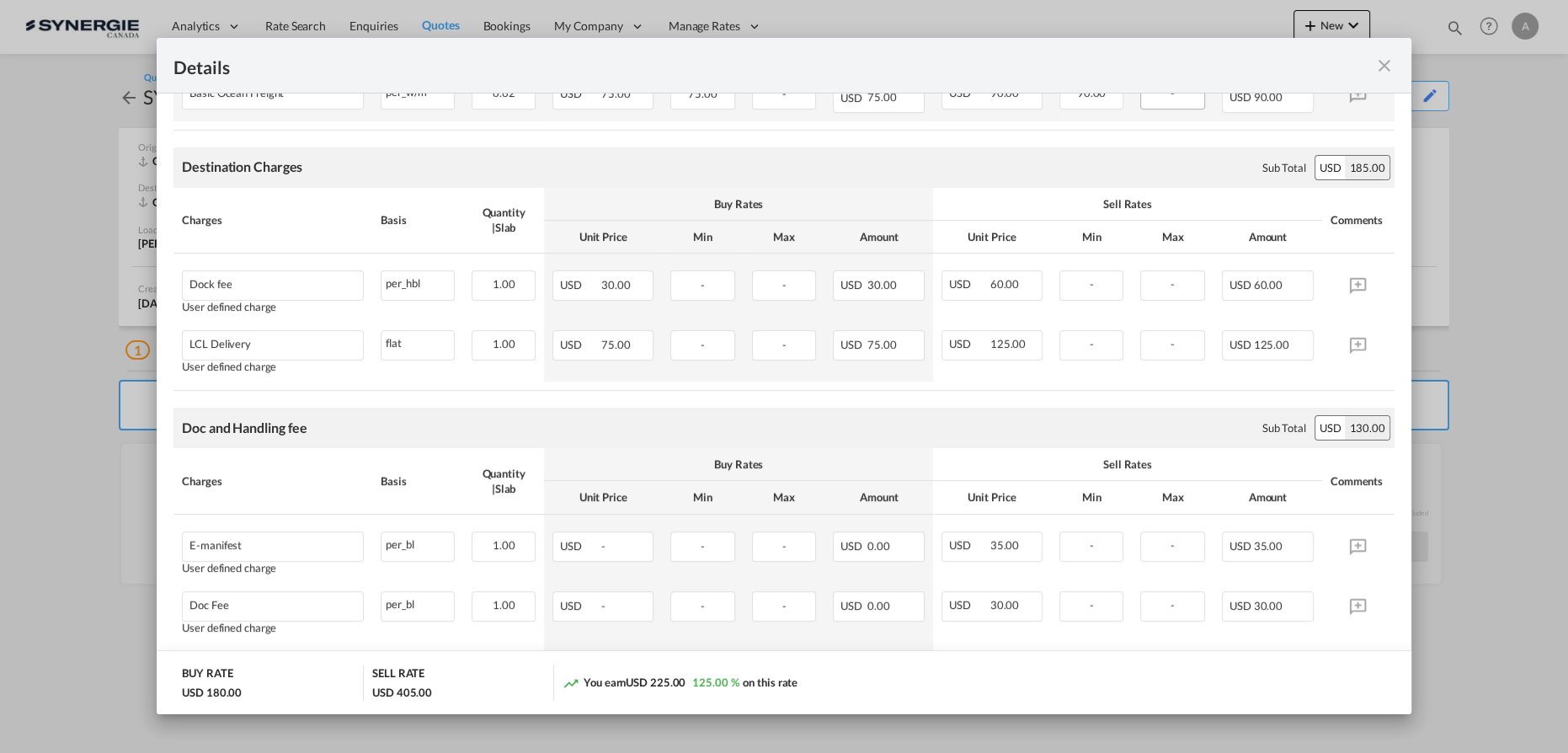
scroll to position [353, 0]
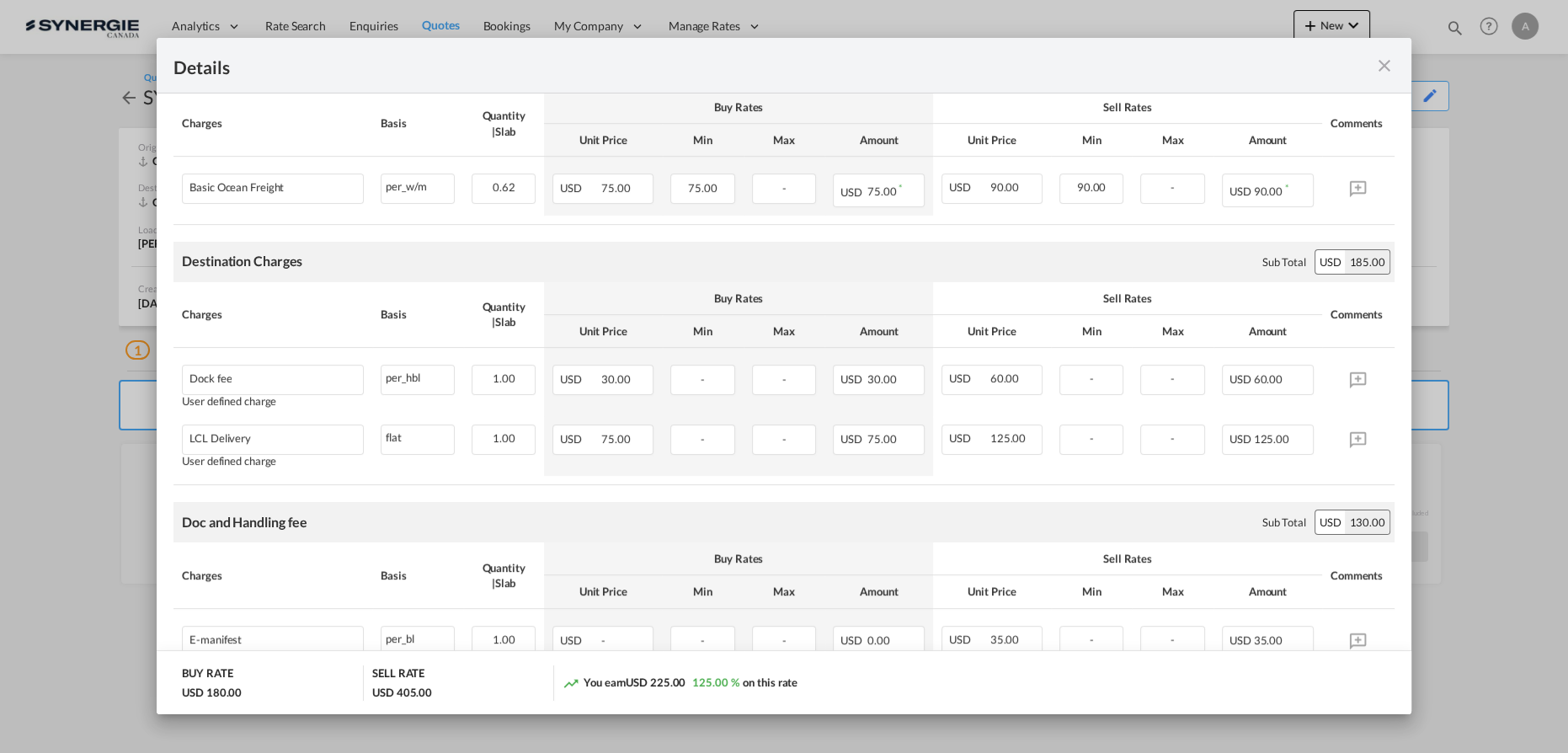
click at [1377, 61] on md-icon "icon-close fg-AAA8AD m-0 cursor" at bounding box center [1384, 65] width 20 height 20
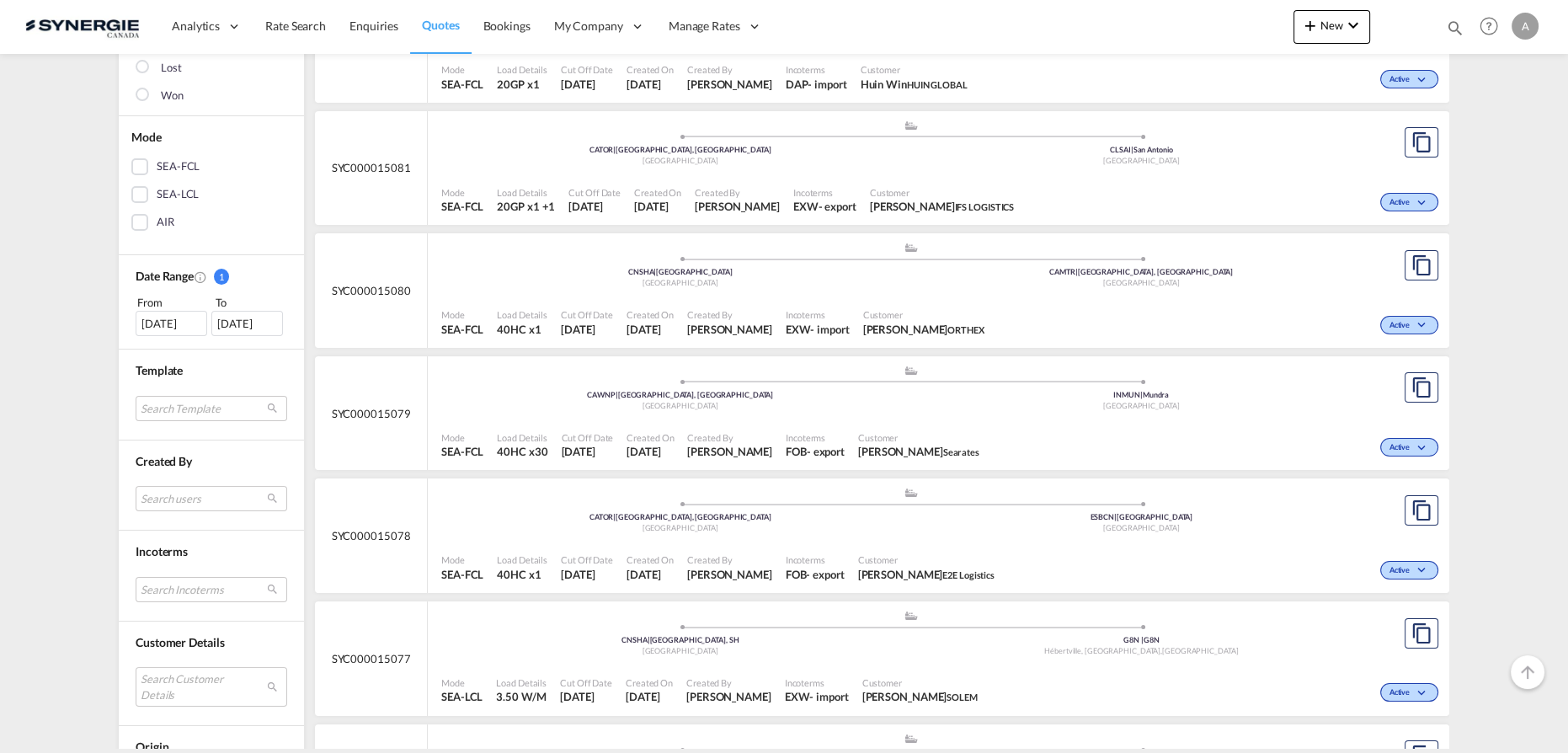
scroll to position [536, 0]
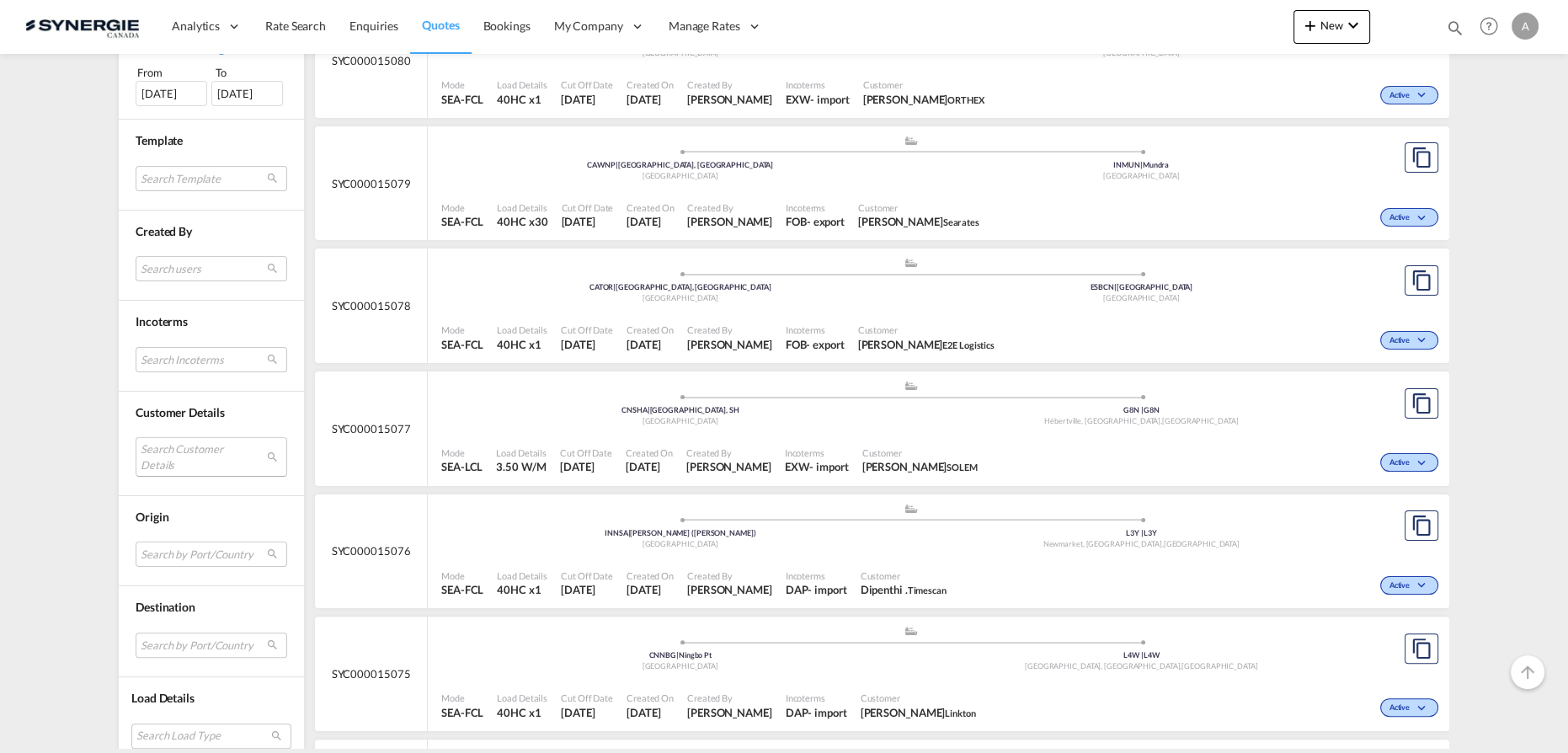
click at [167, 447] on md-select "Search Customer Details user name user [PERSON_NAME] [PERSON_NAME][EMAIL_ADDRES…" at bounding box center [211, 455] width 151 height 38
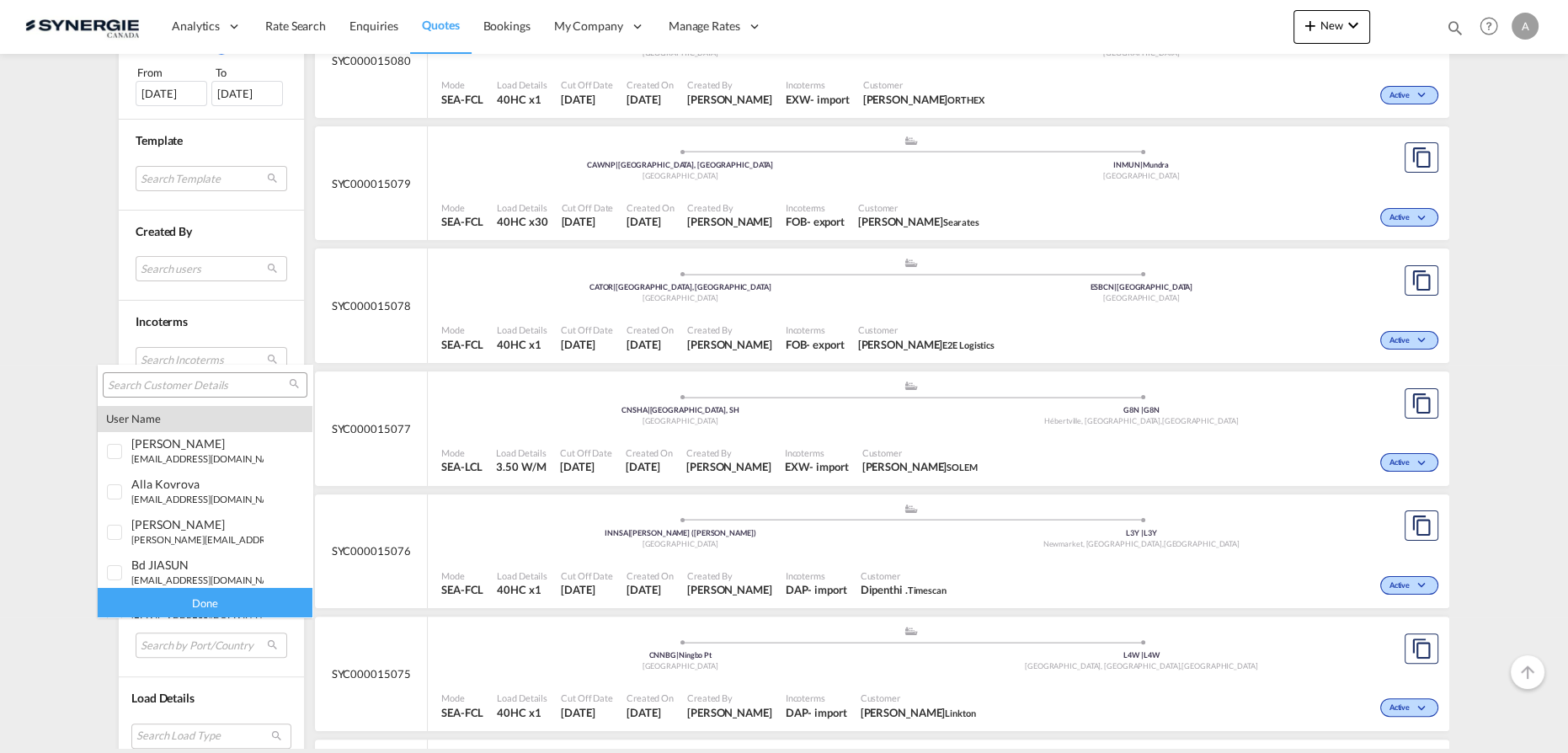
click at [176, 385] on input "search" at bounding box center [198, 385] width 181 height 15
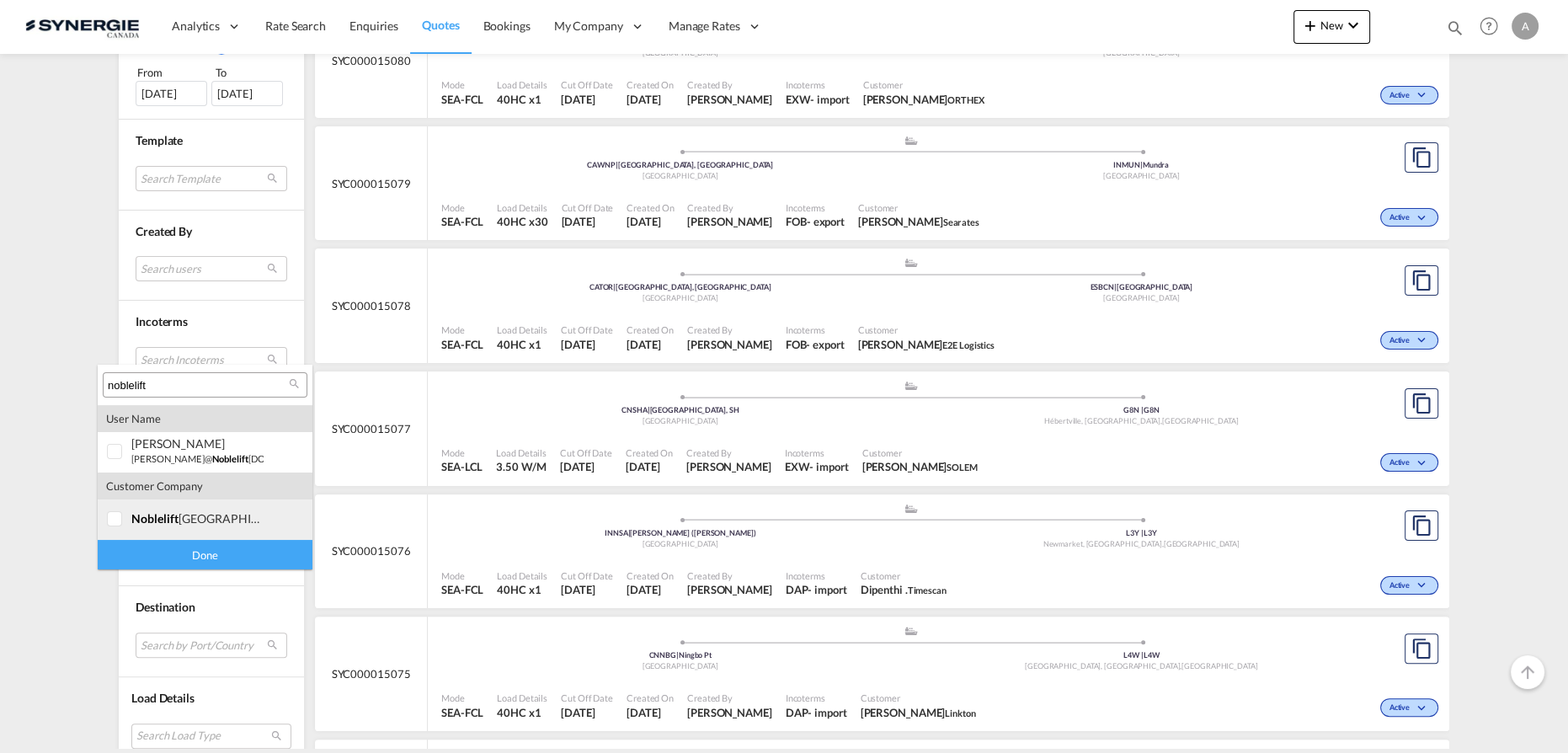
type input "noblelift"
click at [139, 528] on md-option "company noblelift [GEOGRAPHIC_DATA]" at bounding box center [205, 519] width 215 height 40
drag, startPoint x: 167, startPoint y: 560, endPoint x: 207, endPoint y: 544, distance: 43.1
click at [168, 560] on div "Done" at bounding box center [205, 554] width 215 height 29
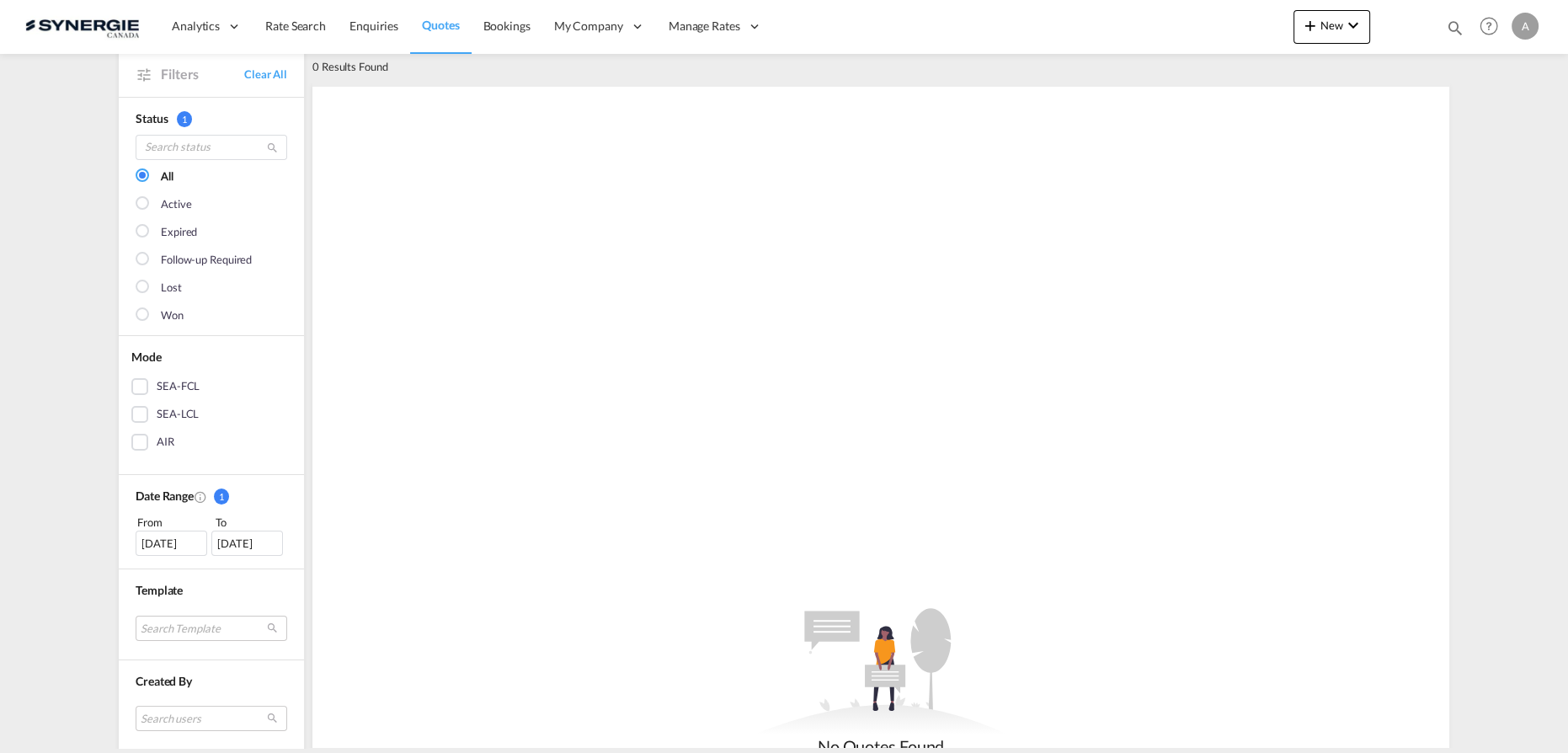
scroll to position [229, 0]
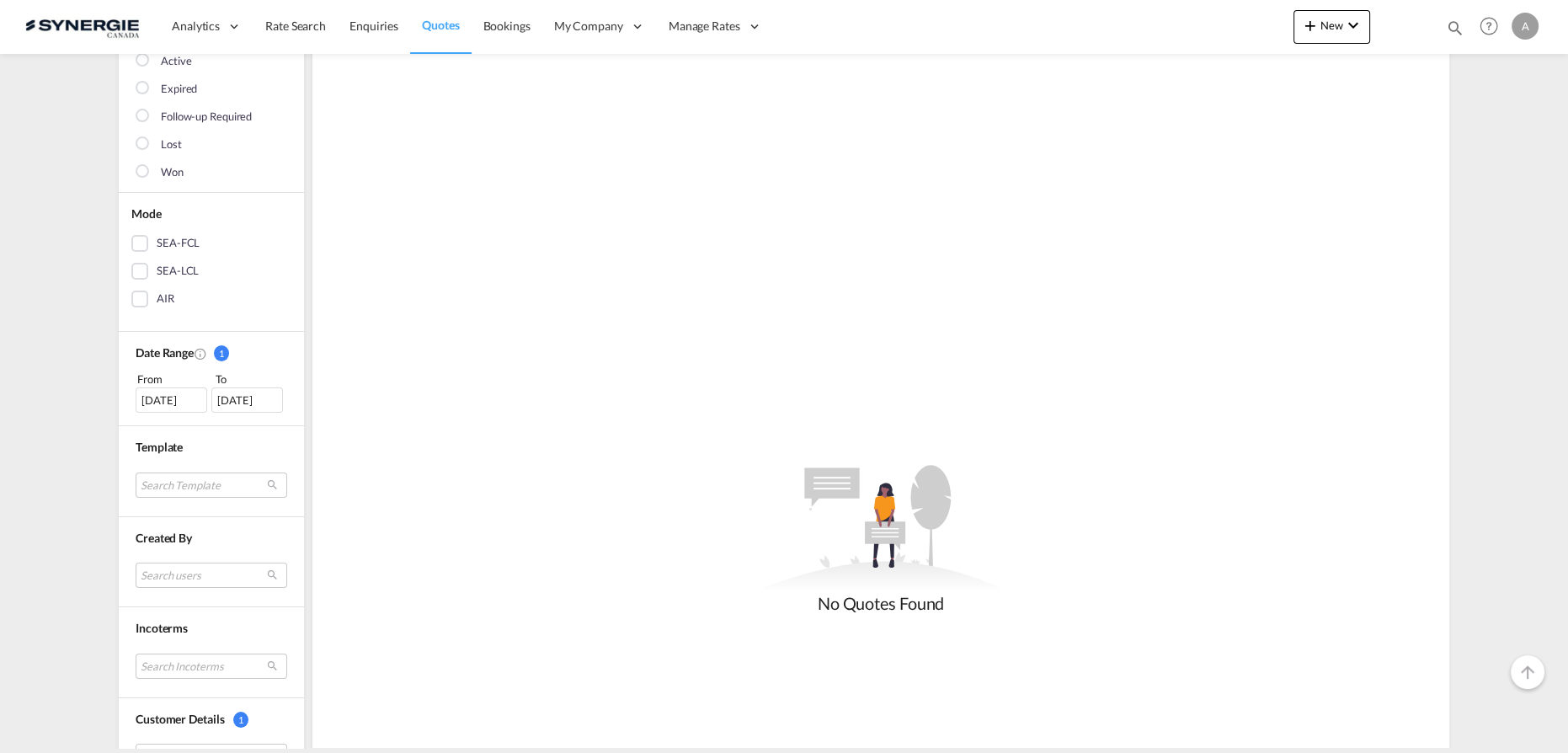
click at [162, 399] on div "[DATE]" at bounding box center [171, 400] width 71 height 25
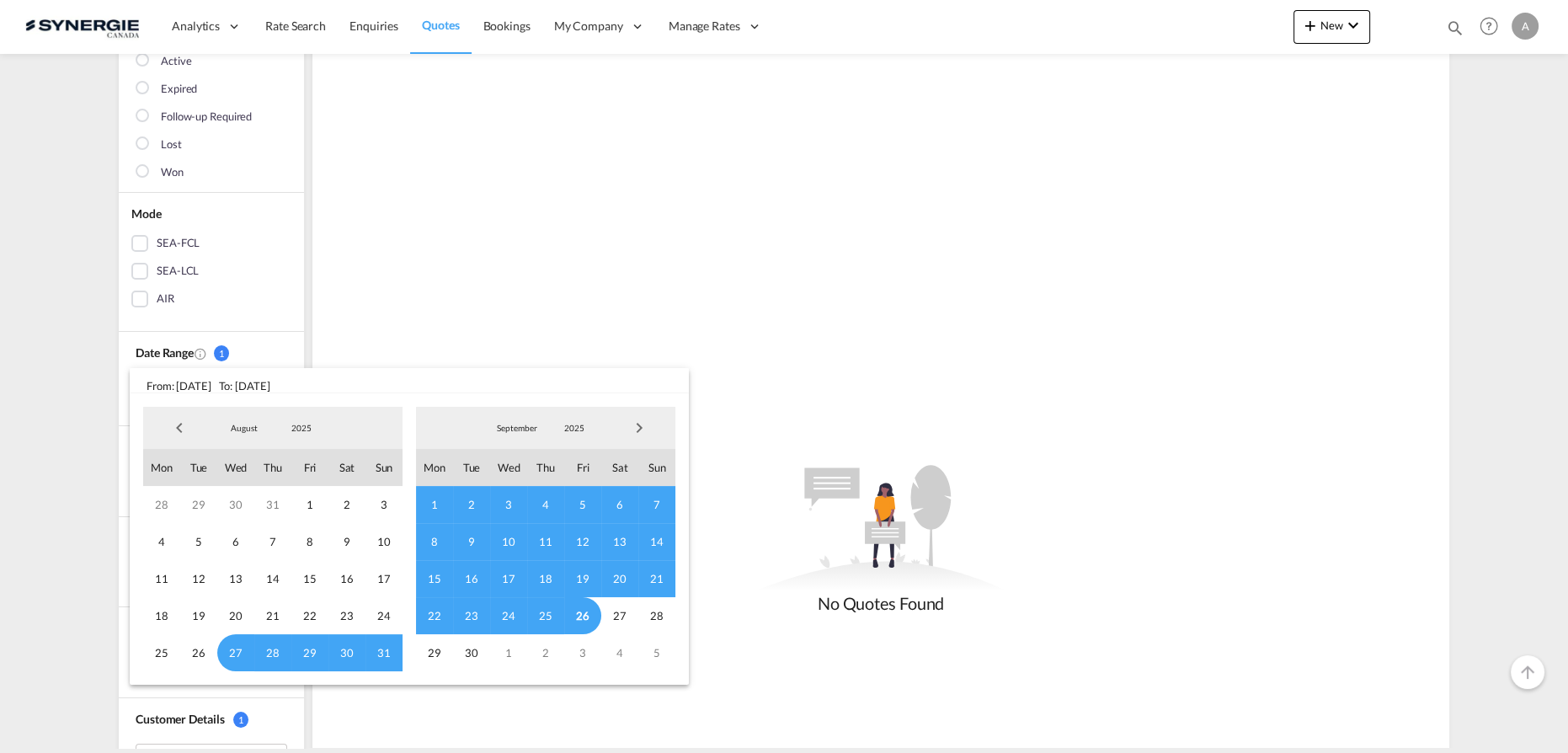
click at [300, 435] on md-select-value "2025" at bounding box center [301, 428] width 57 height 25
click at [300, 349] on md-option "2023" at bounding box center [318, 348] width 115 height 40
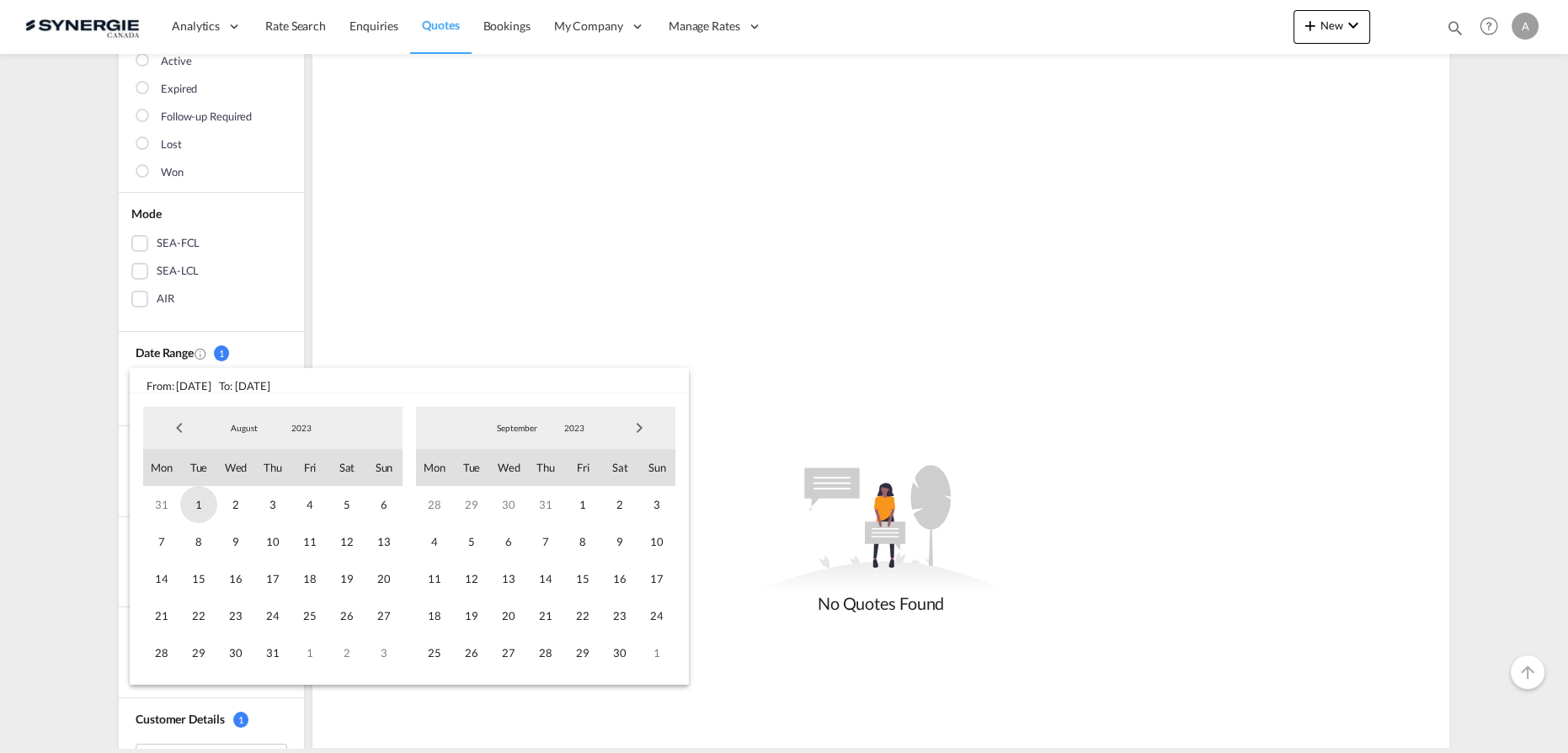
click at [185, 503] on span "1" at bounding box center [199, 504] width 37 height 37
click at [588, 427] on span "2023" at bounding box center [574, 427] width 53 height 12
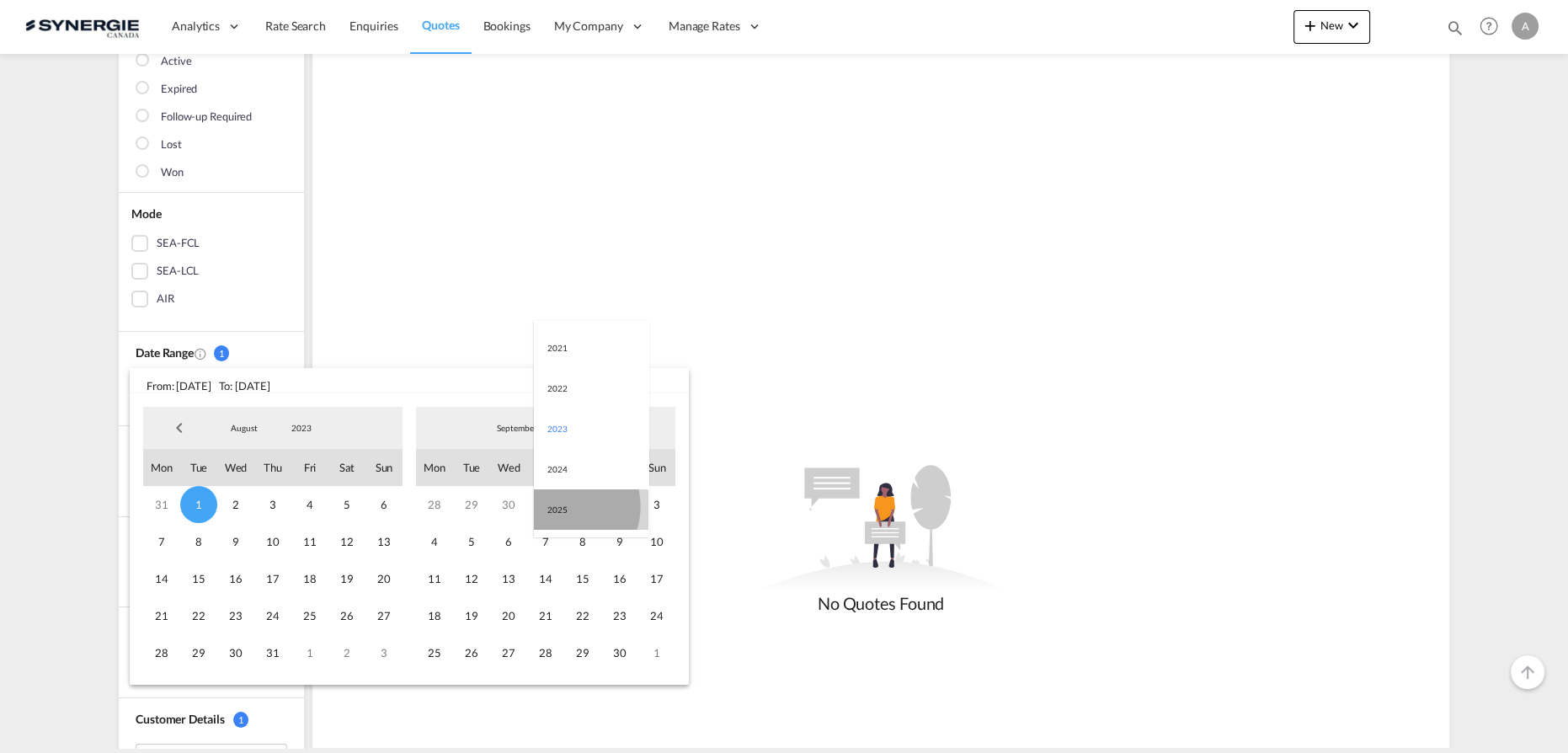
click at [562, 507] on md-option "2025" at bounding box center [591, 509] width 115 height 40
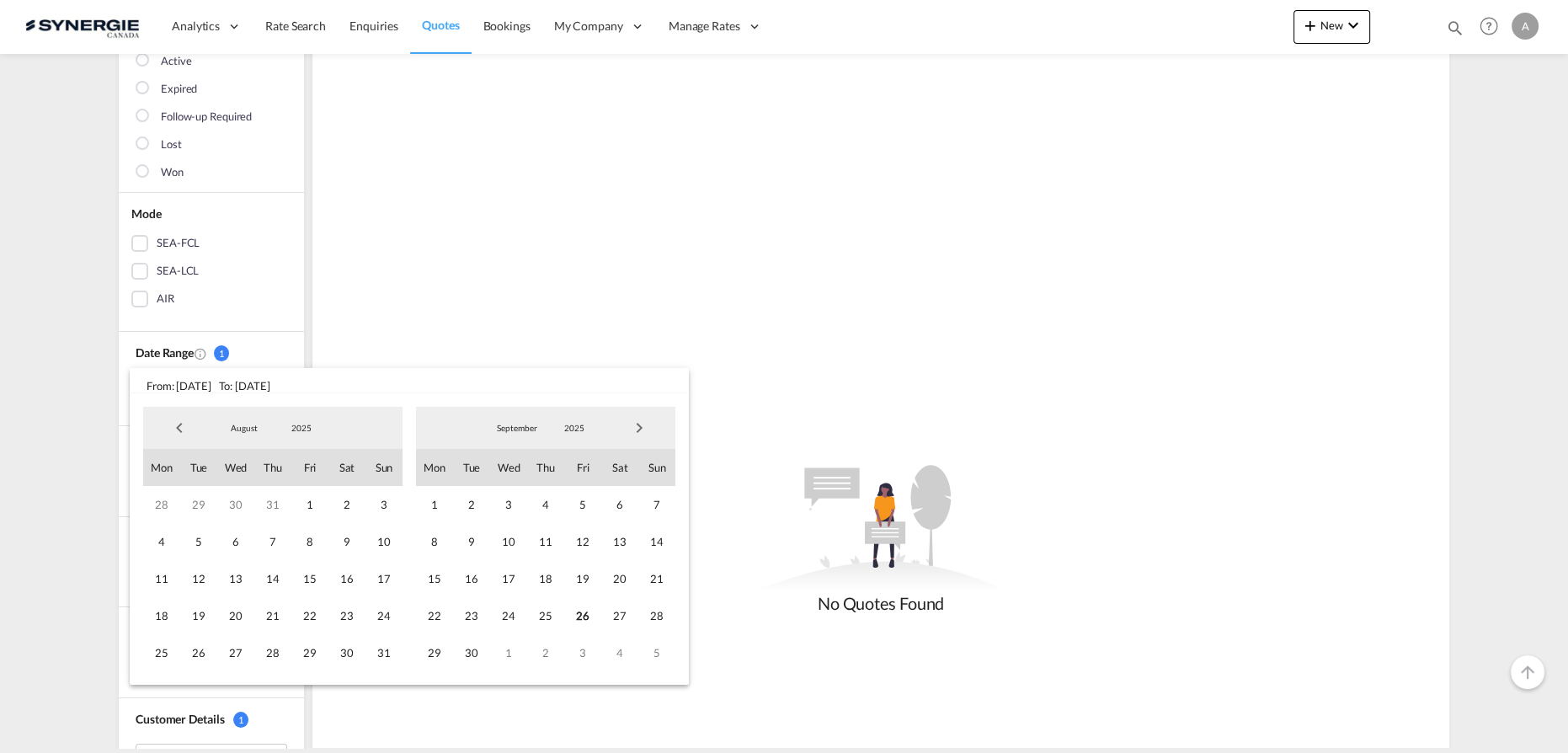
click at [576, 611] on span "26" at bounding box center [583, 616] width 37 height 37
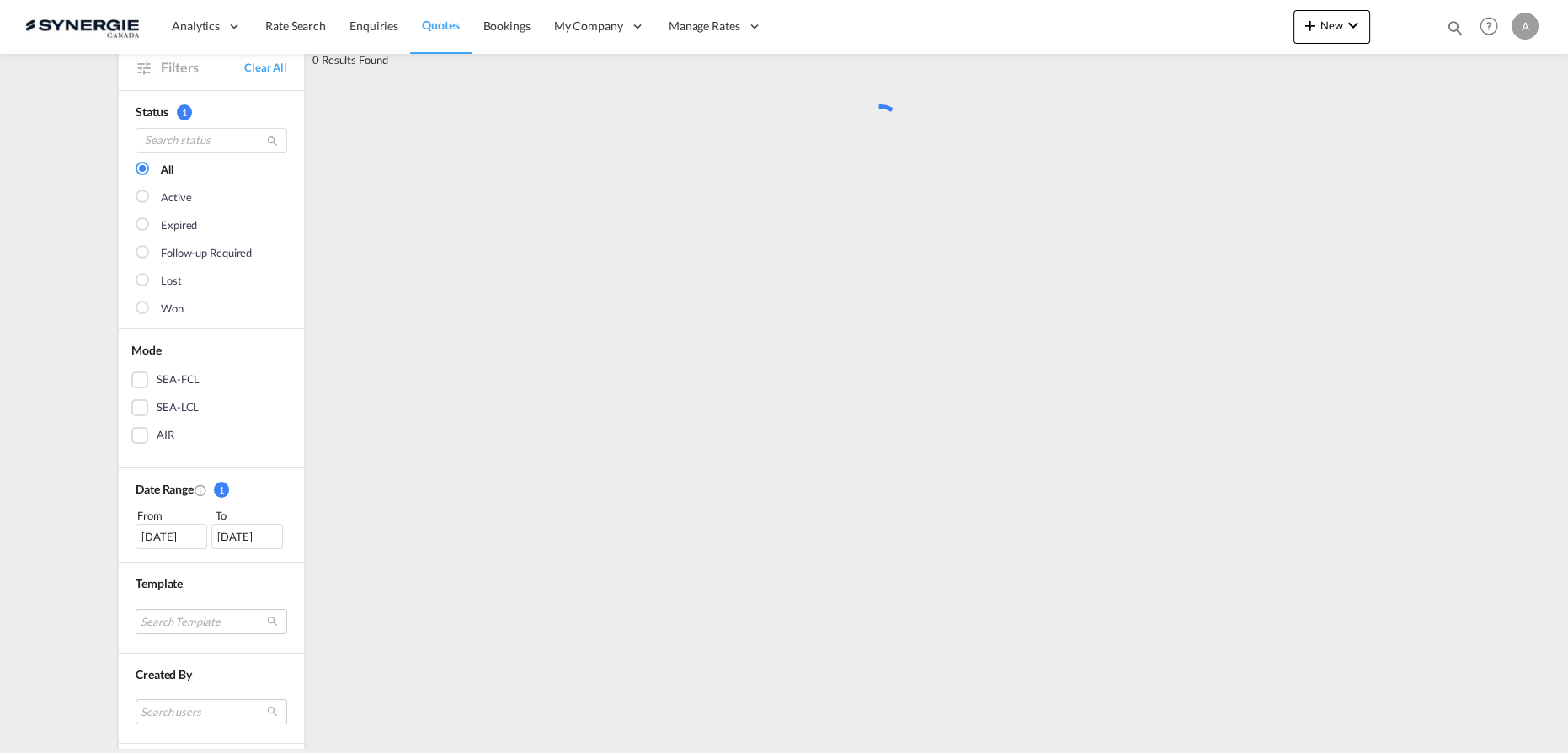
scroll to position [0, 0]
